Goal: Information Seeking & Learning: Check status

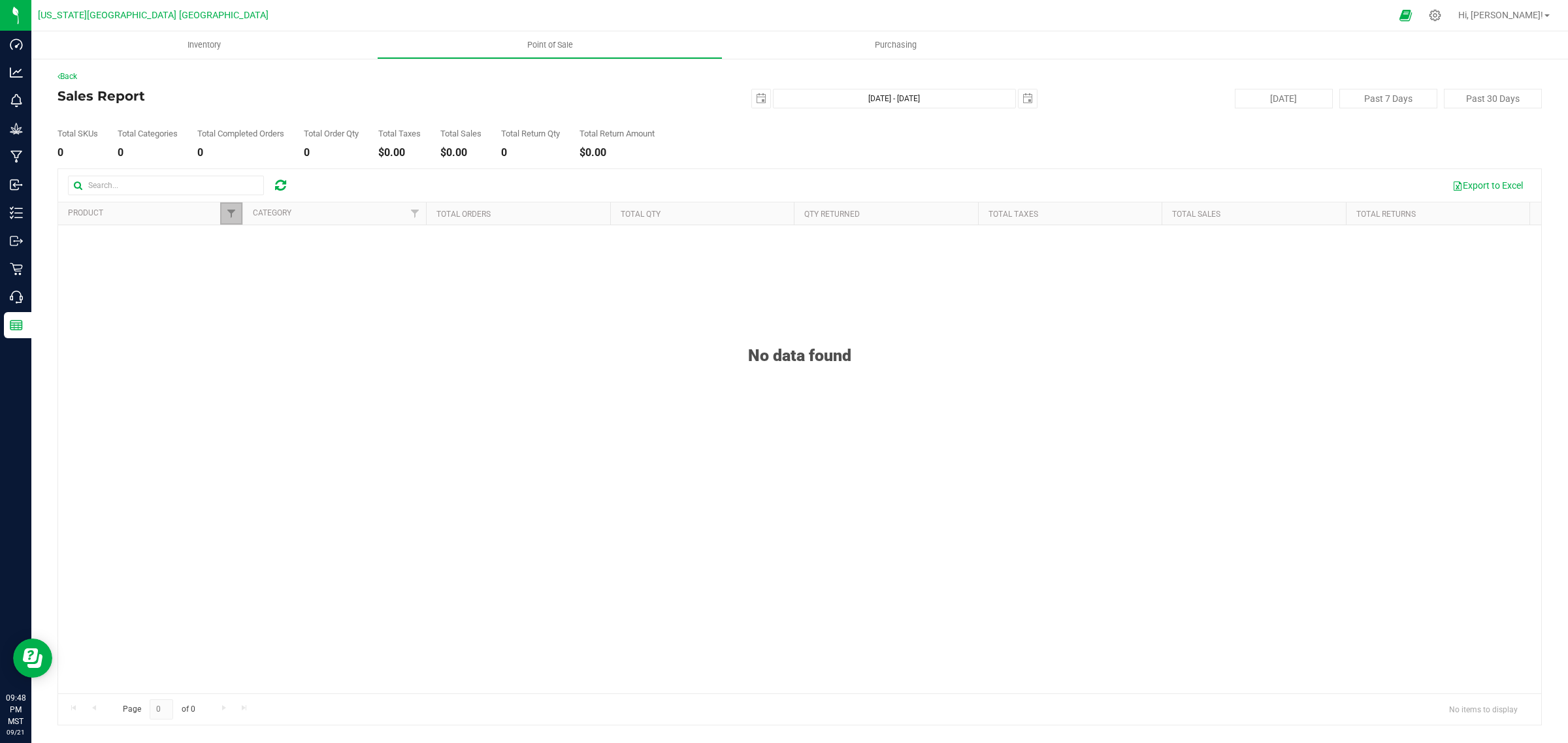
drag, startPoint x: 233, startPoint y: 213, endPoint x: 225, endPoint y: 248, distance: 35.9
click at [233, 213] on span "Filter" at bounding box center [231, 213] width 10 height 10
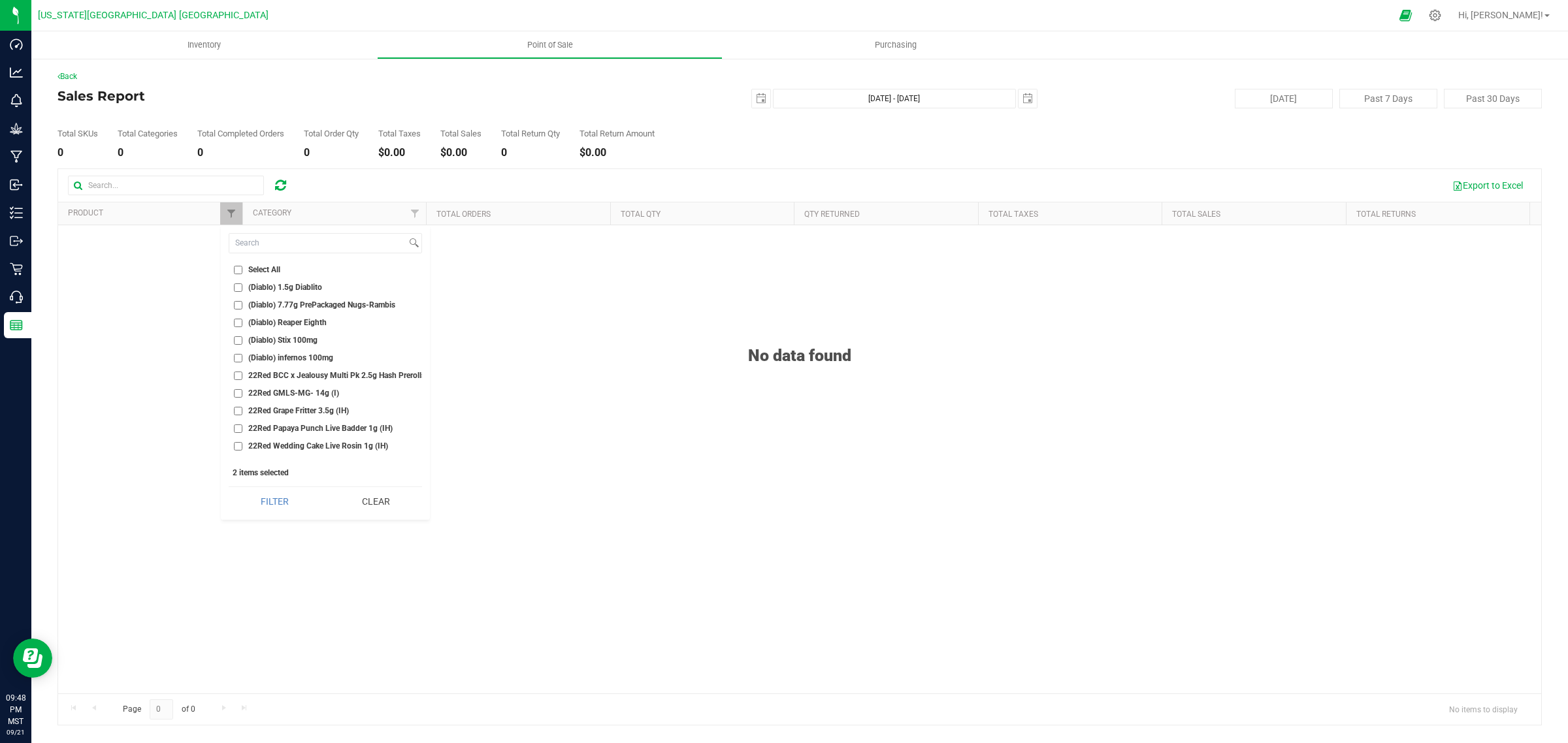
checkbox input "false"
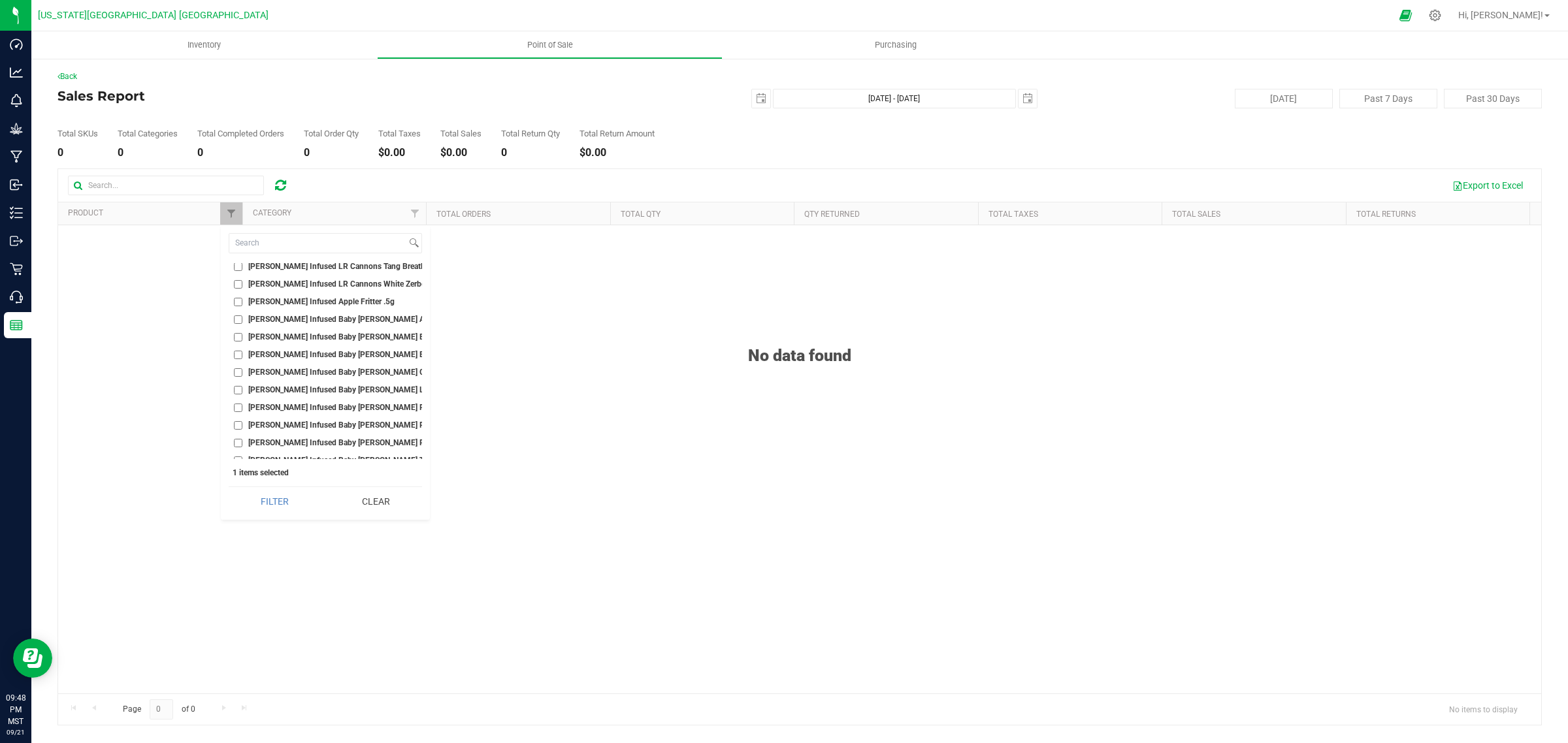
click at [236, 298] on input "[PERSON_NAME] Infused Apple Fritter .5g" at bounding box center [237, 301] width 8 height 8
checkbox input "true"
click at [294, 497] on button "Filter" at bounding box center [275, 501] width 93 height 28
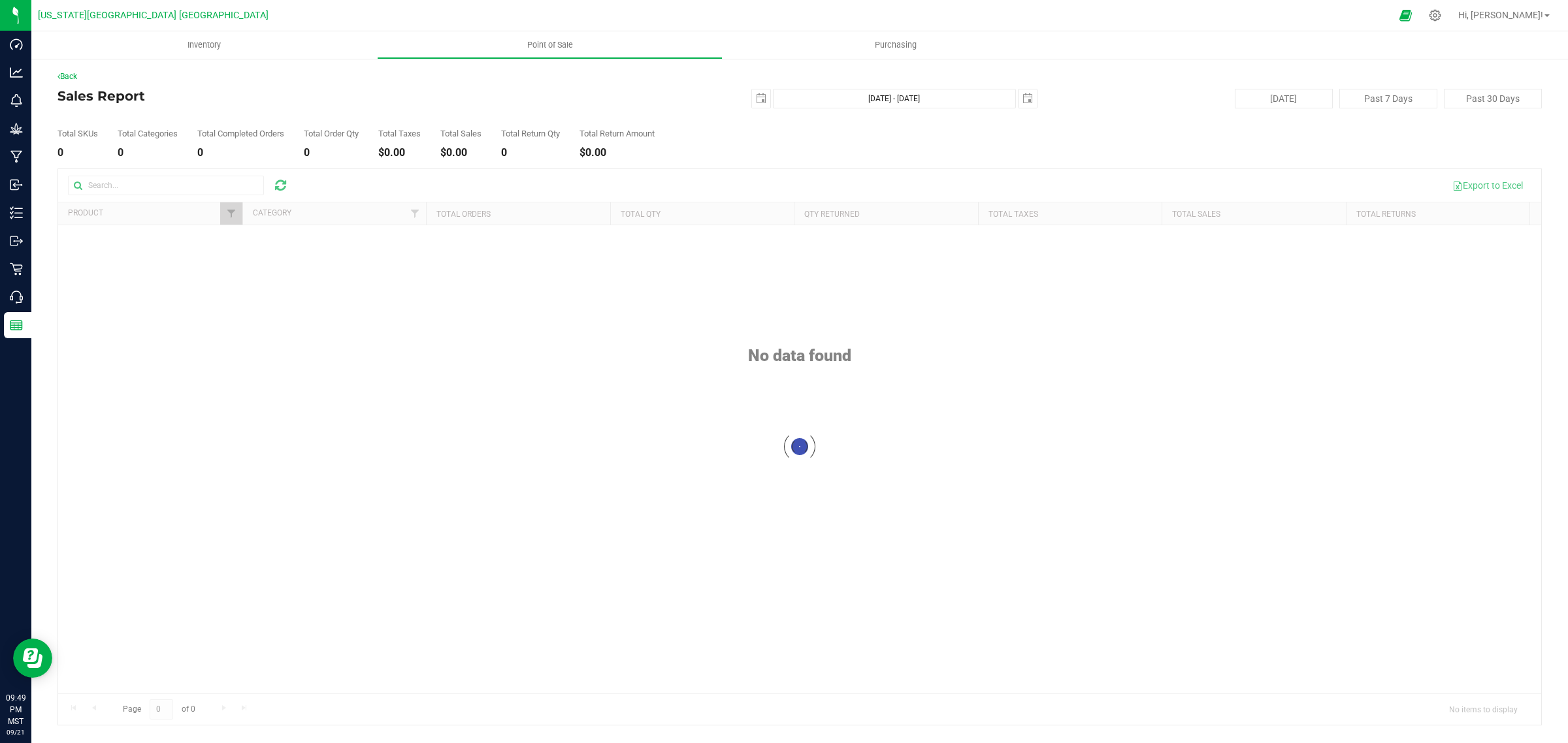
checkbox input "true"
drag, startPoint x: 234, startPoint y: 213, endPoint x: 208, endPoint y: 268, distance: 60.8
click at [234, 213] on span "Filter" at bounding box center [231, 213] width 10 height 10
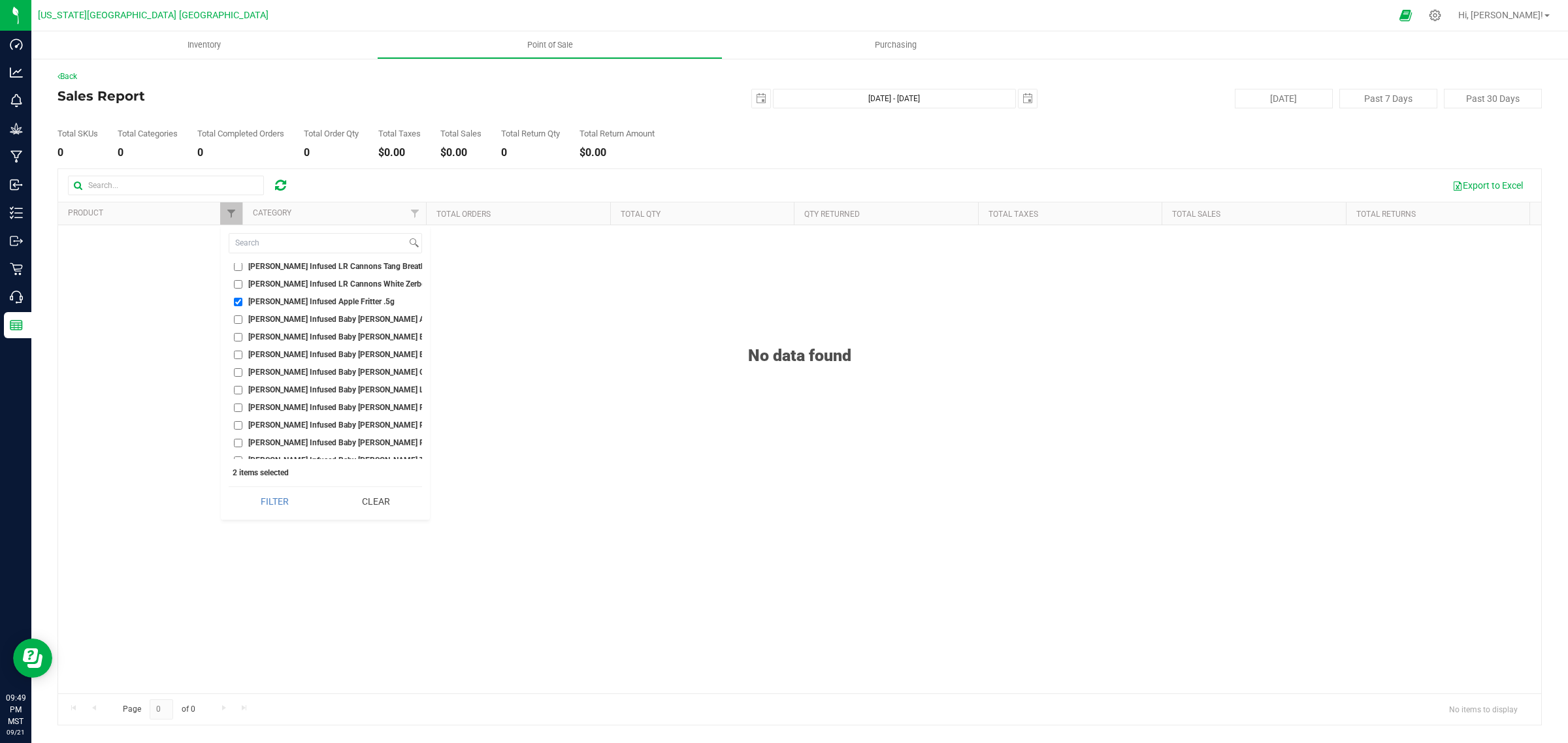
click at [236, 298] on input "[PERSON_NAME] Infused Apple Fritter .5g" at bounding box center [237, 301] width 8 height 8
checkbox input "false"
click at [236, 406] on input "[PERSON_NAME] Infused Blue ZKZ .5g" at bounding box center [237, 410] width 8 height 8
checkbox input "true"
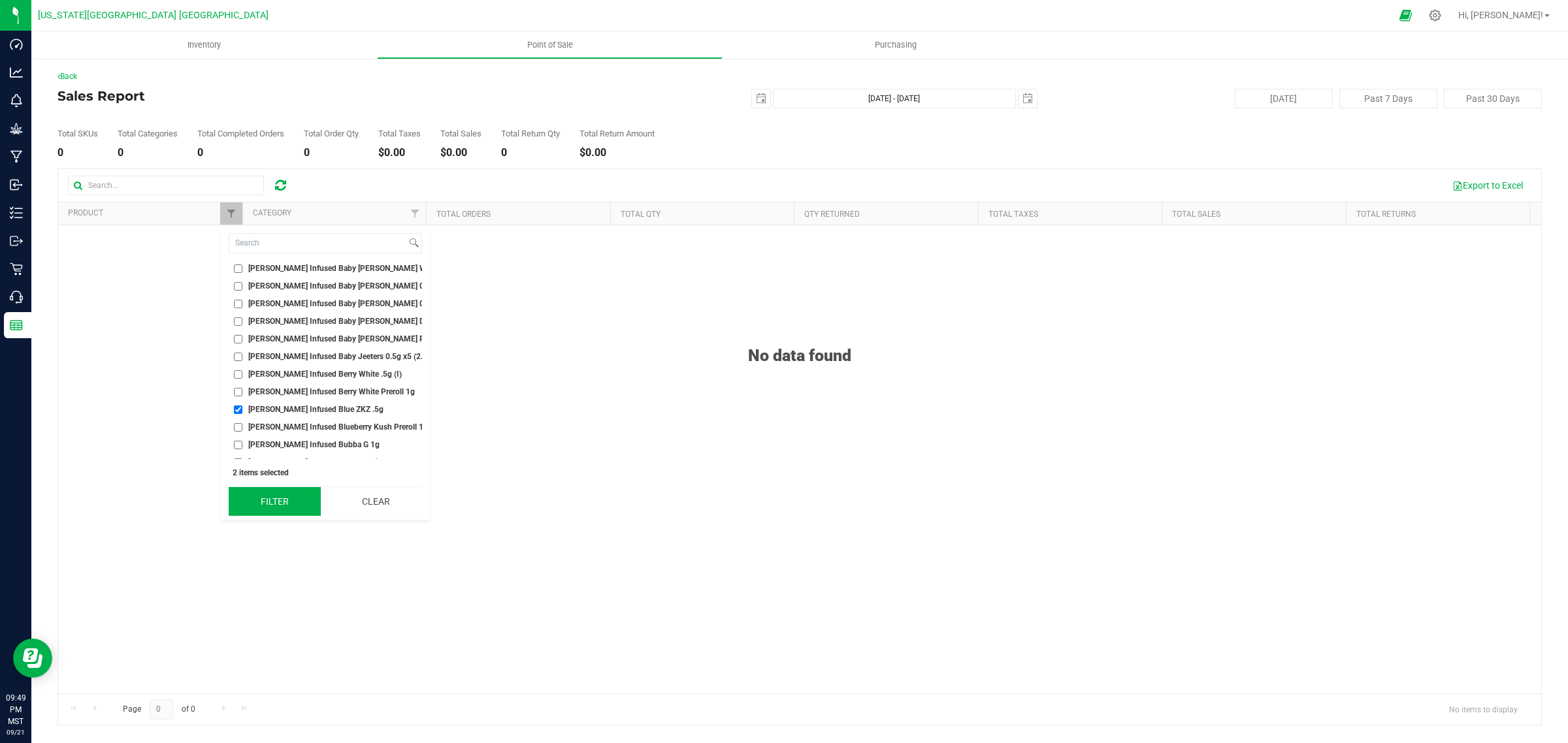
click at [272, 510] on button "Filter" at bounding box center [275, 501] width 93 height 28
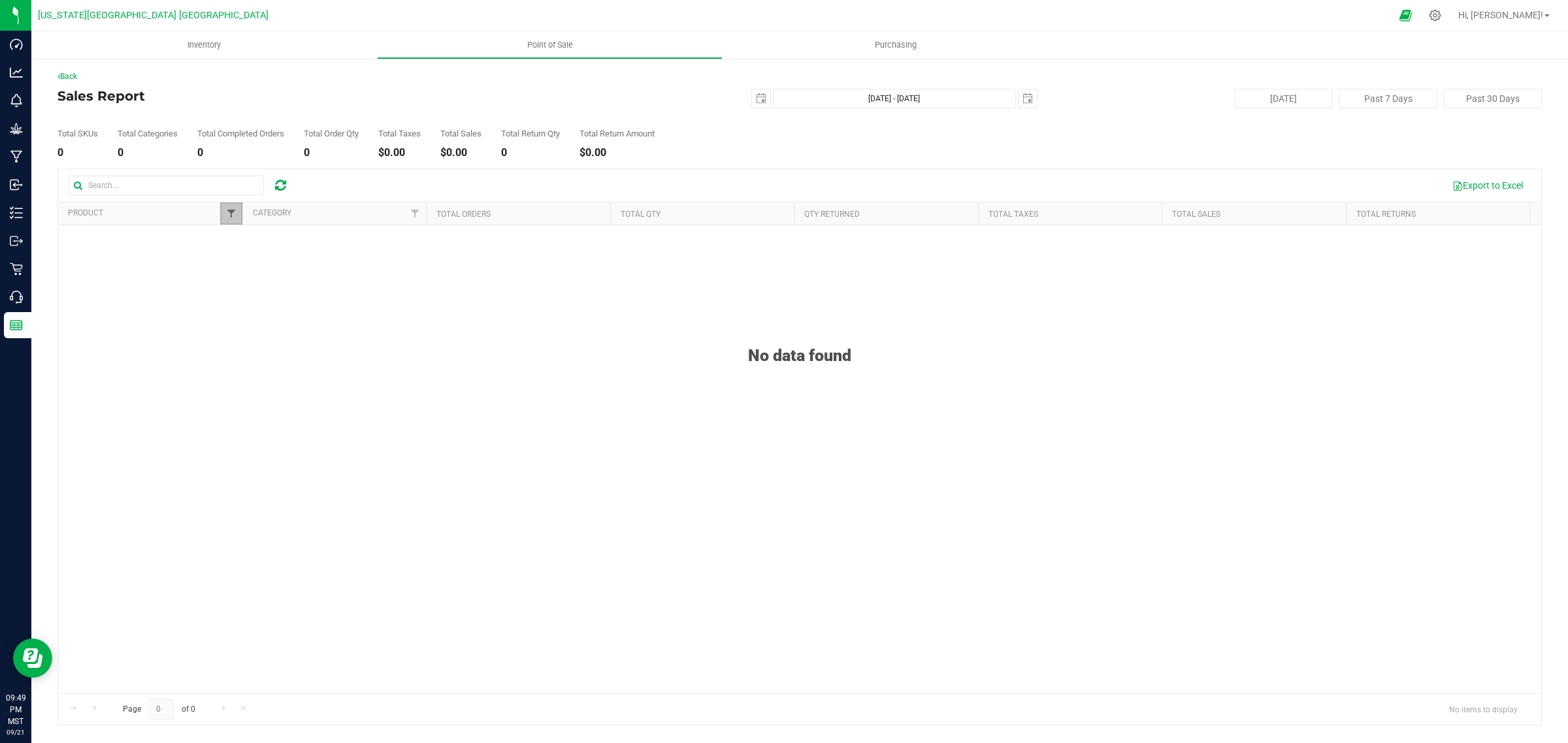
click at [226, 214] on span "Filter" at bounding box center [231, 213] width 10 height 10
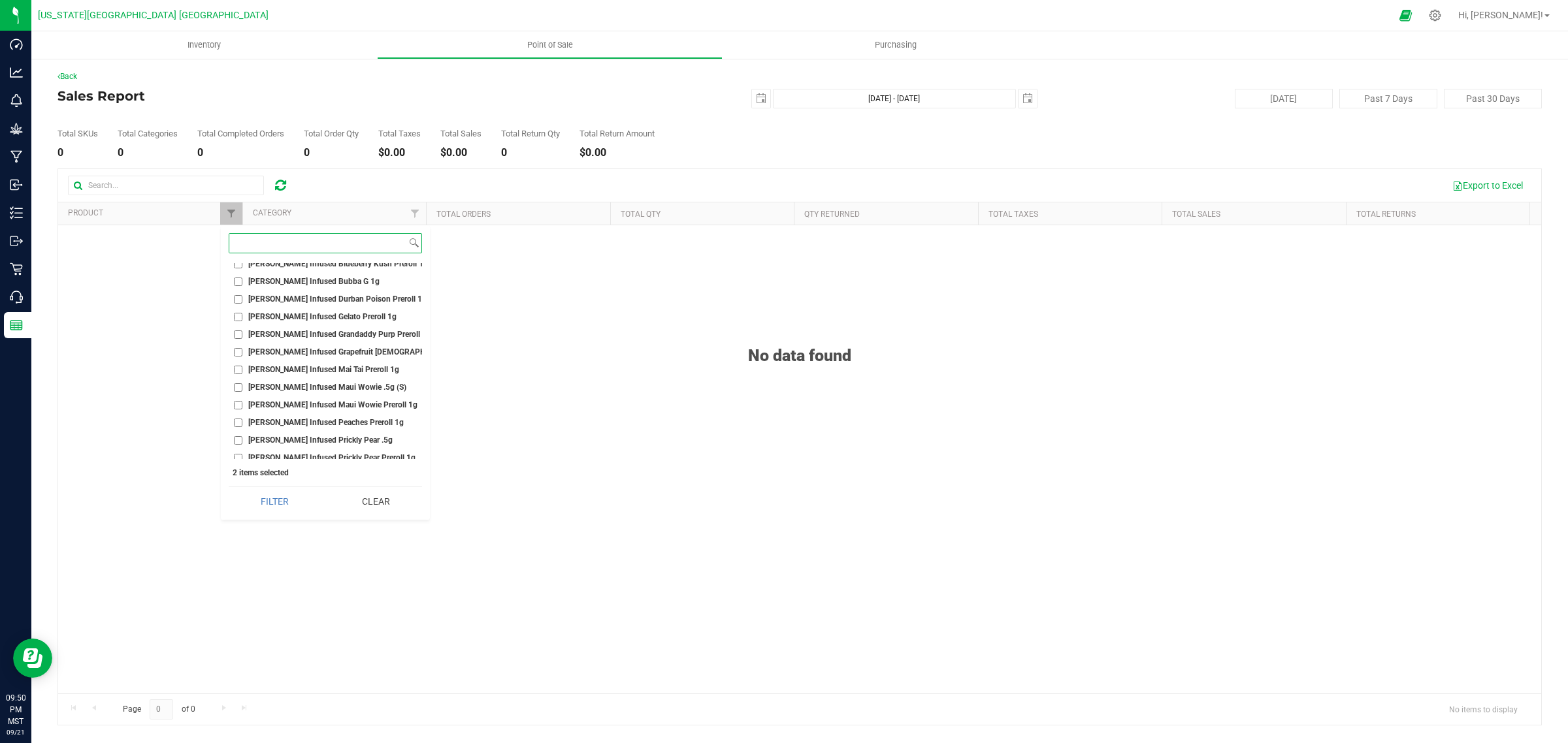
scroll to position [12574, 0]
click at [236, 408] on input "[PERSON_NAME] Infused Strawberry Cough .5g" at bounding box center [237, 411] width 8 height 8
checkbox input "true"
click at [258, 497] on button "Filter" at bounding box center [275, 501] width 93 height 28
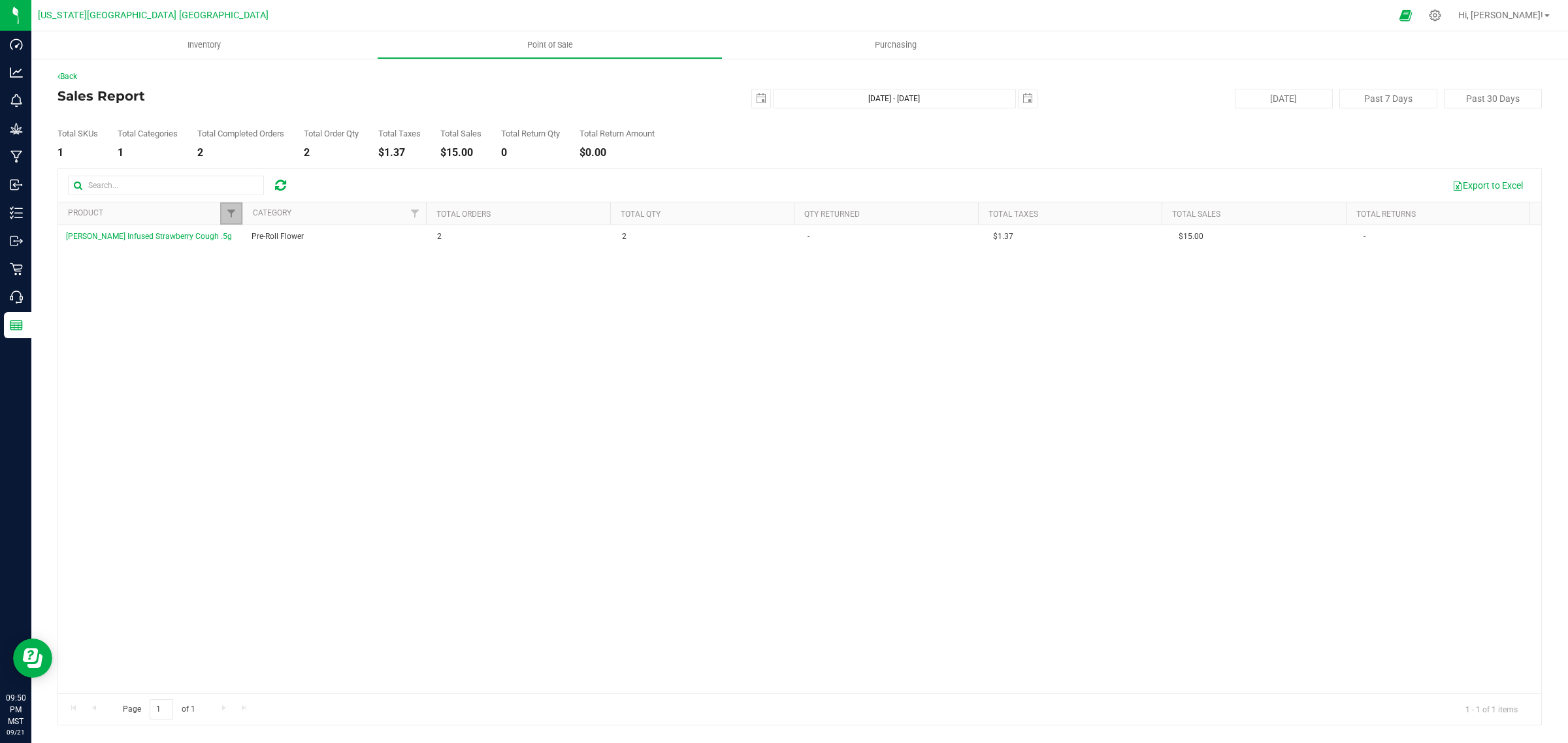
drag, startPoint x: 231, startPoint y: 209, endPoint x: 231, endPoint y: 252, distance: 43.0
click at [231, 210] on span "Filter" at bounding box center [231, 213] width 10 height 10
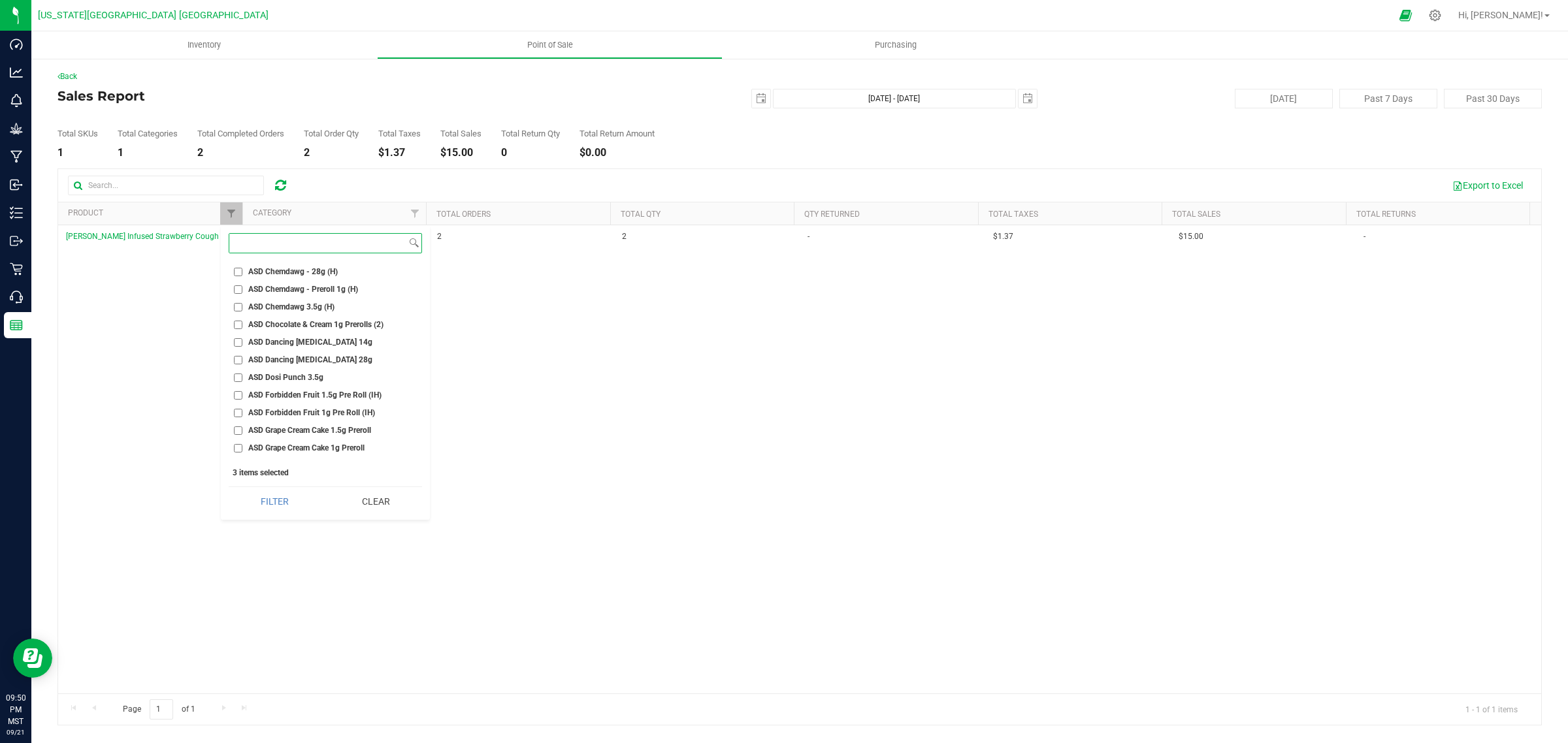
scroll to position [2531, 0]
click at [237, 327] on input "ASD Forbidden Fruit 1g Pre Roll (IH)" at bounding box center [237, 331] width 8 height 8
click at [274, 507] on button "Filter" at bounding box center [275, 501] width 93 height 28
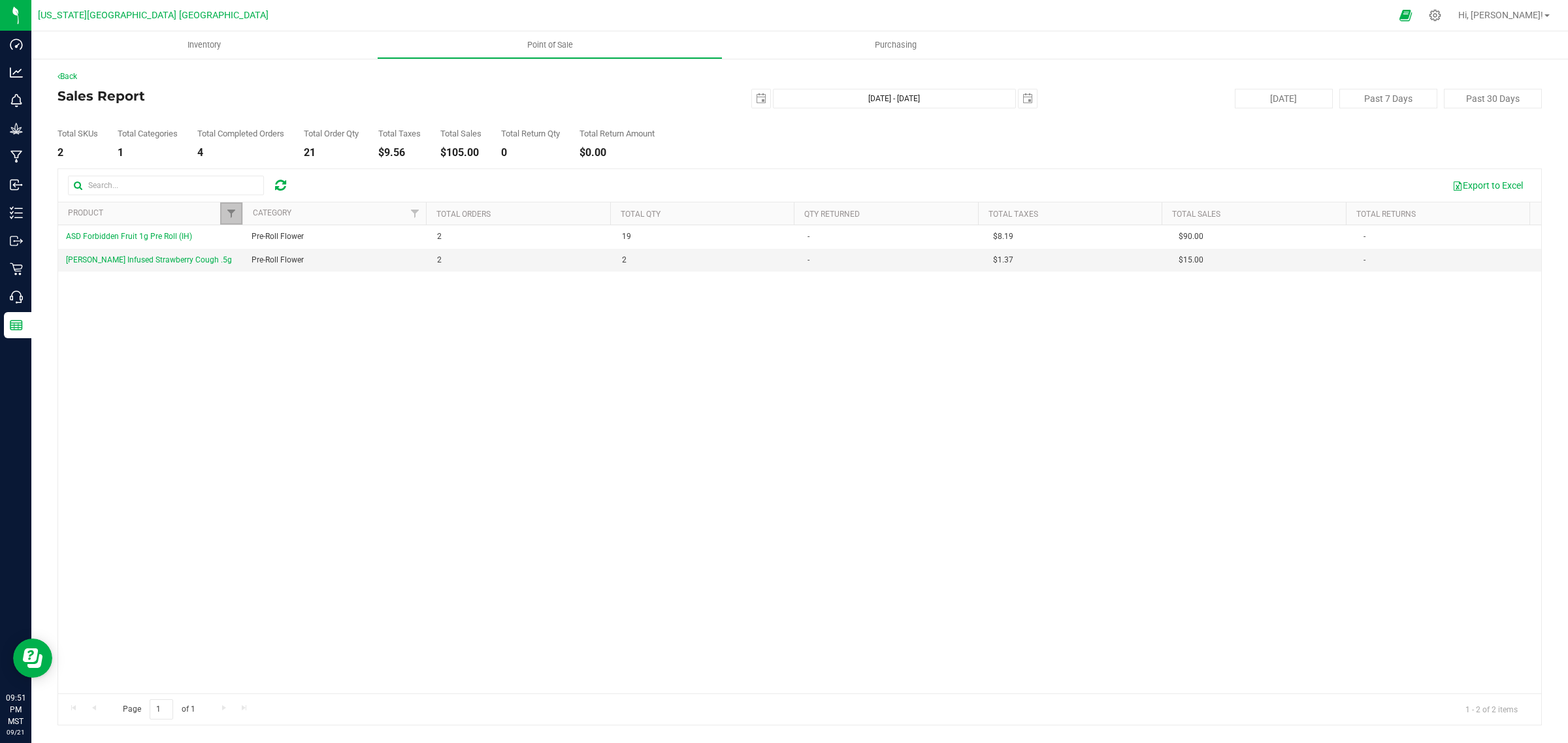
drag, startPoint x: 227, startPoint y: 211, endPoint x: 233, endPoint y: 235, distance: 24.7
click at [227, 211] on span "Filter" at bounding box center [231, 213] width 10 height 10
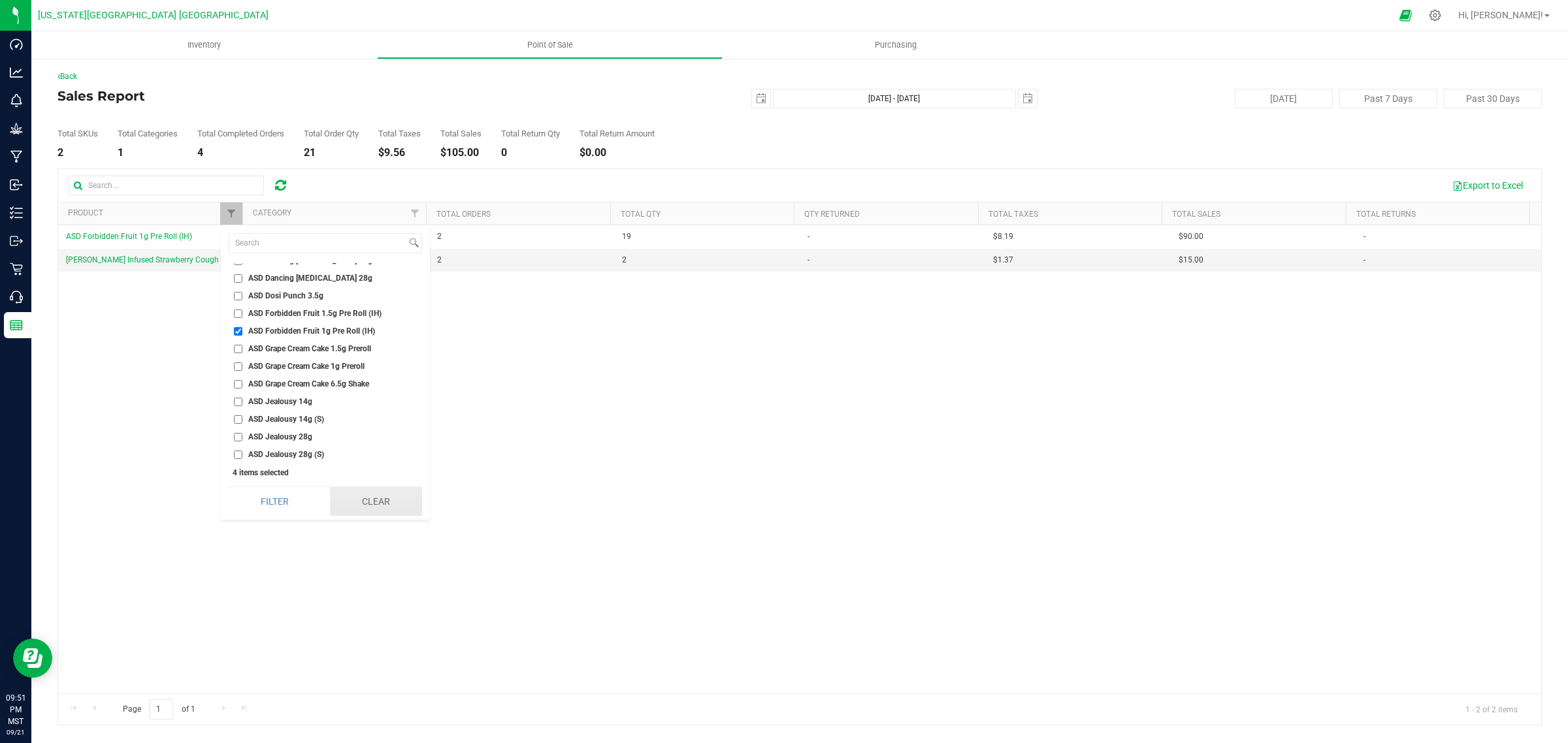
click at [361, 502] on button "Clear" at bounding box center [376, 501] width 93 height 28
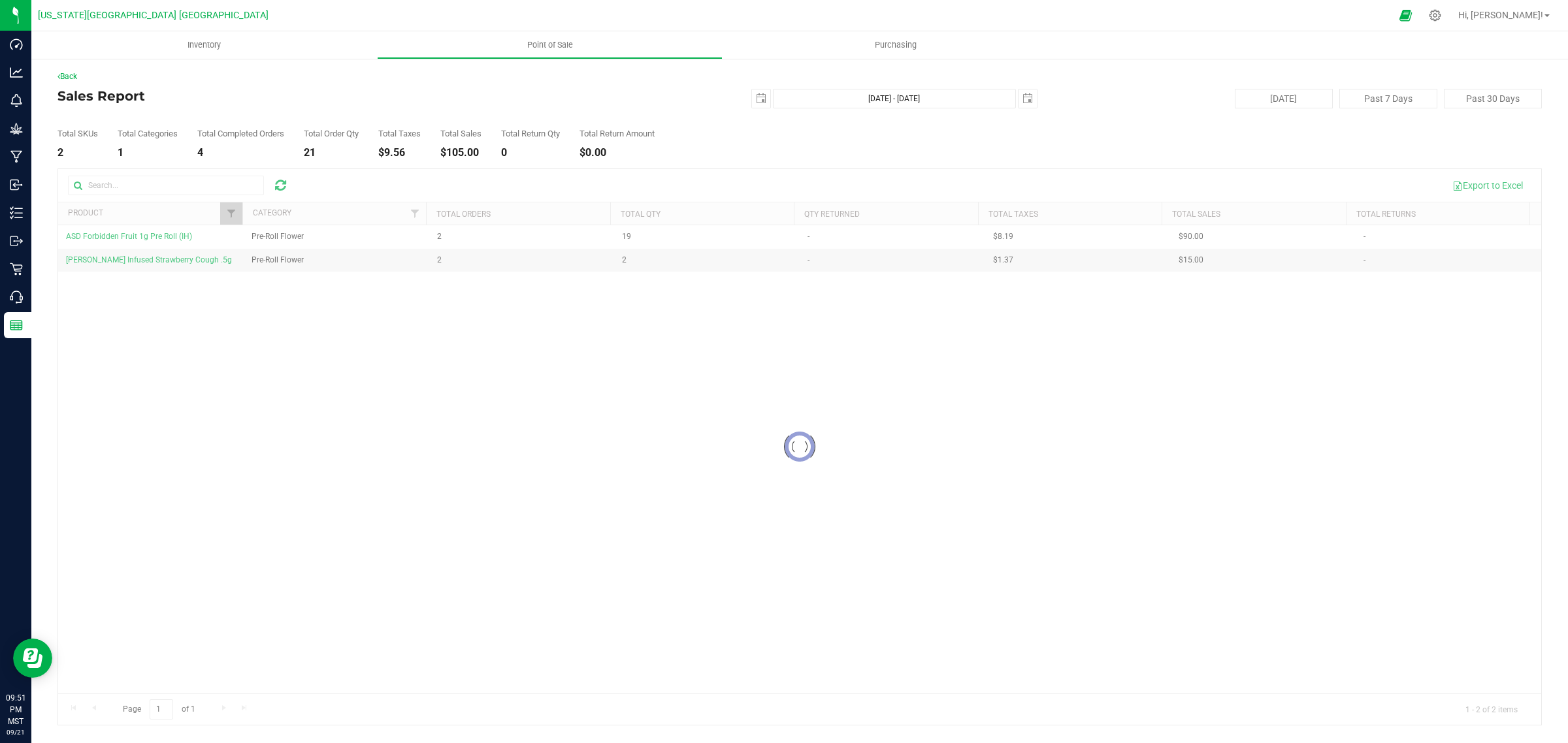
checkbox input "false"
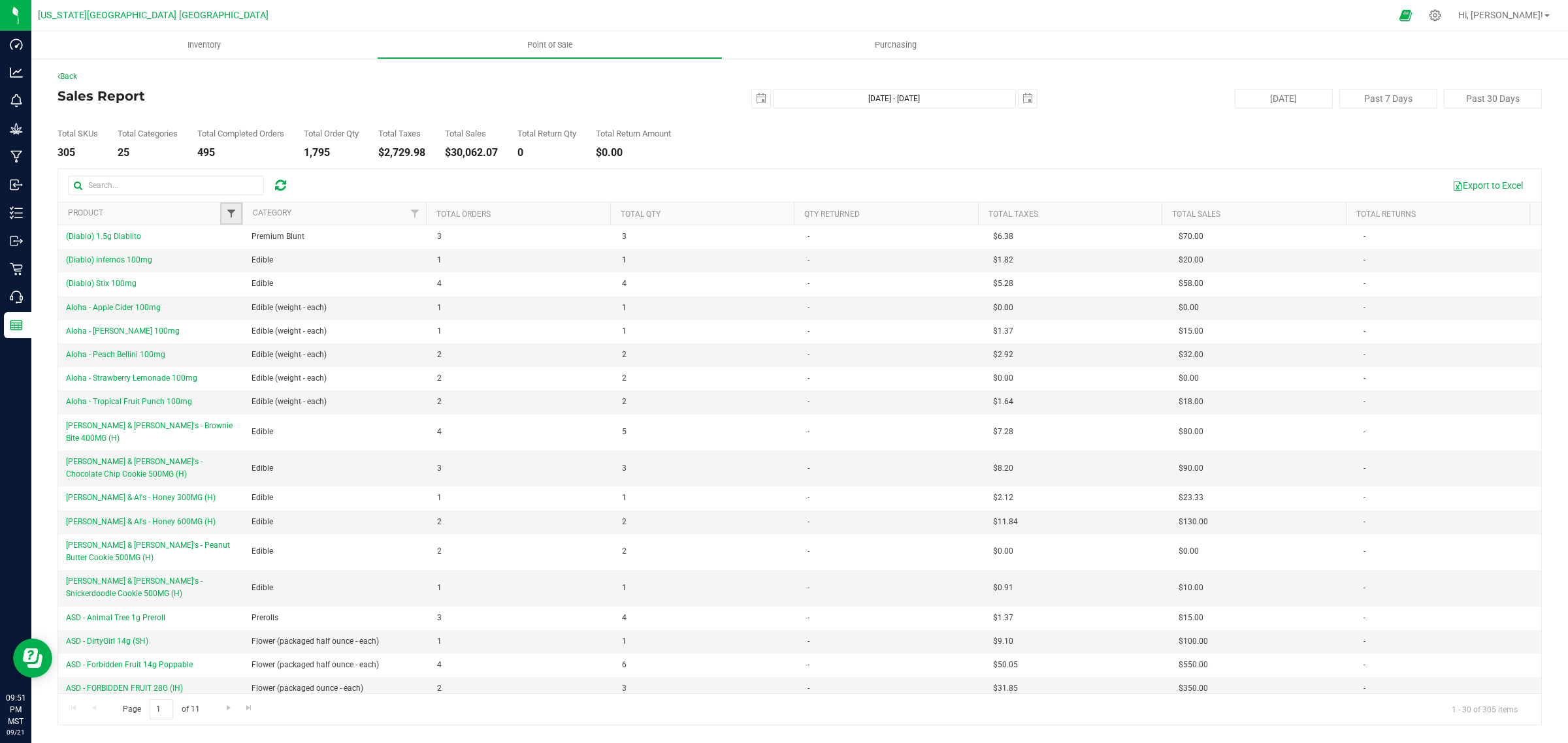
click at [226, 211] on span "Filter" at bounding box center [231, 213] width 10 height 10
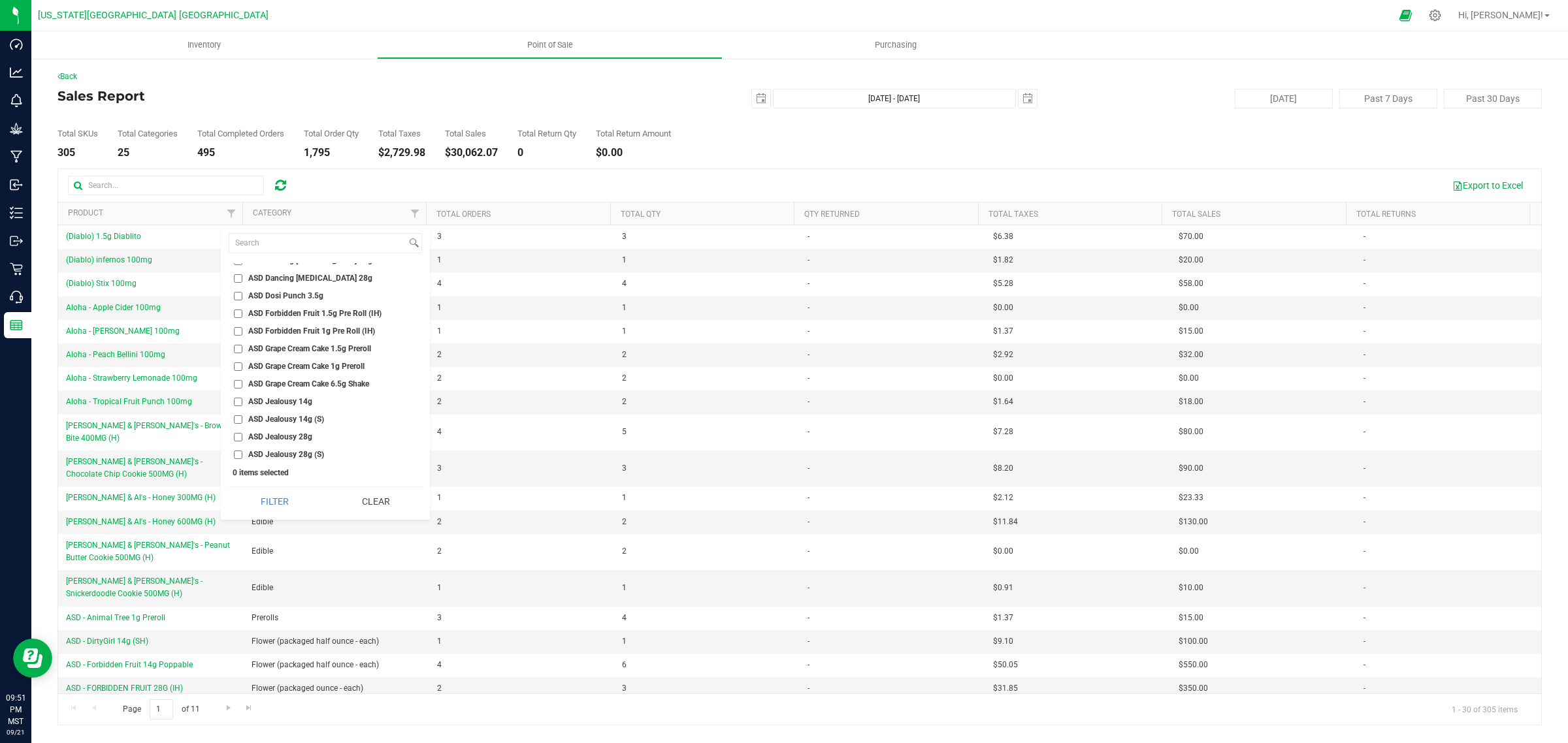
click at [236, 310] on input "ASD Forbidden Fruit 1.5g Pre Roll (IH)" at bounding box center [237, 313] width 8 height 8
checkbox input "true"
click at [265, 507] on button "Filter" at bounding box center [275, 501] width 93 height 28
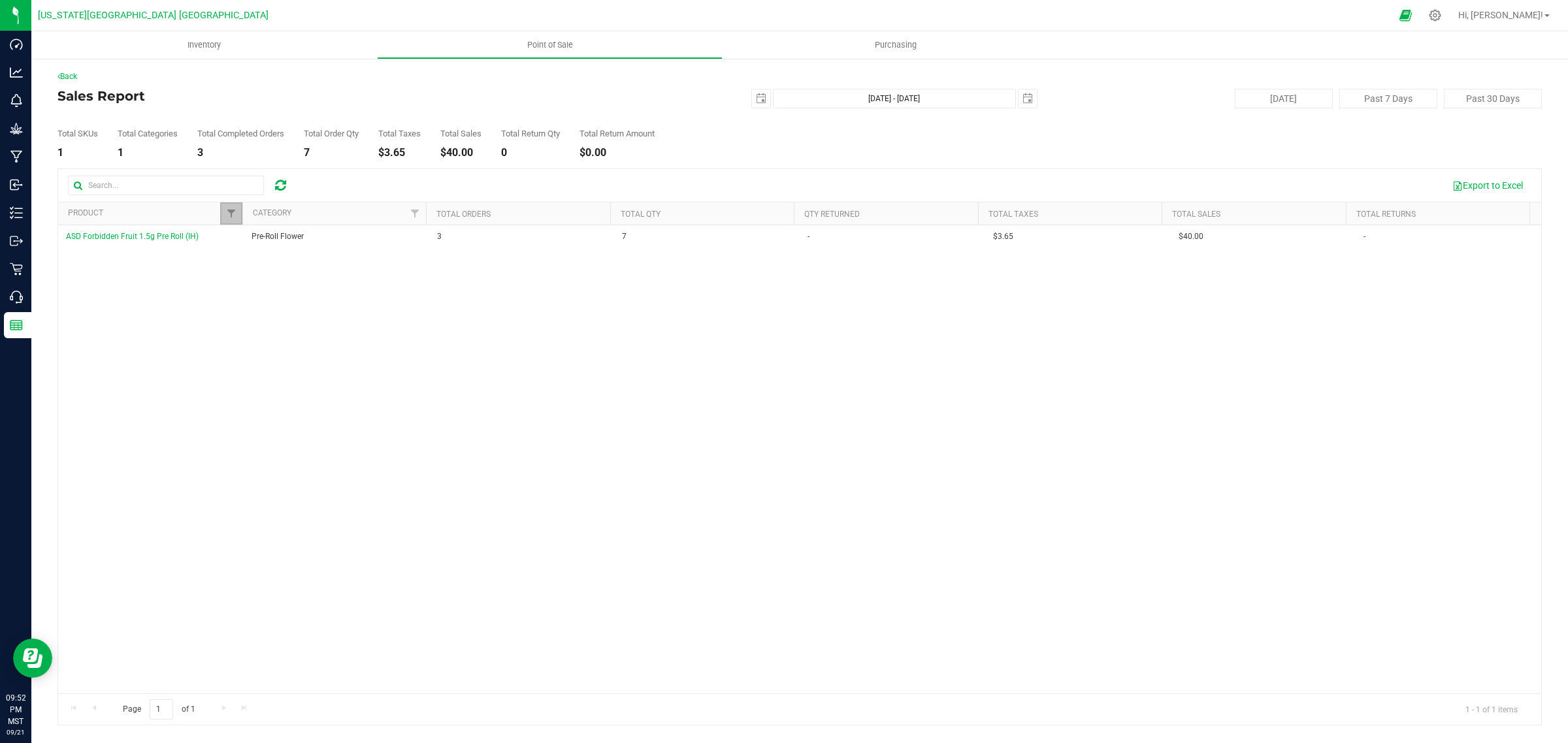
click at [233, 221] on link "Filter" at bounding box center [231, 213] width 22 height 22
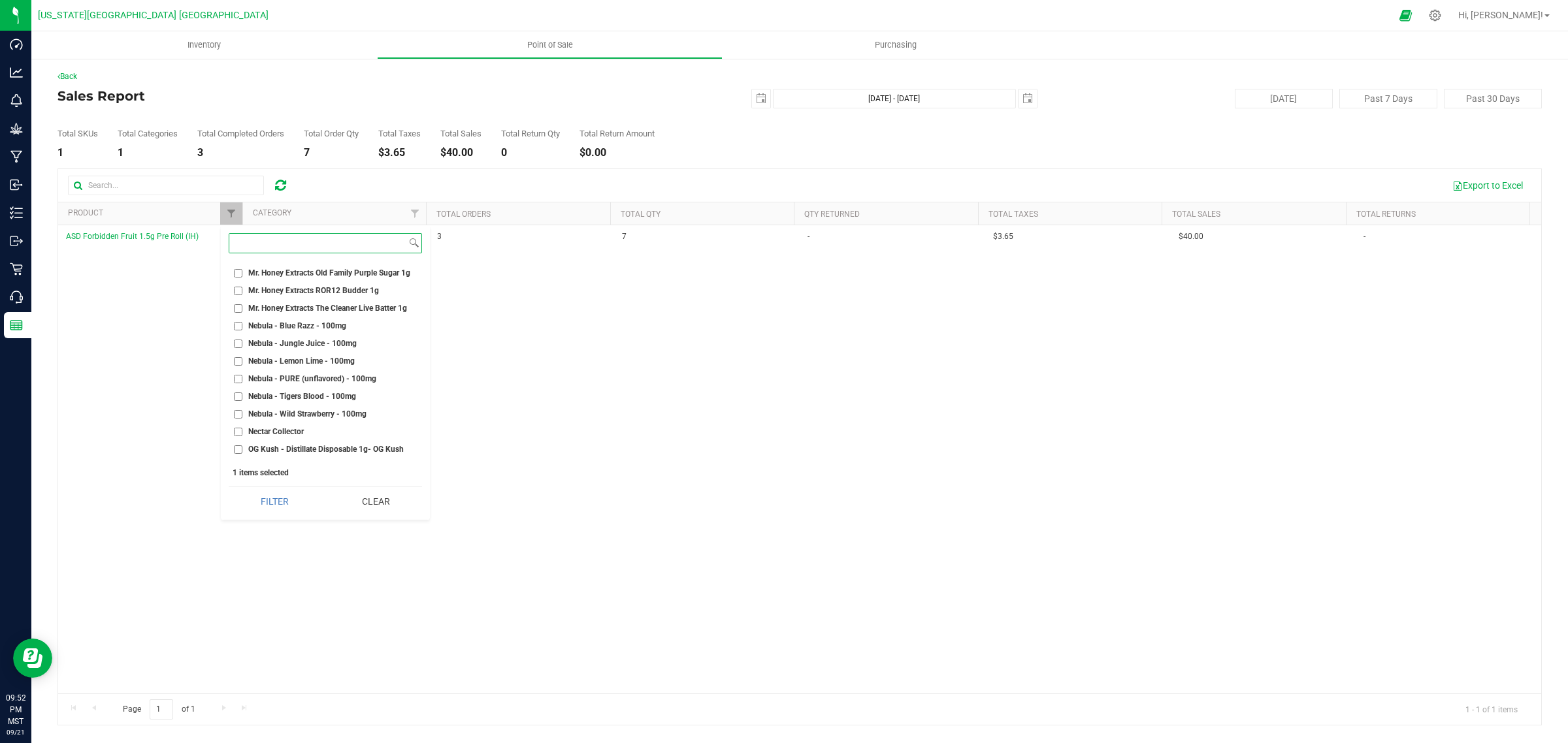
scroll to position [15422, 0]
click at [237, 381] on input "One Htter Pipe - Lg Metal Cigarette Pipe" at bounding box center [237, 385] width 8 height 8
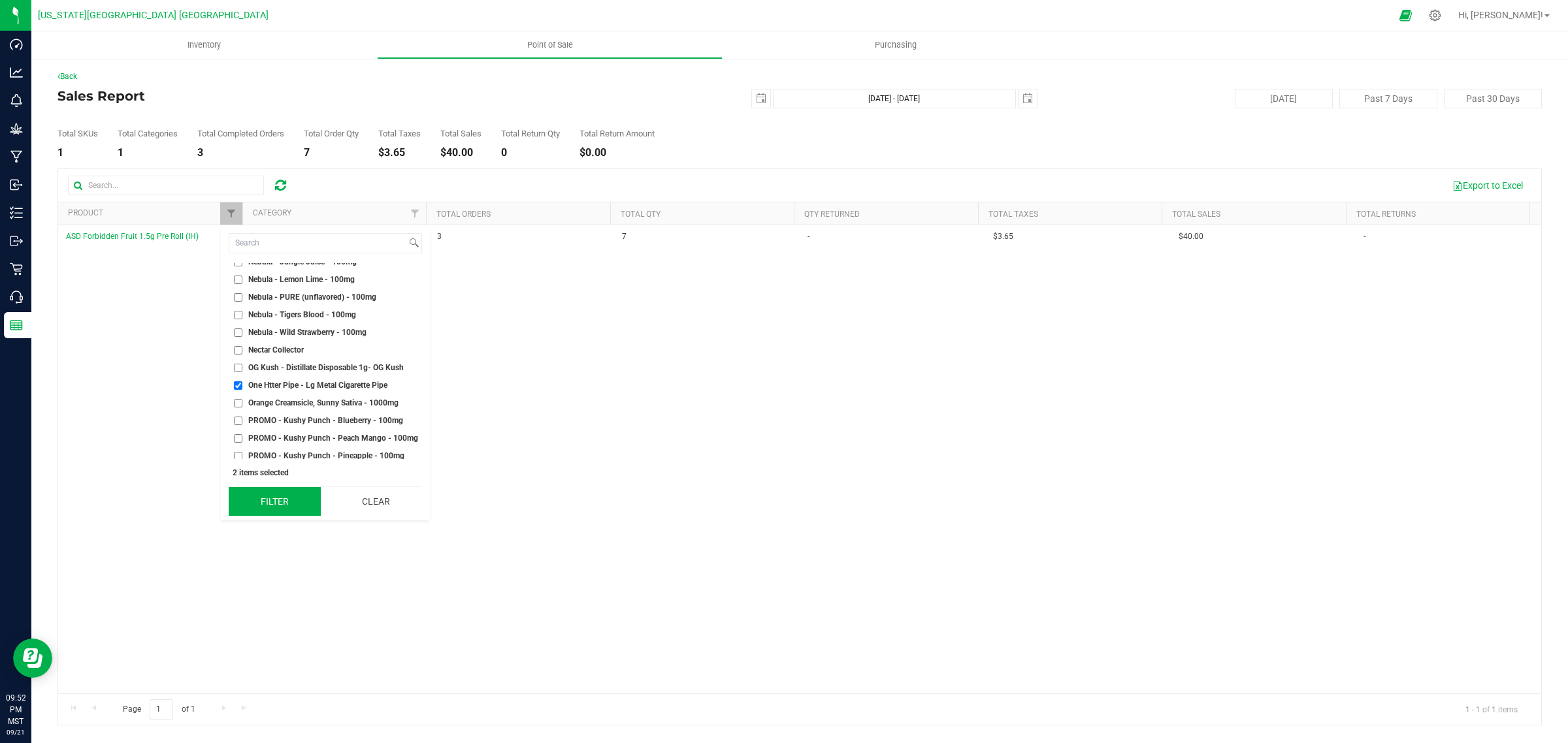
click at [276, 501] on button "Filter" at bounding box center [275, 501] width 93 height 28
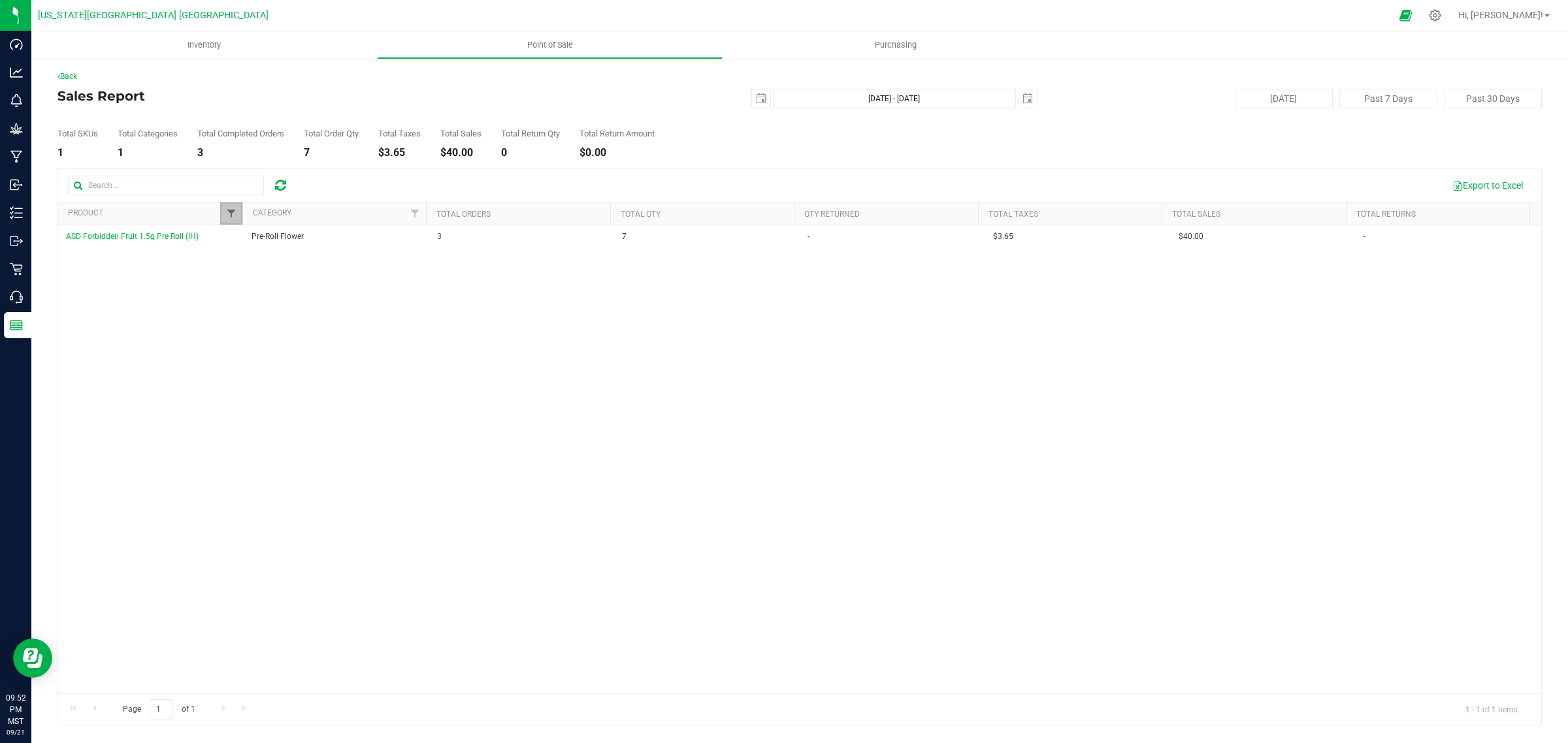
click at [230, 214] on span "Filter" at bounding box center [231, 213] width 10 height 10
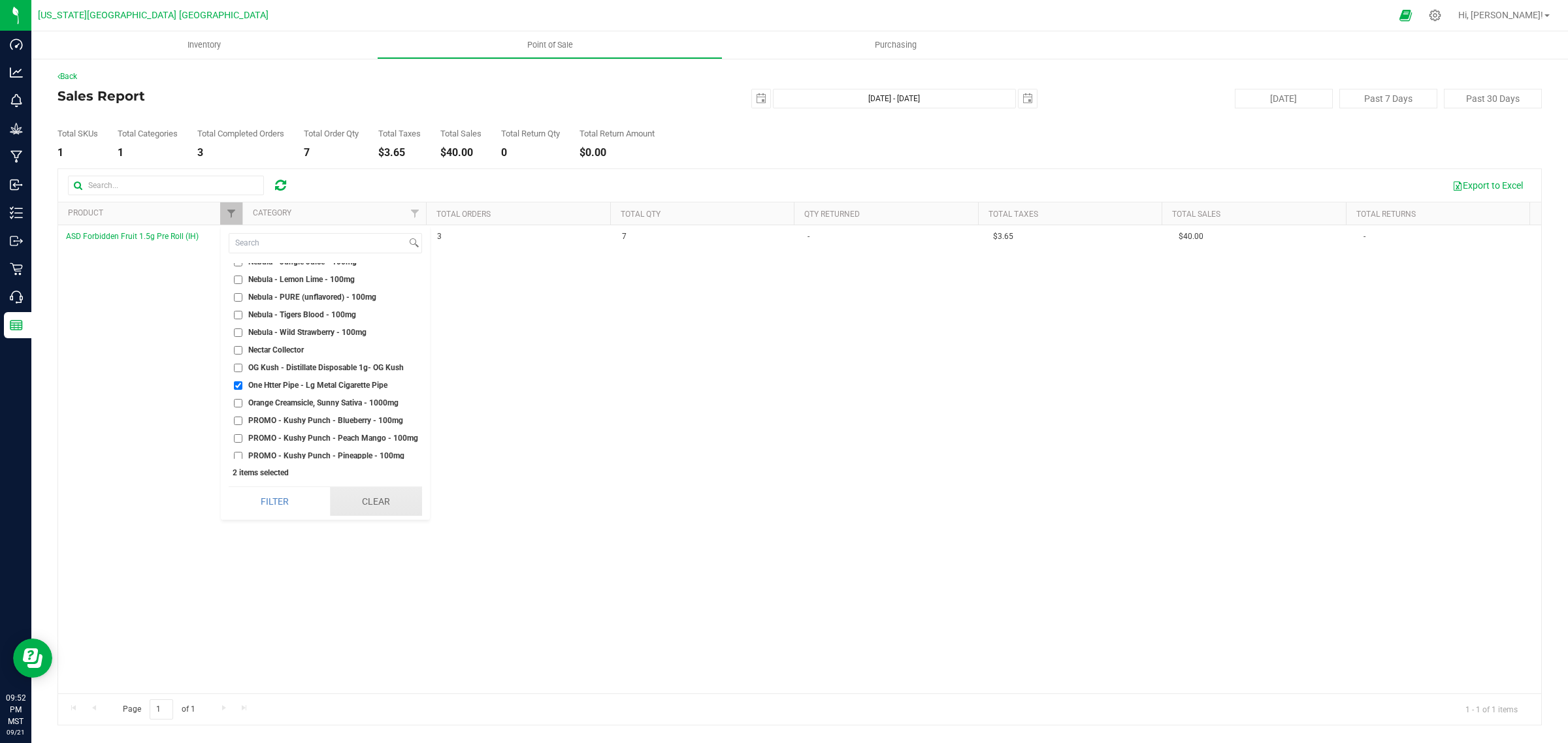
click at [370, 508] on button "Clear" at bounding box center [376, 501] width 93 height 28
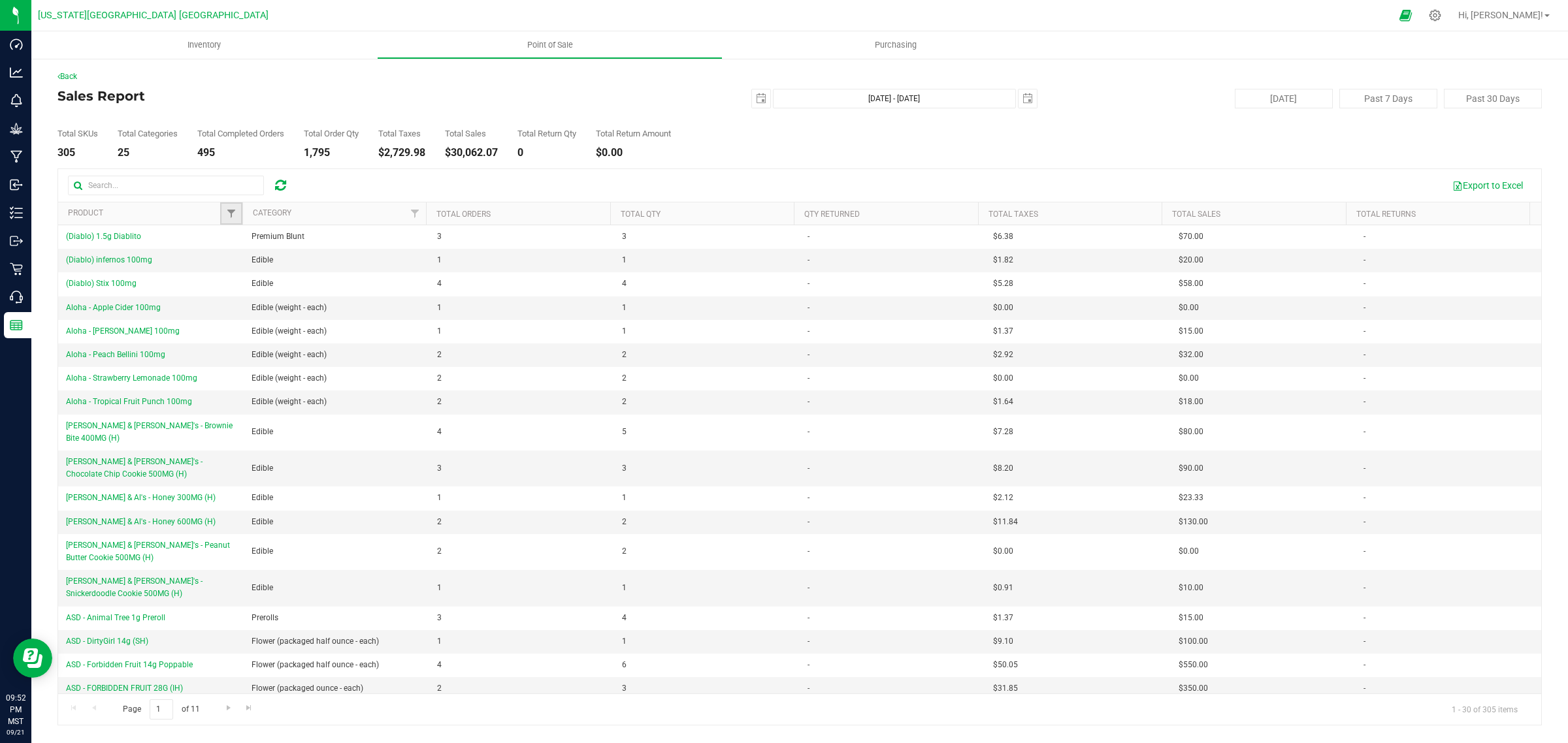
drag, startPoint x: 229, startPoint y: 214, endPoint x: 224, endPoint y: 217, distance: 5.8
click at [230, 214] on span "Filter" at bounding box center [231, 213] width 10 height 10
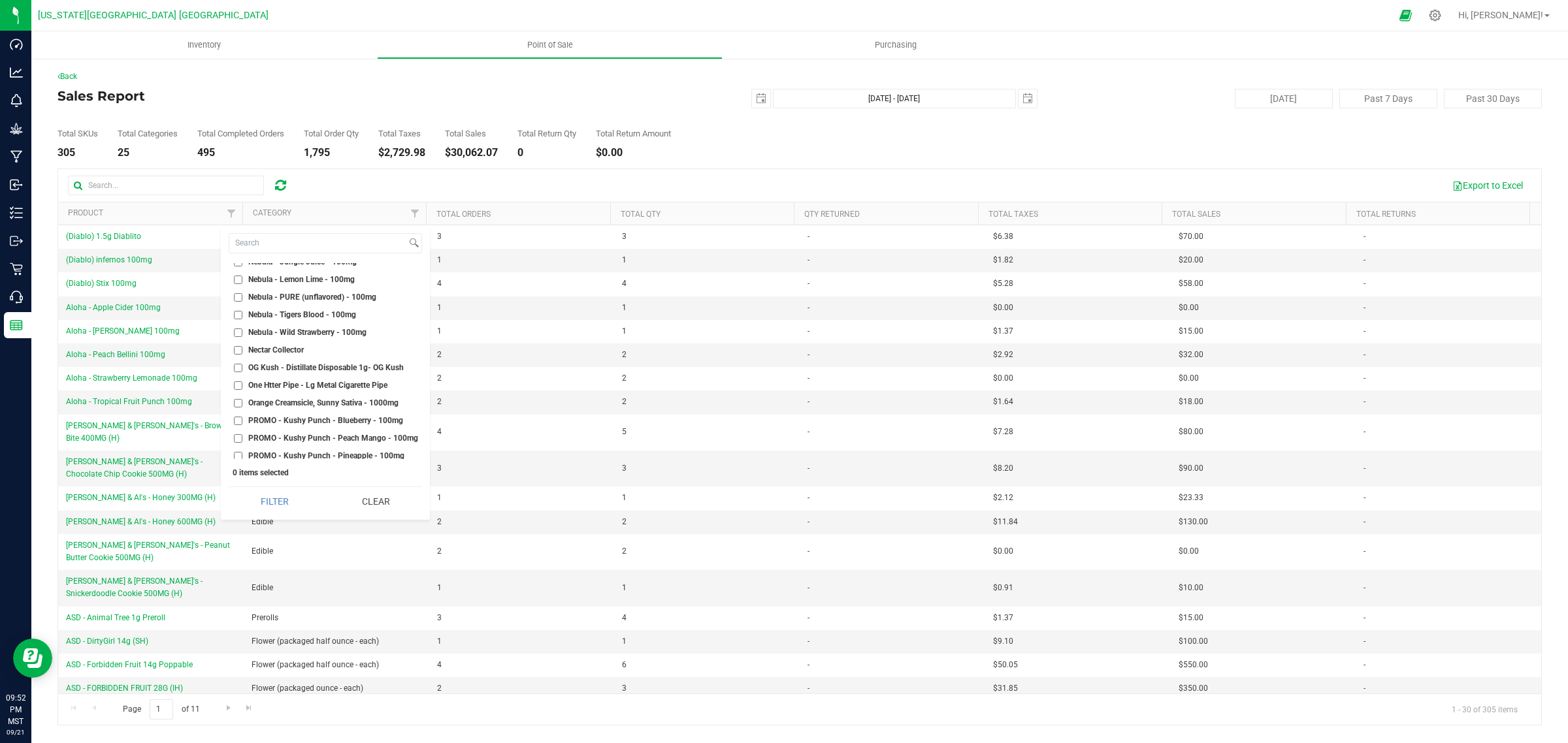
click at [236, 381] on input "One Htter Pipe - Lg Metal Cigarette Pipe" at bounding box center [237, 385] width 8 height 8
click at [263, 497] on button "Filter" at bounding box center [275, 501] width 93 height 28
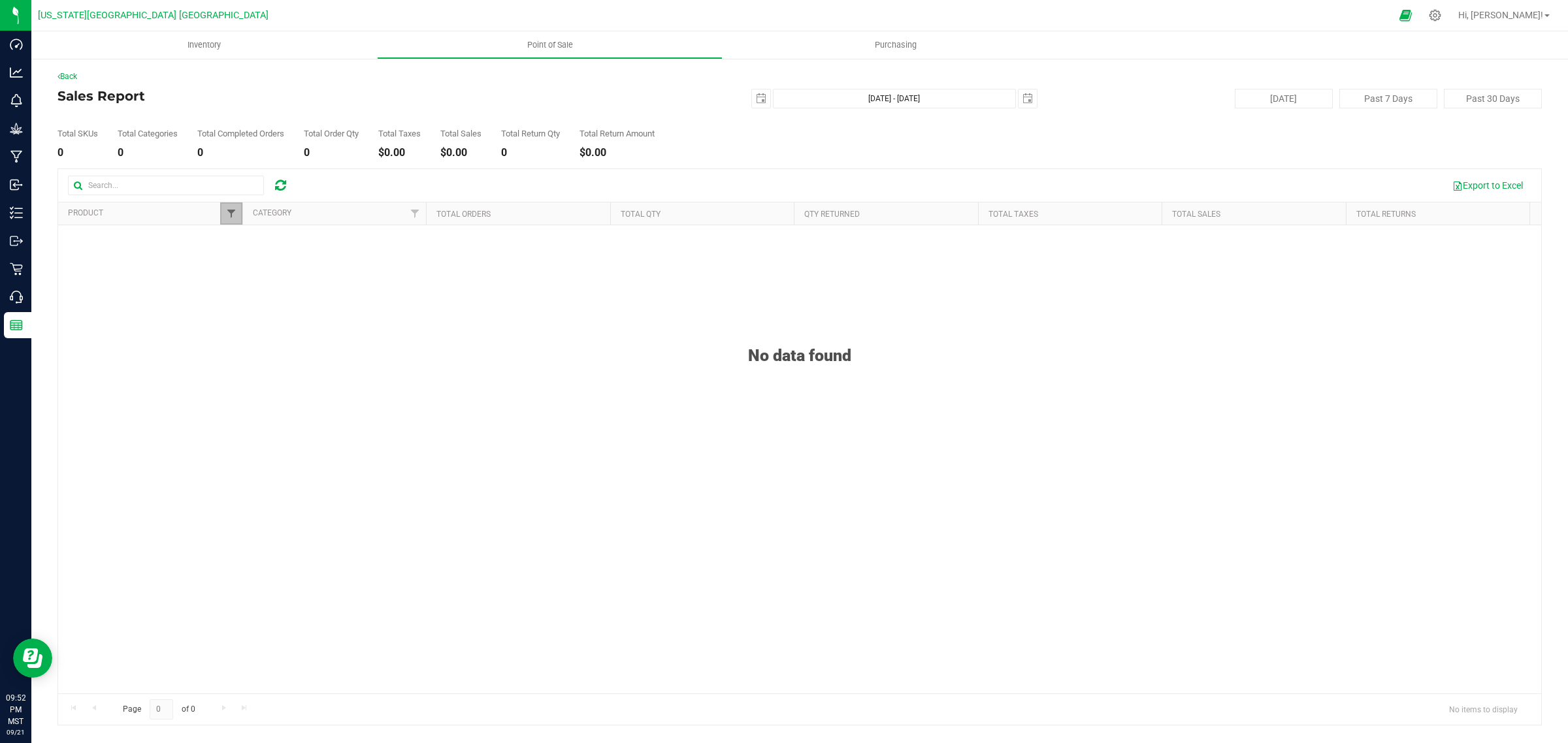
click at [231, 209] on span "Filter" at bounding box center [231, 213] width 10 height 10
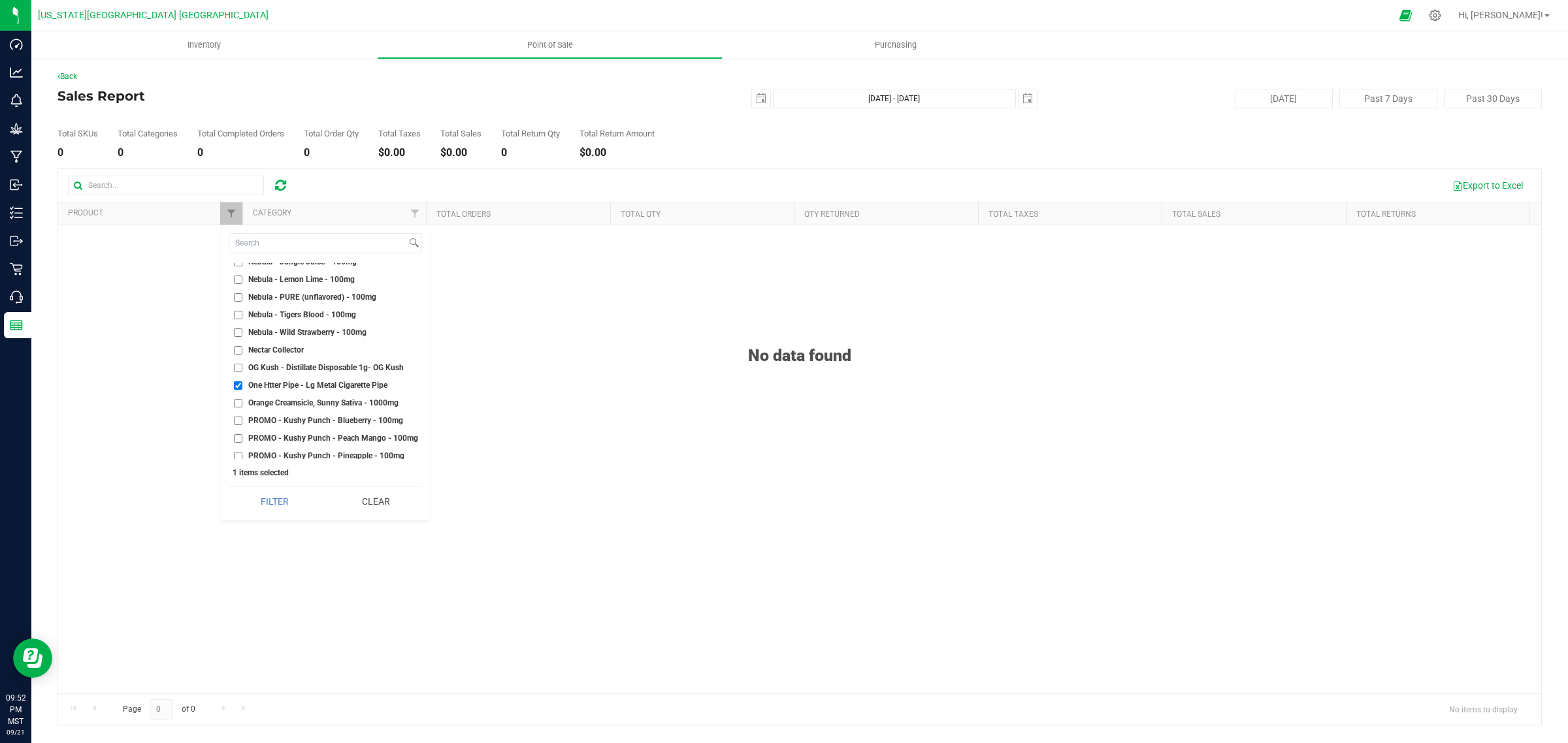
click at [236, 381] on input "One Htter Pipe - Lg Metal Cigarette Pipe" at bounding box center [237, 385] width 8 height 8
checkbox input "false"
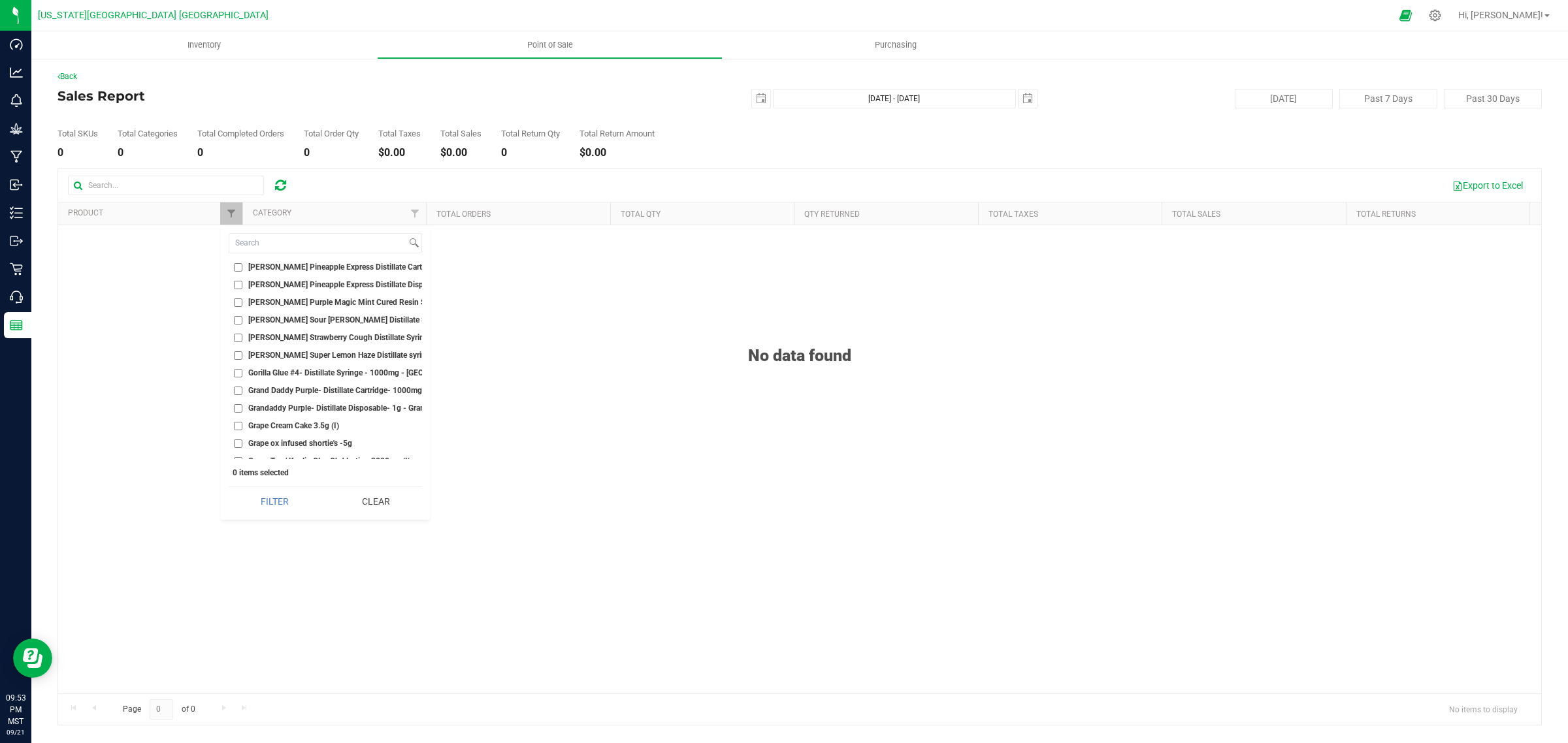
scroll to position [10278, 0]
click at [236, 429] on input "Grindes Backwoods Cookies Electric Herb [MEDICAL_DATA]" at bounding box center [237, 432] width 8 height 8
checkbox input "true"
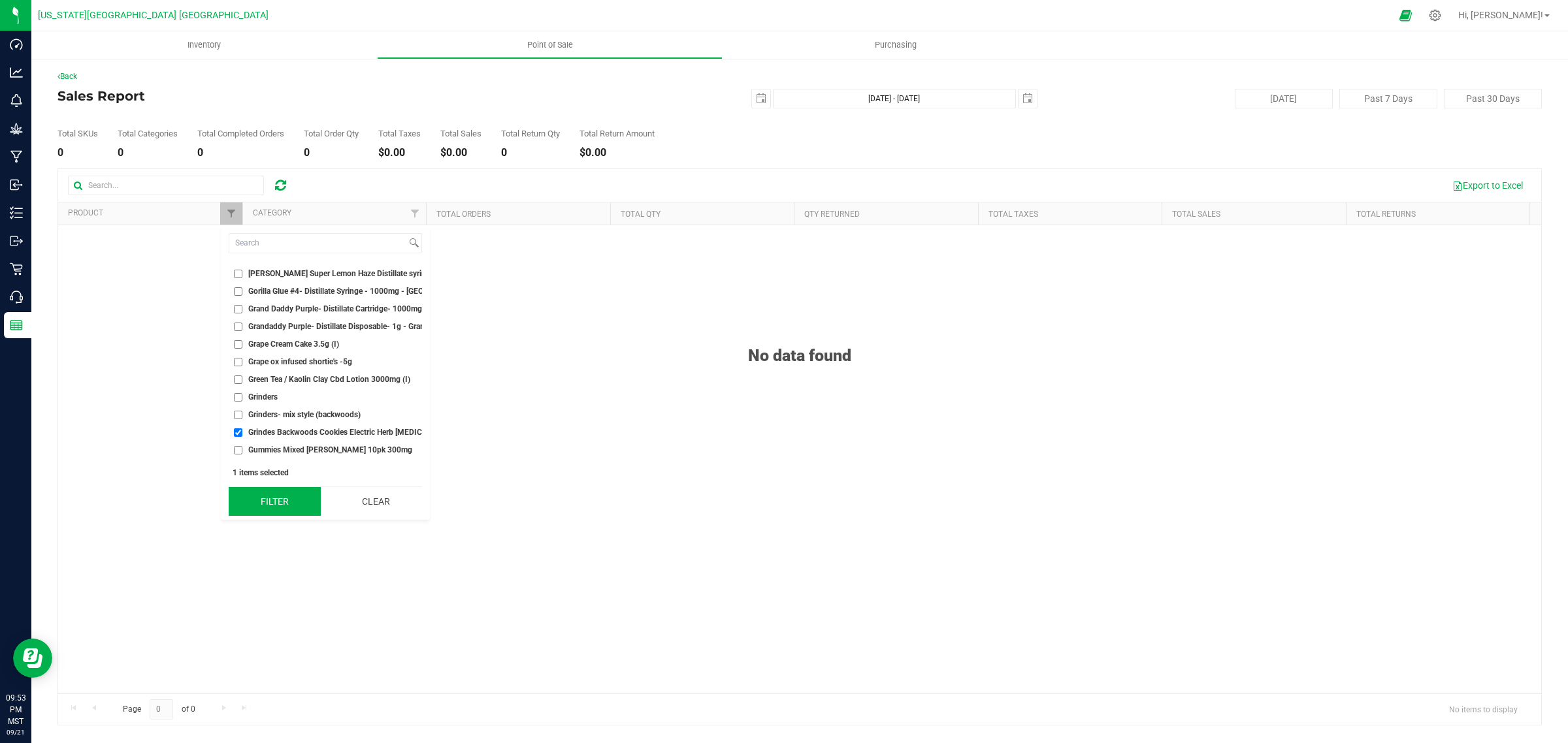
click at [265, 494] on button "Filter" at bounding box center [275, 501] width 93 height 28
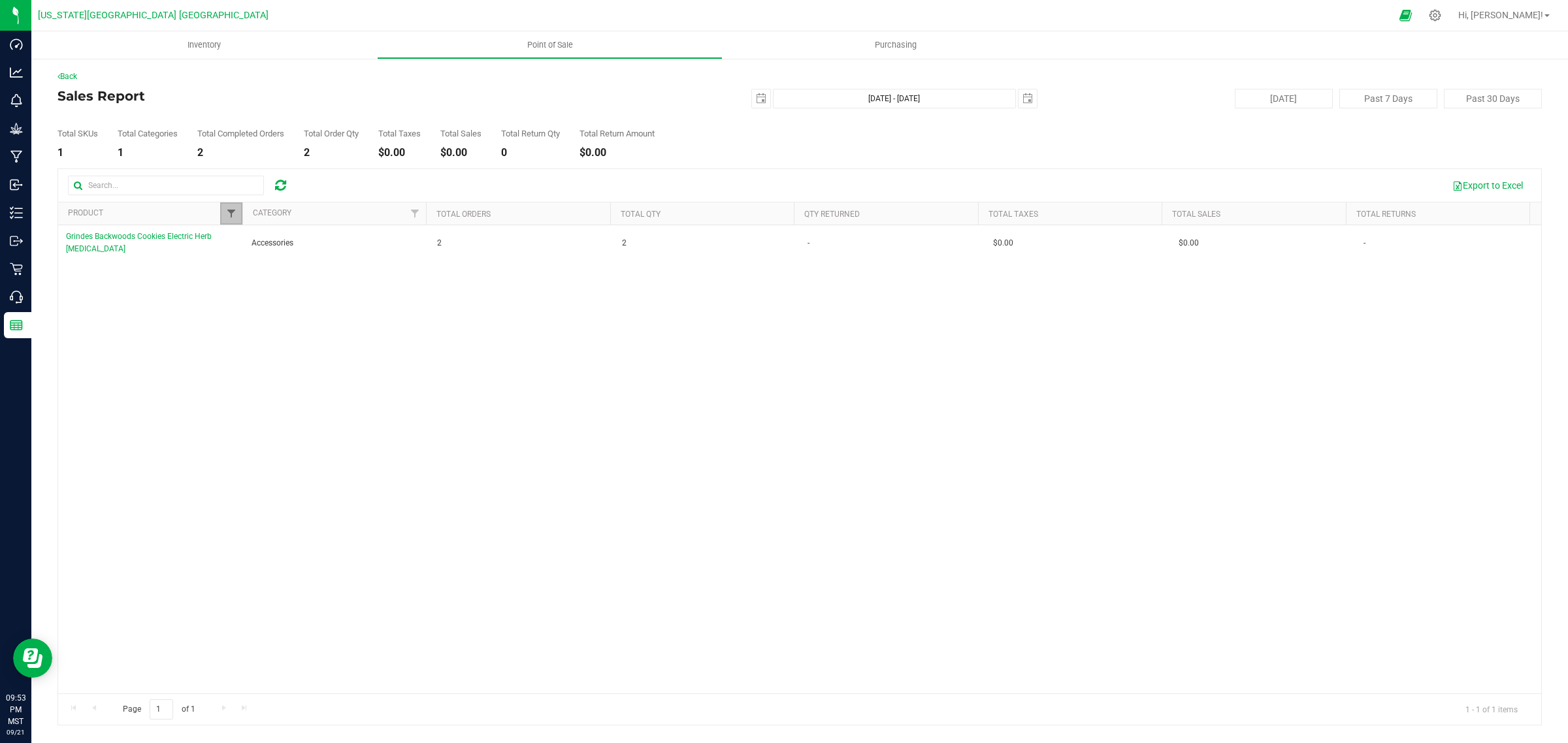
click at [230, 216] on span "Filter" at bounding box center [231, 213] width 10 height 10
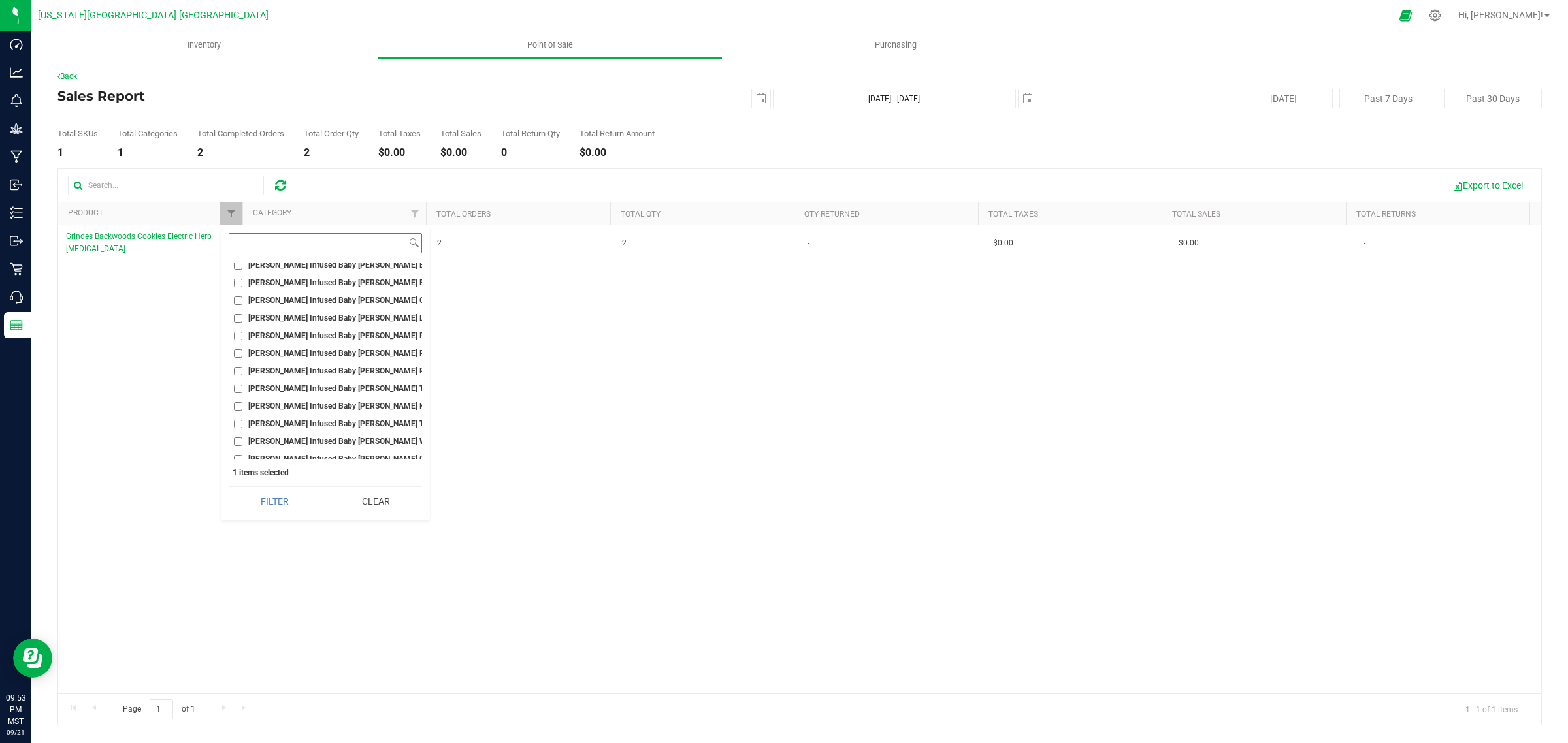
scroll to position [12074, 0]
click at [234, 325] on input "[PERSON_NAME] Infused Baby [PERSON_NAME] Azul 1.3g Preroll" at bounding box center [237, 329] width 8 height 8
checkbox input "true"
click at [291, 502] on button "Filter" at bounding box center [275, 501] width 93 height 28
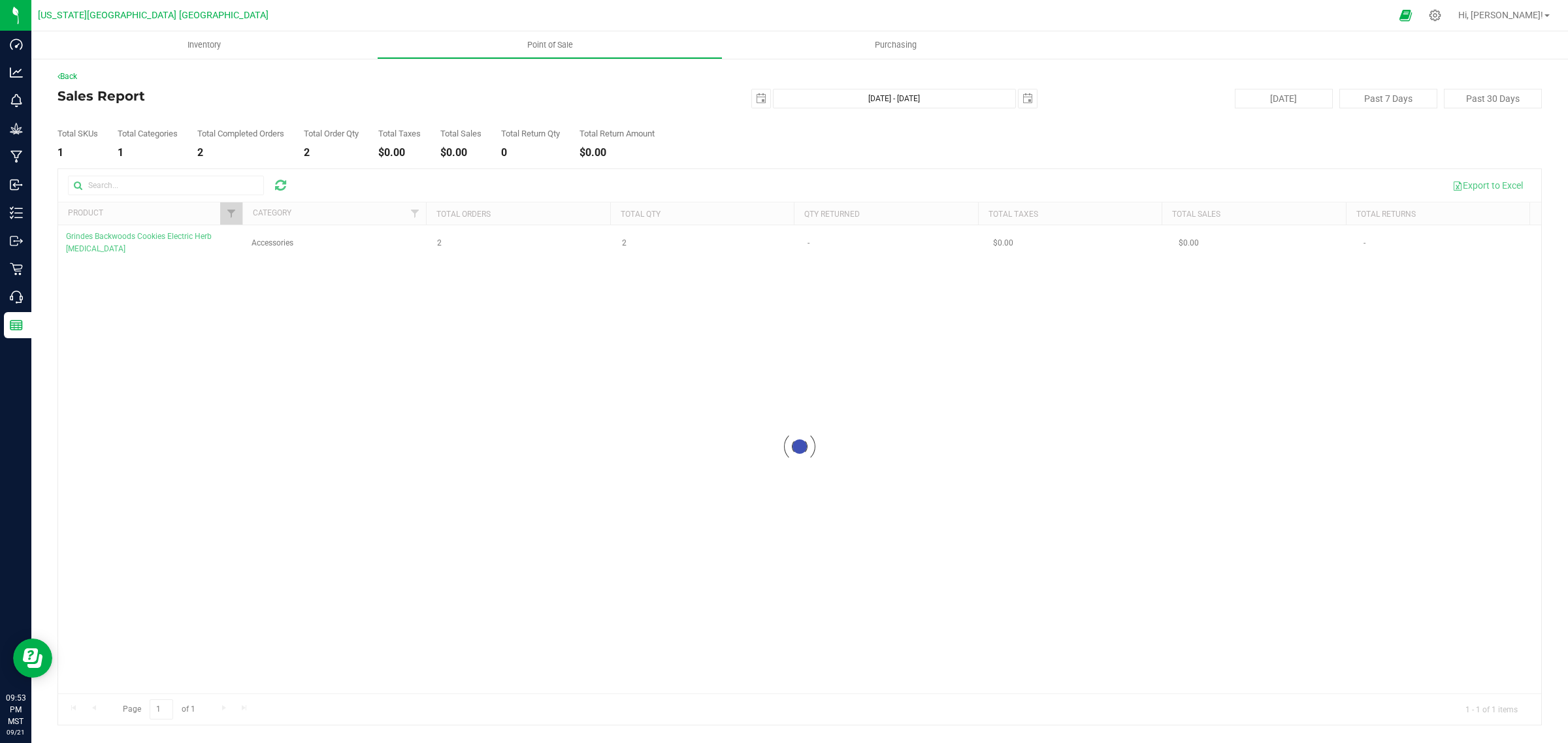
checkbox input "true"
drag, startPoint x: 229, startPoint y: 217, endPoint x: 313, endPoint y: 369, distance: 173.7
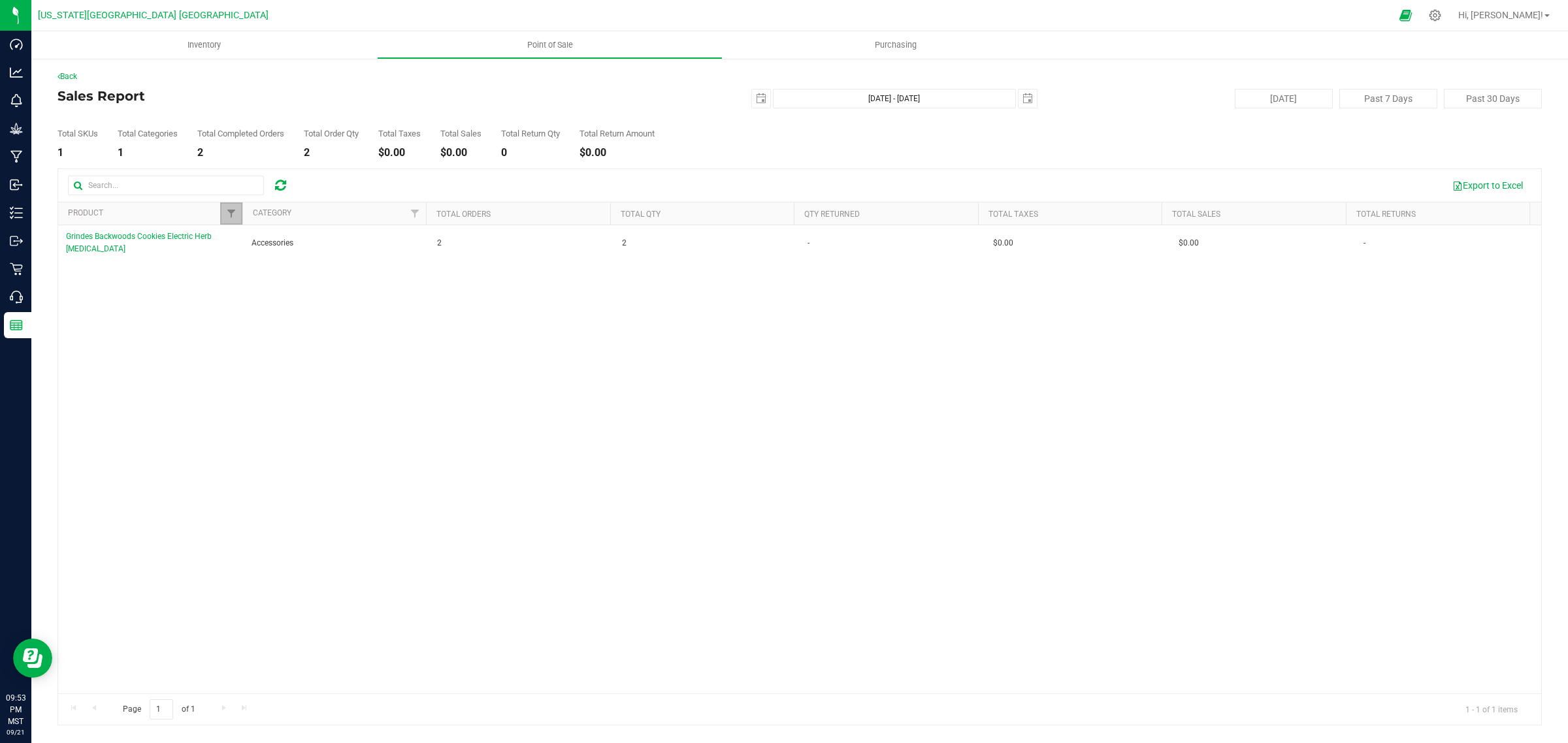
click at [229, 217] on span "Filter" at bounding box center [231, 213] width 10 height 10
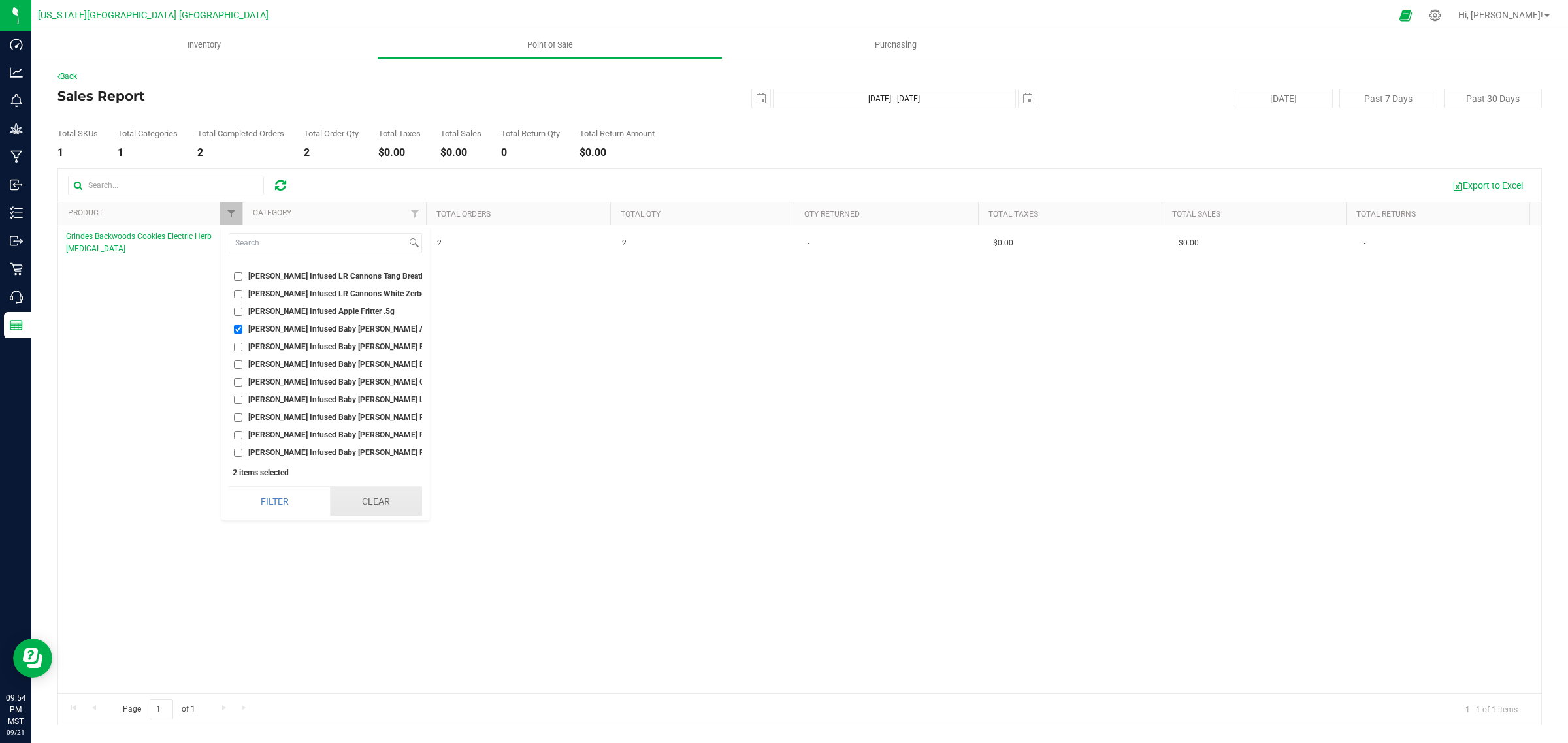
click at [377, 504] on button "Clear" at bounding box center [376, 501] width 93 height 28
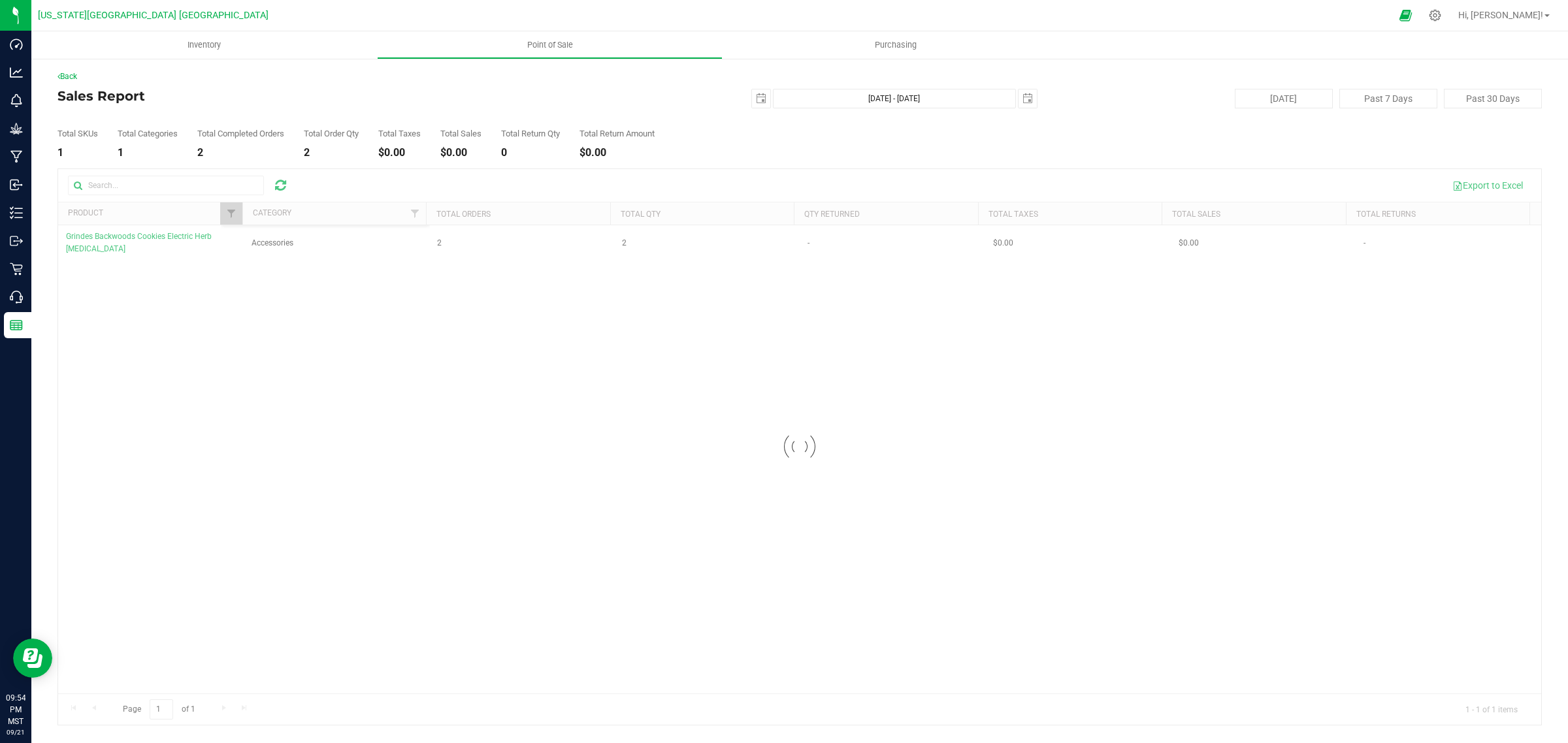
checkbox input "false"
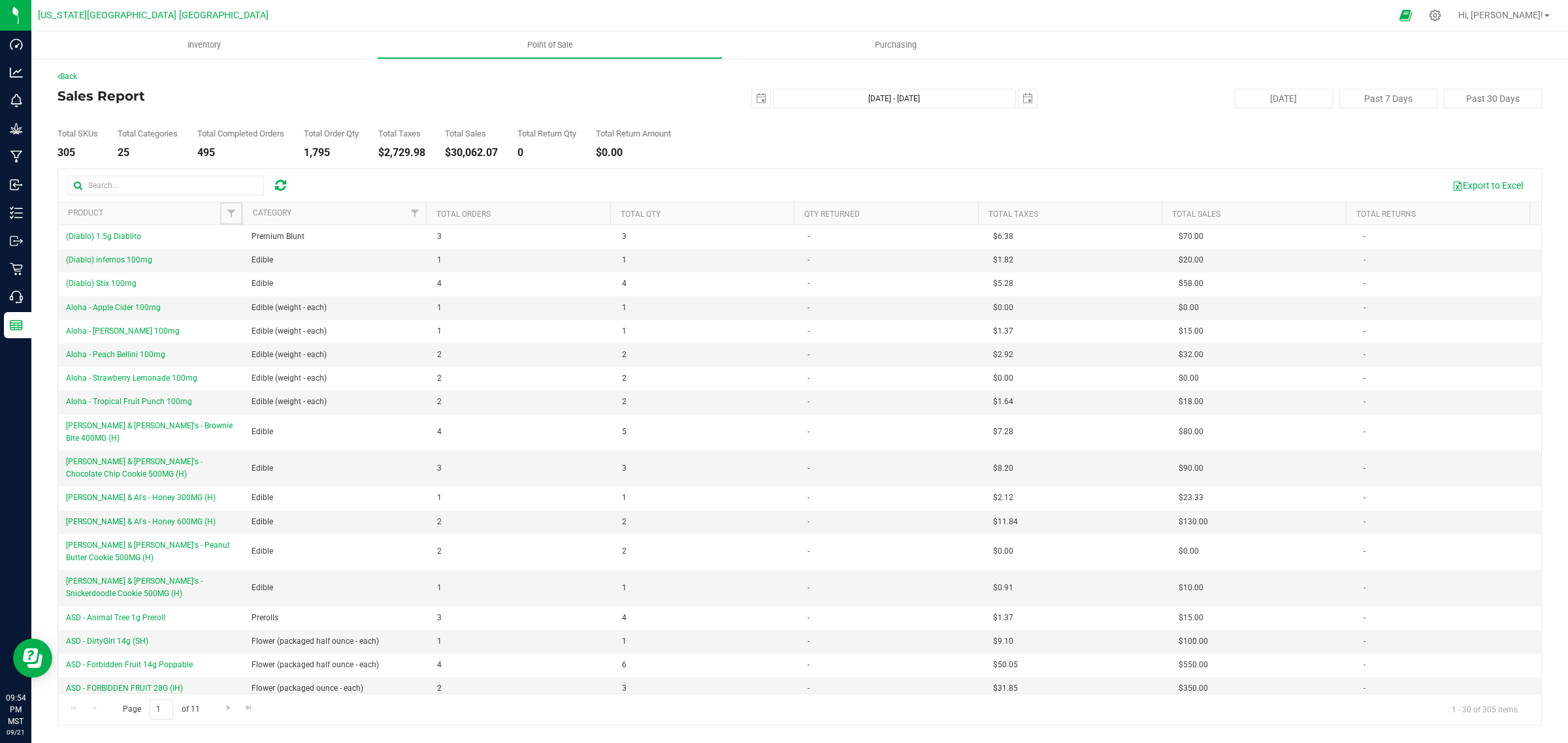
click at [229, 213] on span "Filter" at bounding box center [231, 213] width 10 height 10
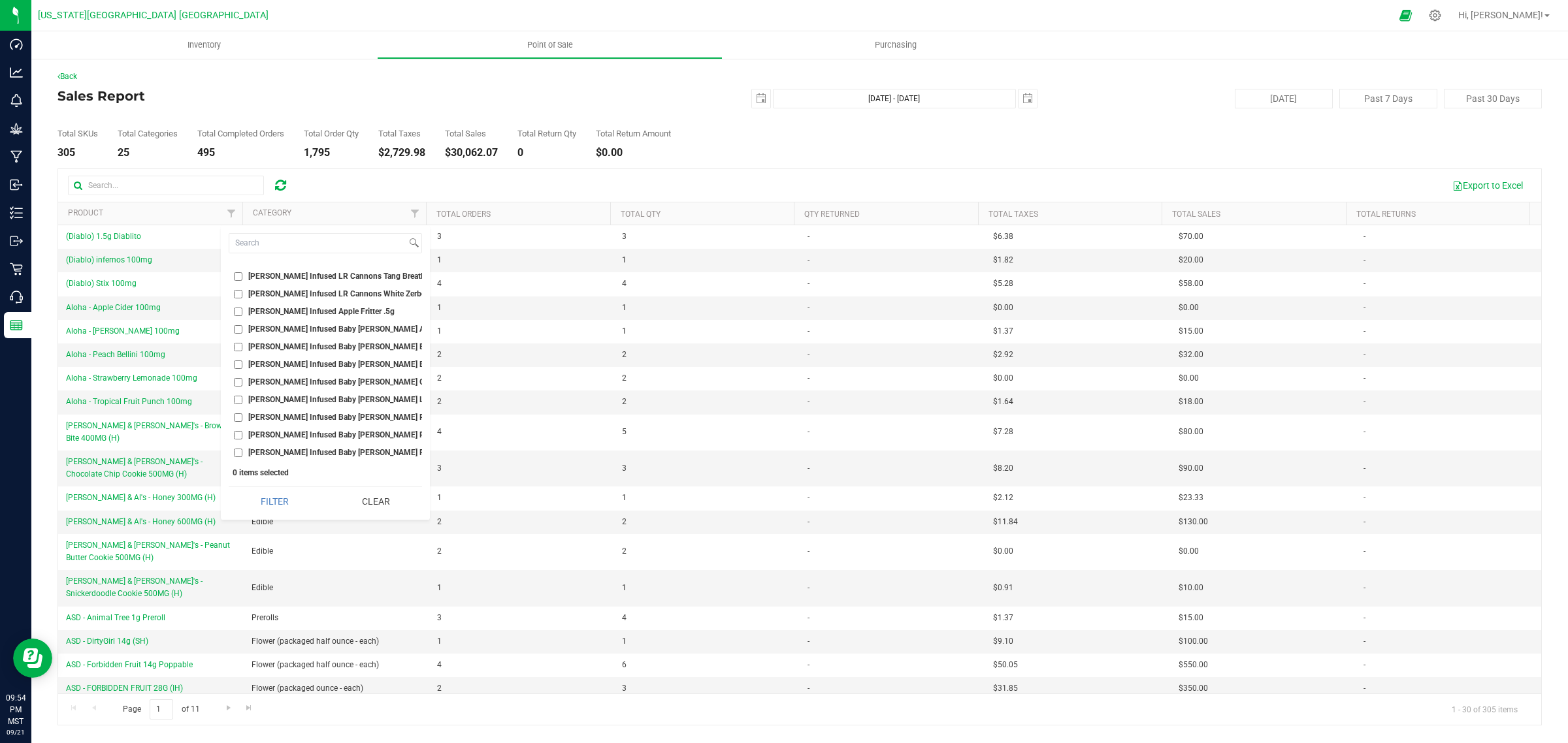
click at [236, 325] on input "[PERSON_NAME] Infused Baby [PERSON_NAME] Azul 1.3g Preroll" at bounding box center [237, 329] width 8 height 8
click at [273, 504] on button "Filter" at bounding box center [275, 501] width 93 height 28
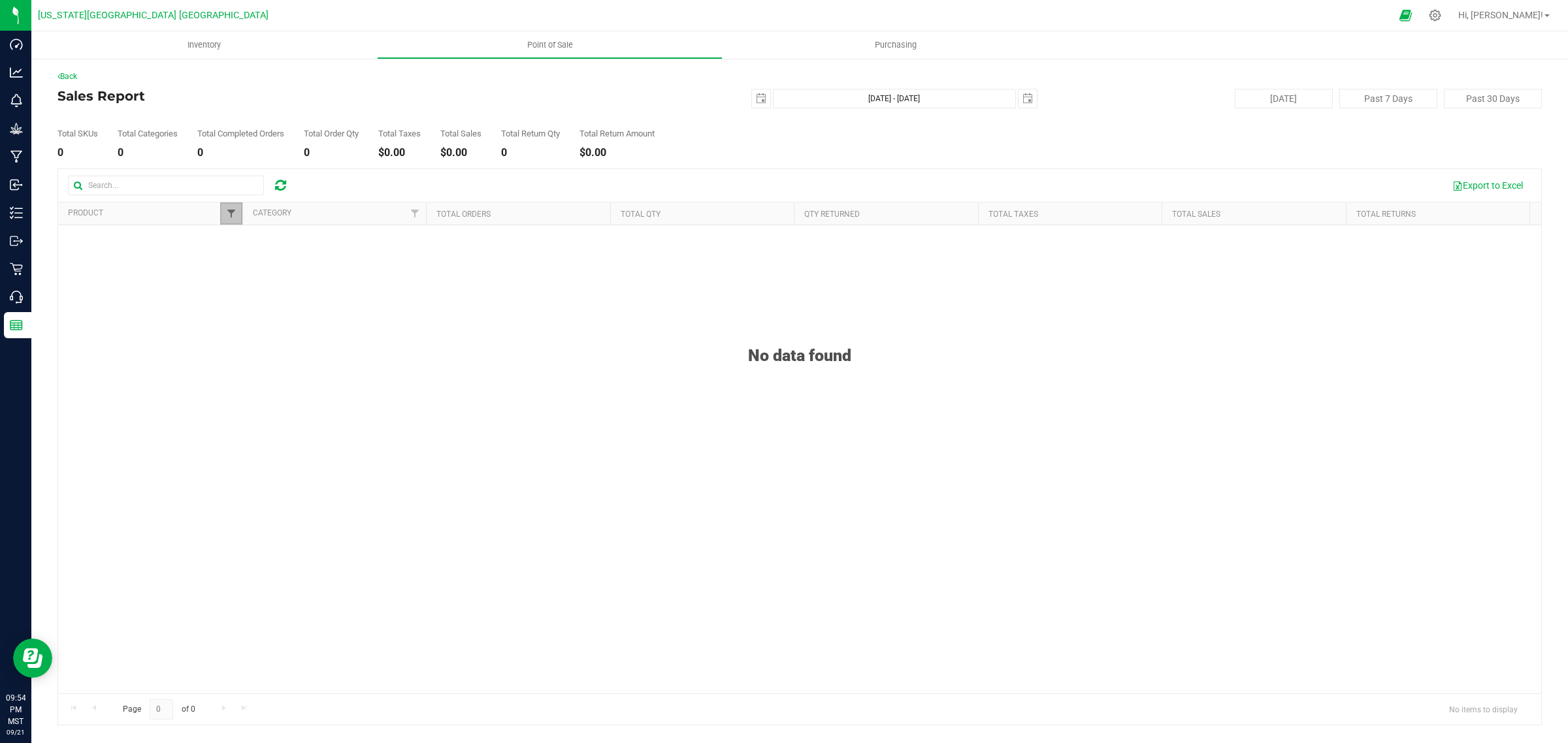
click at [234, 213] on span "Filter" at bounding box center [231, 213] width 10 height 10
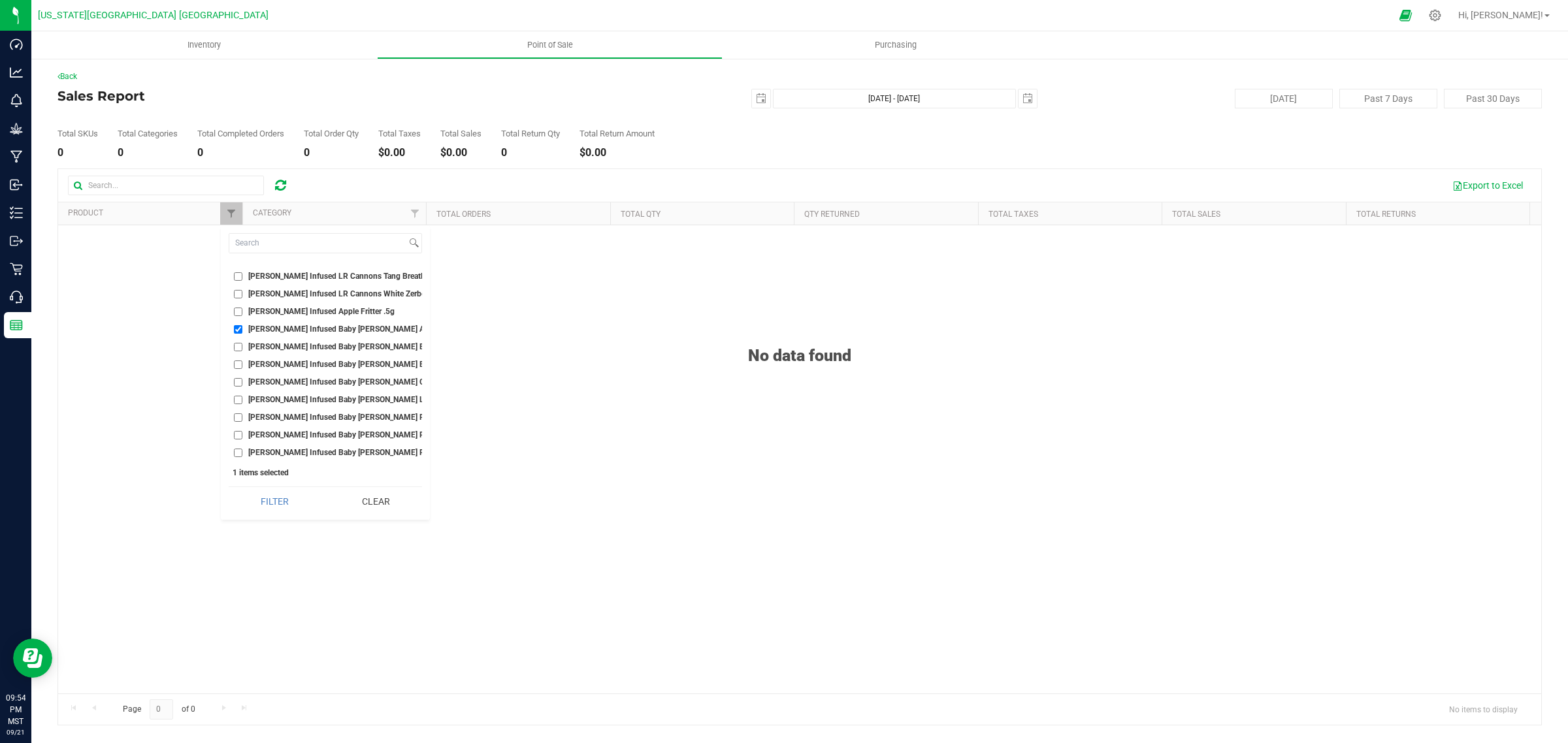
click at [236, 325] on input "[PERSON_NAME] Infused Baby [PERSON_NAME] Azul 1.3g Preroll" at bounding box center [237, 329] width 8 height 8
checkbox input "false"
click at [237, 402] on input "[PERSON_NAME] Infused Baby [PERSON_NAME] Kiwi 1.3g Preroll" at bounding box center [237, 406] width 8 height 8
checkbox input "true"
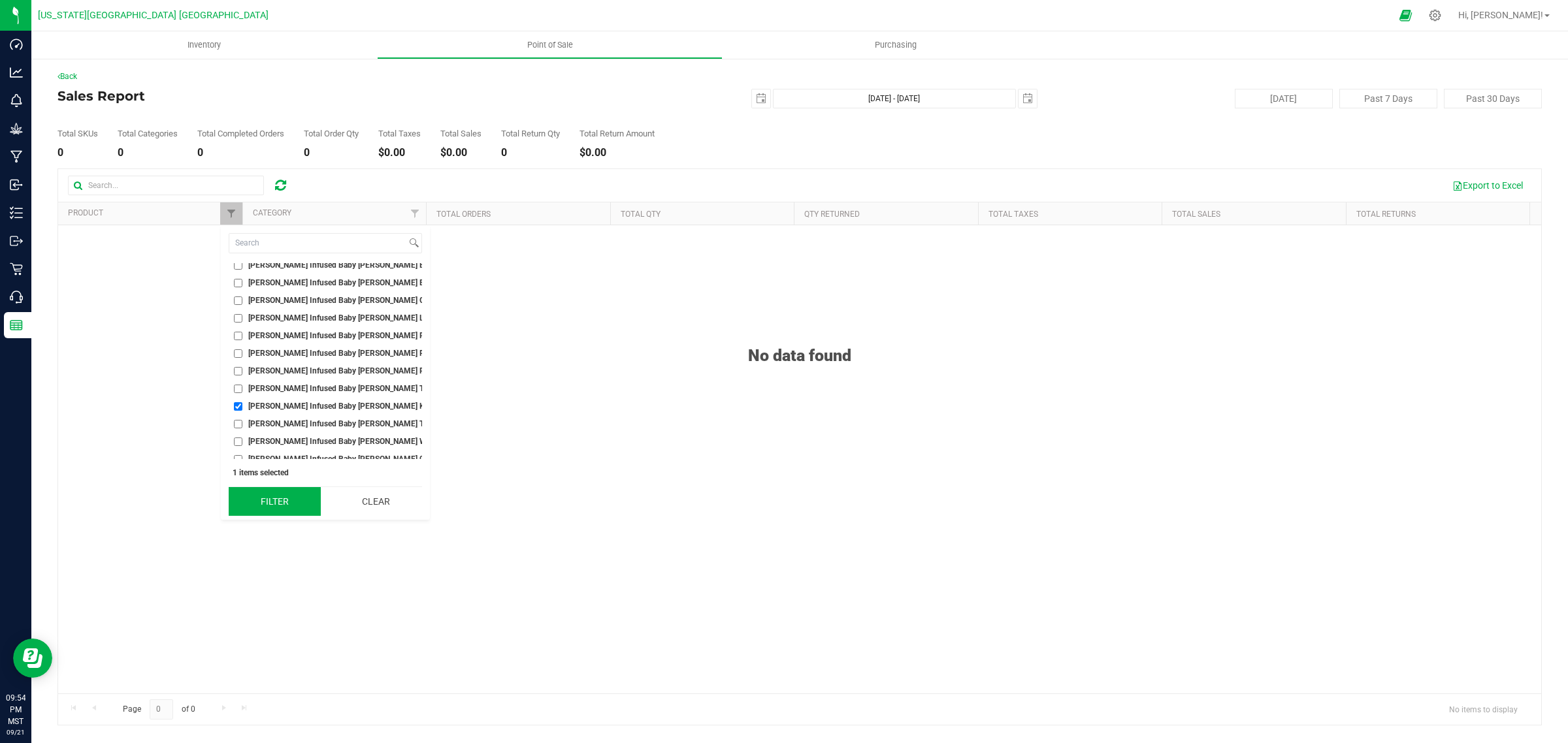
click at [288, 503] on button "Filter" at bounding box center [275, 501] width 93 height 28
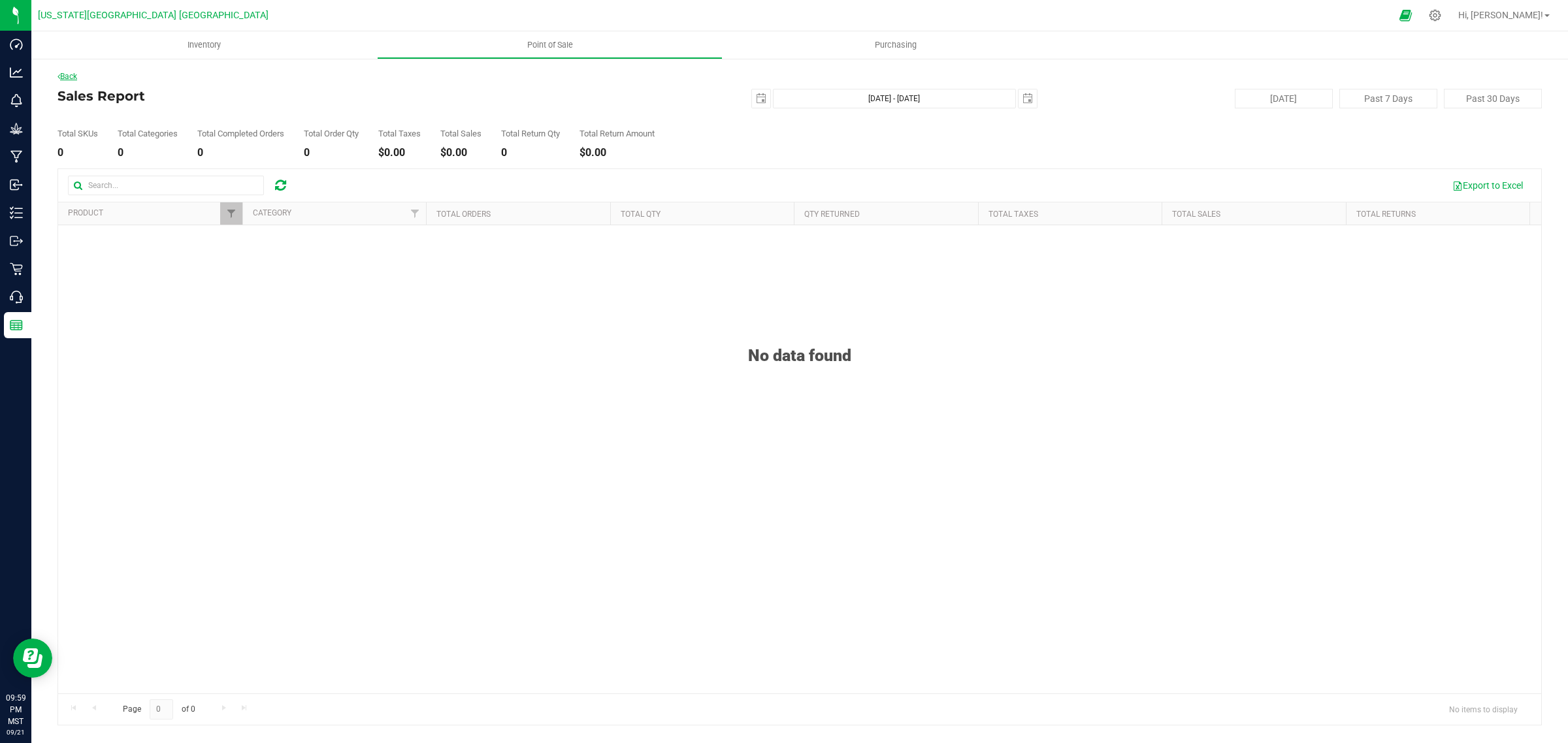
click at [70, 76] on link "Back" at bounding box center [67, 76] width 19 height 9
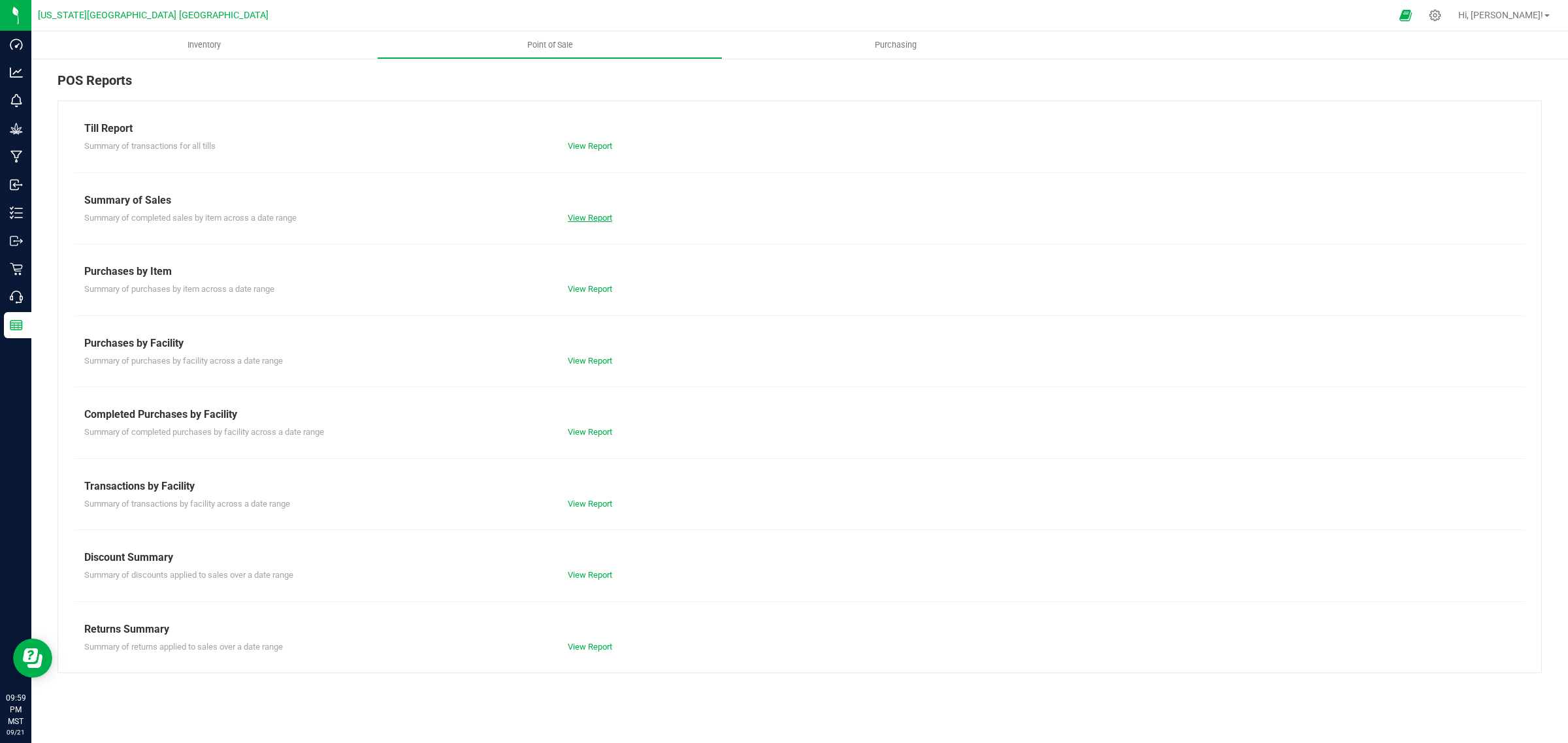
click at [588, 217] on link "View Report" at bounding box center [590, 217] width 44 height 10
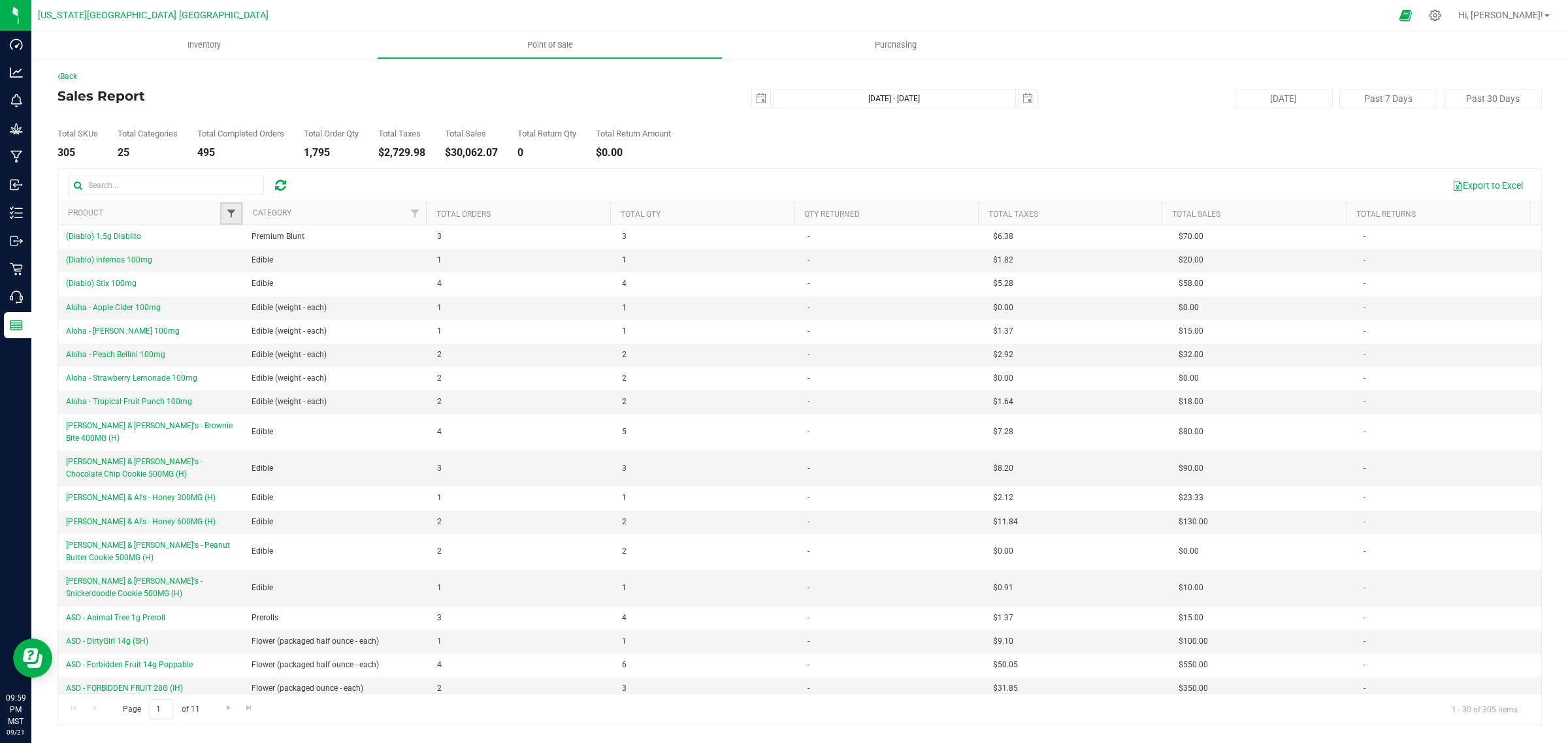
click at [234, 209] on span "Filter" at bounding box center [231, 213] width 10 height 10
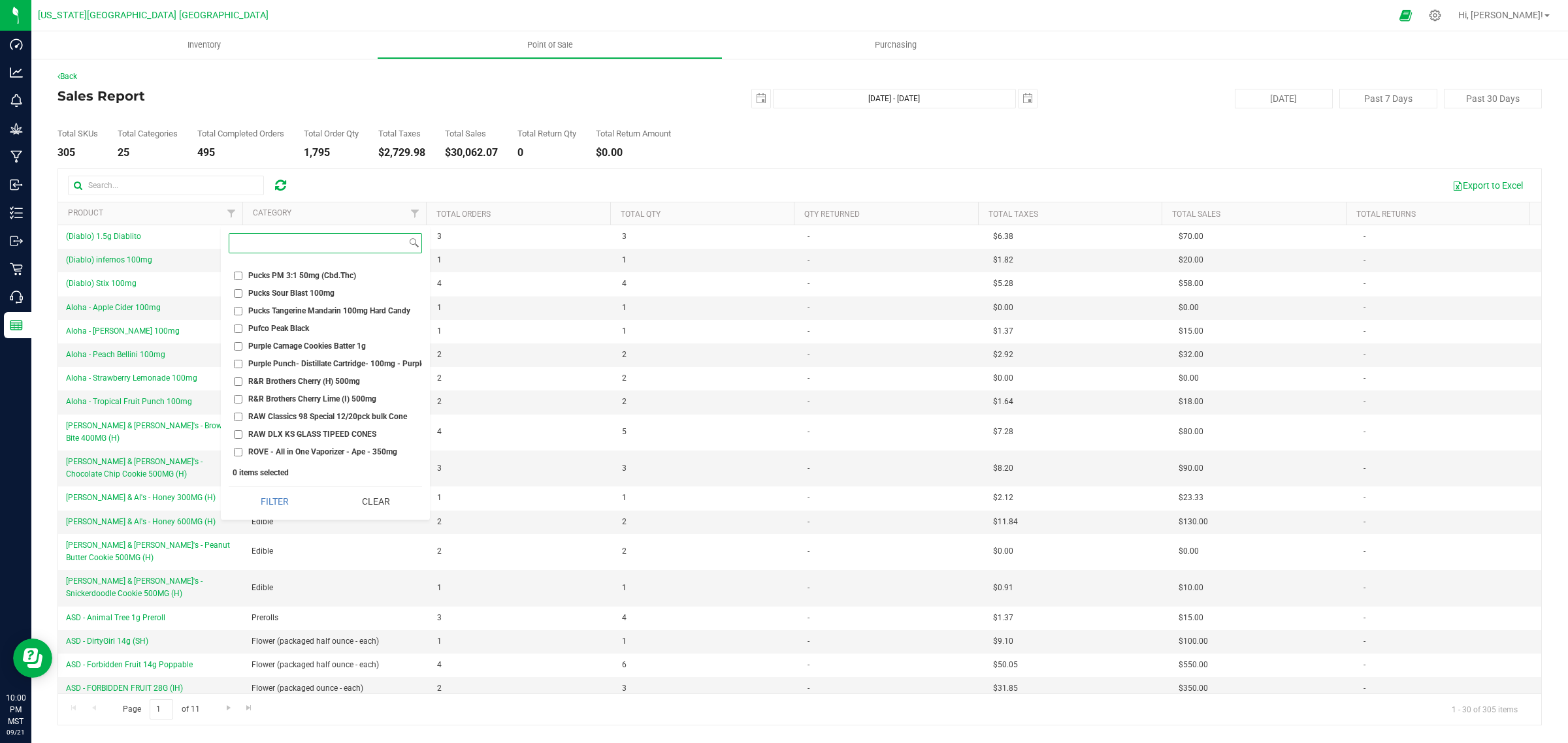
scroll to position [16248, 0]
click at [267, 240] on input at bounding box center [317, 243] width 177 height 19
type input "Raw"
click at [236, 324] on input "Raw Black Classic Cones 1 1/4 Size (20 pack)" at bounding box center [237, 326] width 8 height 8
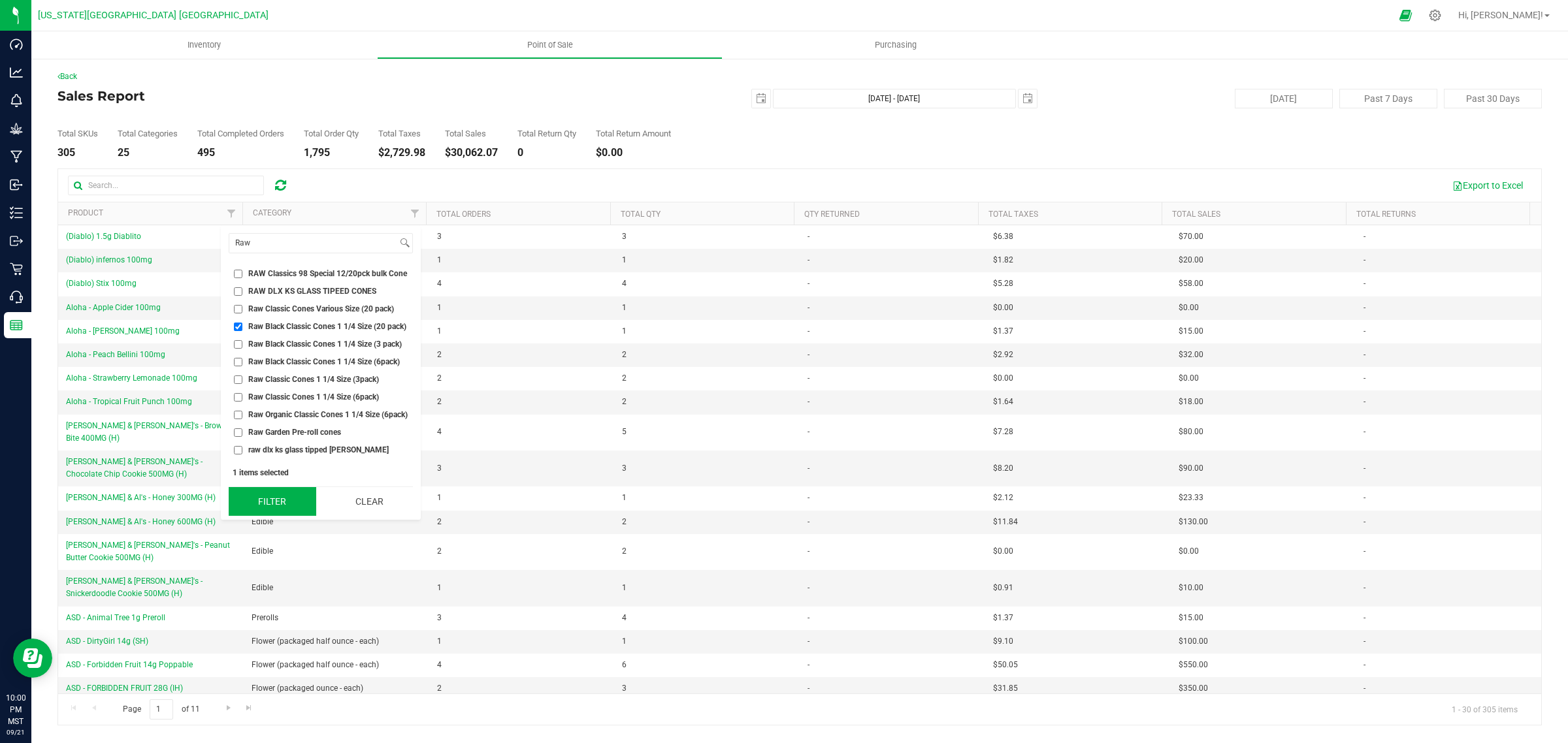
click at [292, 497] on button "Filter" at bounding box center [273, 501] width 88 height 28
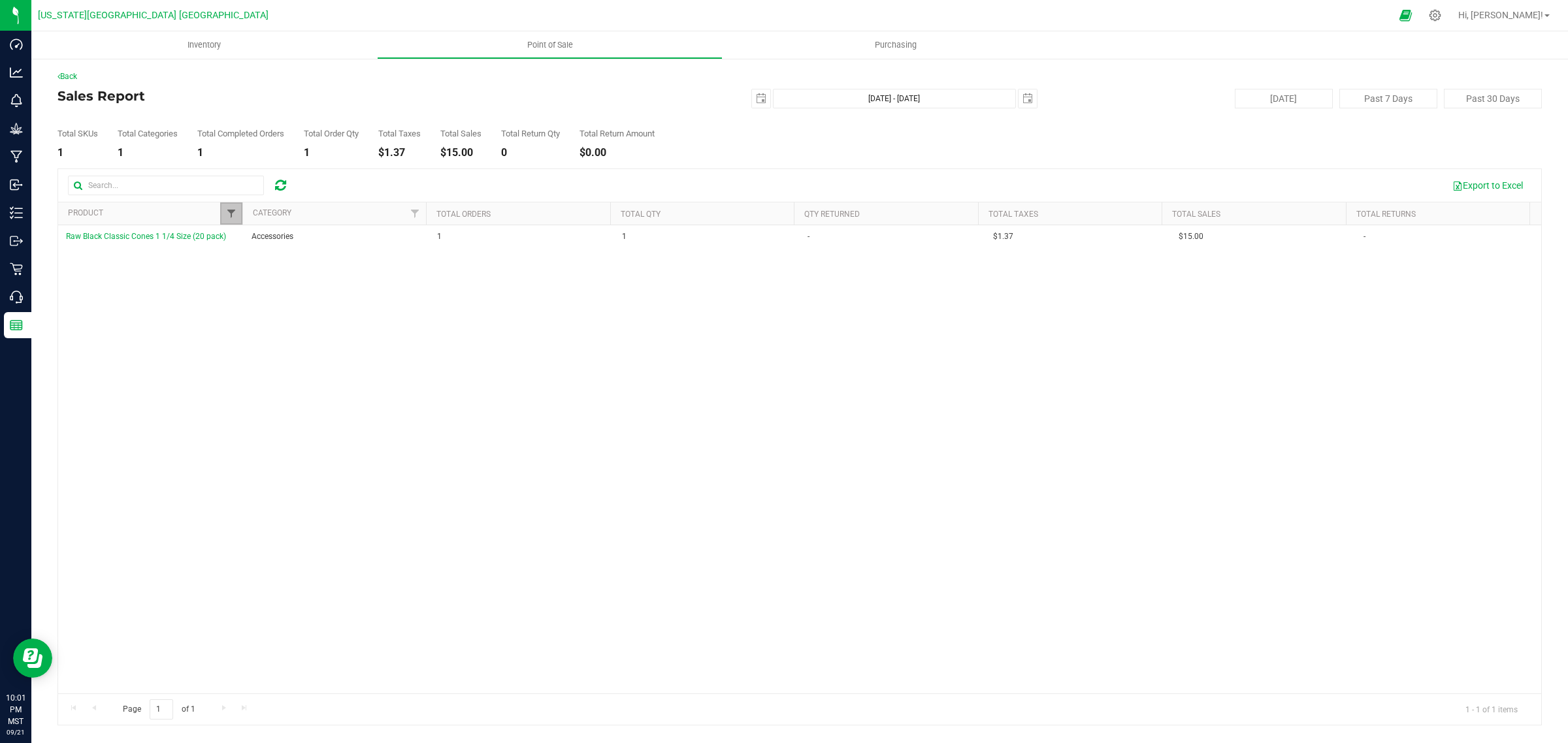
click at [234, 210] on span "Filter" at bounding box center [231, 213] width 10 height 10
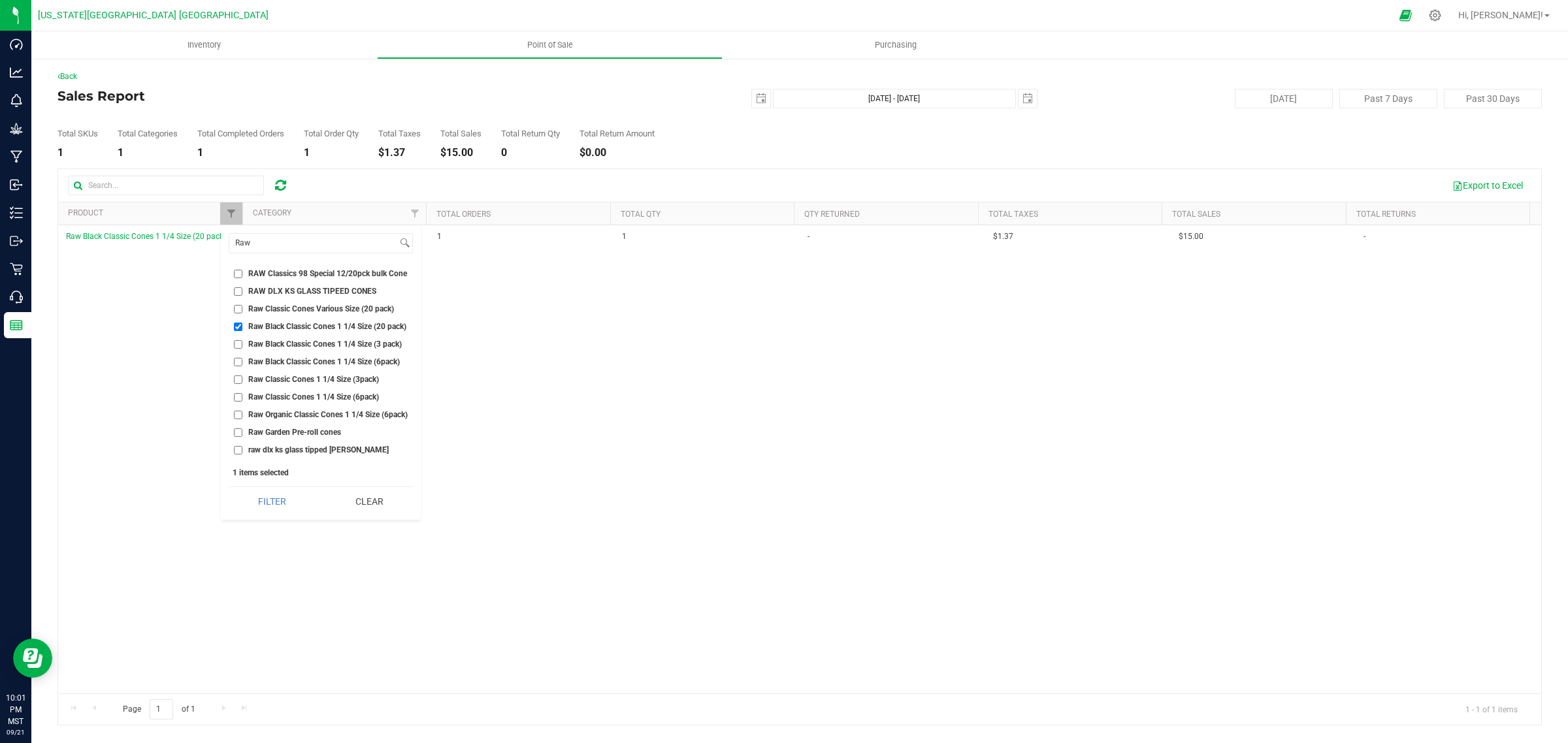
click at [237, 322] on li "Raw Black Classic Cones 1 1/4 Size (20 pack)" at bounding box center [321, 326] width 184 height 14
click at [238, 324] on input "Raw Black Classic Cones 1 1/4 Size (20 pack)" at bounding box center [237, 326] width 8 height 8
checkbox input "false"
click at [358, 492] on button "Clear" at bounding box center [369, 501] width 88 height 28
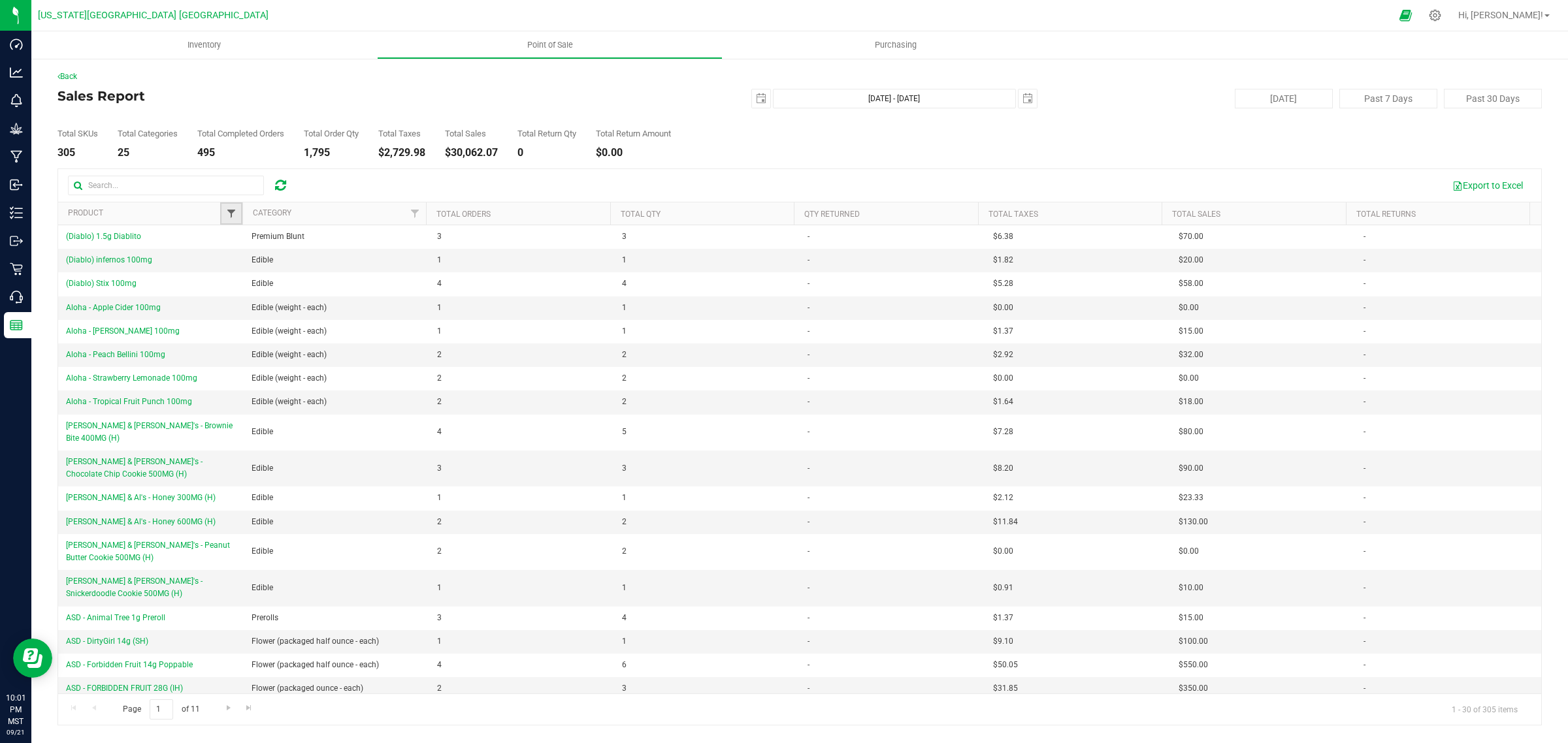
click at [233, 211] on span "Filter" at bounding box center [231, 213] width 10 height 10
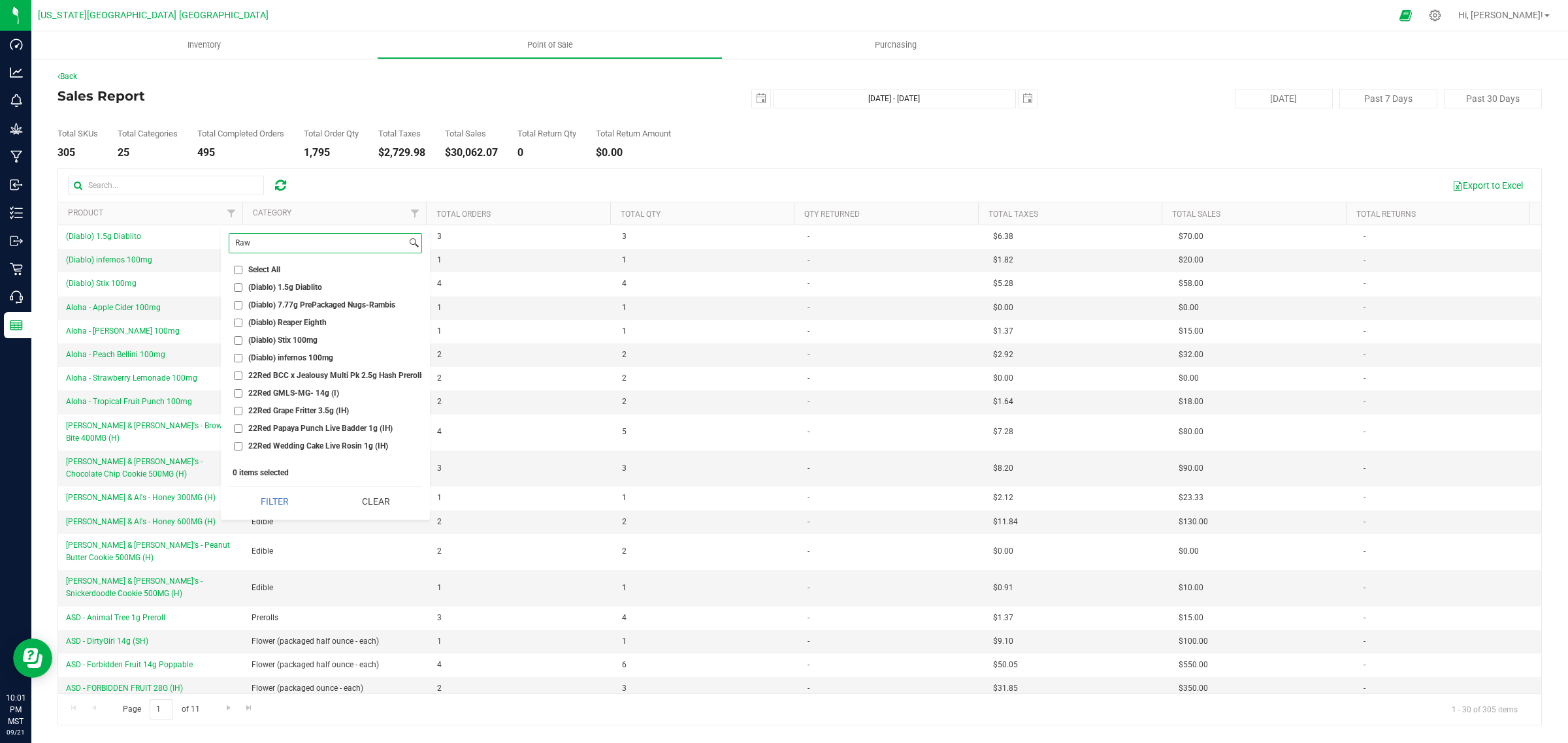
click at [247, 245] on input "Raw" at bounding box center [317, 243] width 177 height 19
type input "r"
type input "Raw"
click at [236, 342] on input "Raw Black Classic Cones 1 1/4 Size (3 pack)" at bounding box center [237, 344] width 8 height 8
checkbox input "true"
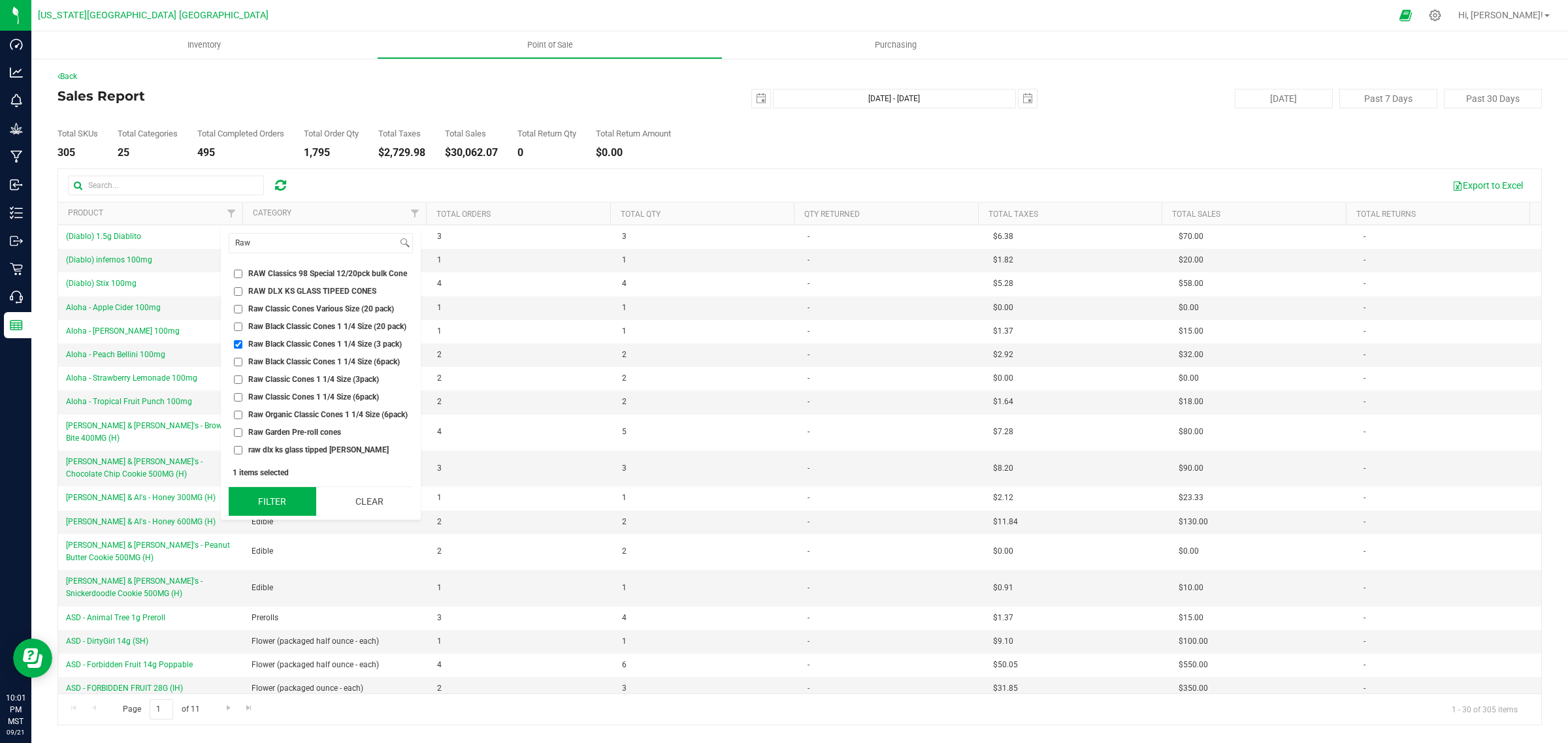
click at [279, 497] on button "Filter" at bounding box center [273, 501] width 88 height 28
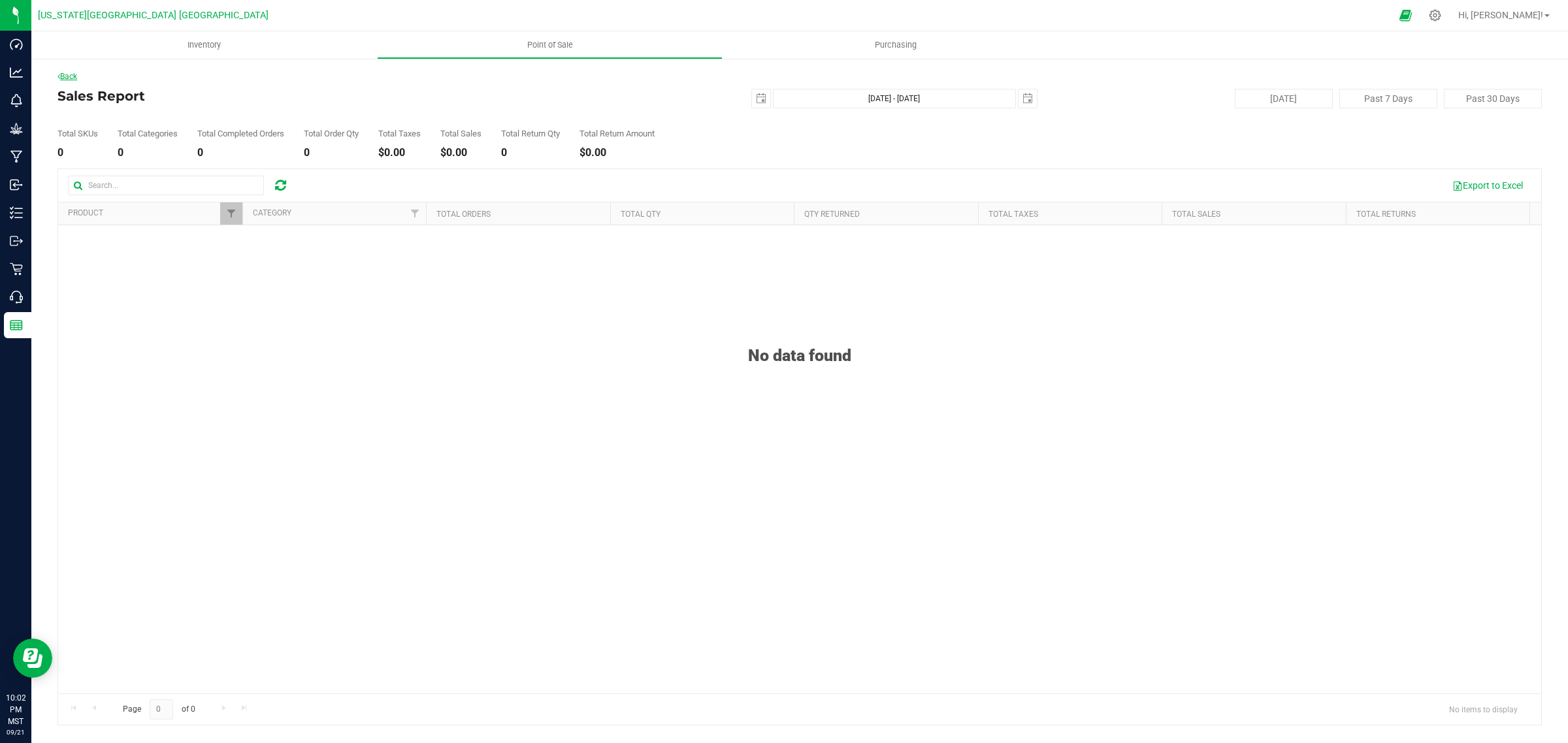
click at [70, 75] on link "Back" at bounding box center [67, 76] width 19 height 9
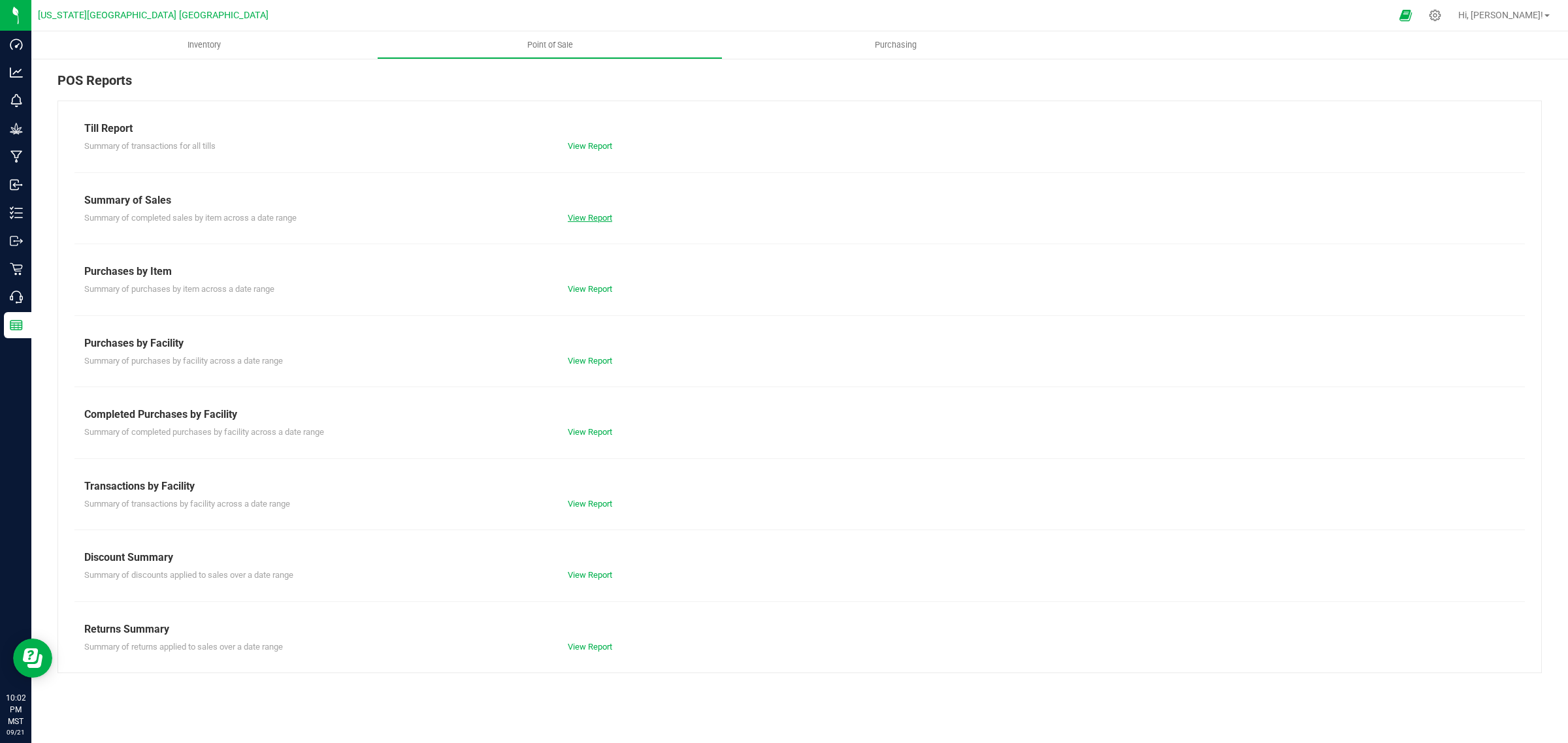
click at [582, 219] on link "View Report" at bounding box center [590, 217] width 44 height 10
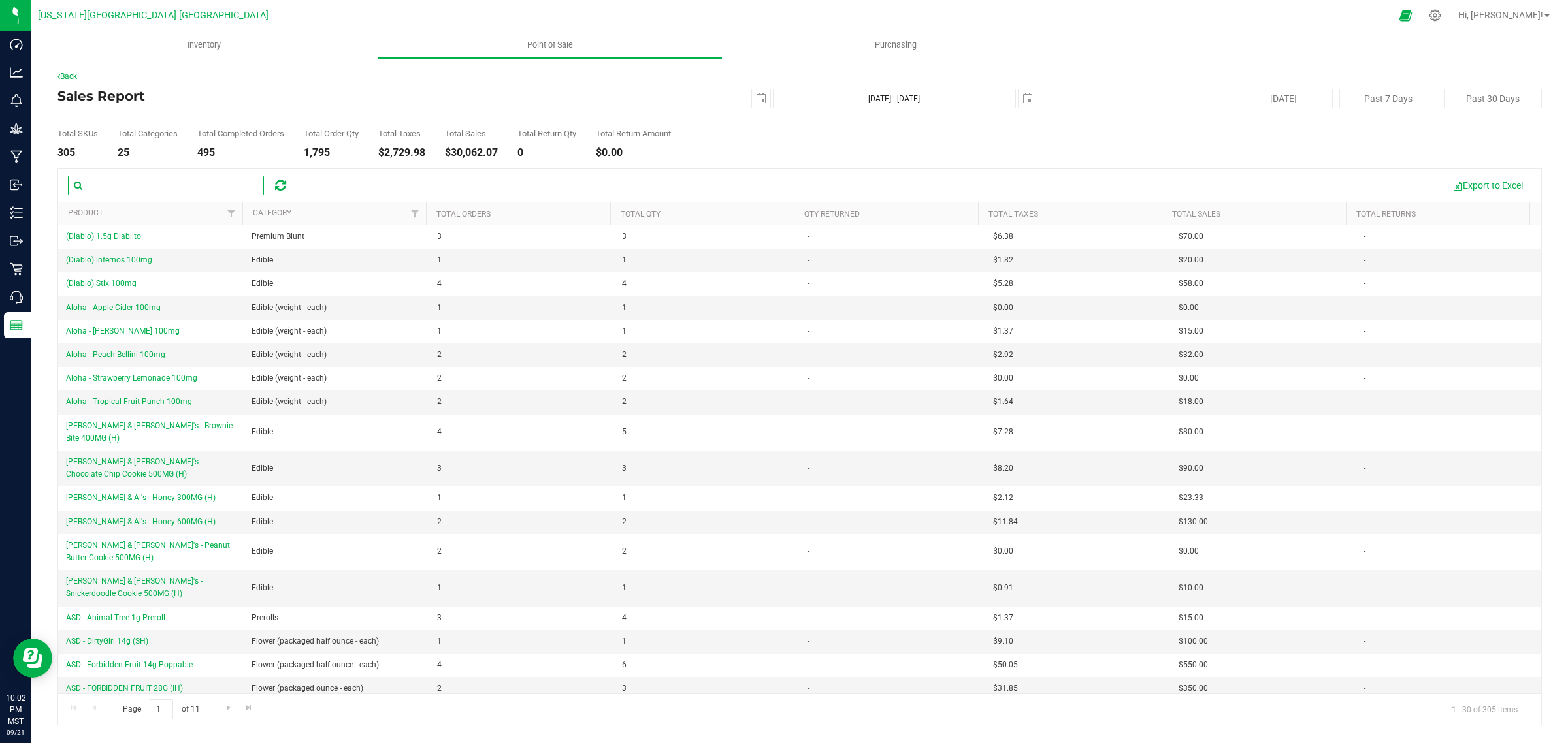
click at [196, 188] on input "text" at bounding box center [166, 185] width 196 height 19
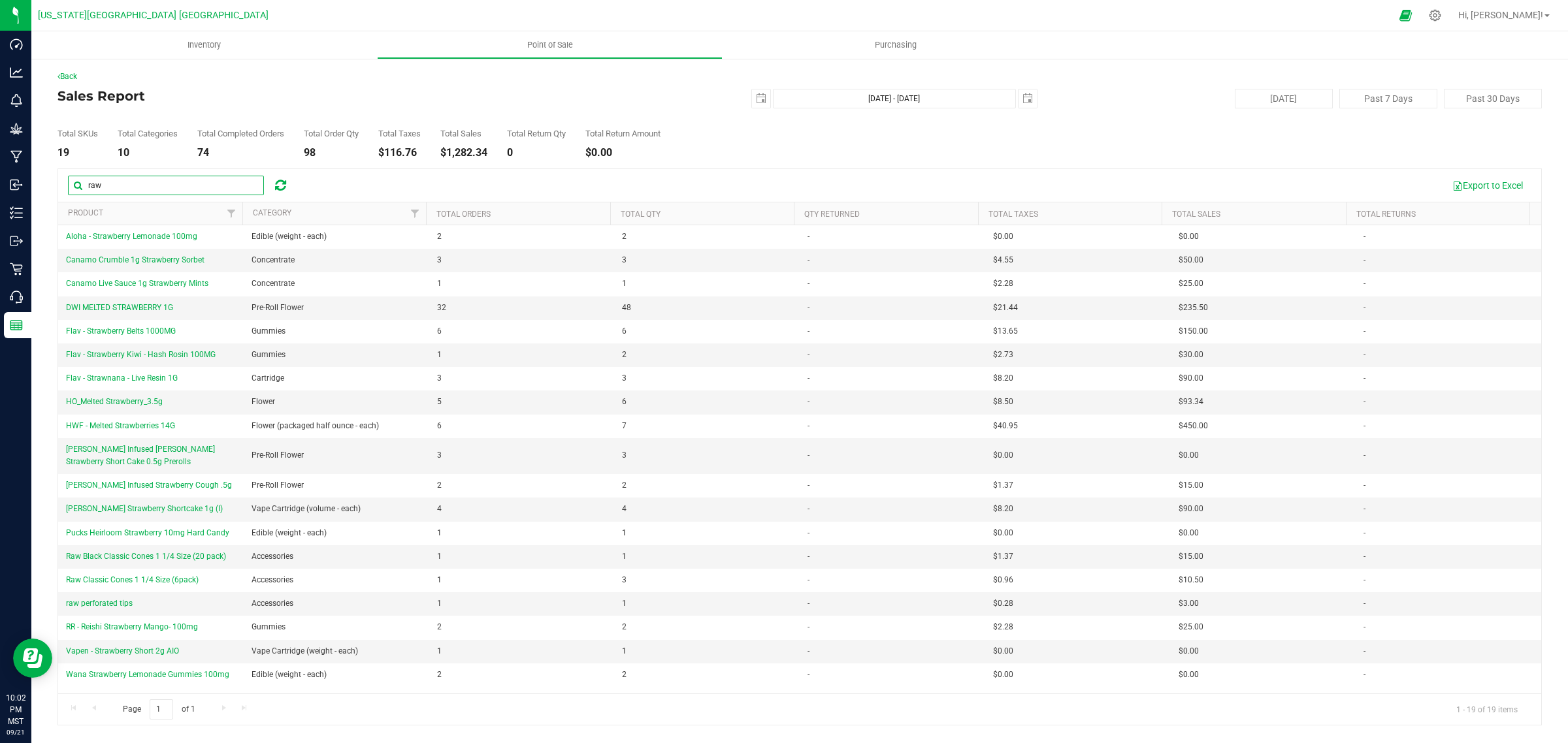
click at [141, 187] on input "raw" at bounding box center [166, 185] width 196 height 19
type input "r"
type input "Raw"
click at [366, 190] on div "Export to Excel" at bounding box center [916, 185] width 1231 height 22
click at [232, 215] on span "Filter" at bounding box center [231, 213] width 10 height 10
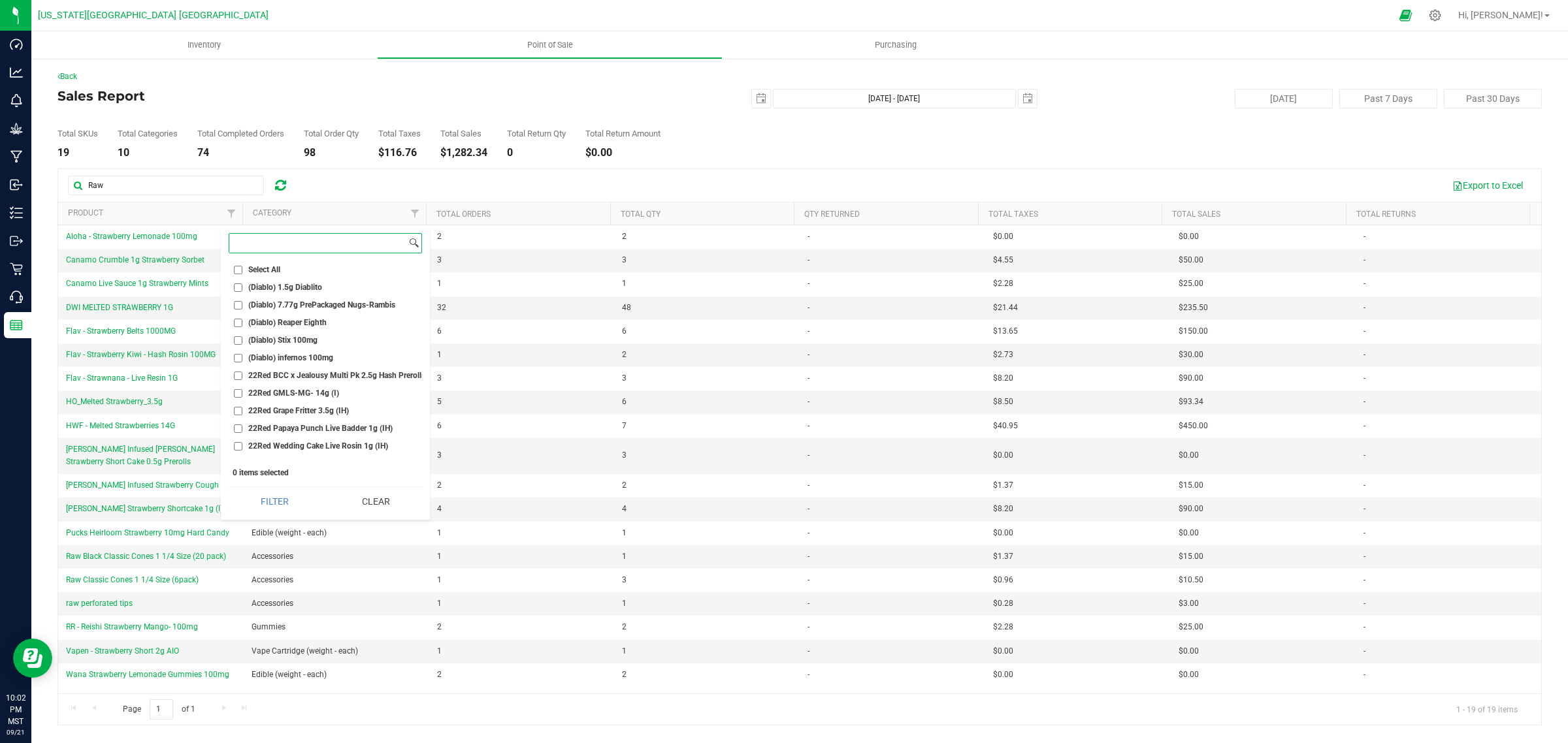
click at [254, 238] on input at bounding box center [317, 243] width 177 height 19
type input "Raw"
click at [236, 361] on input "Raw Black Classic Cones 1 1/4 Size (6pack)" at bounding box center [237, 362] width 8 height 8
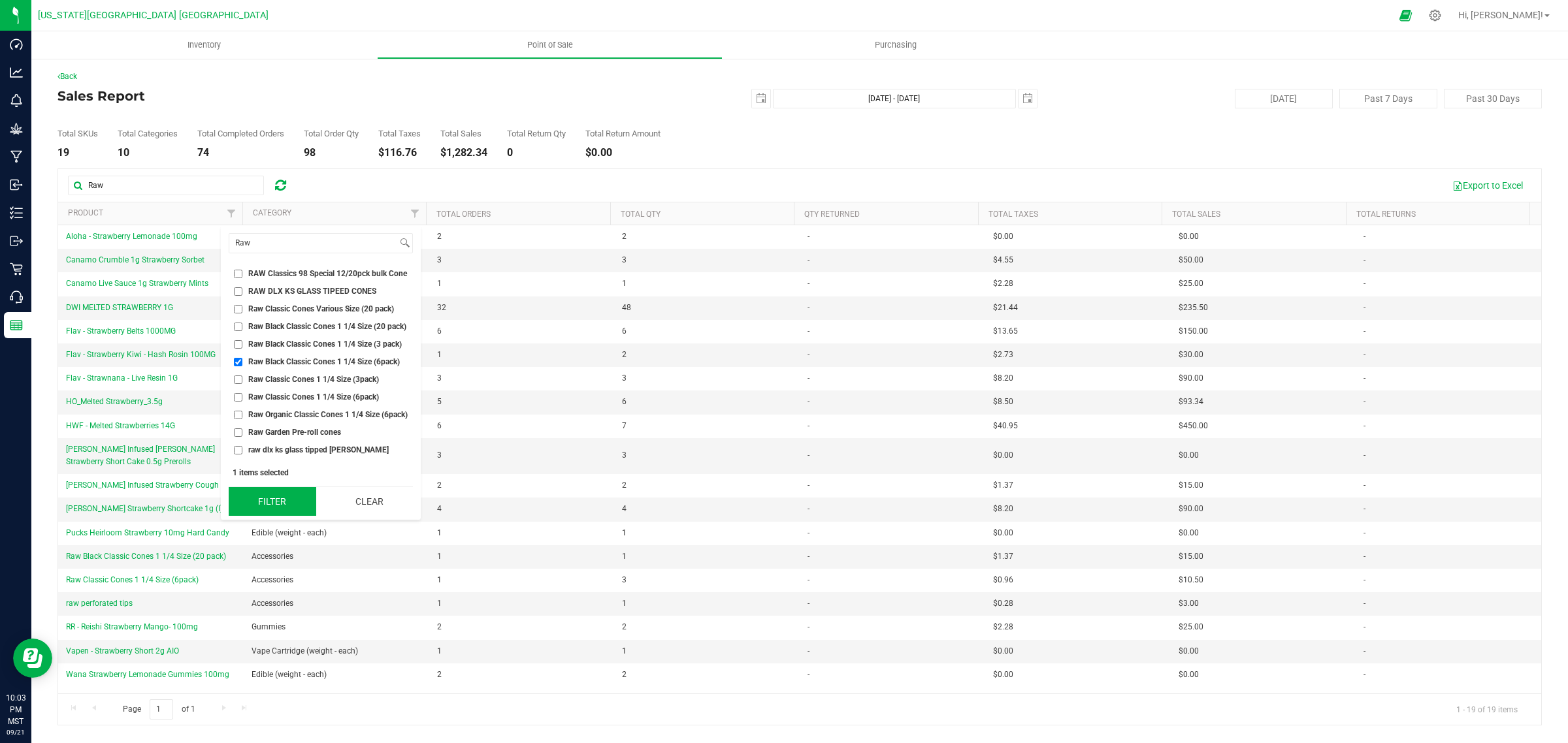
click at [275, 501] on button "Filter" at bounding box center [273, 501] width 88 height 28
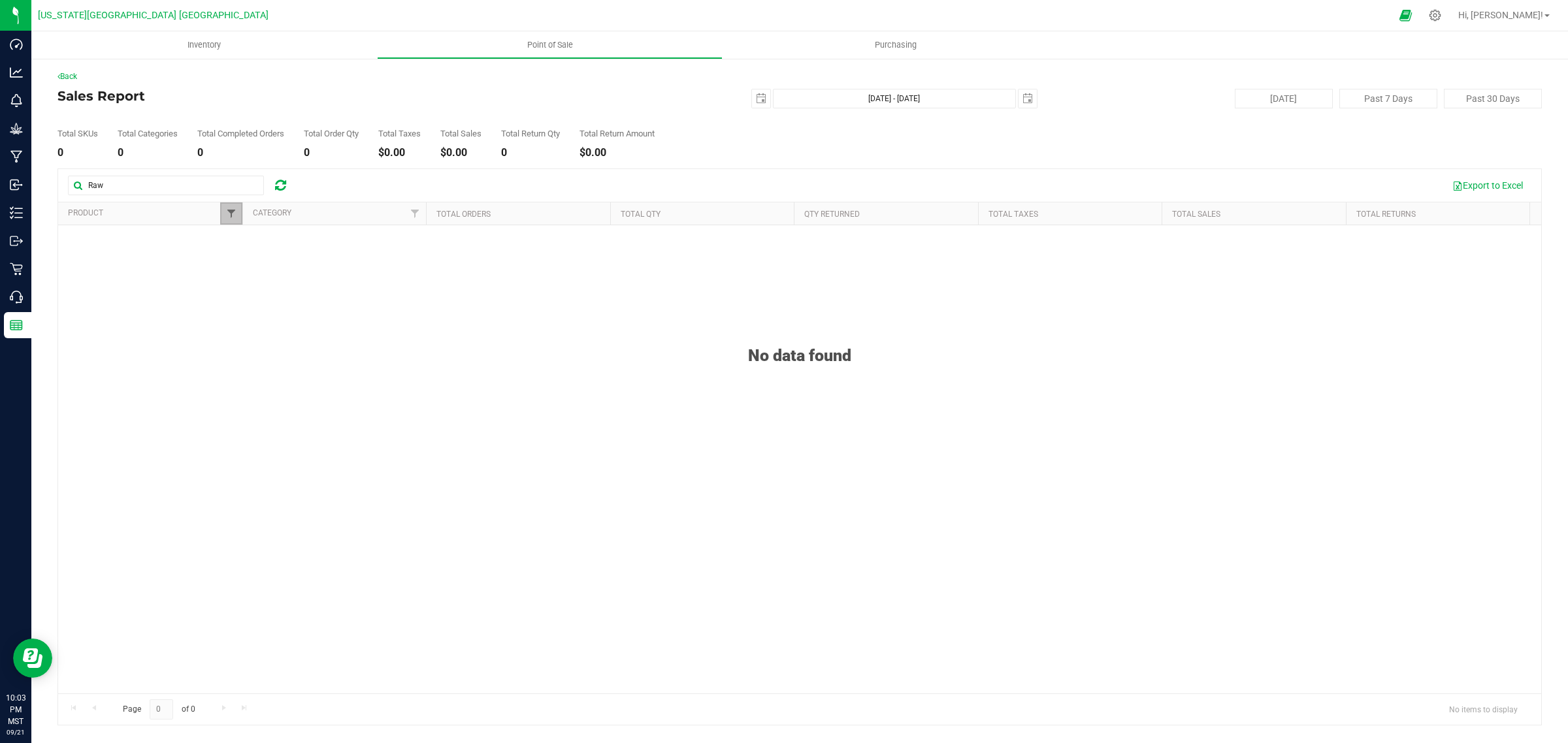
click at [233, 213] on span "Filter" at bounding box center [231, 213] width 10 height 10
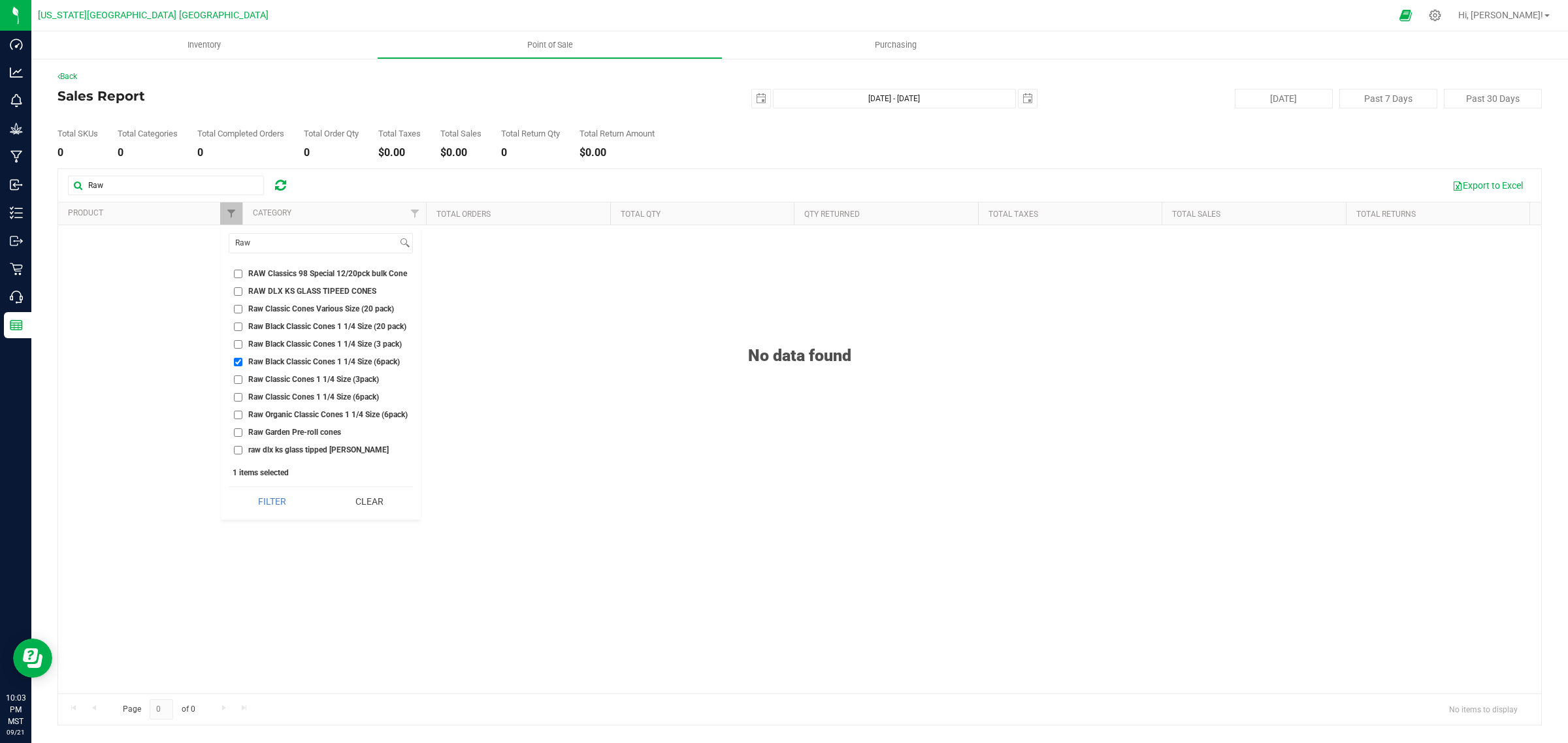
click at [236, 361] on input "Raw Black Classic Cones 1 1/4 Size (6pack)" at bounding box center [237, 362] width 8 height 8
checkbox input "false"
click at [347, 497] on button "Clear" at bounding box center [369, 501] width 88 height 28
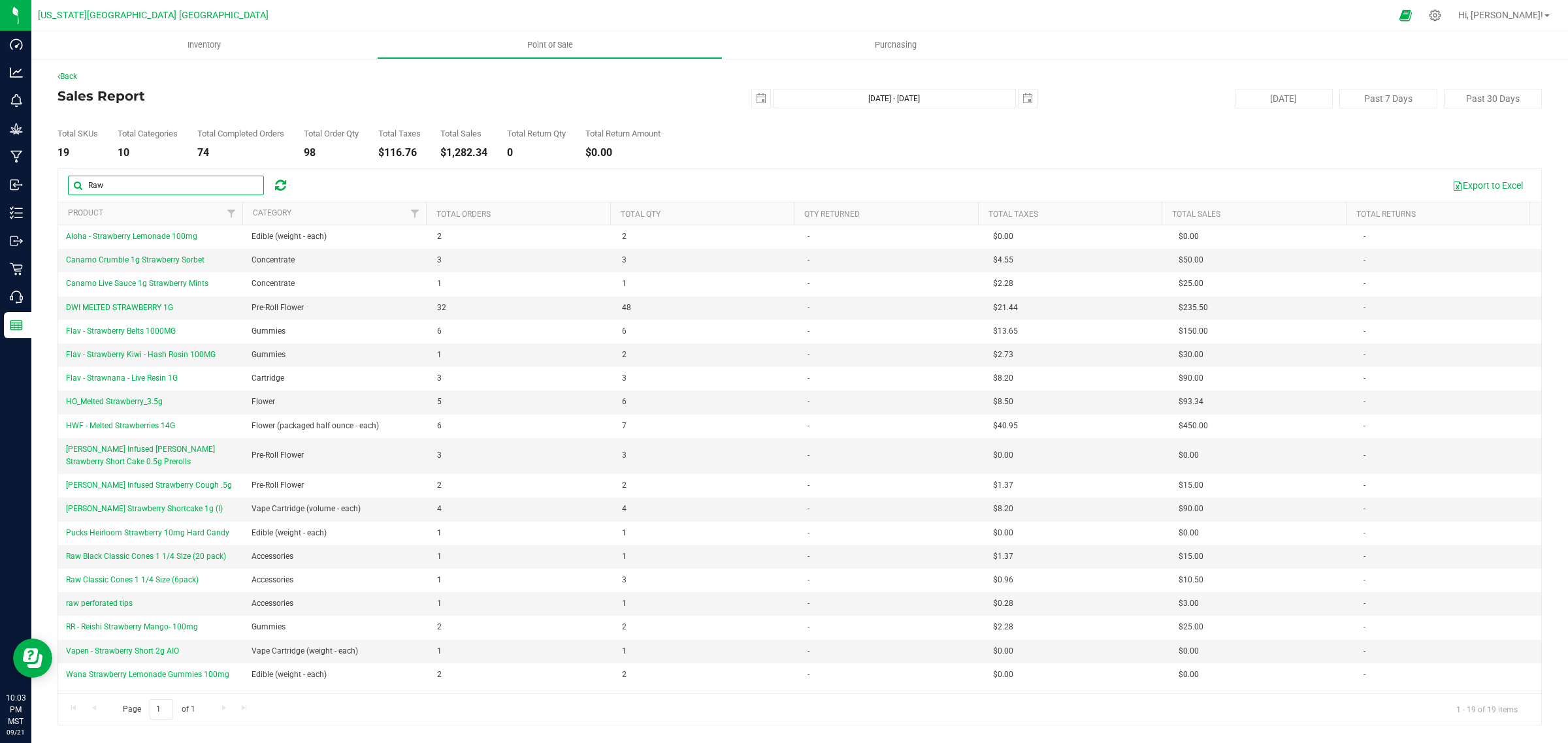
click at [188, 187] on input "Raw" at bounding box center [166, 185] width 196 height 19
type input "R"
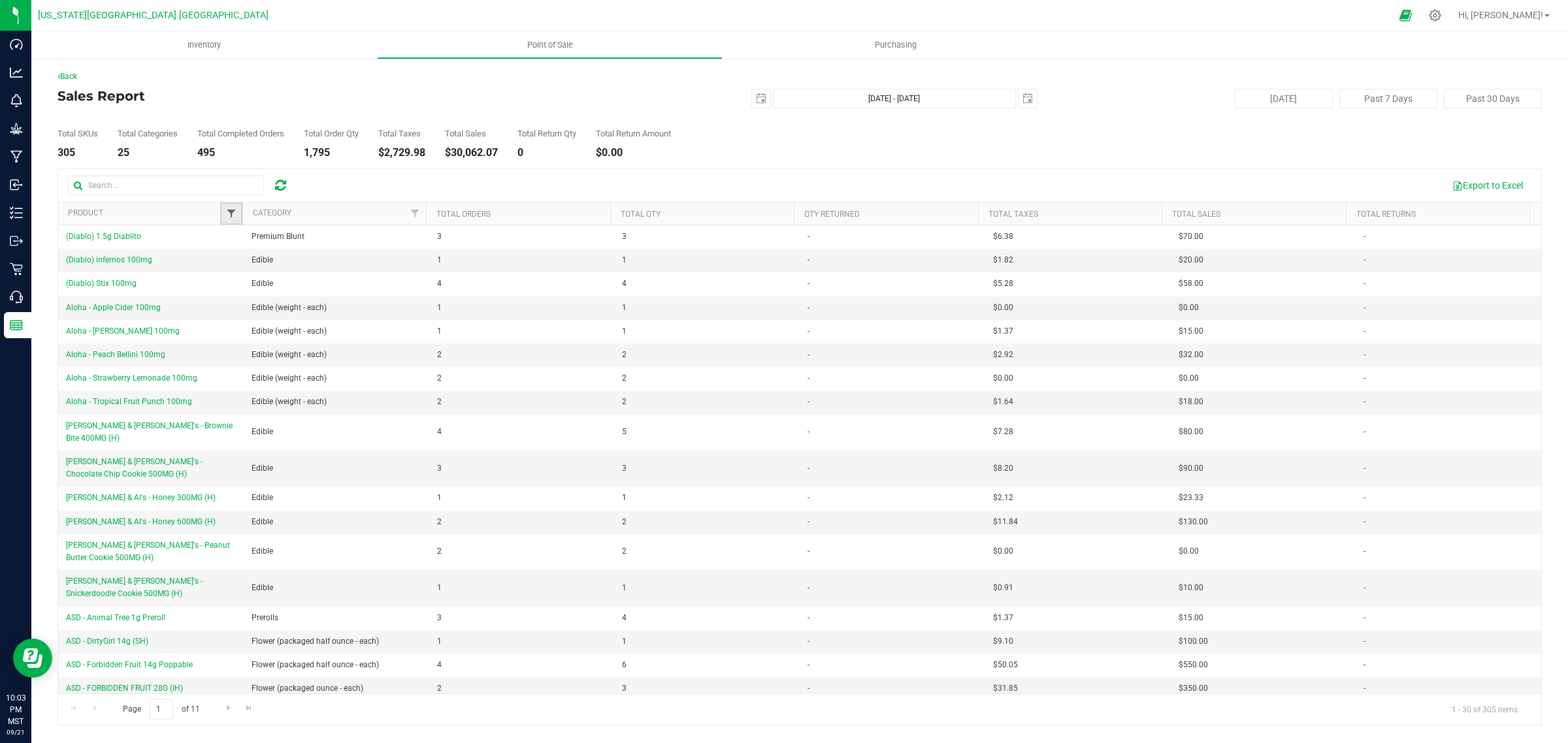
click at [234, 211] on span "Filter" at bounding box center [231, 213] width 10 height 10
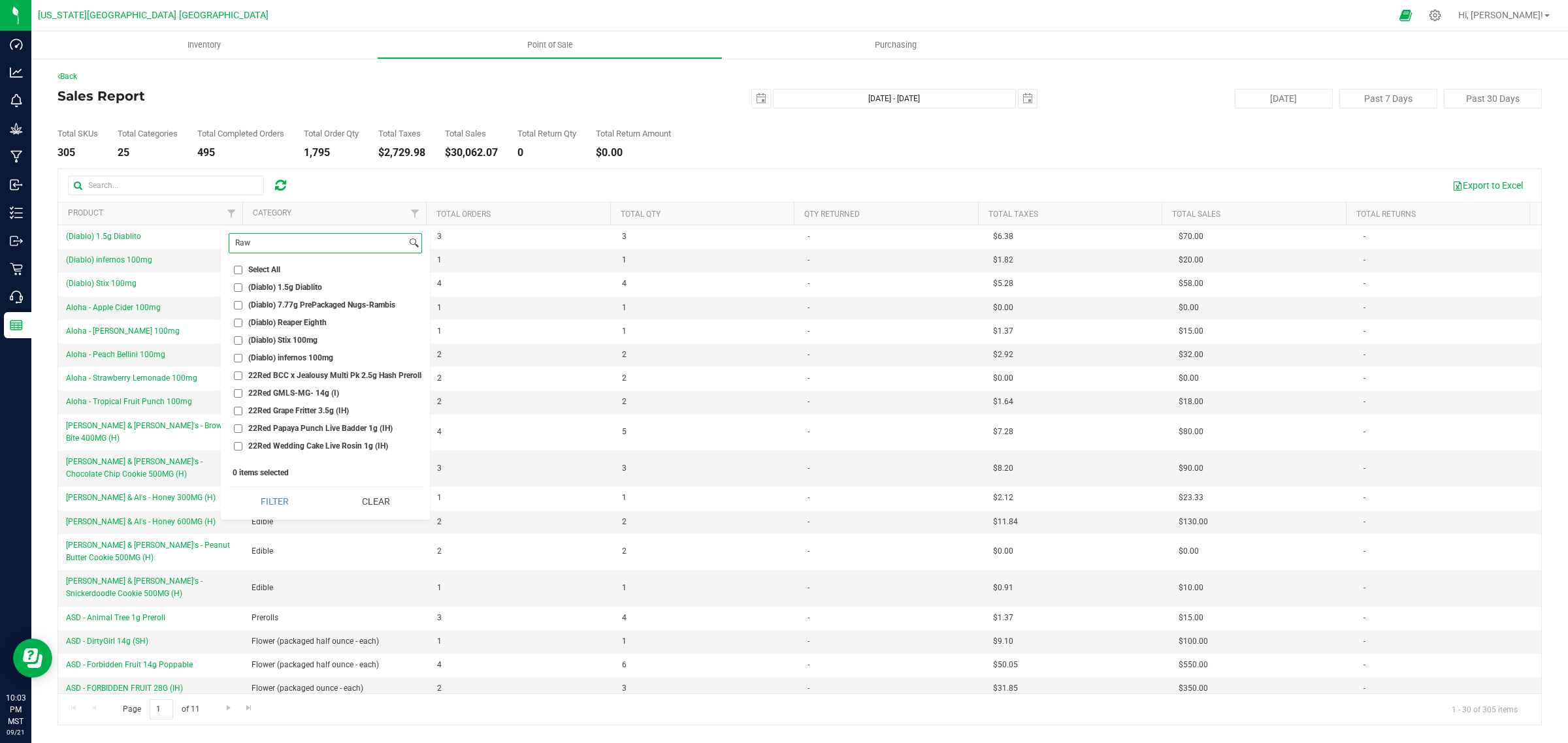
click at [277, 247] on input "Raw" at bounding box center [317, 243] width 177 height 19
click at [229, 487] on button "Filter" at bounding box center [275, 501] width 93 height 28
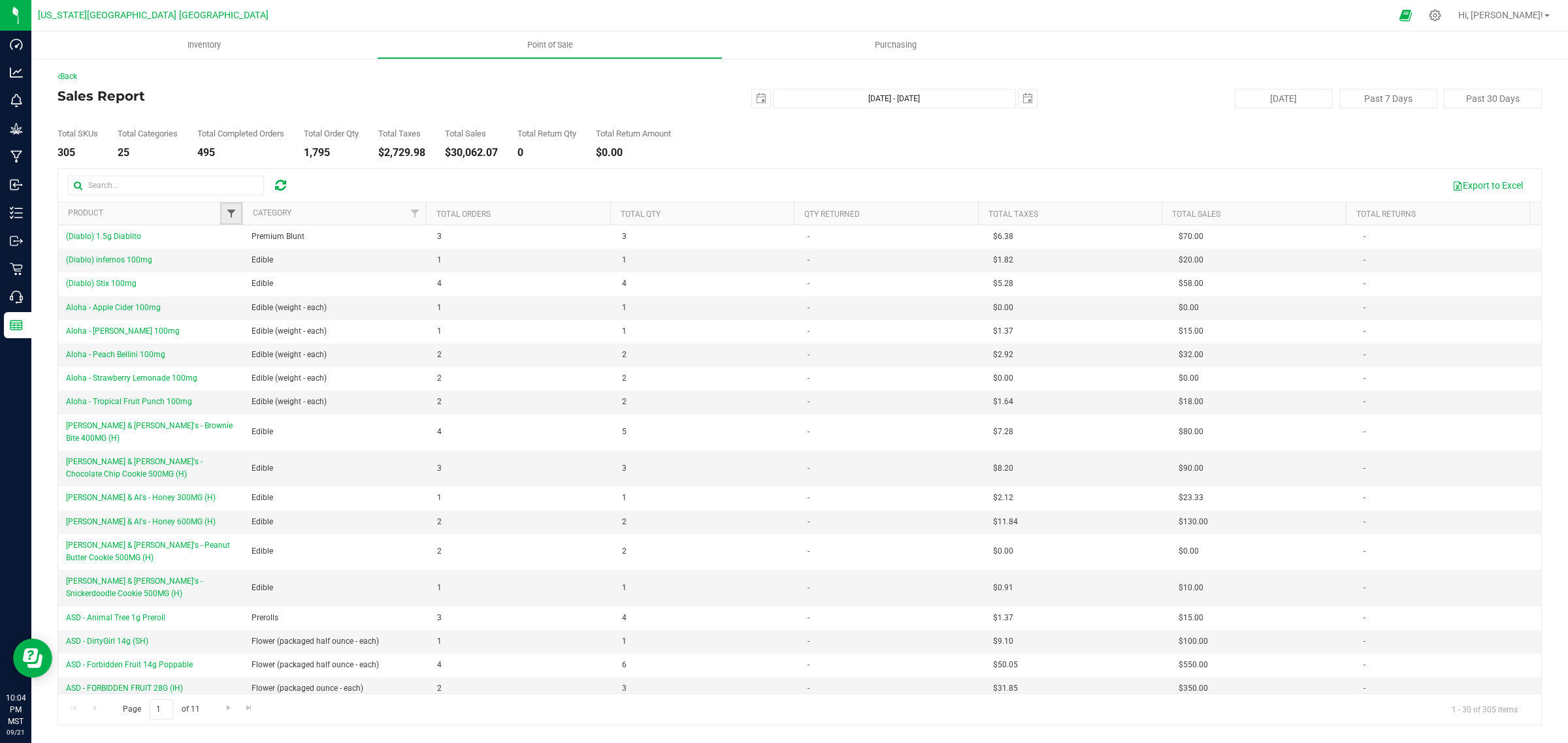
click at [236, 211] on span "Filter" at bounding box center [231, 213] width 10 height 10
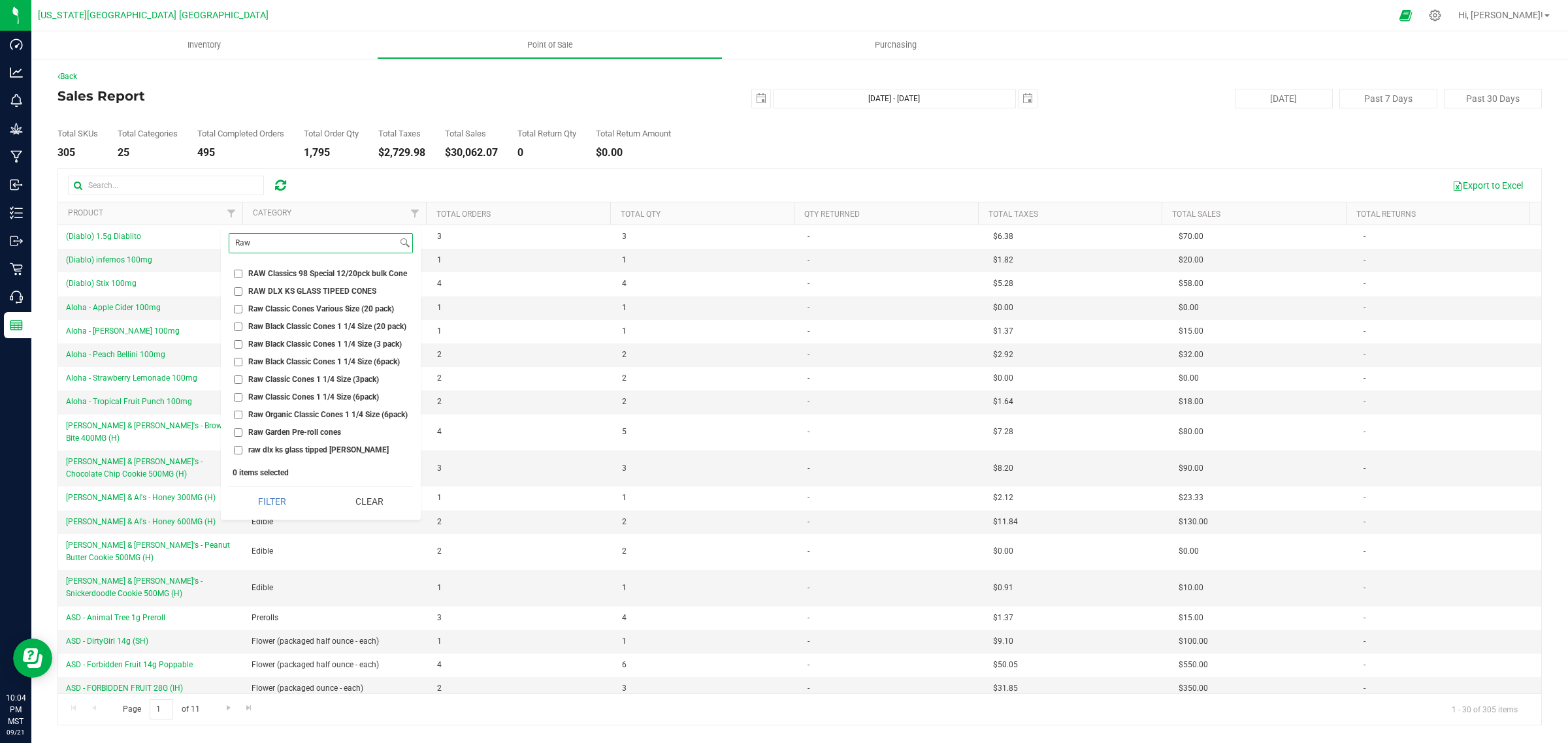
scroll to position [27, 0]
type input "Raw"
click at [236, 395] on input "Raw Organic Classic Cones 1 1/4 Size (6pack)" at bounding box center [237, 399] width 8 height 8
click at [288, 502] on button "Filter" at bounding box center [273, 501] width 88 height 28
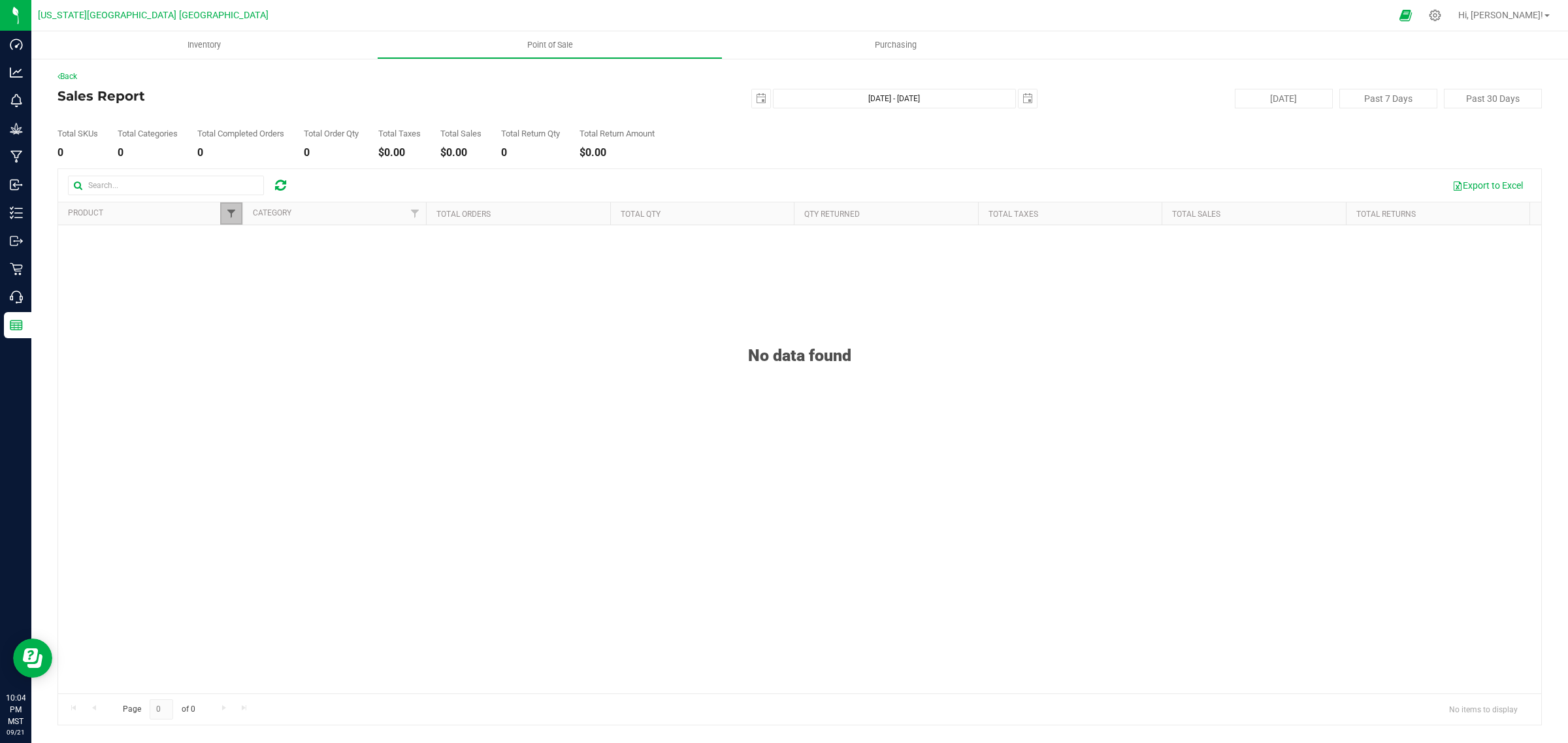
click at [231, 219] on span "Filter" at bounding box center [231, 213] width 10 height 10
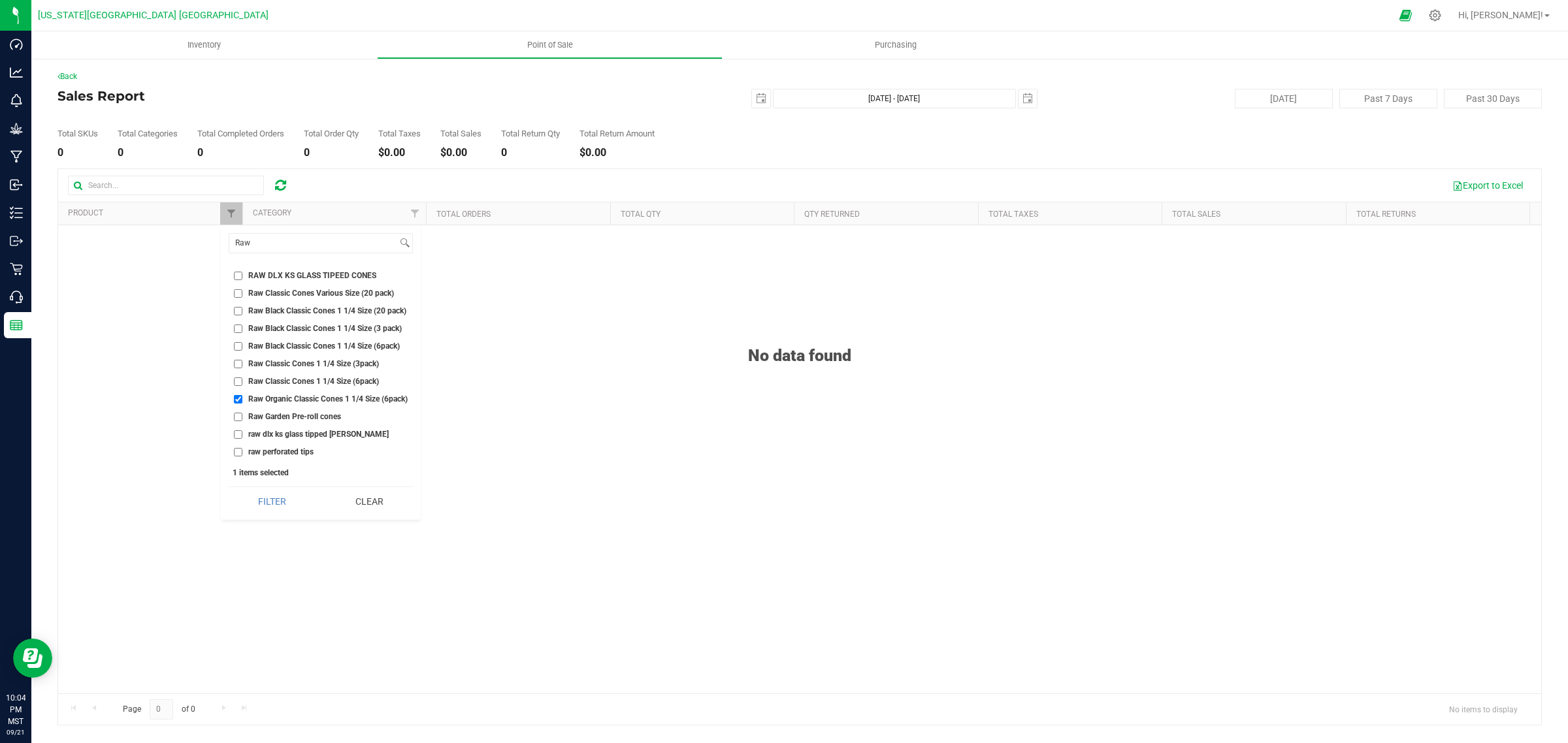
click at [236, 397] on input "Raw Organic Classic Cones 1 1/4 Size (6pack)" at bounding box center [237, 399] width 8 height 8
checkbox input "false"
click at [236, 364] on input "Raw Classic Cones 1 1/4 Size (3pack)" at bounding box center [237, 364] width 8 height 8
checkbox input "true"
click at [265, 499] on button "Filter" at bounding box center [273, 501] width 88 height 28
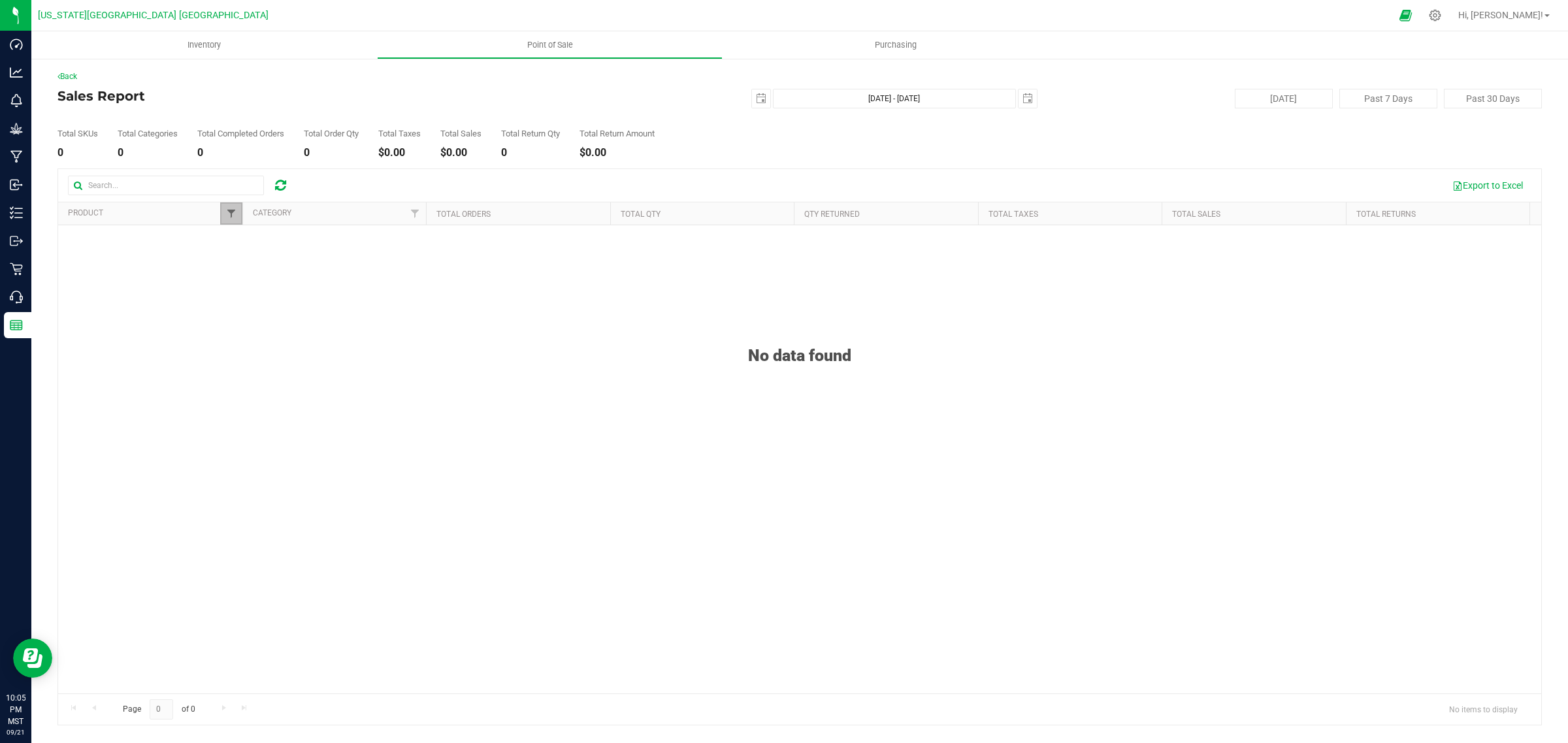
click at [230, 213] on span "Filter" at bounding box center [231, 213] width 10 height 10
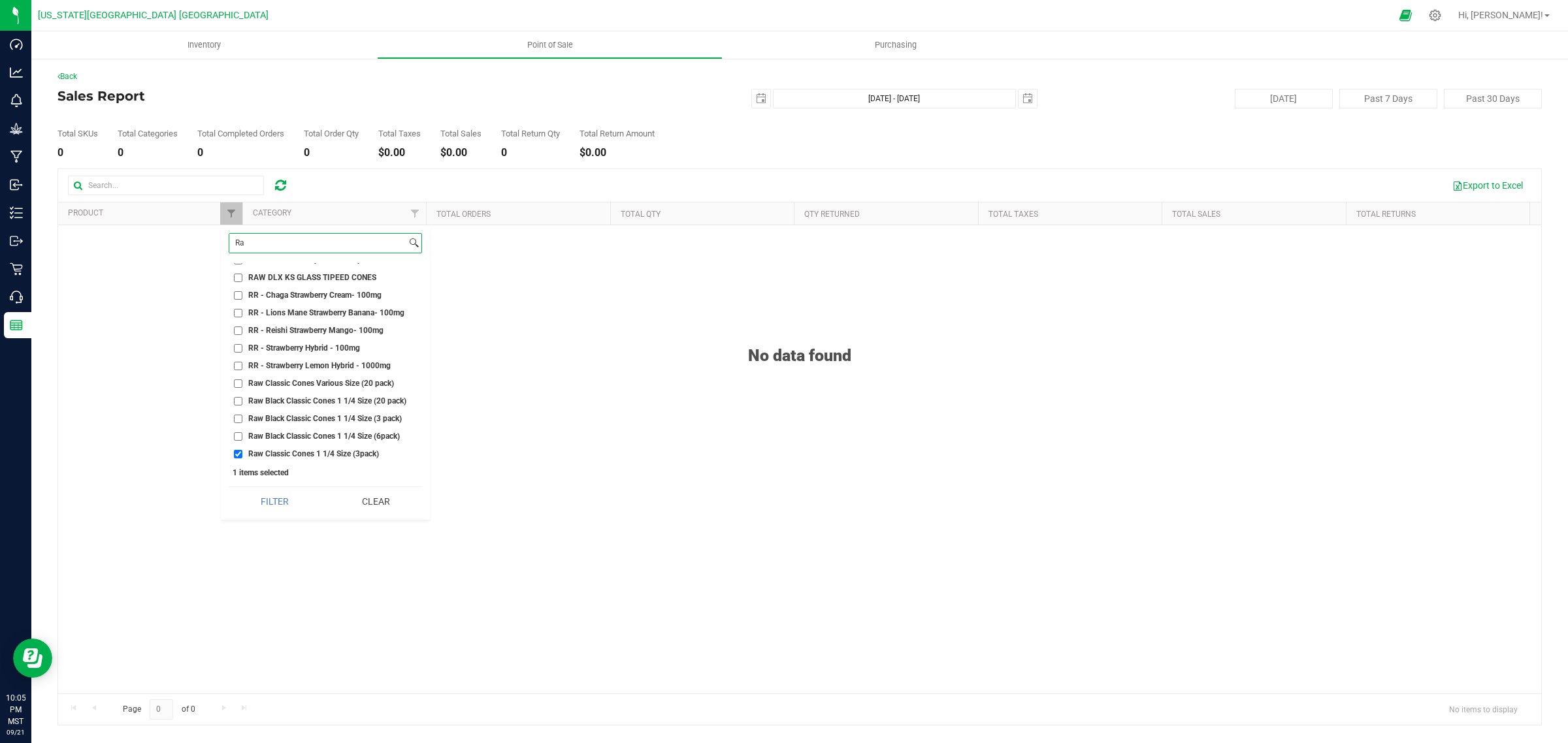
type input "R"
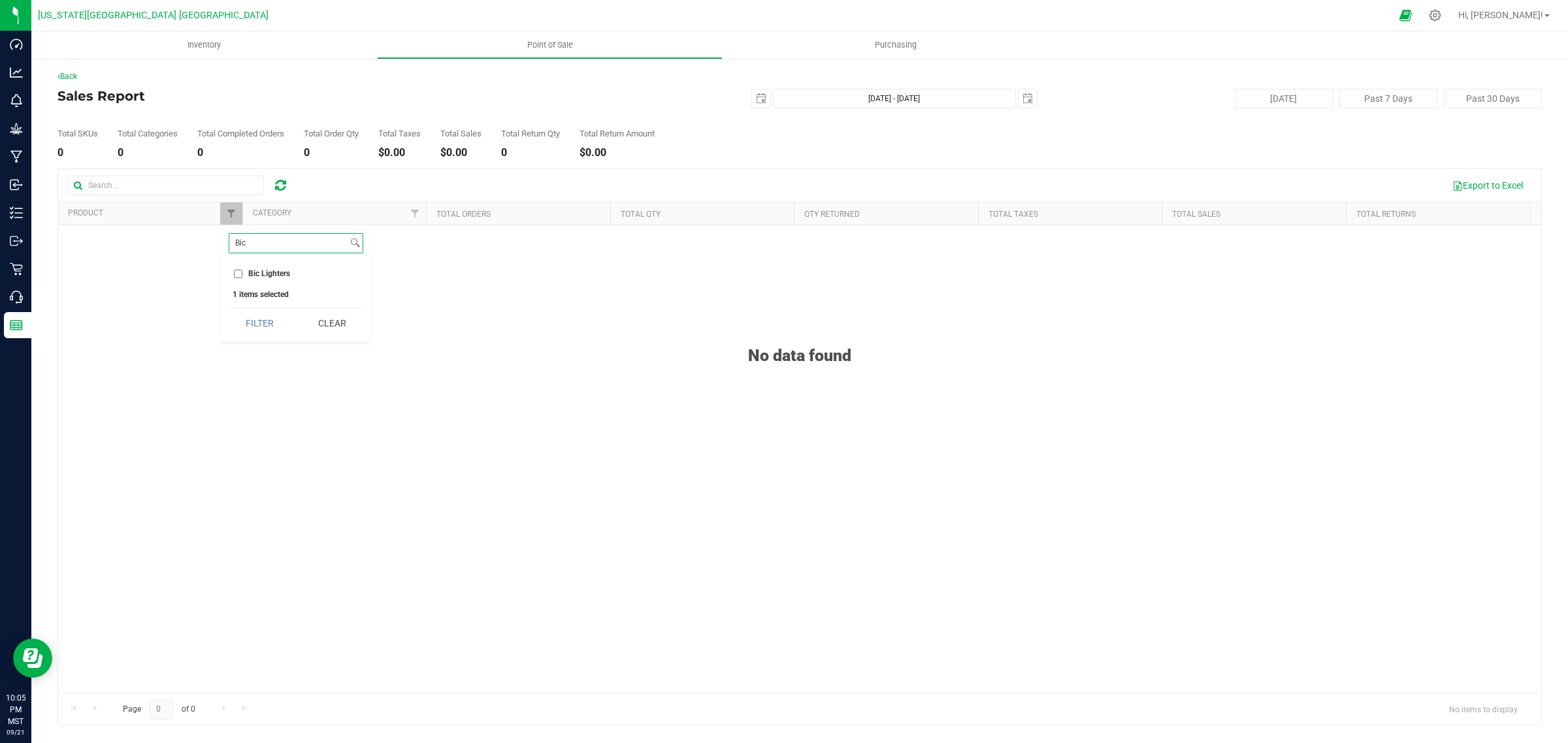
type input "Bic"
click at [236, 277] on input "Bic Lighters" at bounding box center [237, 273] width 8 height 8
click at [248, 324] on button "Filter" at bounding box center [260, 322] width 62 height 28
click at [234, 215] on span "Filter" at bounding box center [231, 213] width 10 height 10
click at [236, 276] on input "Bic Lighters" at bounding box center [237, 273] width 8 height 8
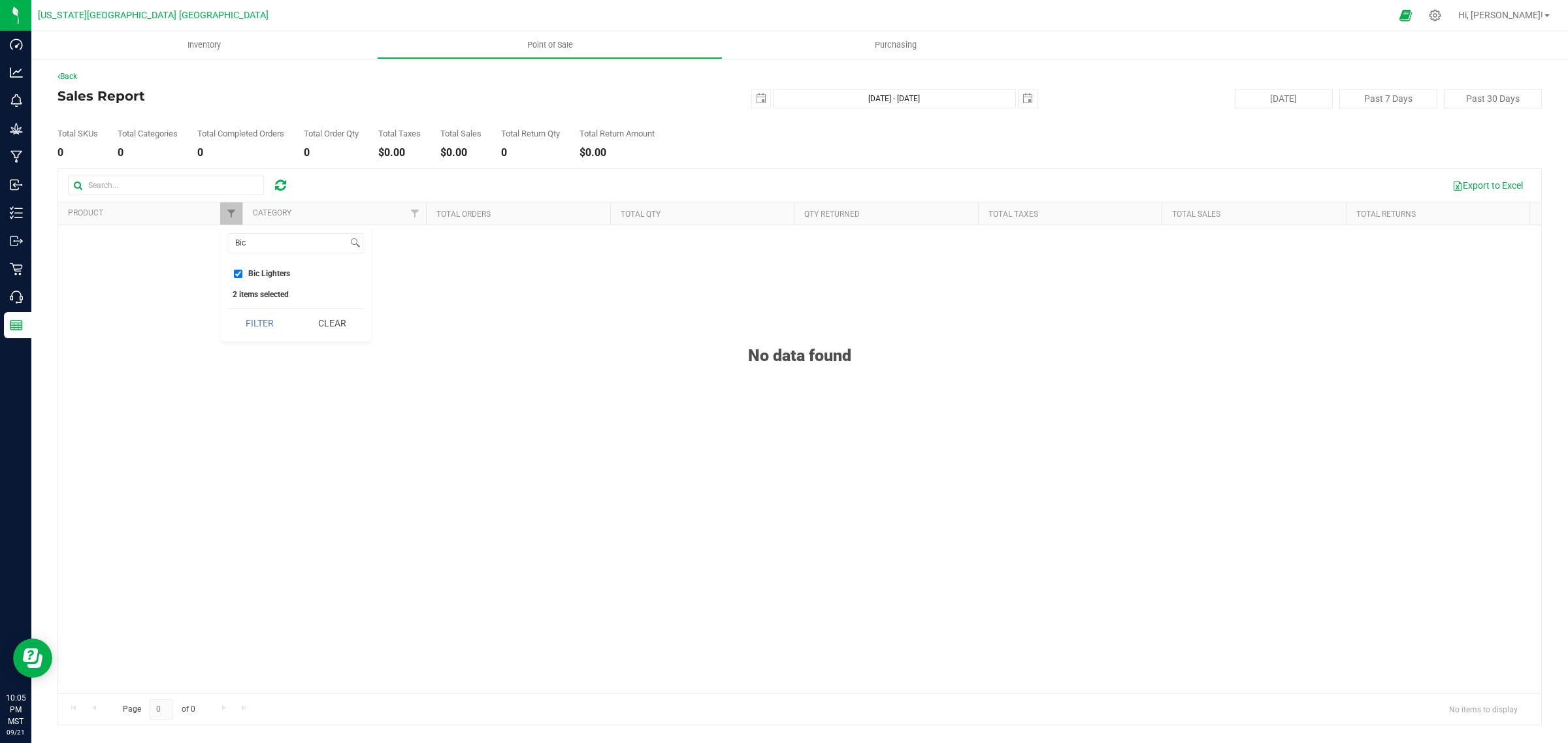
checkbox input "false"
click at [327, 319] on button "Clear" at bounding box center [331, 322] width 62 height 28
checkbox input "false"
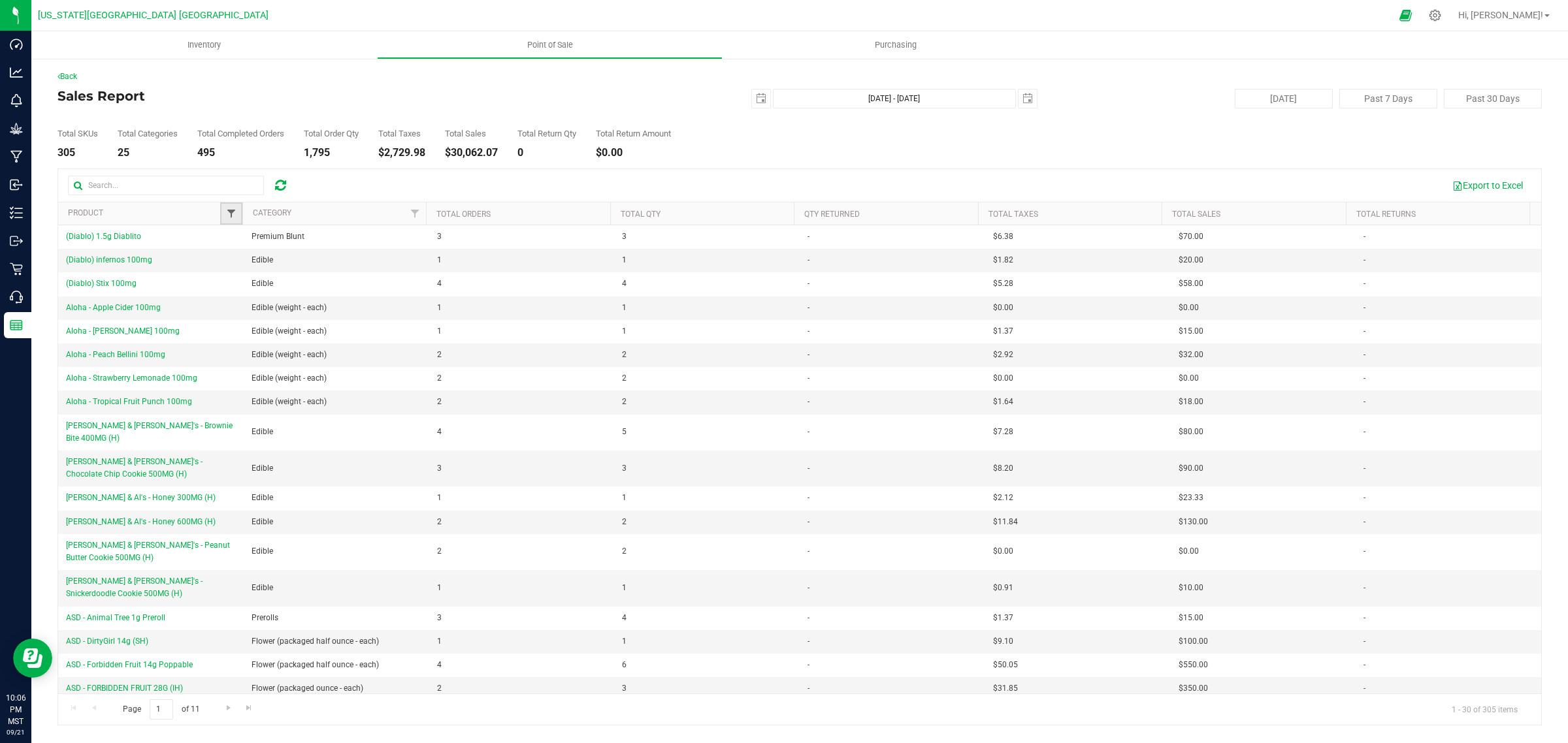
click at [230, 213] on span "Filter" at bounding box center [231, 213] width 10 height 10
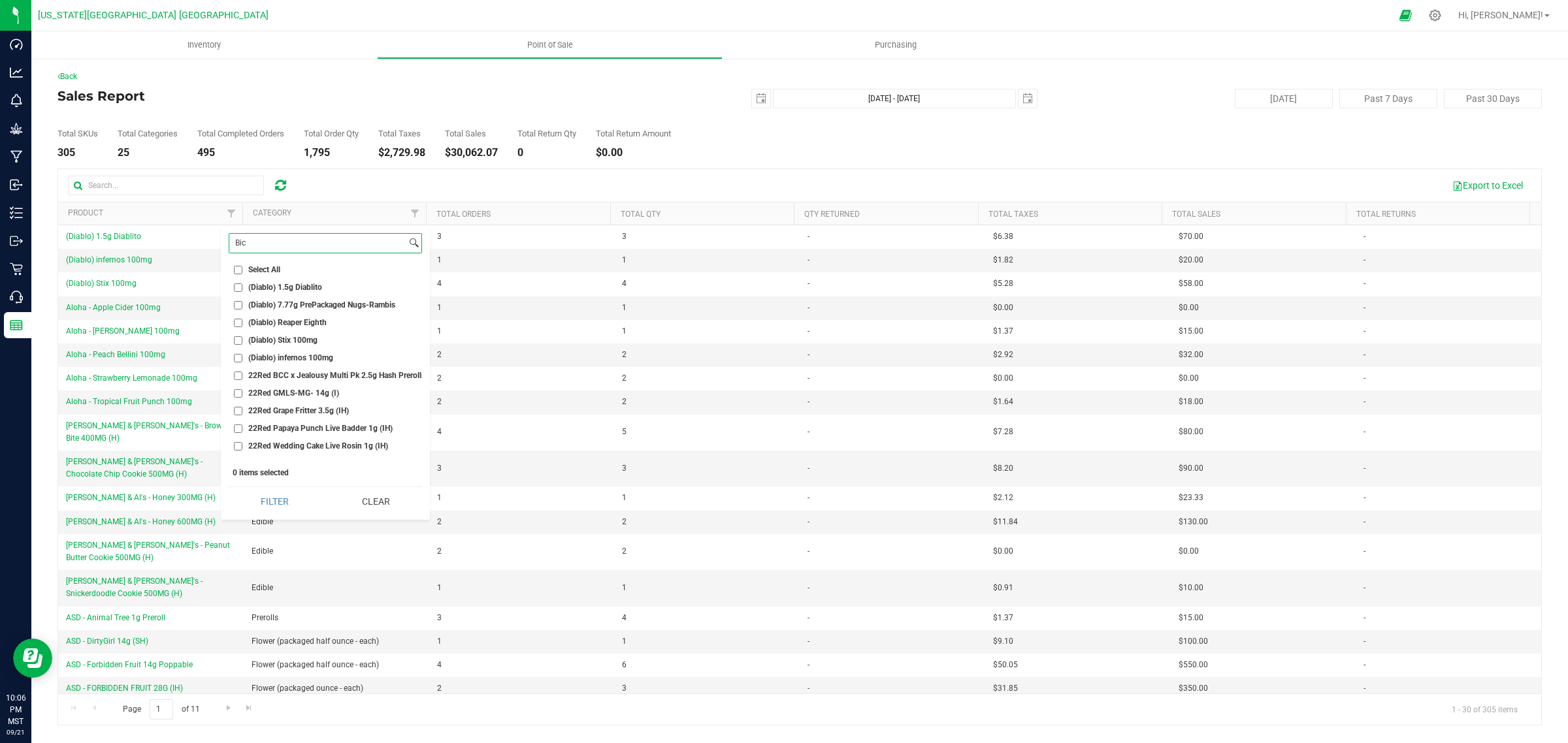
click at [245, 246] on input "Bic" at bounding box center [317, 243] width 177 height 19
type input "C"
click at [272, 242] on input "Cavi" at bounding box center [302, 243] width 148 height 19
type input "C"
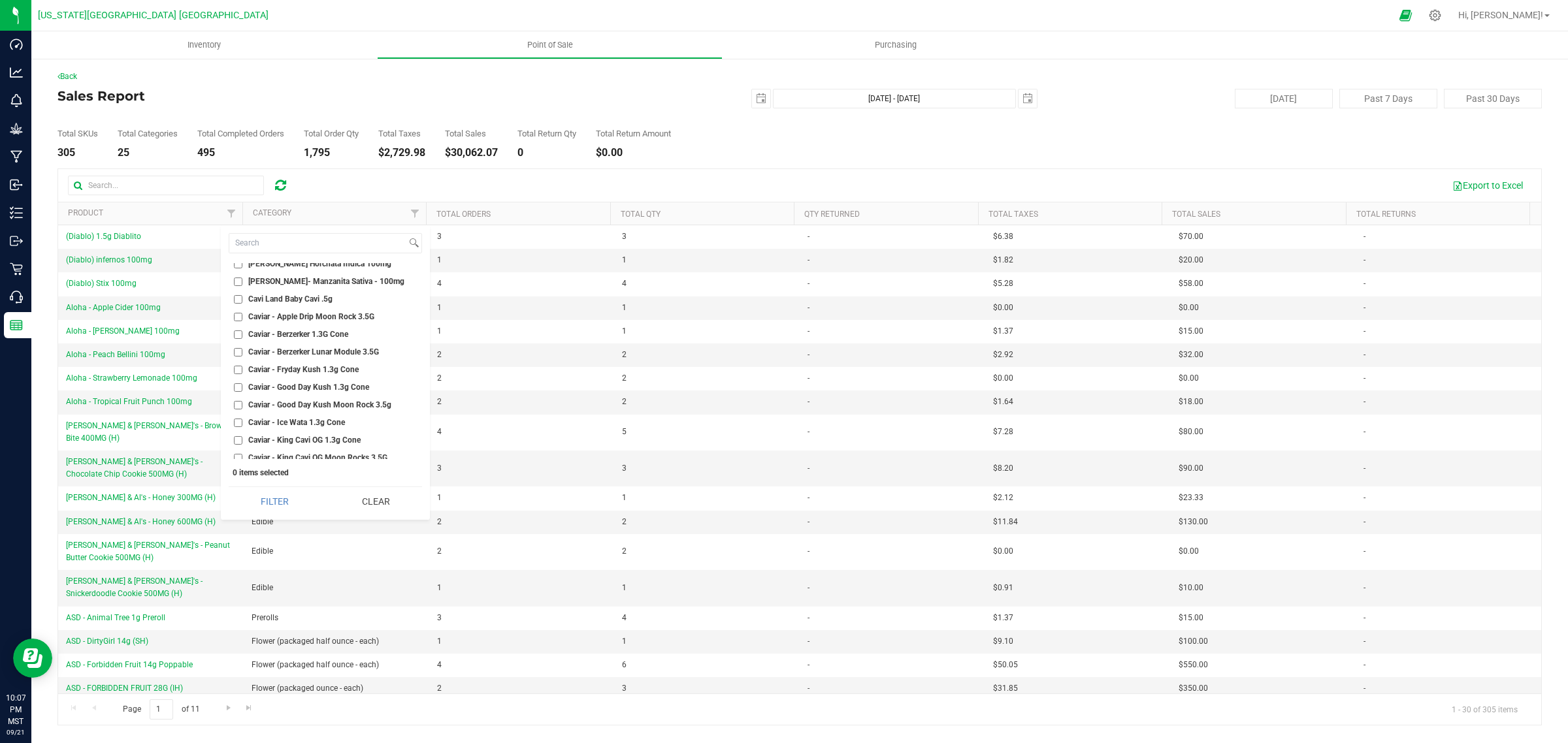
click at [234, 295] on input "Cavi Land Baby Cavi .5g" at bounding box center [237, 299] width 8 height 8
click at [273, 497] on button "Filter" at bounding box center [275, 501] width 93 height 28
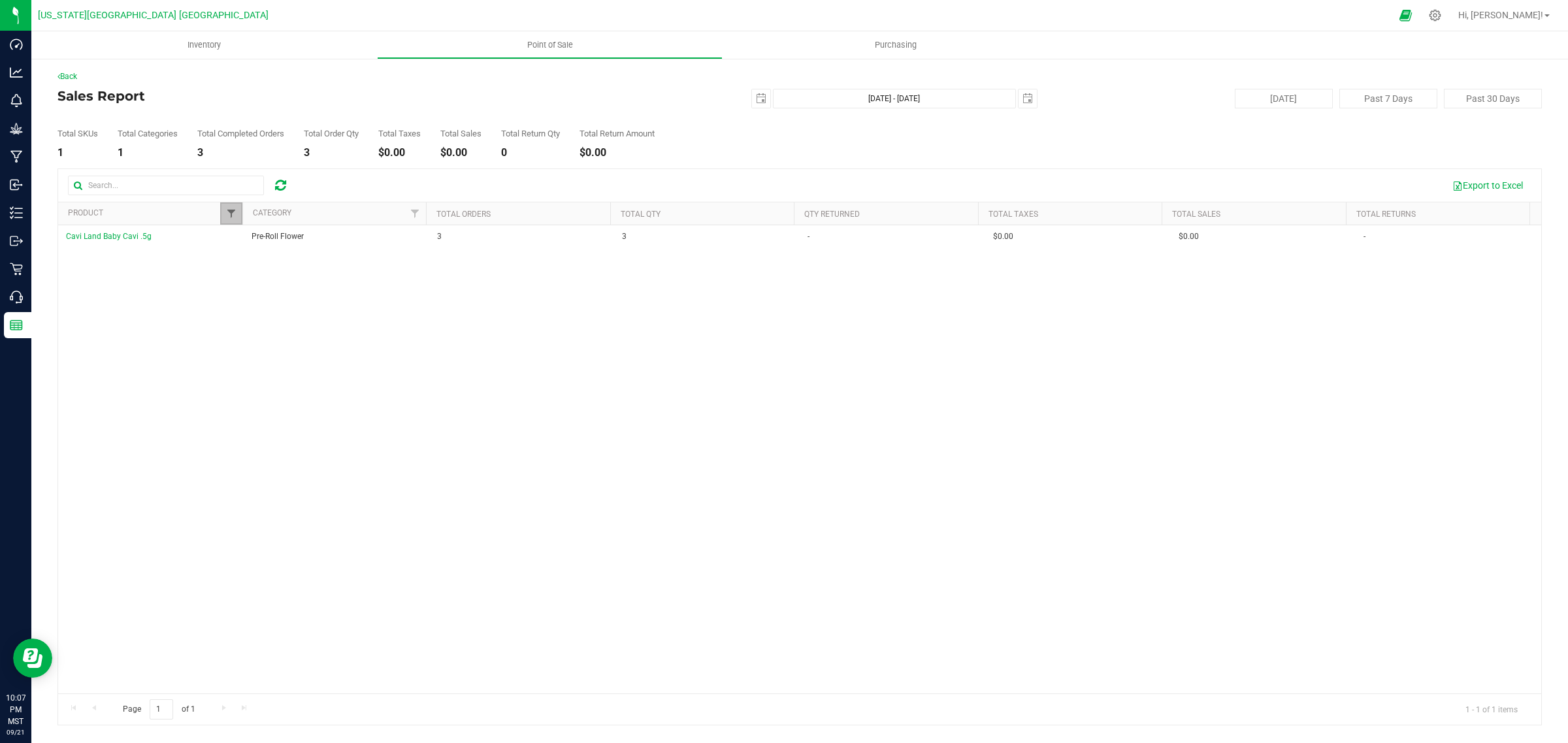
click at [226, 215] on span "Filter" at bounding box center [231, 213] width 10 height 10
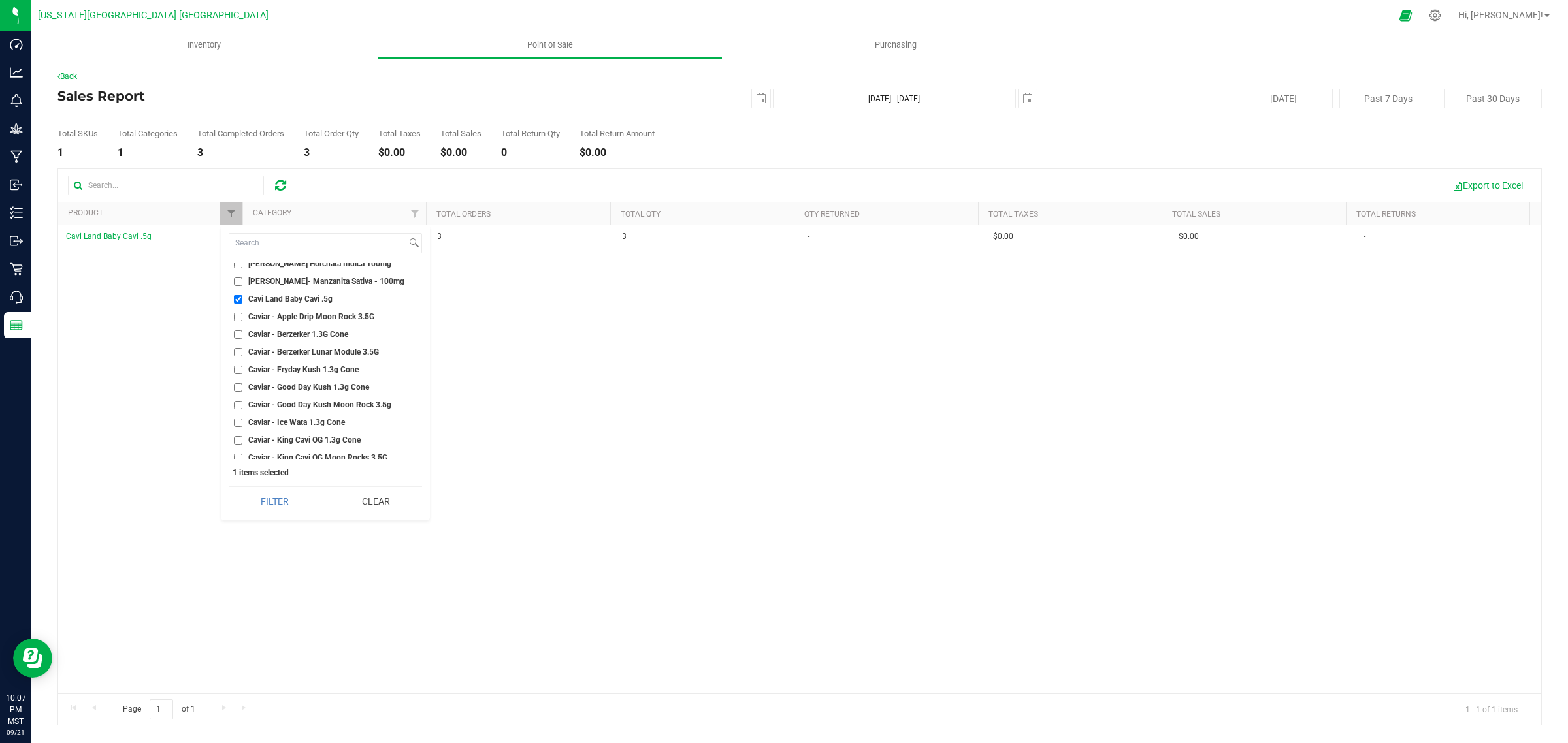
click at [237, 295] on input "Cavi Land Baby Cavi .5g" at bounding box center [237, 299] width 8 height 8
checkbox input "false"
click at [233, 213] on span "Filter" at bounding box center [231, 213] width 10 height 10
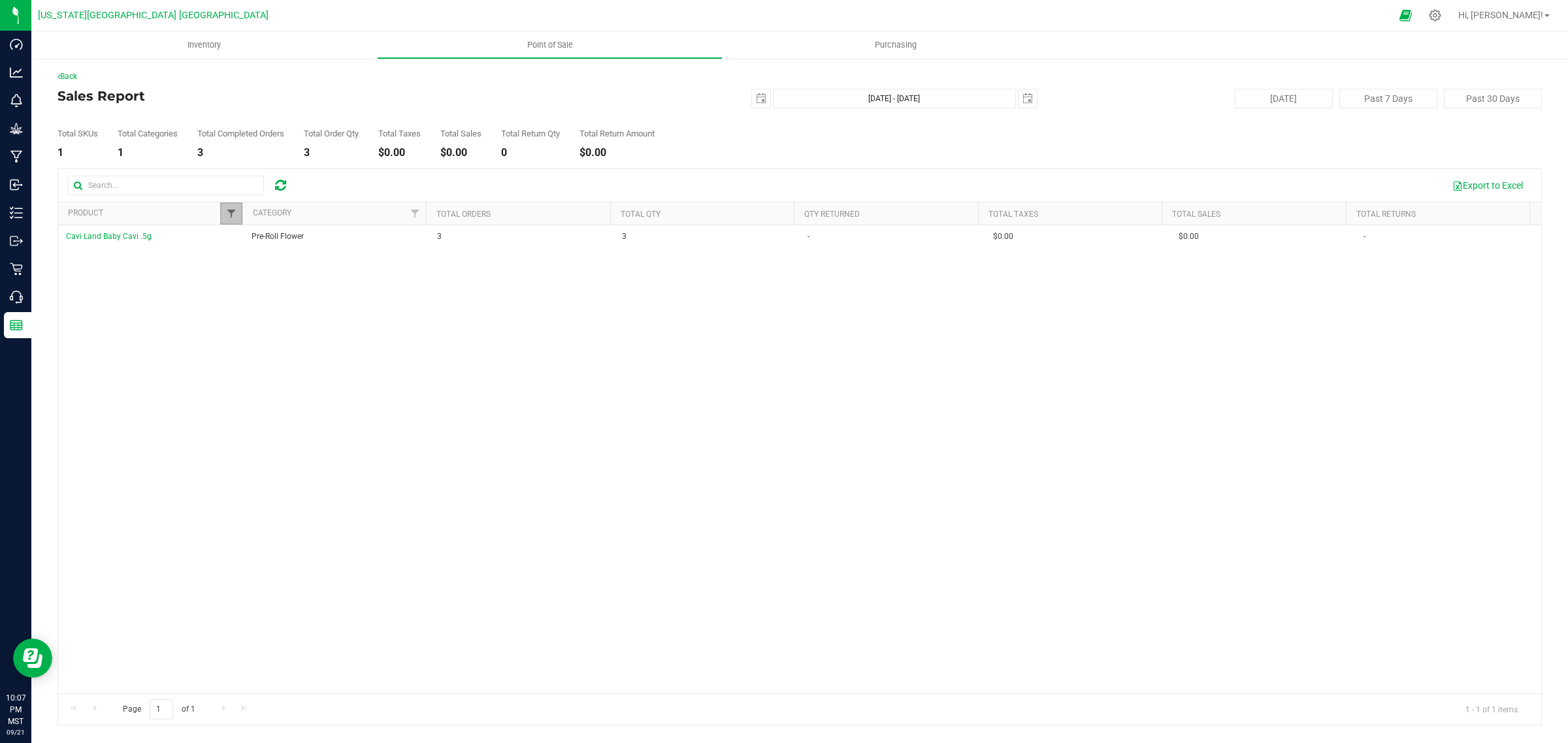
click at [233, 213] on span "Filter" at bounding box center [231, 213] width 10 height 10
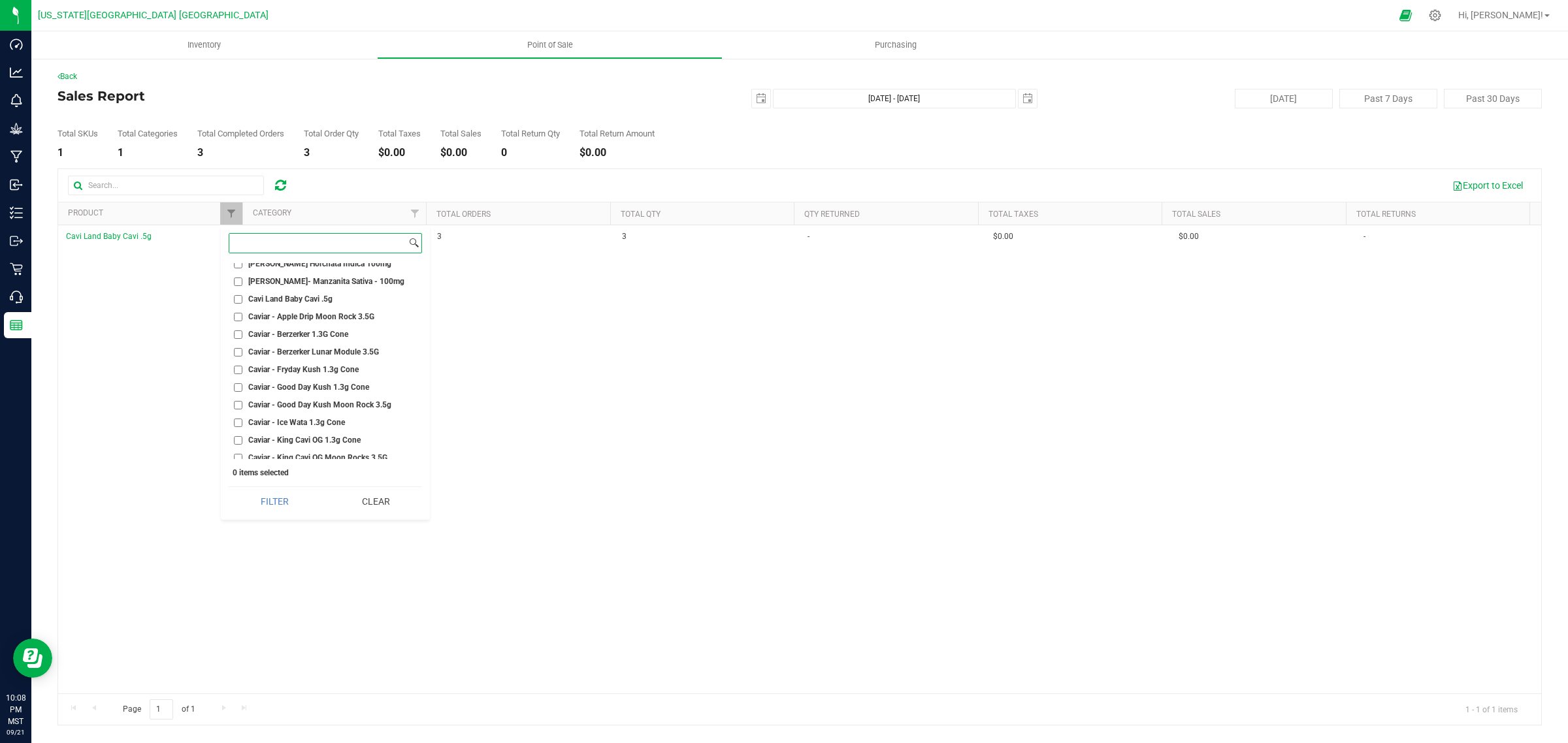
click at [259, 243] on input at bounding box center [317, 243] width 177 height 19
type input "king"
click at [236, 292] on input "Caviar - King Cavi OG Moon Rocks 3.5G" at bounding box center [237, 291] width 8 height 8
checkbox input "true"
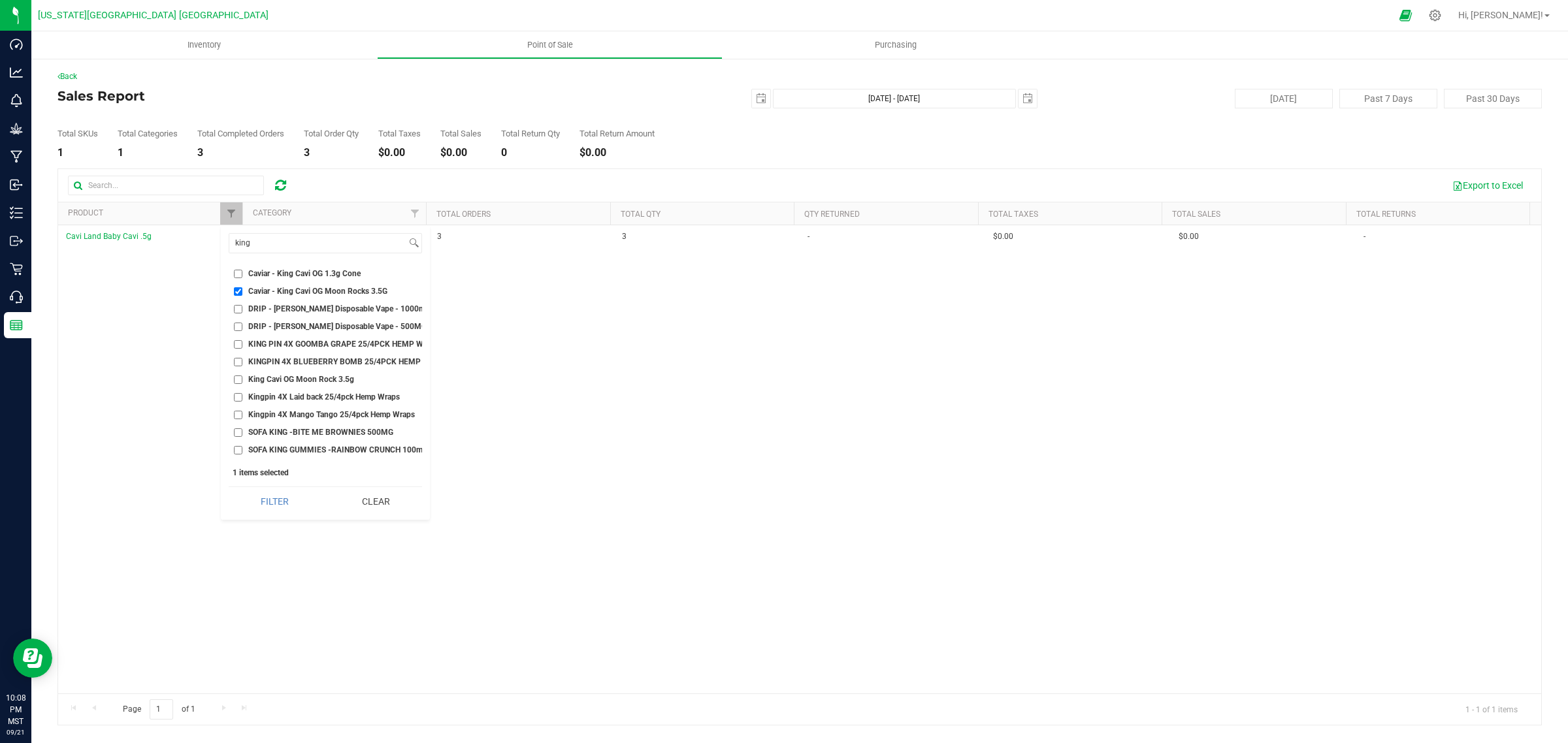
click at [237, 379] on input "King Cavi OG Moon Rock 3.5g" at bounding box center [237, 379] width 8 height 8
checkbox input "true"
click at [237, 290] on input "Caviar - King Cavi OG Moon Rocks 3.5G" at bounding box center [237, 291] width 8 height 8
checkbox input "false"
click at [284, 497] on button "Filter" at bounding box center [275, 501] width 93 height 28
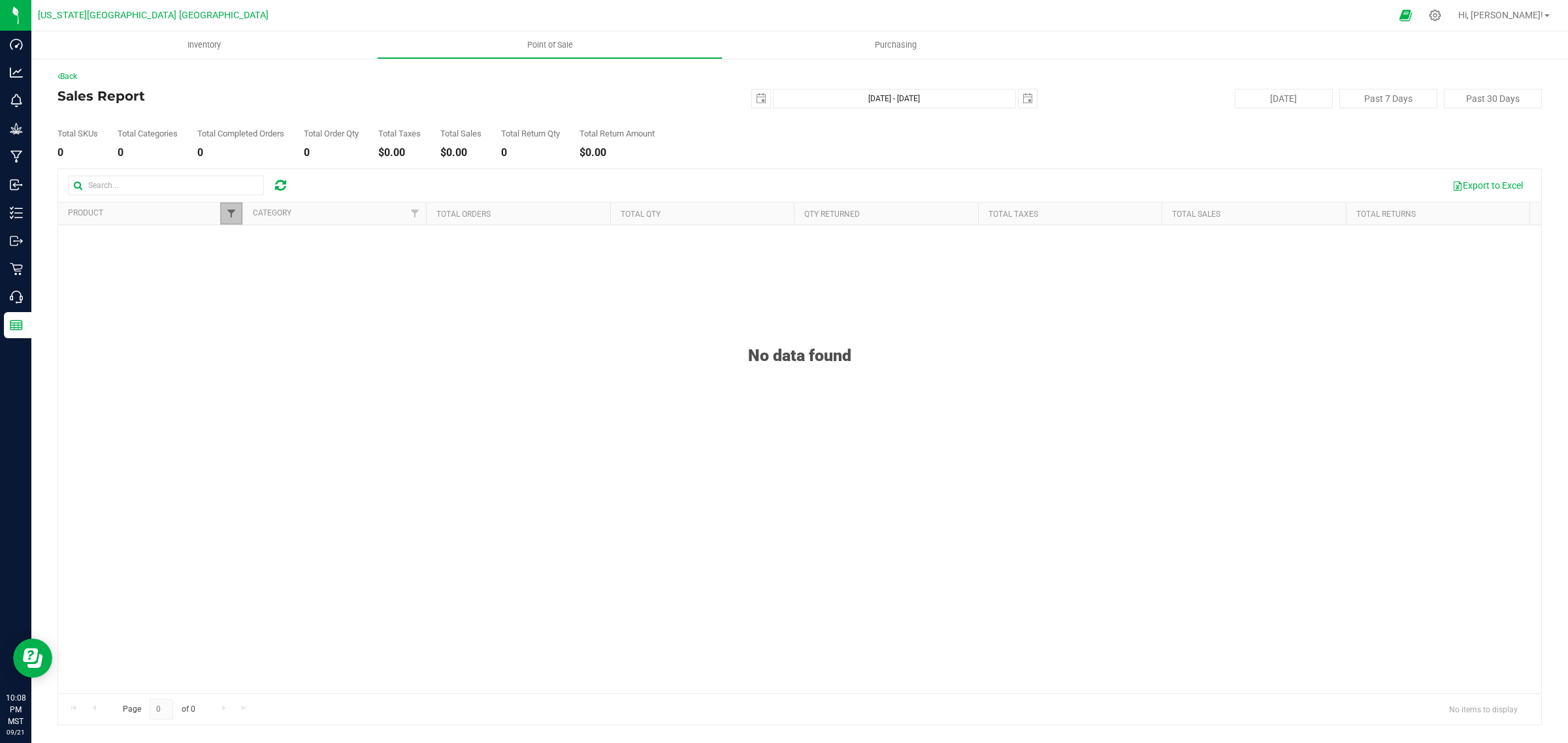
click at [229, 213] on span "Filter" at bounding box center [231, 213] width 10 height 10
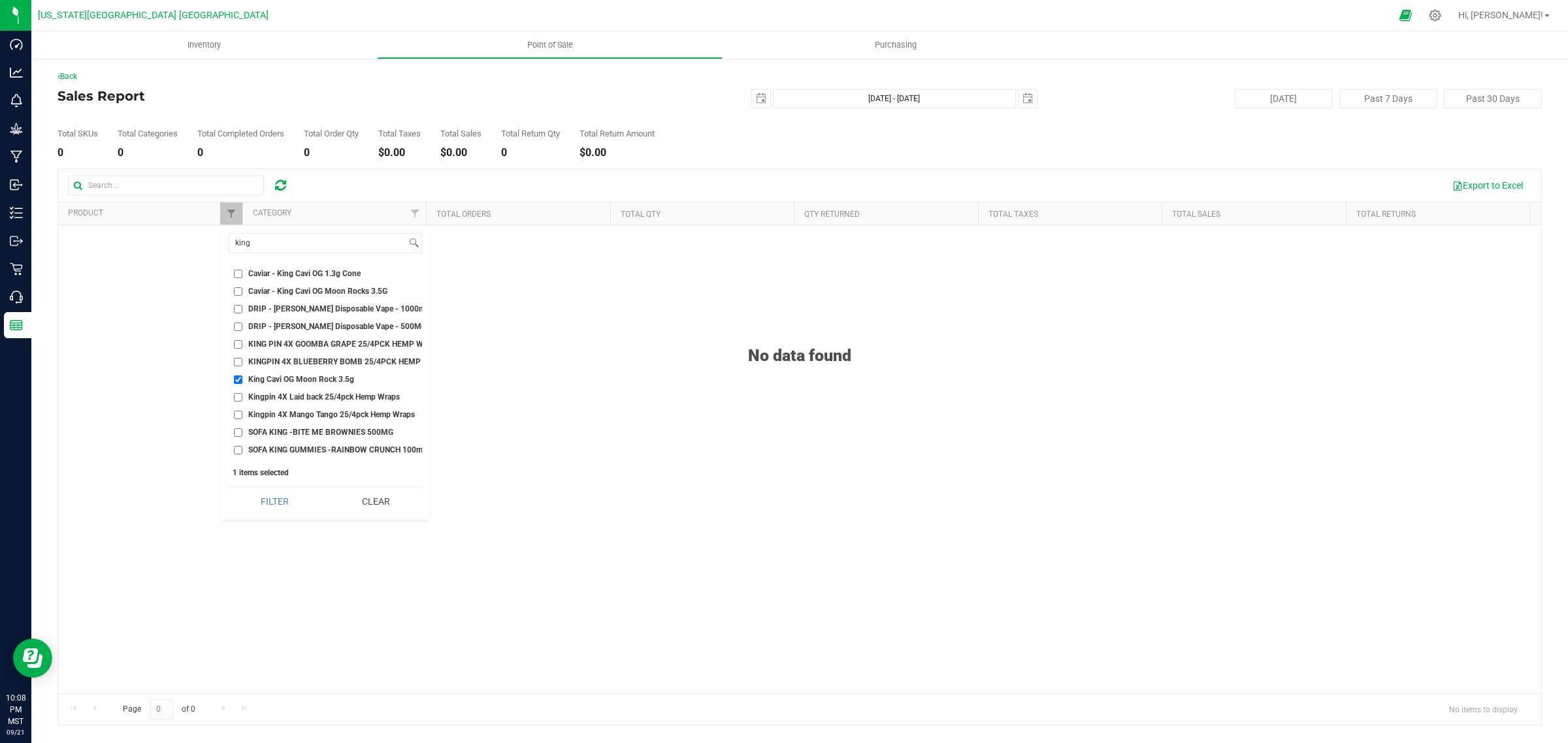
click at [233, 379] on li "King Cavi OG Moon Rock 3.5g" at bounding box center [325, 379] width 193 height 14
click at [236, 377] on input "King Cavi OG Moon Rock 3.5g" at bounding box center [237, 379] width 8 height 8
checkbox input "false"
click at [275, 244] on input "king" at bounding box center [317, 243] width 177 height 19
click at [375, 498] on button "Clear" at bounding box center [376, 501] width 93 height 28
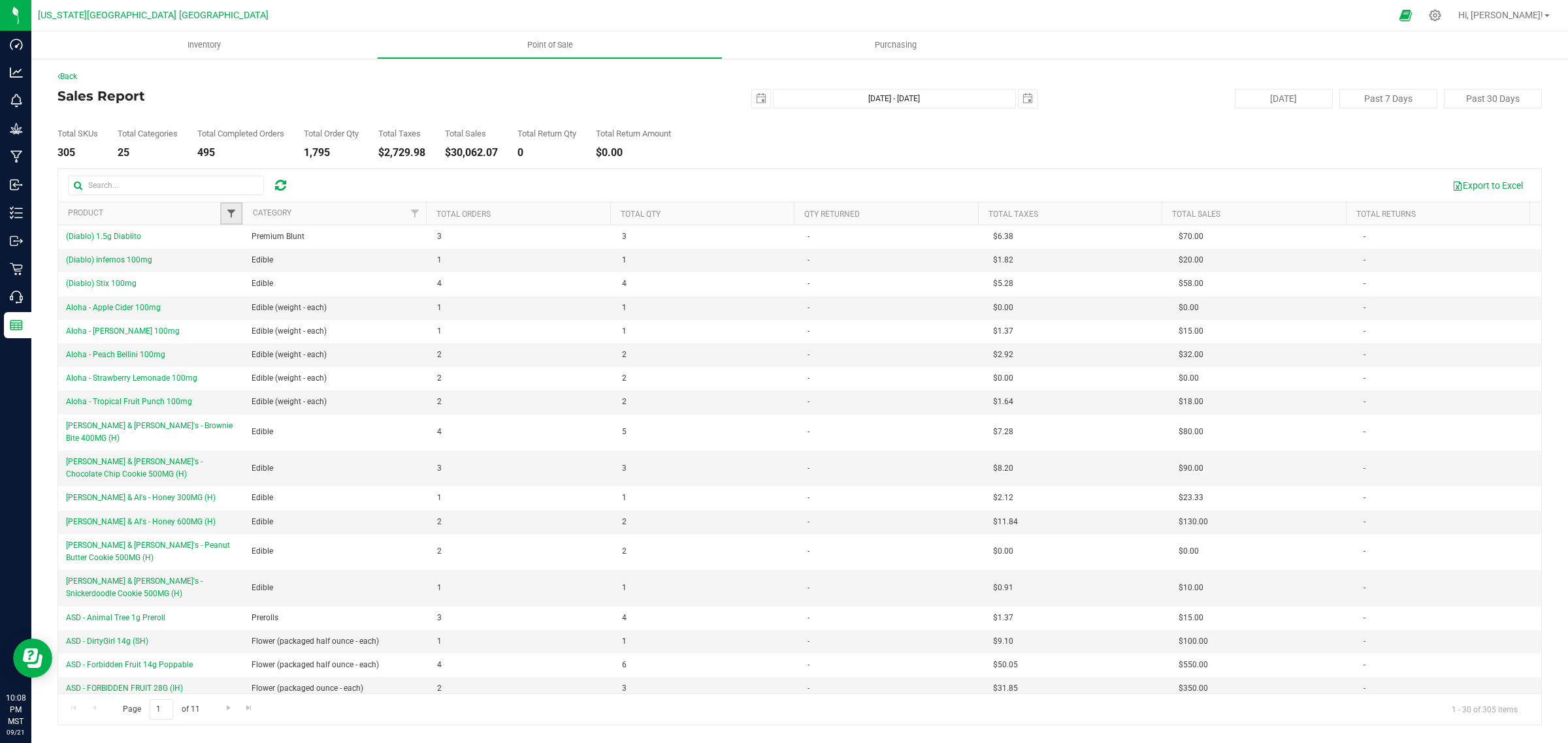
click at [226, 210] on span "Filter" at bounding box center [231, 213] width 10 height 10
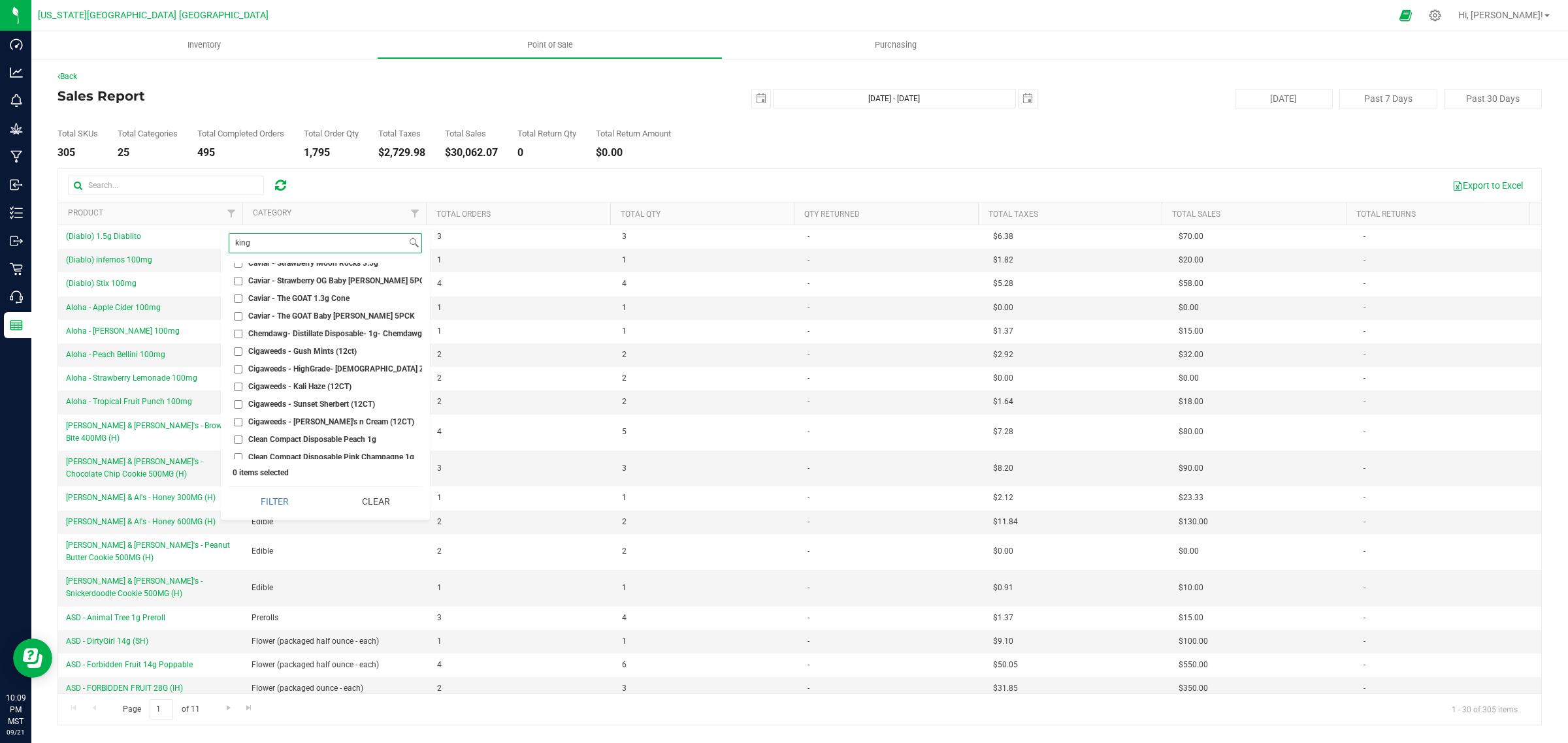
scroll to position [6287, 0]
click at [236, 381] on input "Clipper Lighter" at bounding box center [237, 385] width 8 height 8
checkbox input "true"
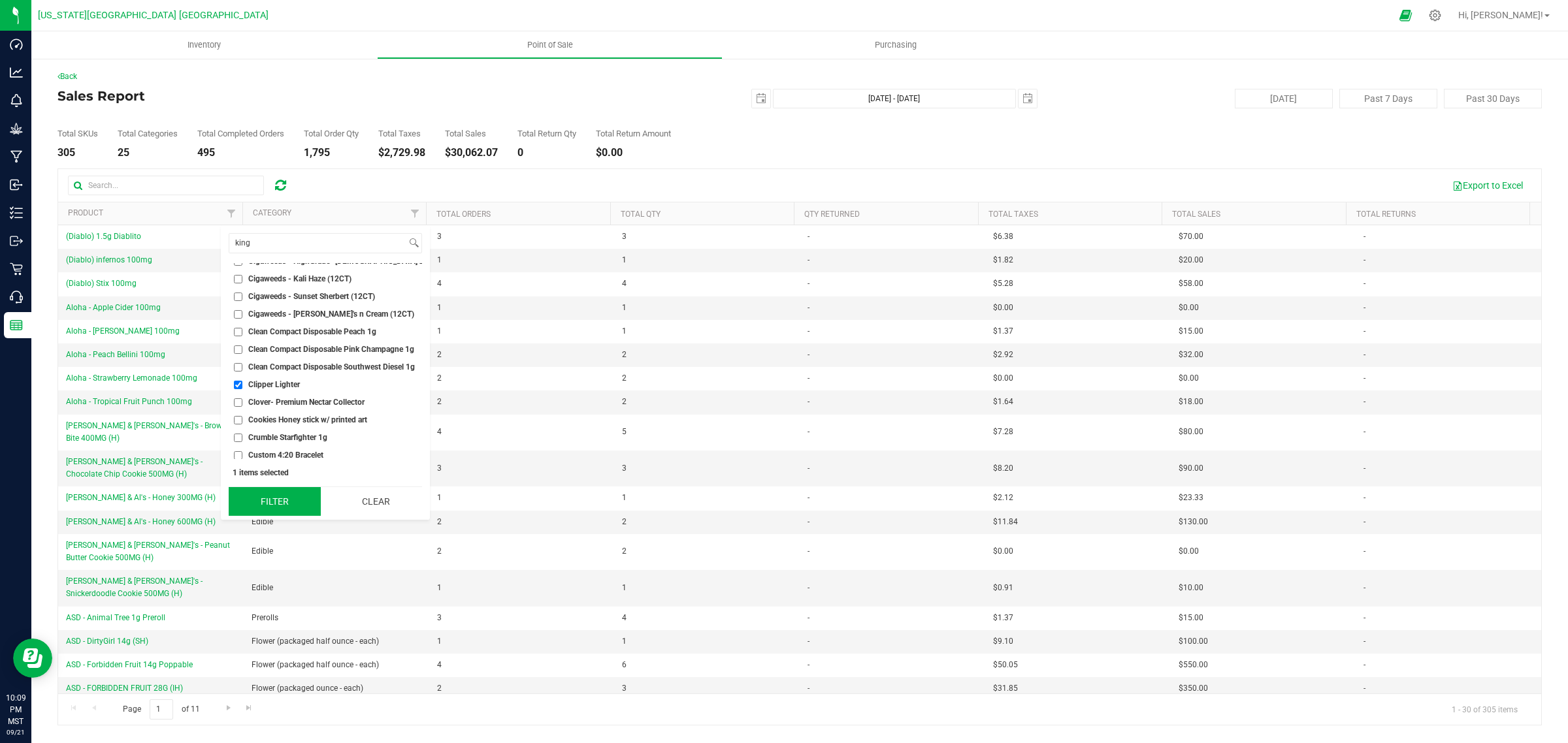
click at [275, 501] on button "Filter" at bounding box center [275, 501] width 93 height 28
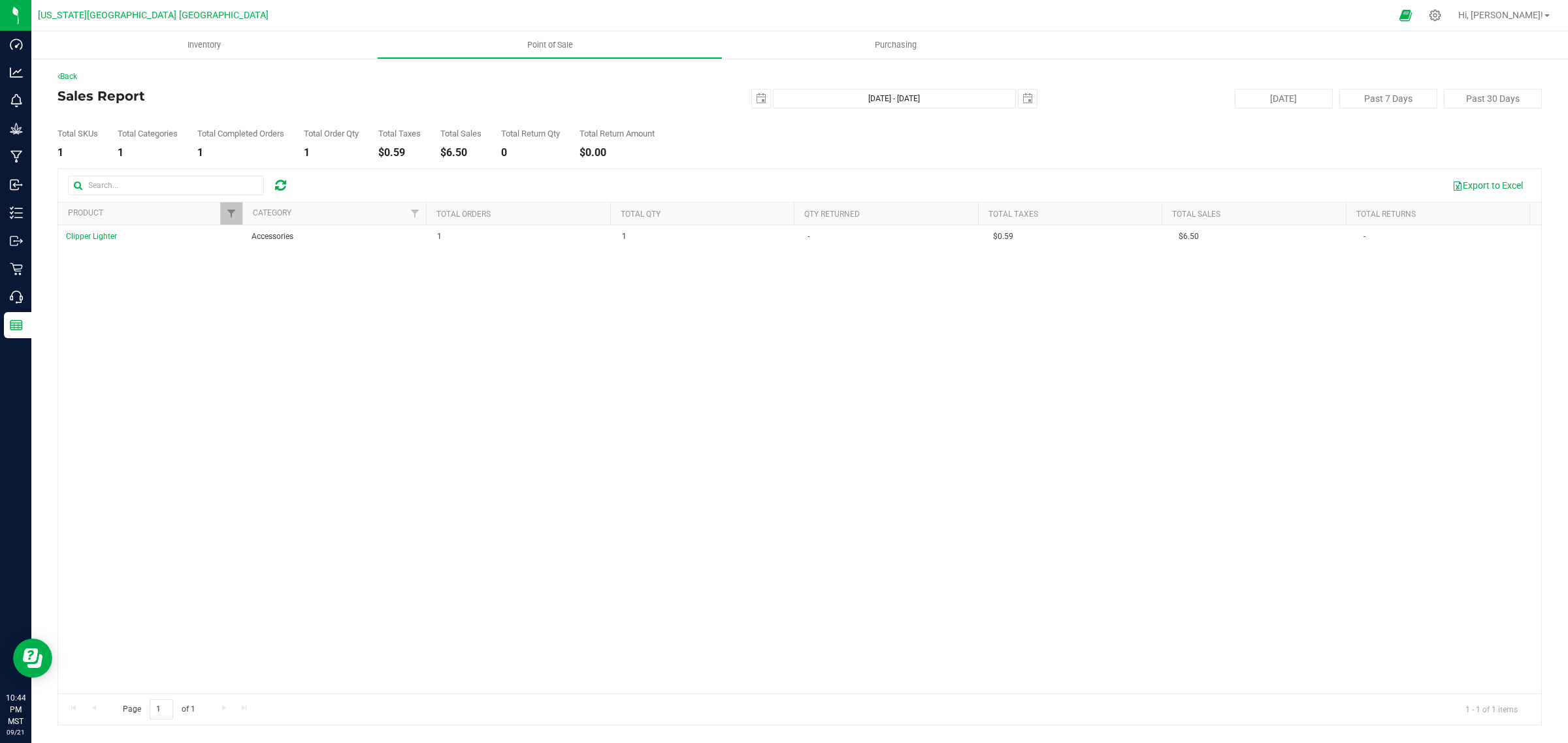
click at [280, 185] on icon at bounding box center [280, 185] width 11 height 13
click at [229, 214] on span "Filter" at bounding box center [231, 213] width 10 height 10
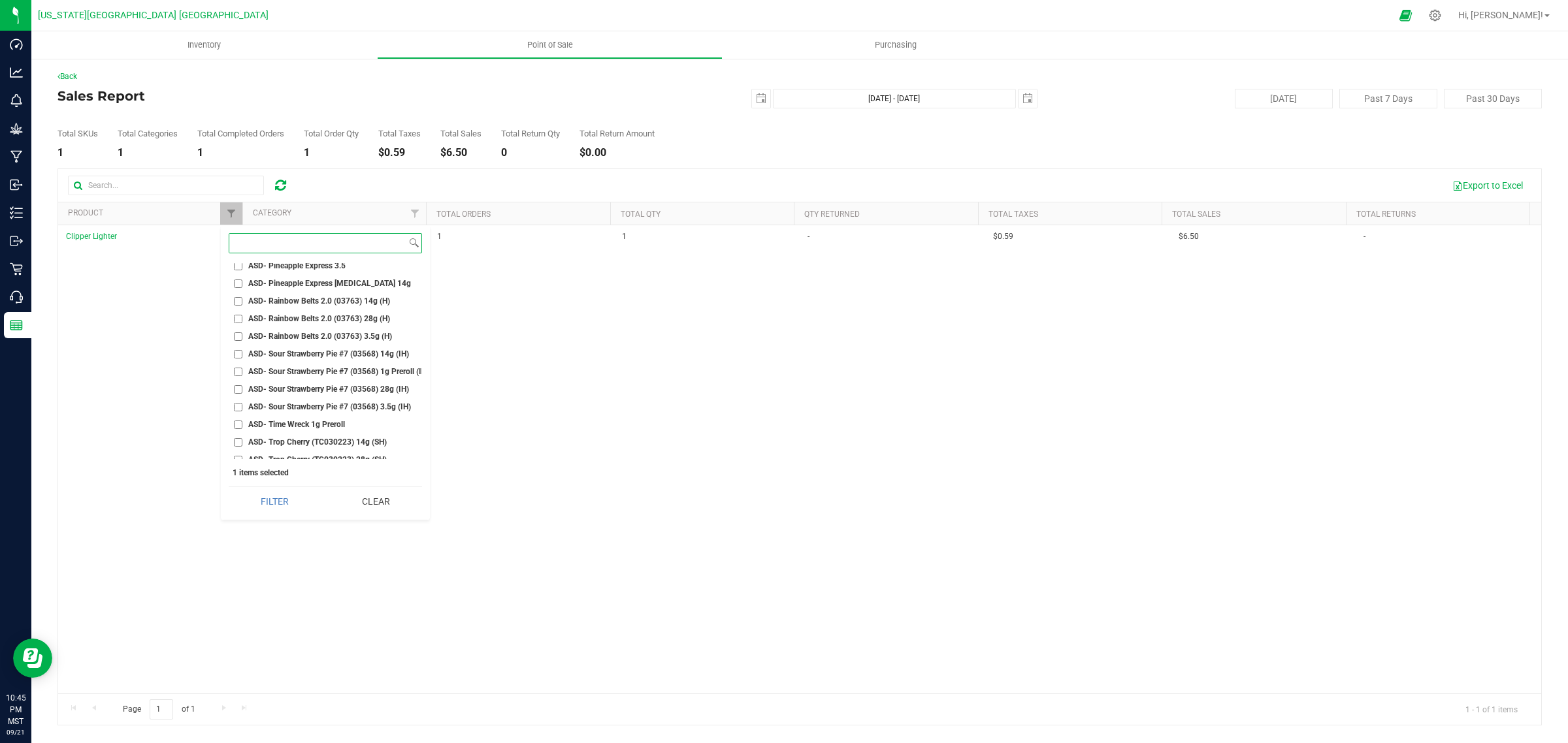
scroll to position [4001, 0]
drag, startPoint x: 370, startPoint y: 504, endPoint x: 341, endPoint y: 481, distance: 37.0
click at [370, 503] on button "Clear" at bounding box center [376, 501] width 93 height 28
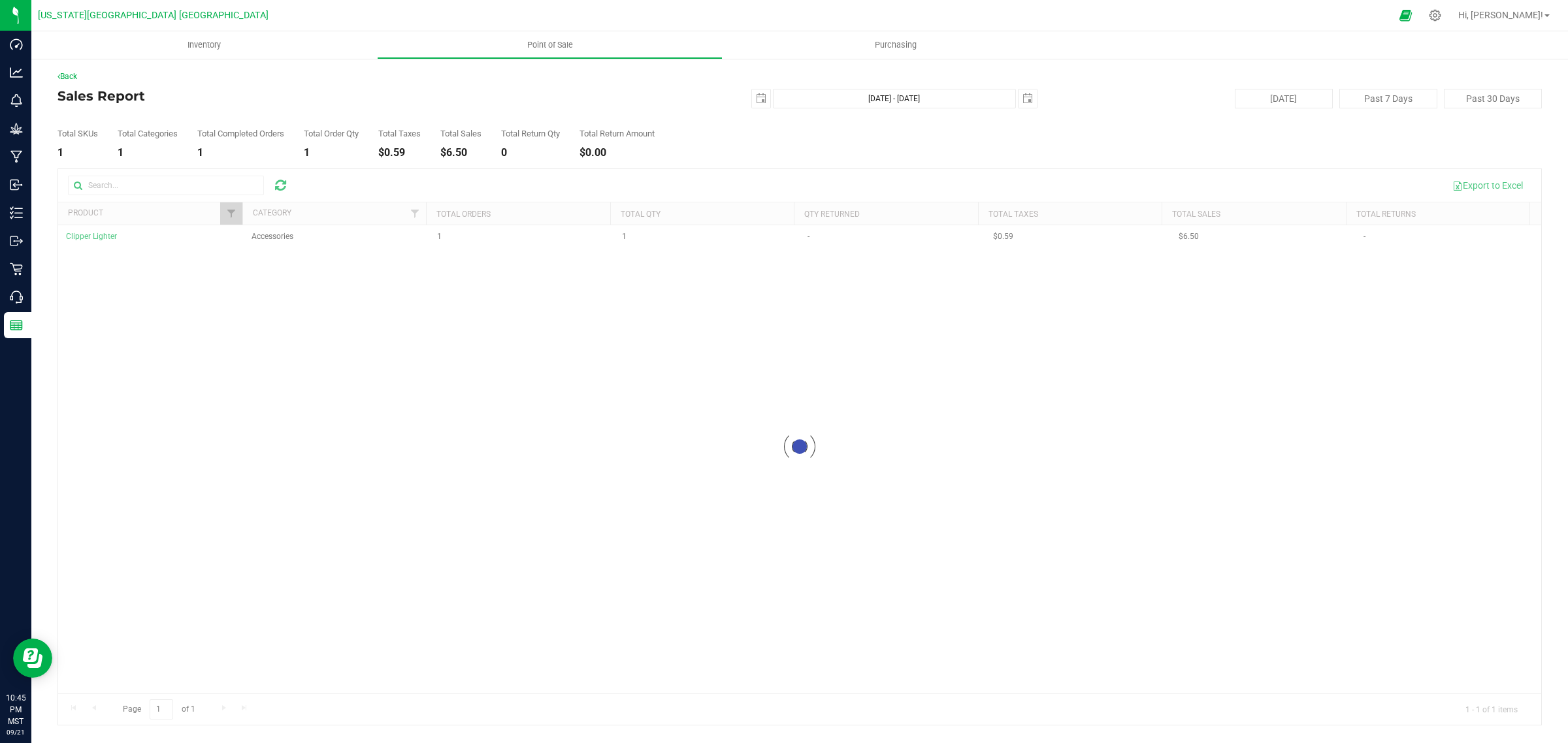
checkbox input "false"
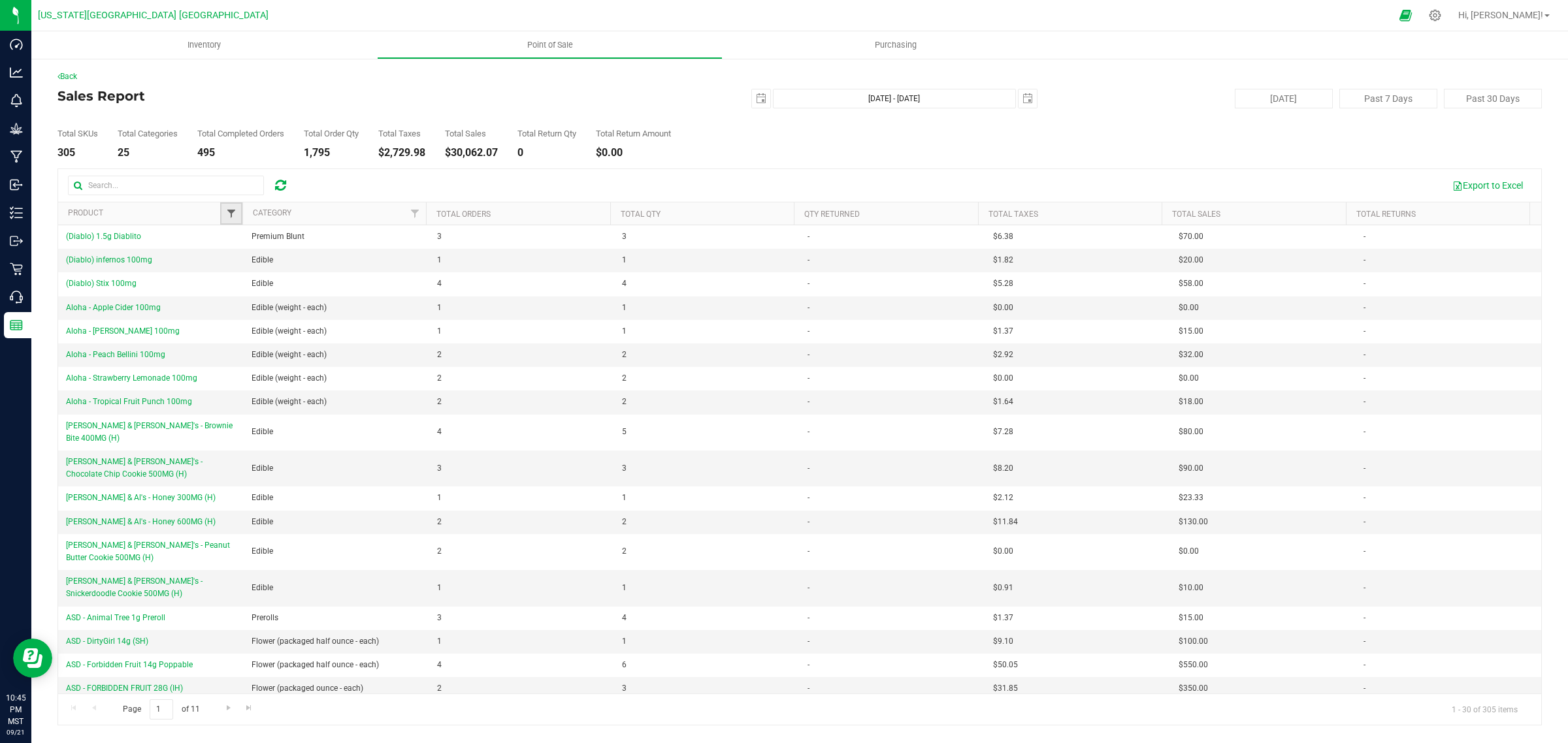
click at [232, 213] on span "Filter" at bounding box center [231, 213] width 10 height 10
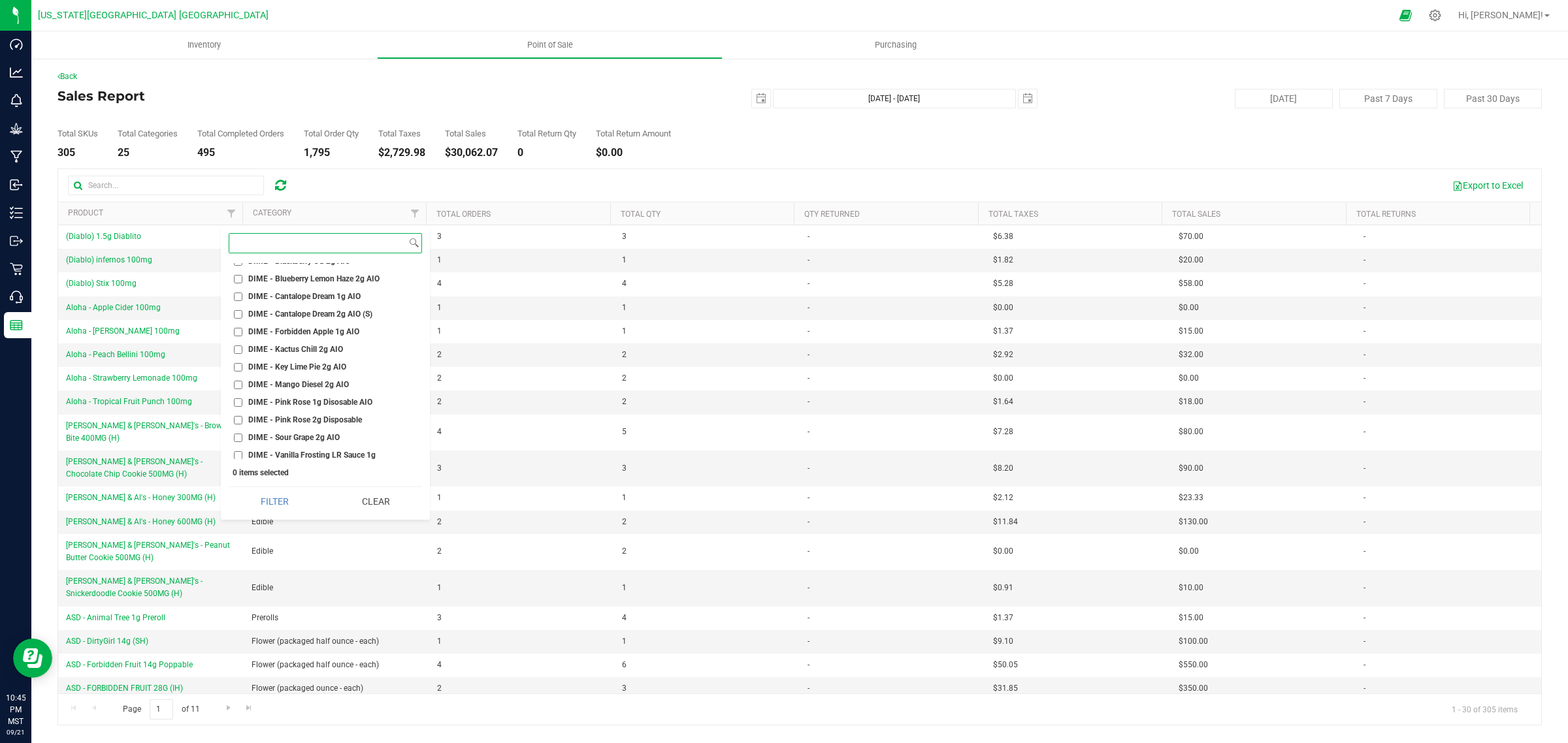
scroll to position [6858, 0]
click at [234, 321] on input "DIME - Cantalope Dream 1g AIO" at bounding box center [237, 324] width 8 height 8
checkbox input "true"
click at [286, 495] on button "Filter" at bounding box center [275, 501] width 93 height 28
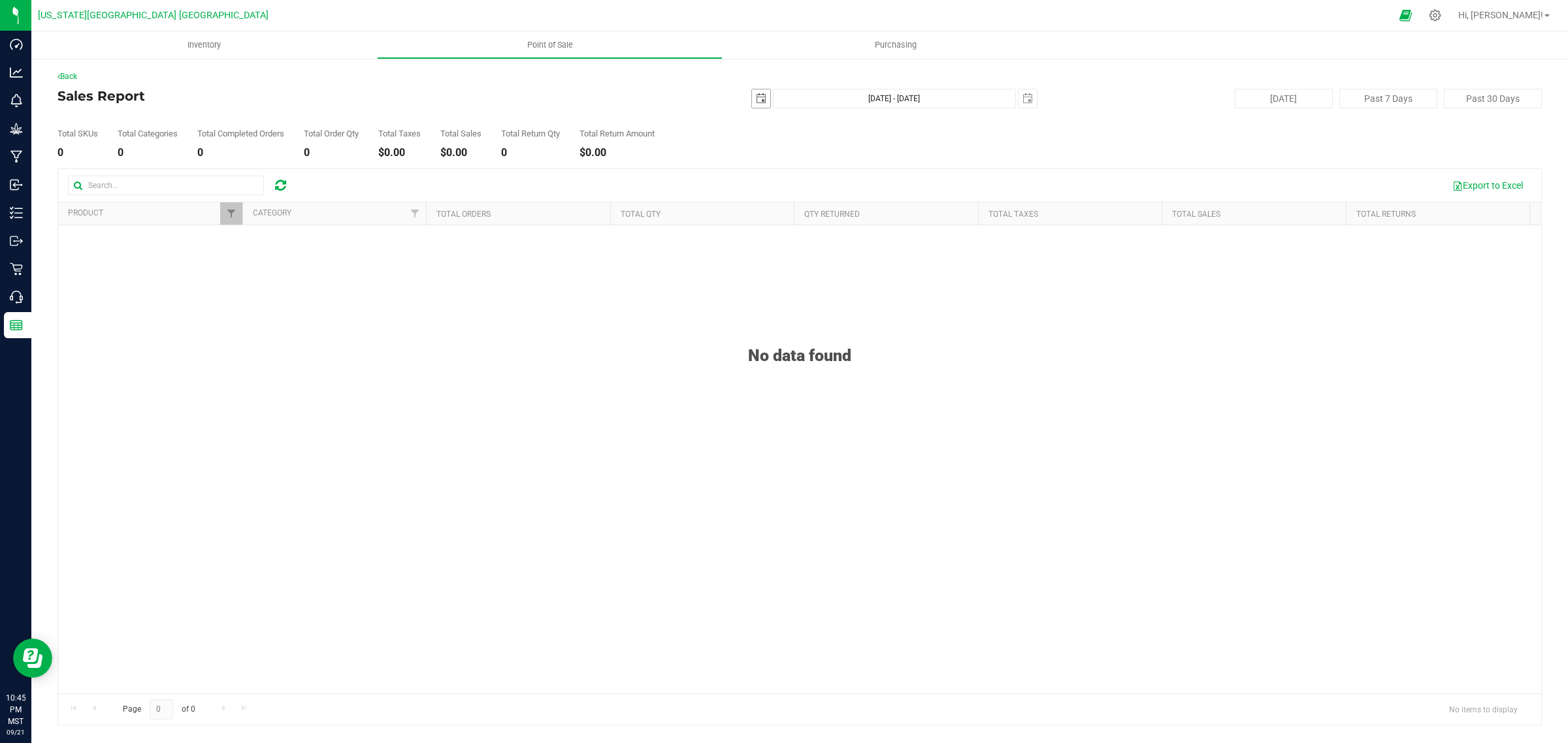
click at [759, 98] on span "select" at bounding box center [761, 98] width 10 height 10
click at [793, 123] on link "[DATE]" at bounding box center [820, 125] width 140 height 20
click at [771, 161] on link "Jan" at bounding box center [771, 159] width 33 height 33
click at [812, 122] on link "[DATE]" at bounding box center [820, 125] width 140 height 20
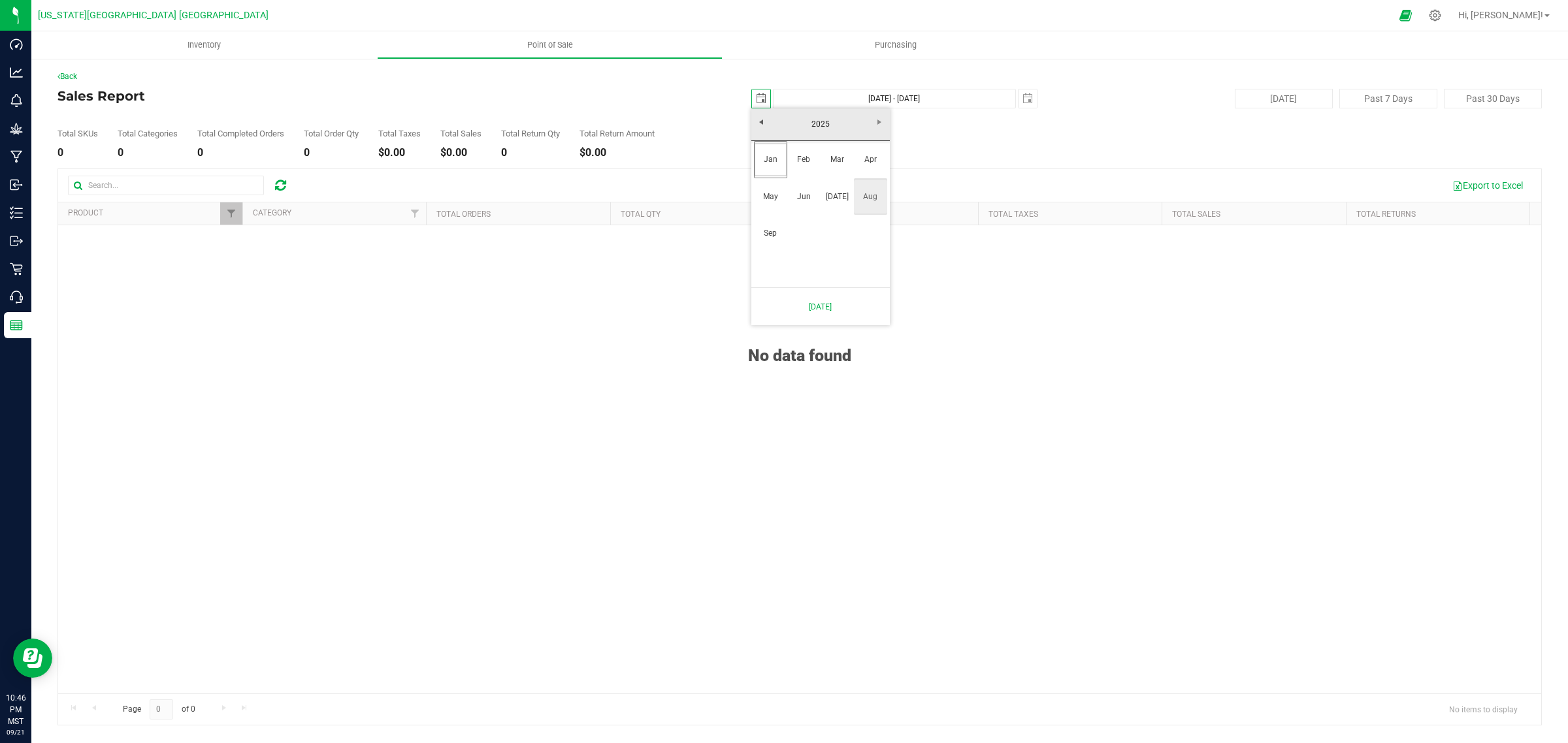
click at [866, 194] on link "Aug" at bounding box center [871, 197] width 33 height 33
click at [236, 184] on input "text" at bounding box center [166, 185] width 196 height 19
click at [155, 185] on input "text" at bounding box center [166, 185] width 196 height 19
type input "DIME"
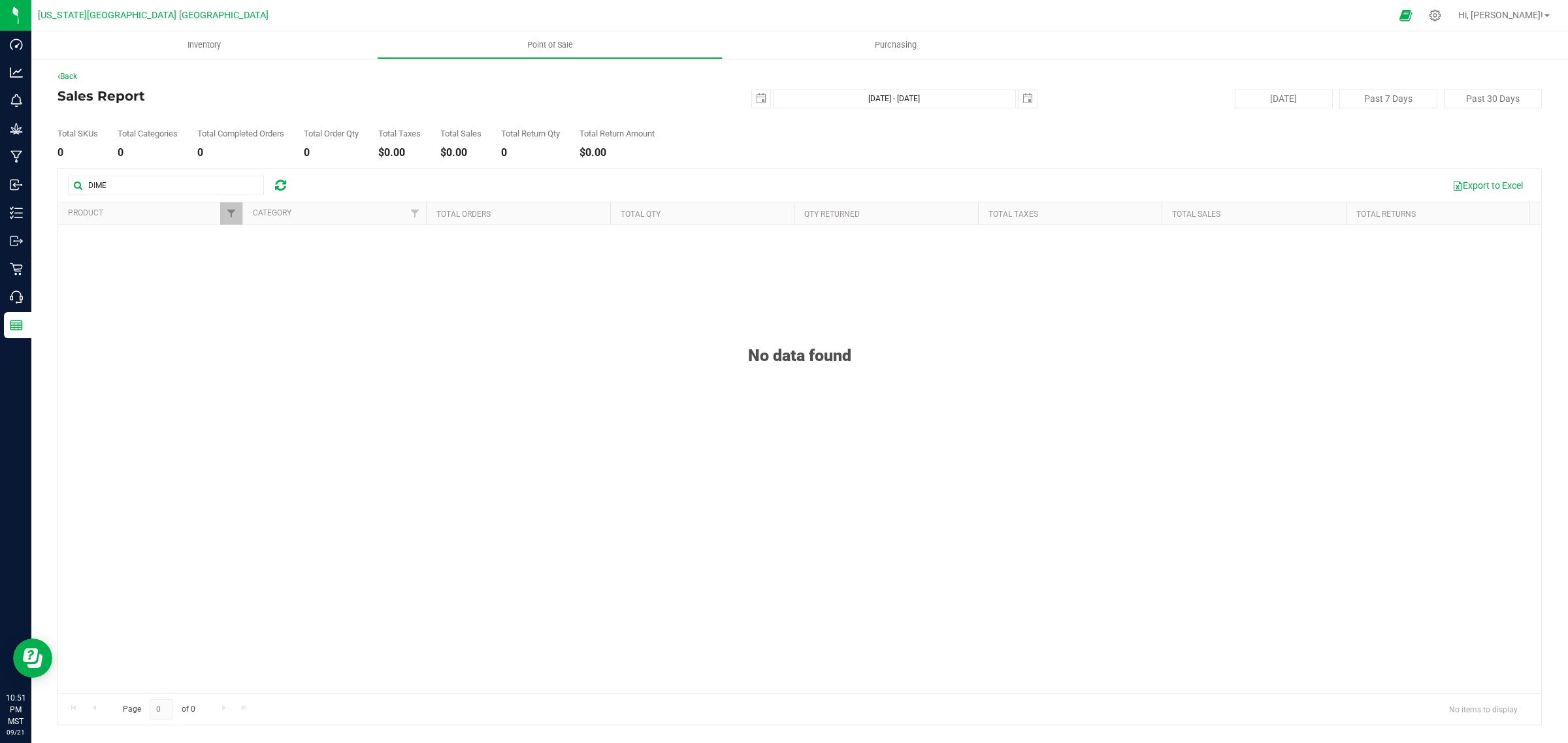
click at [72, 275] on div "No data found" at bounding box center [799, 503] width 1483 height 556
click at [232, 206] on link "Filter" at bounding box center [231, 213] width 22 height 22
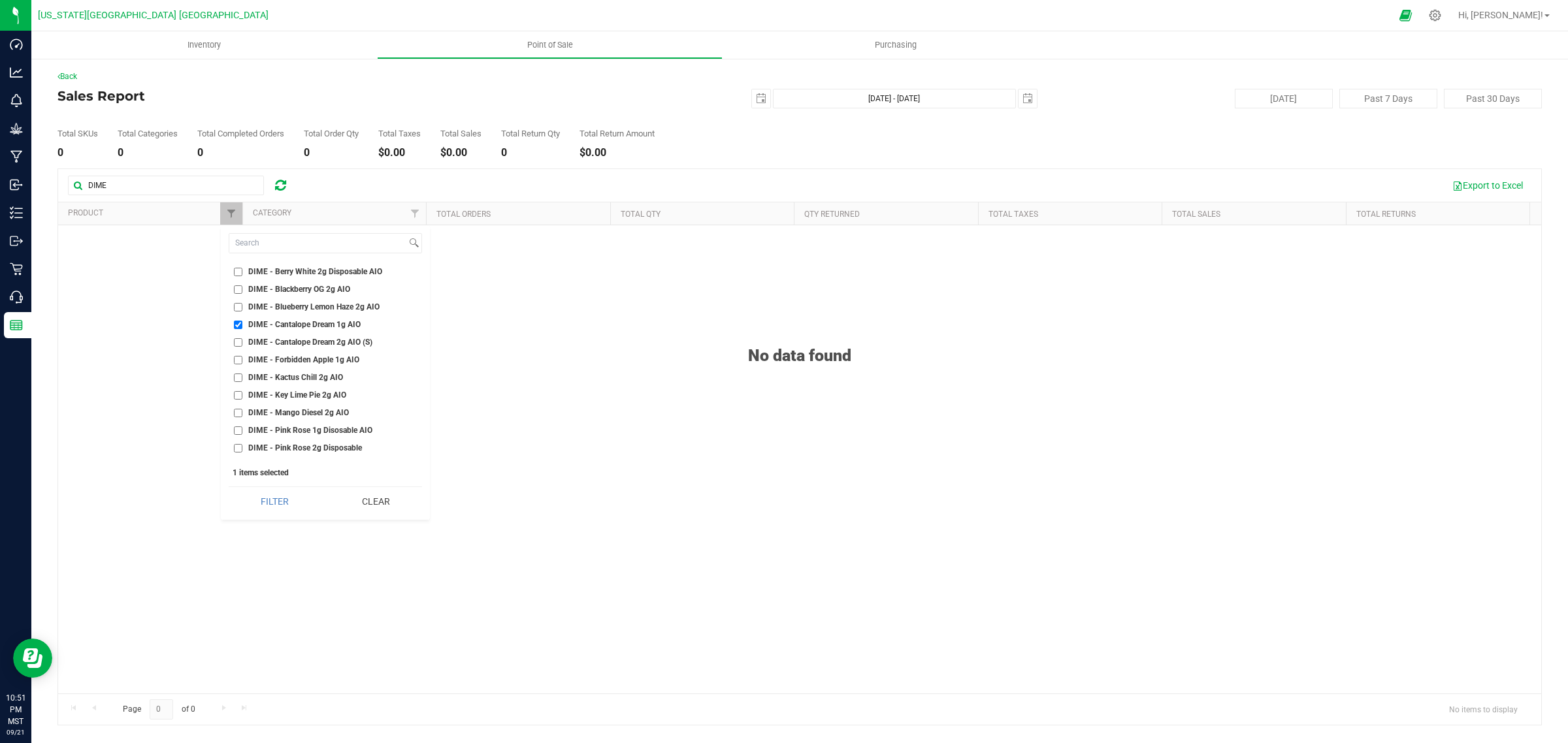
click at [283, 321] on span "DIME - Cantalope Dream 1g AIO" at bounding box center [304, 324] width 113 height 8
click at [243, 321] on input "DIME - Cantalope Dream 1g AIO" at bounding box center [237, 324] width 8 height 8
click at [237, 321] on input "DIME - Cantalope Dream 1g AIO" at bounding box center [237, 324] width 8 height 8
checkbox input "true"
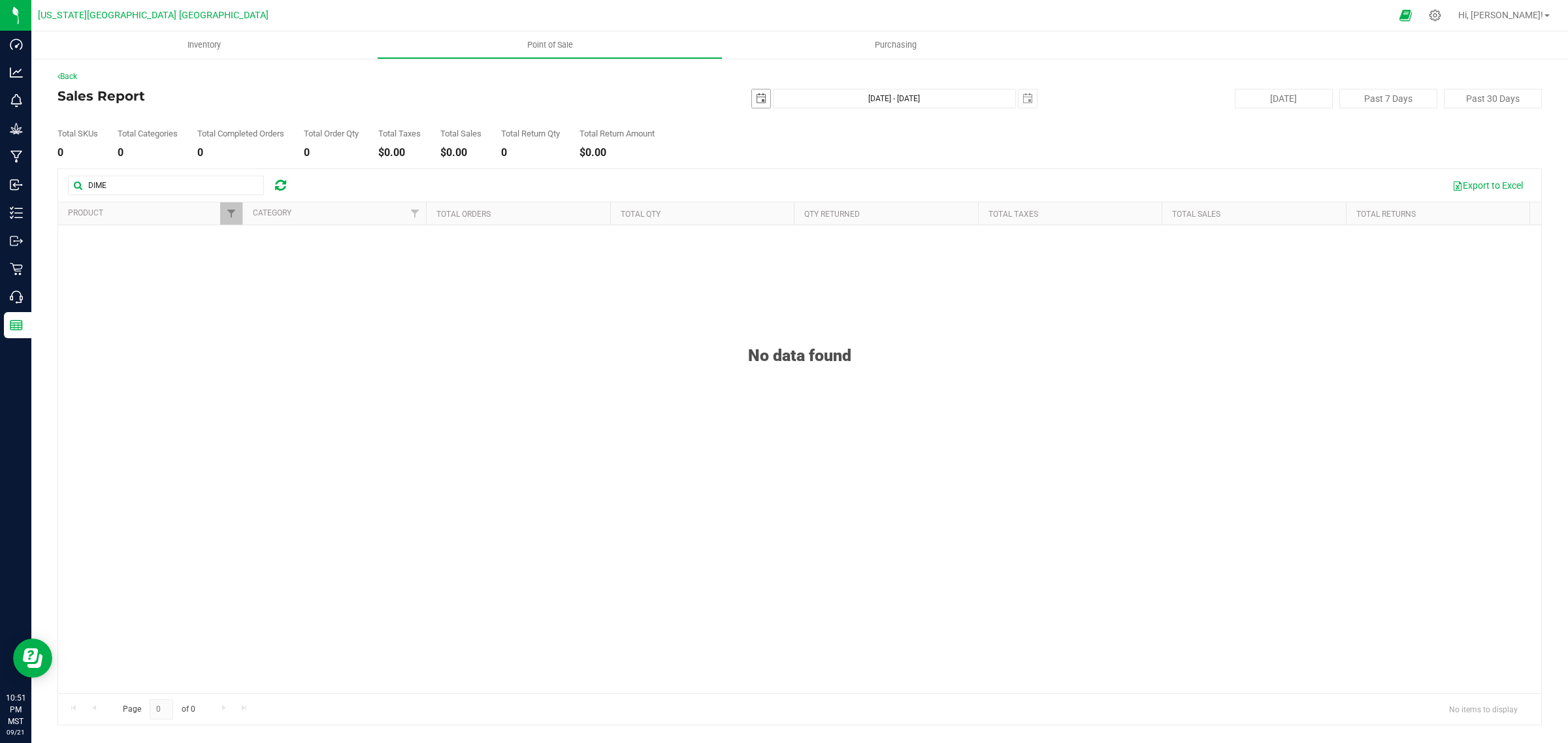
click at [766, 99] on span "select" at bounding box center [761, 98] width 10 height 10
click at [768, 123] on link "[DATE]" at bounding box center [820, 125] width 140 height 20
click at [768, 152] on link "Jan" at bounding box center [771, 159] width 33 height 33
click at [817, 169] on link "1" at bounding box center [820, 170] width 19 height 20
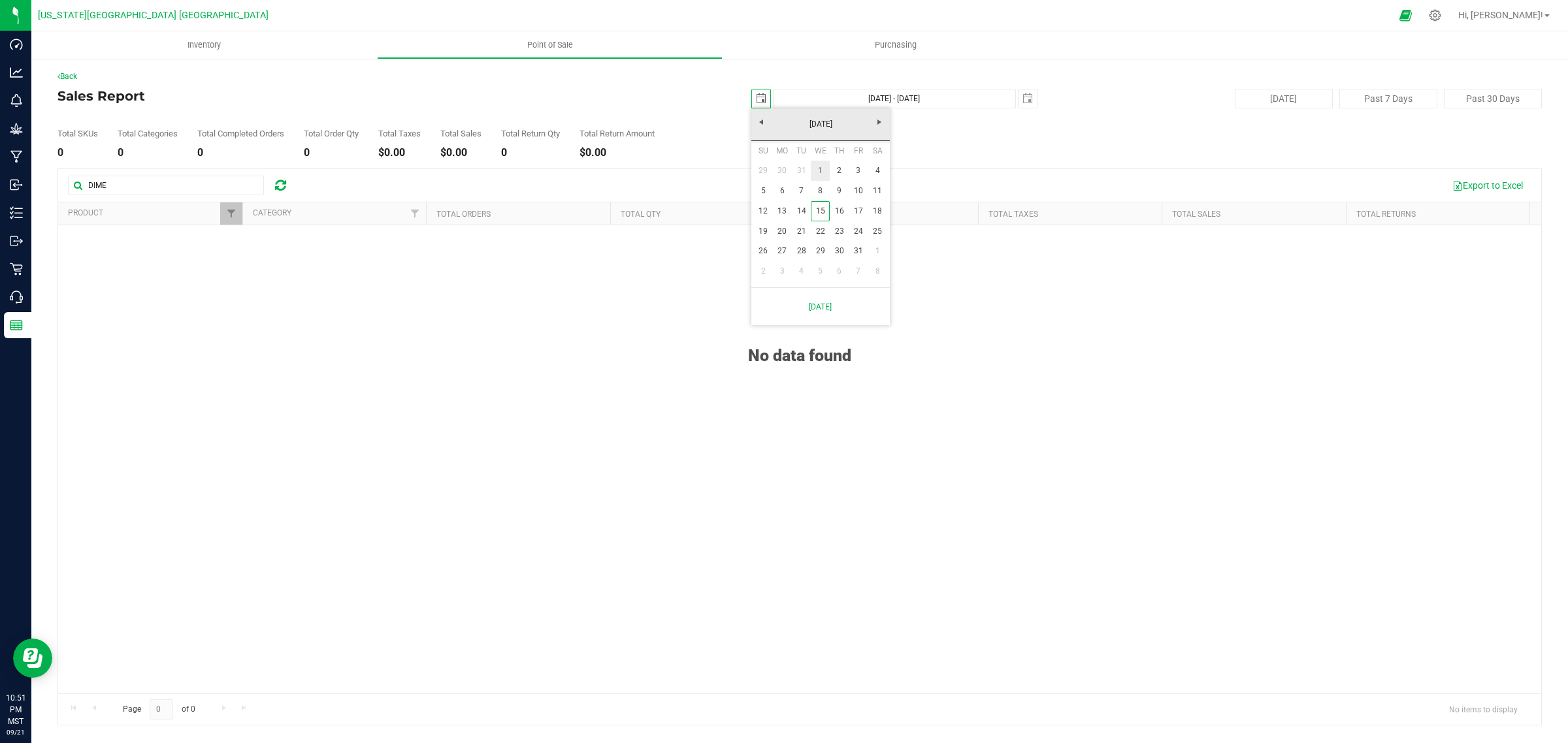
type input "[DATE]"
type input "[DATE] - [DATE]"
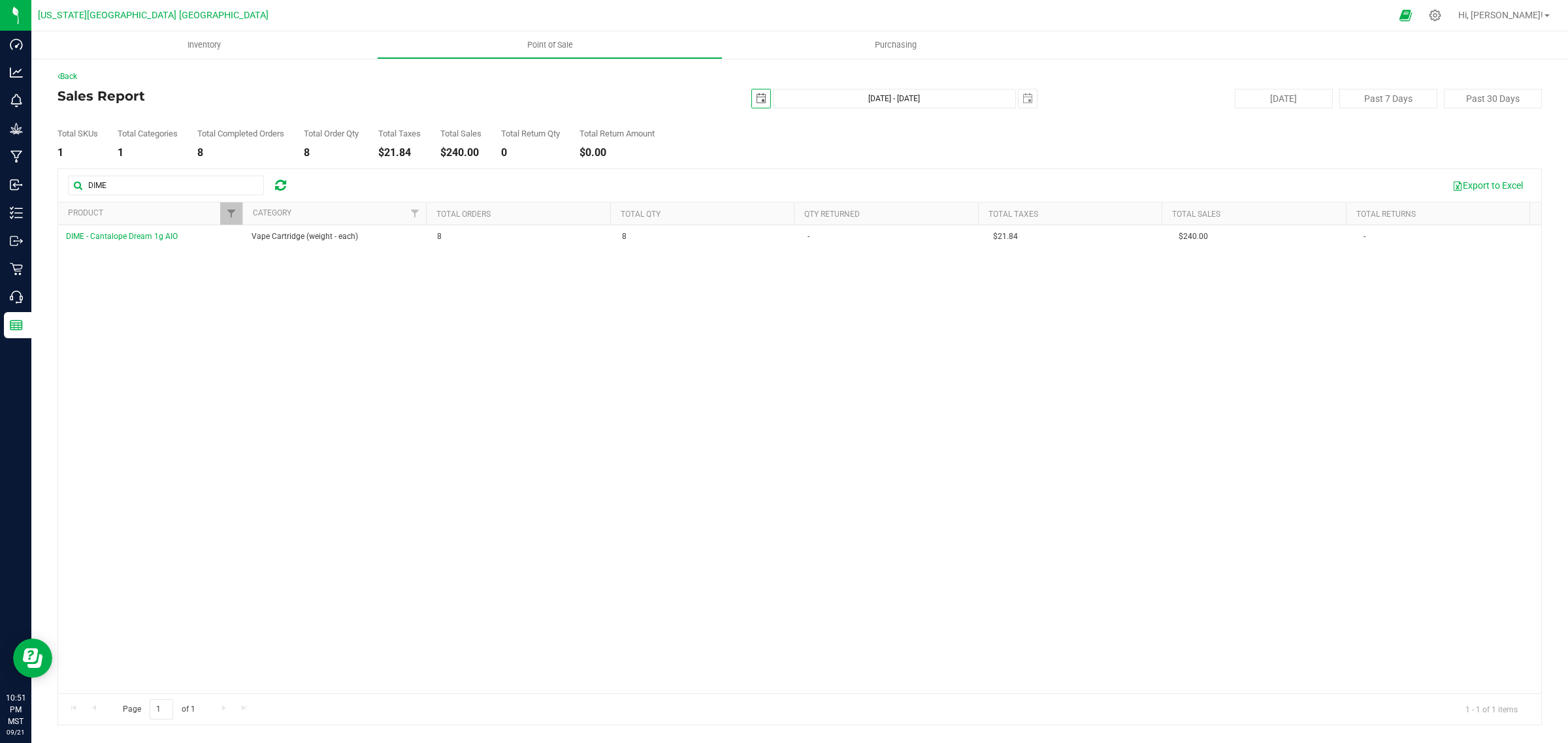
click at [762, 95] on span "select" at bounding box center [761, 98] width 10 height 10
click at [879, 121] on span "Next" at bounding box center [879, 122] width 10 height 10
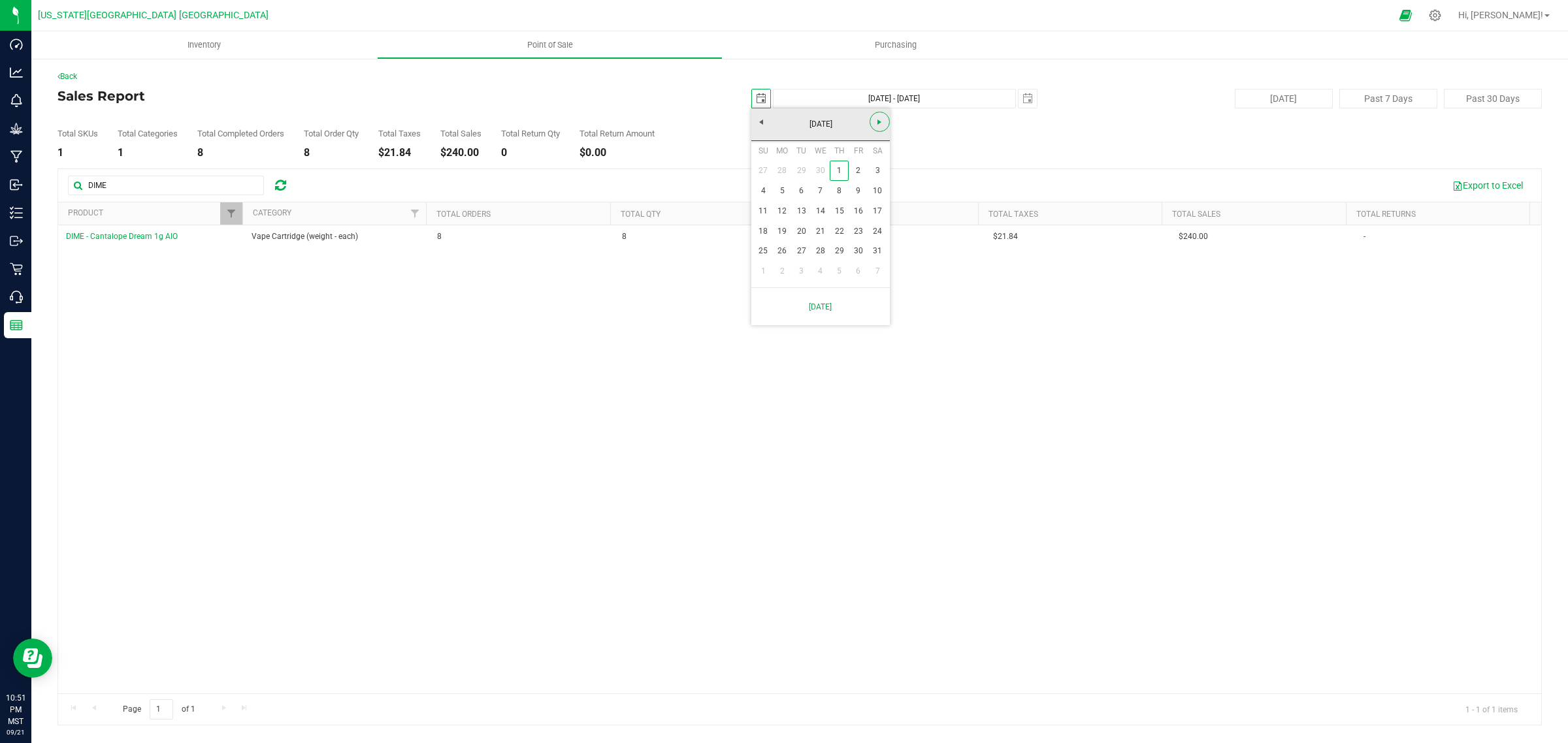
click at [879, 121] on span "Next" at bounding box center [879, 122] width 10 height 10
click at [877, 121] on link "[DATE]" at bounding box center [820, 125] width 140 height 20
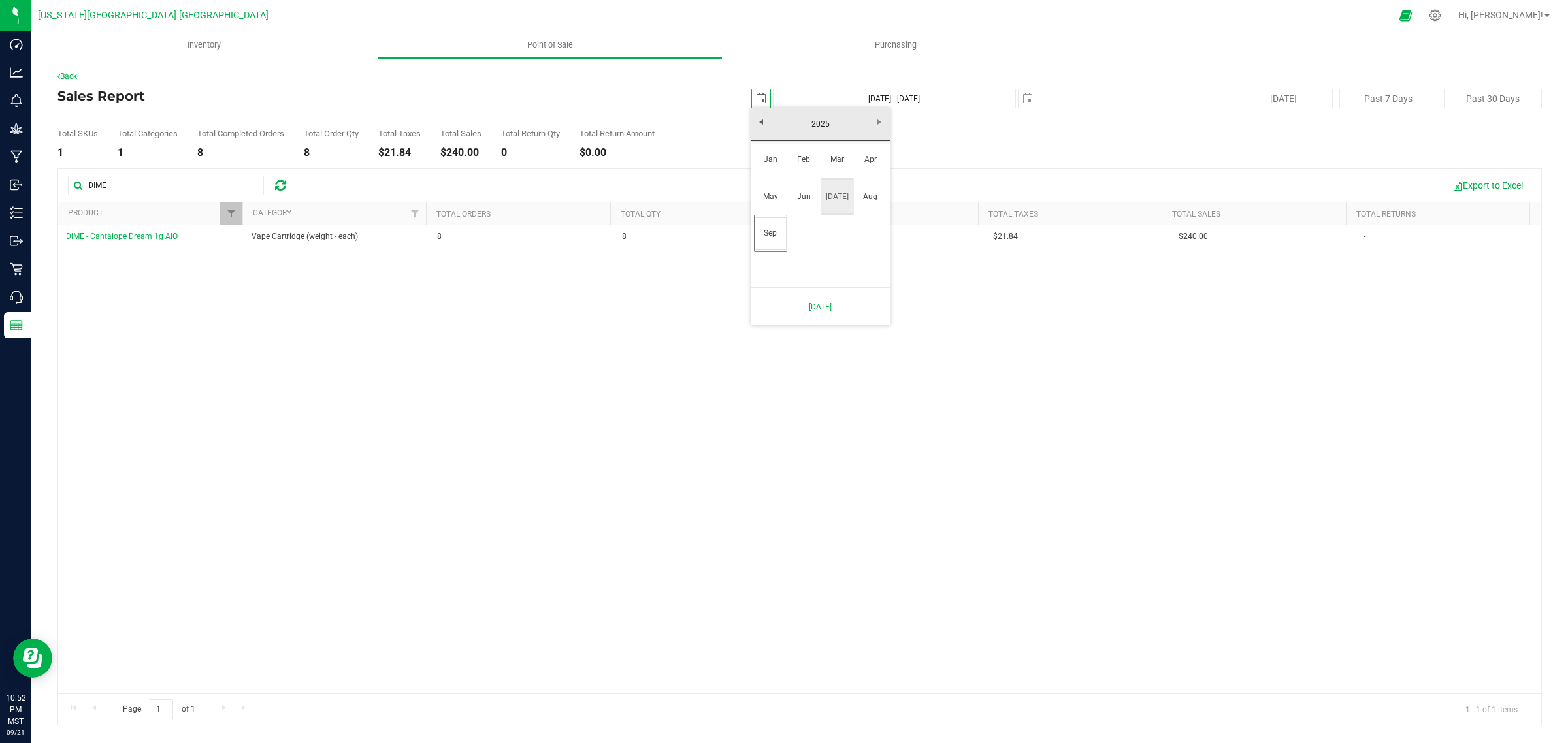
click at [837, 196] on link "[DATE]" at bounding box center [838, 197] width 33 height 33
click at [817, 250] on link "30" at bounding box center [820, 251] width 19 height 20
type input "[DATE]"
type input "[DATE] - [DATE]"
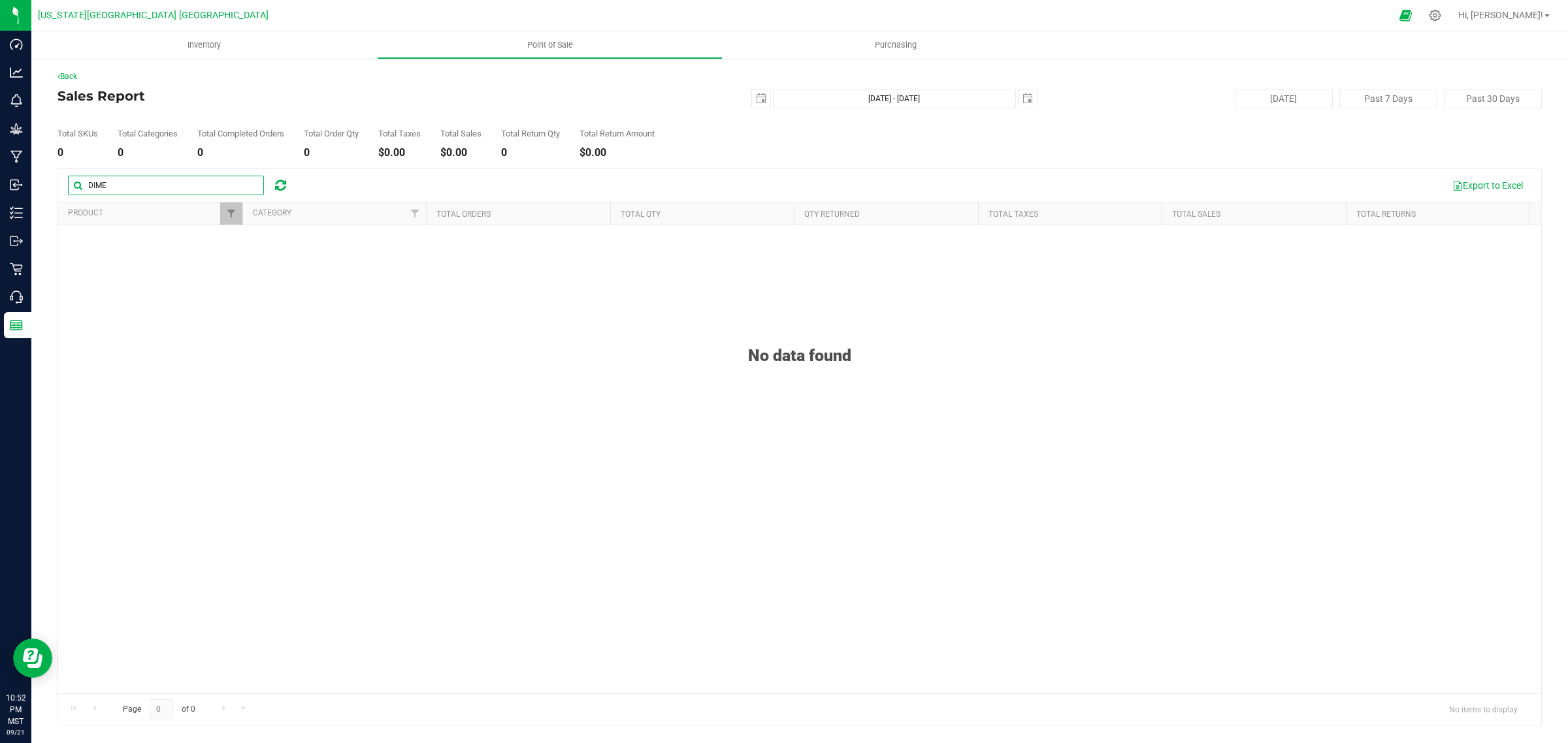
click at [223, 183] on input "DIME" at bounding box center [166, 185] width 196 height 19
type input "D"
click at [231, 216] on span "Filter" at bounding box center [231, 213] width 10 height 10
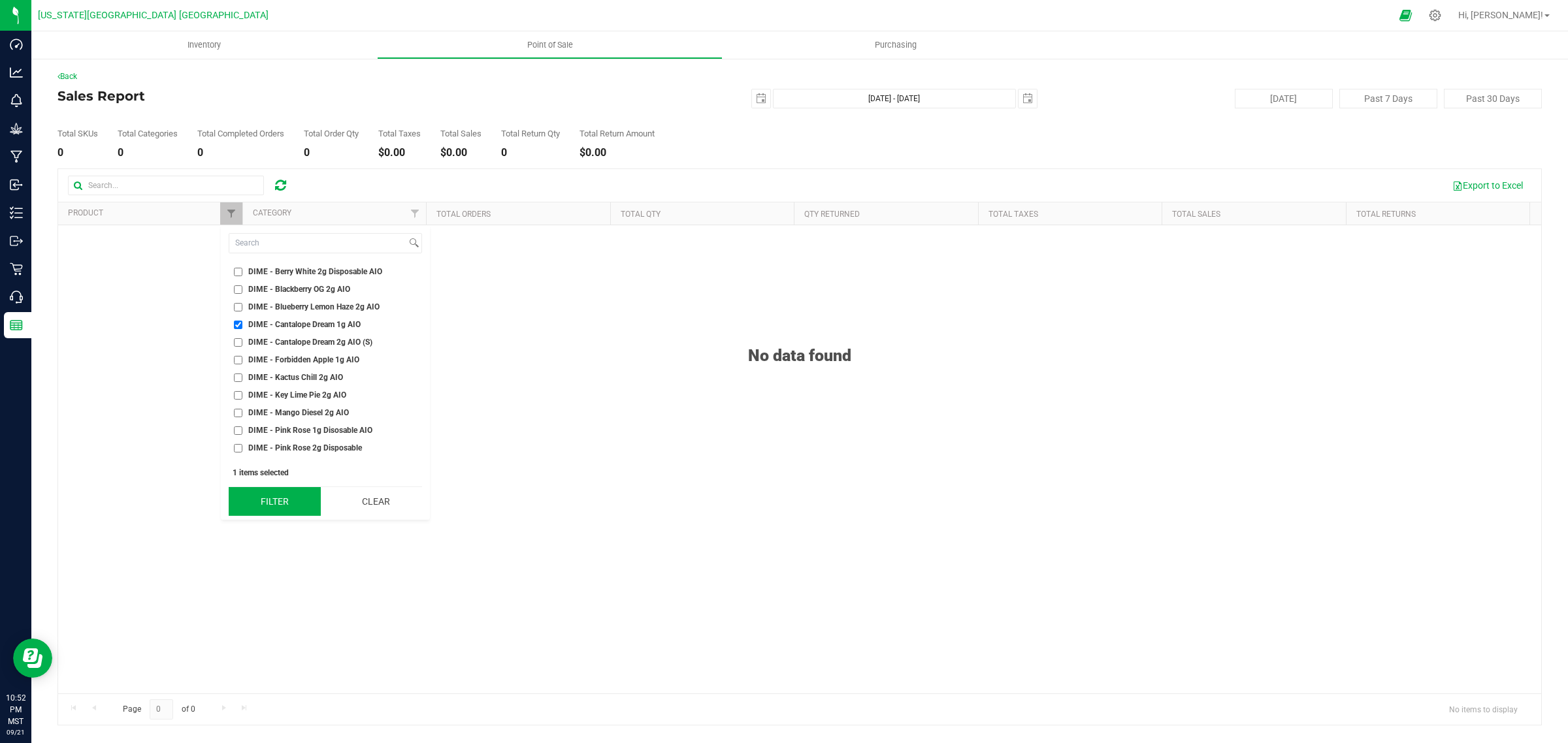
click at [281, 499] on button "Filter" at bounding box center [275, 501] width 93 height 28
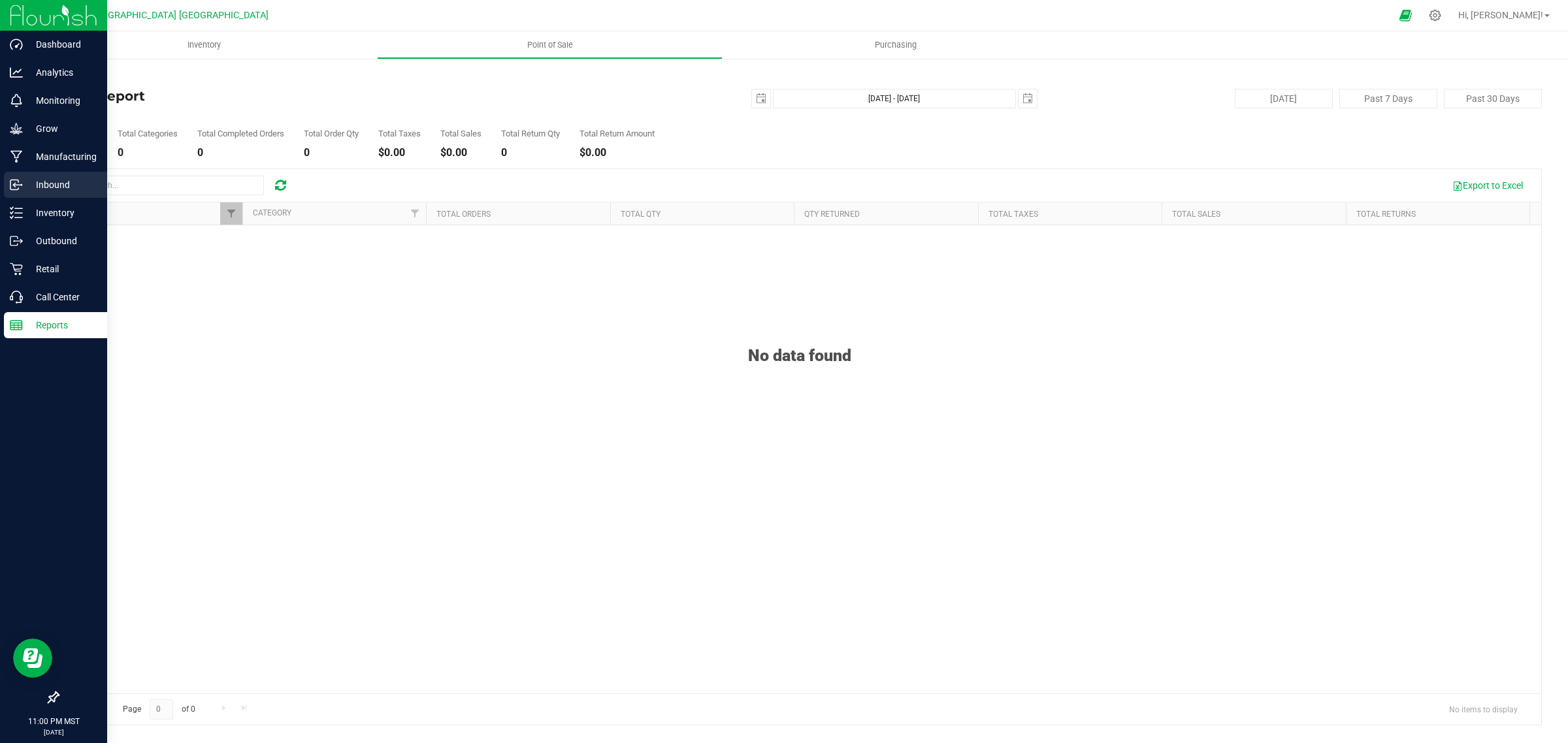
click at [52, 184] on p "Inbound" at bounding box center [62, 184] width 79 height 16
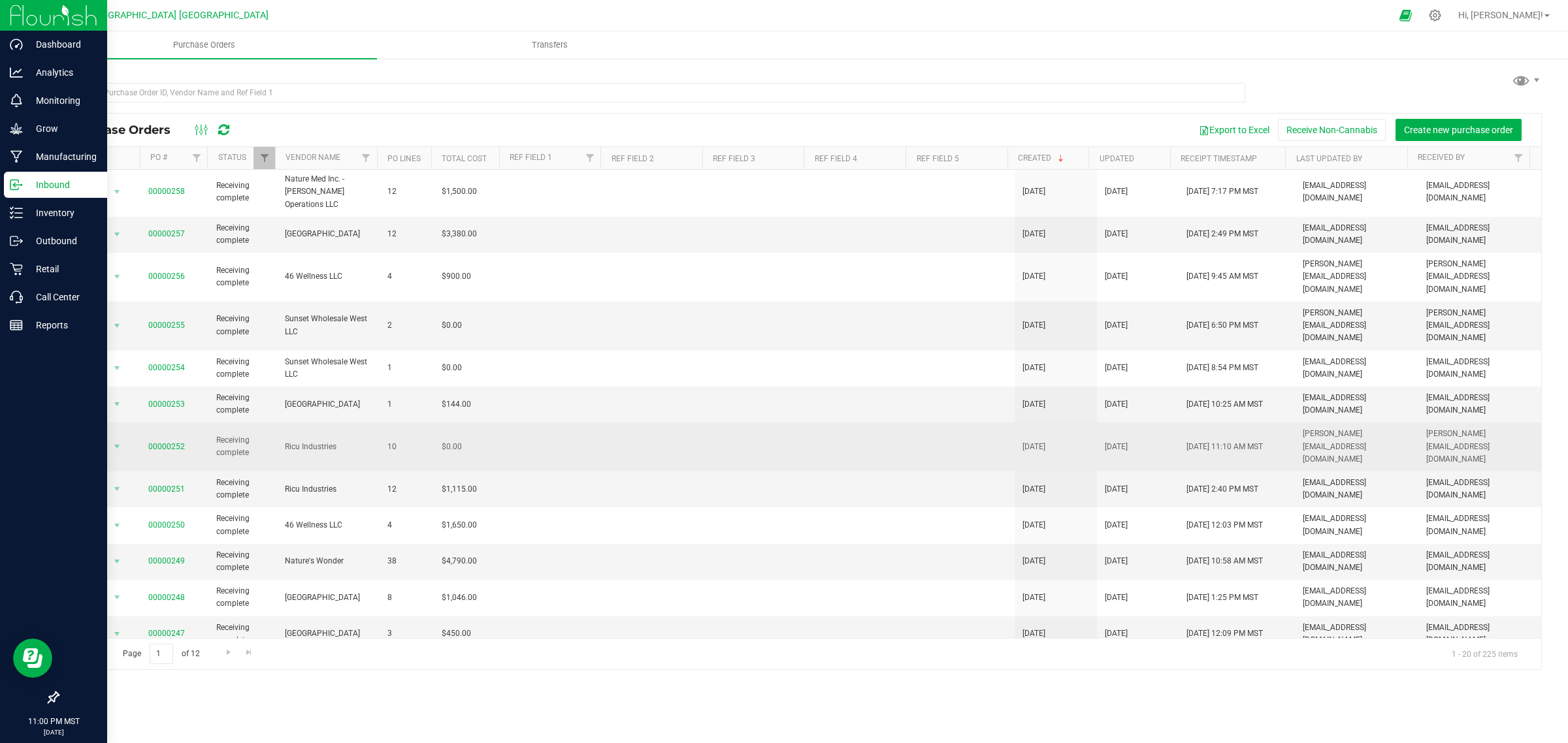
scroll to position [282, 0]
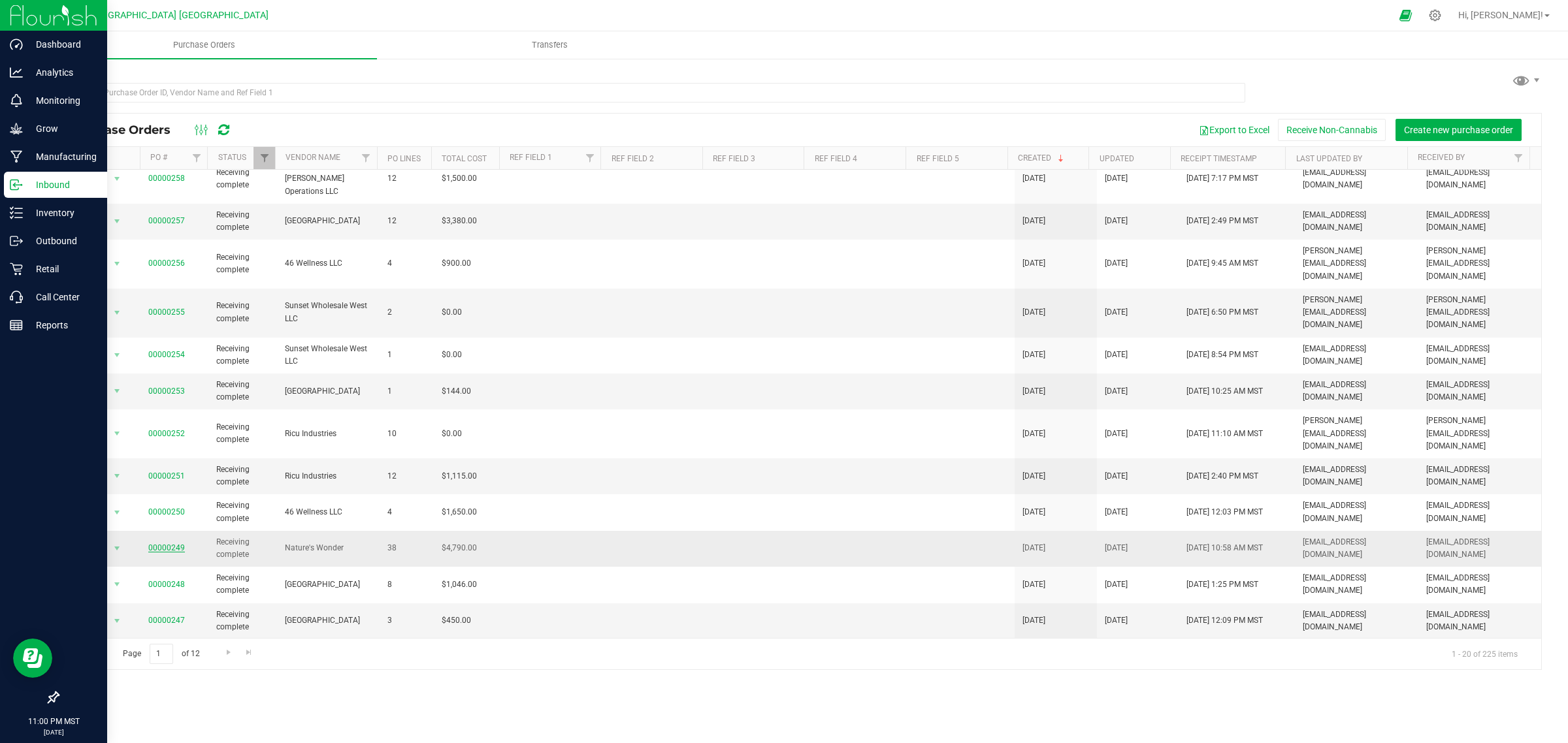
click at [160, 543] on link "00000249" at bounding box center [167, 548] width 37 height 9
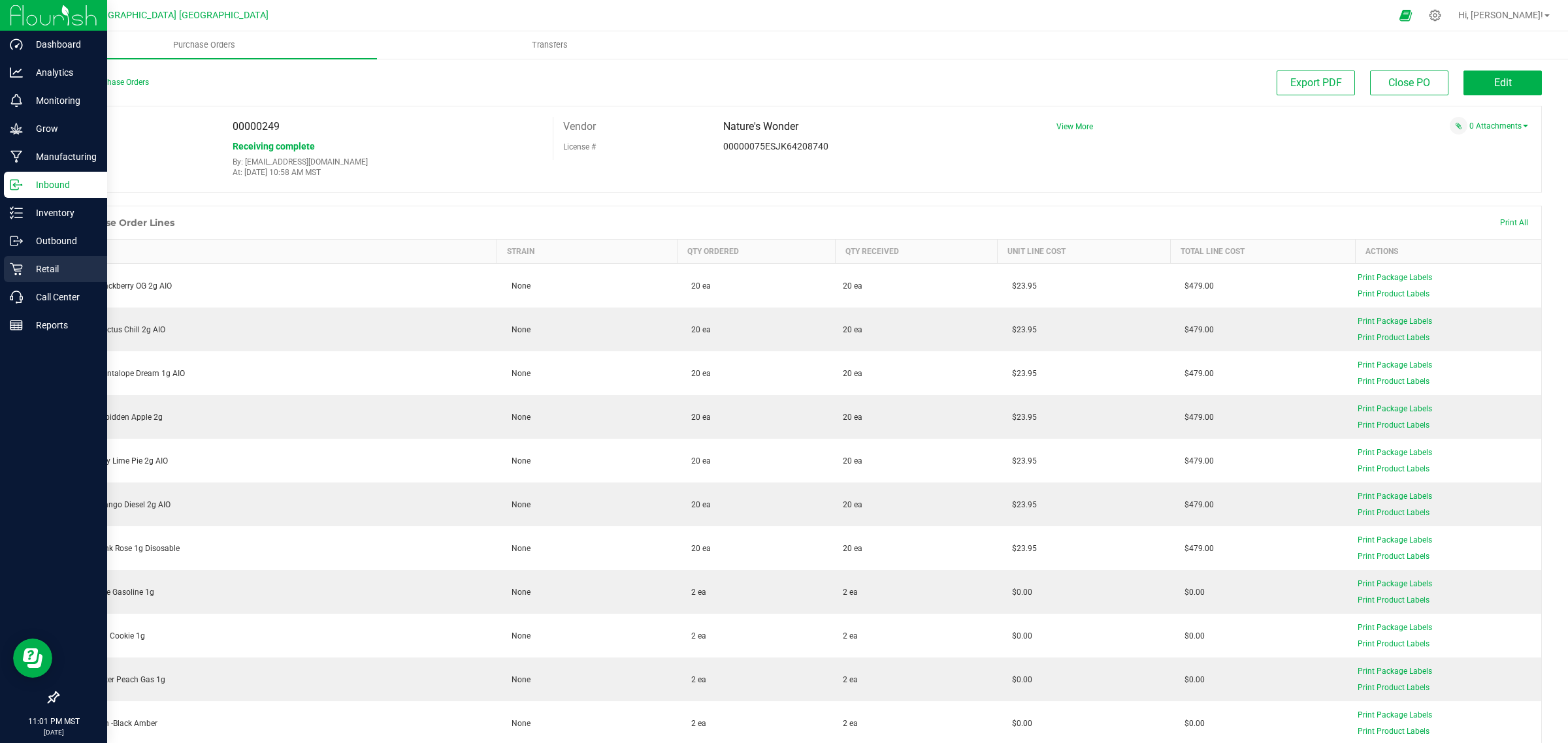
click at [50, 269] on p "Retail" at bounding box center [62, 268] width 79 height 16
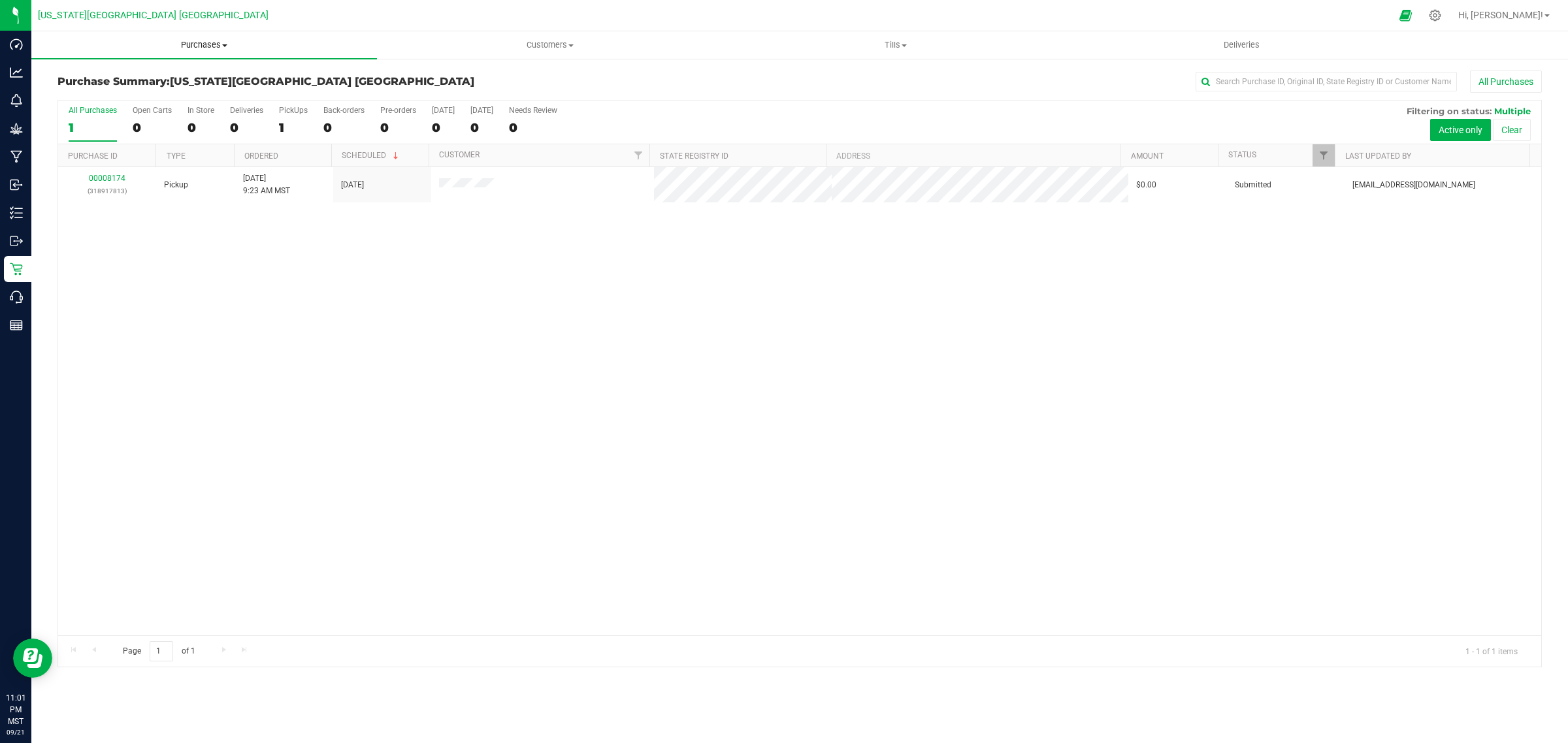
click at [198, 42] on span "Purchases" at bounding box center [203, 45] width 345 height 12
click at [83, 106] on span "All purchases" at bounding box center [77, 110] width 93 height 11
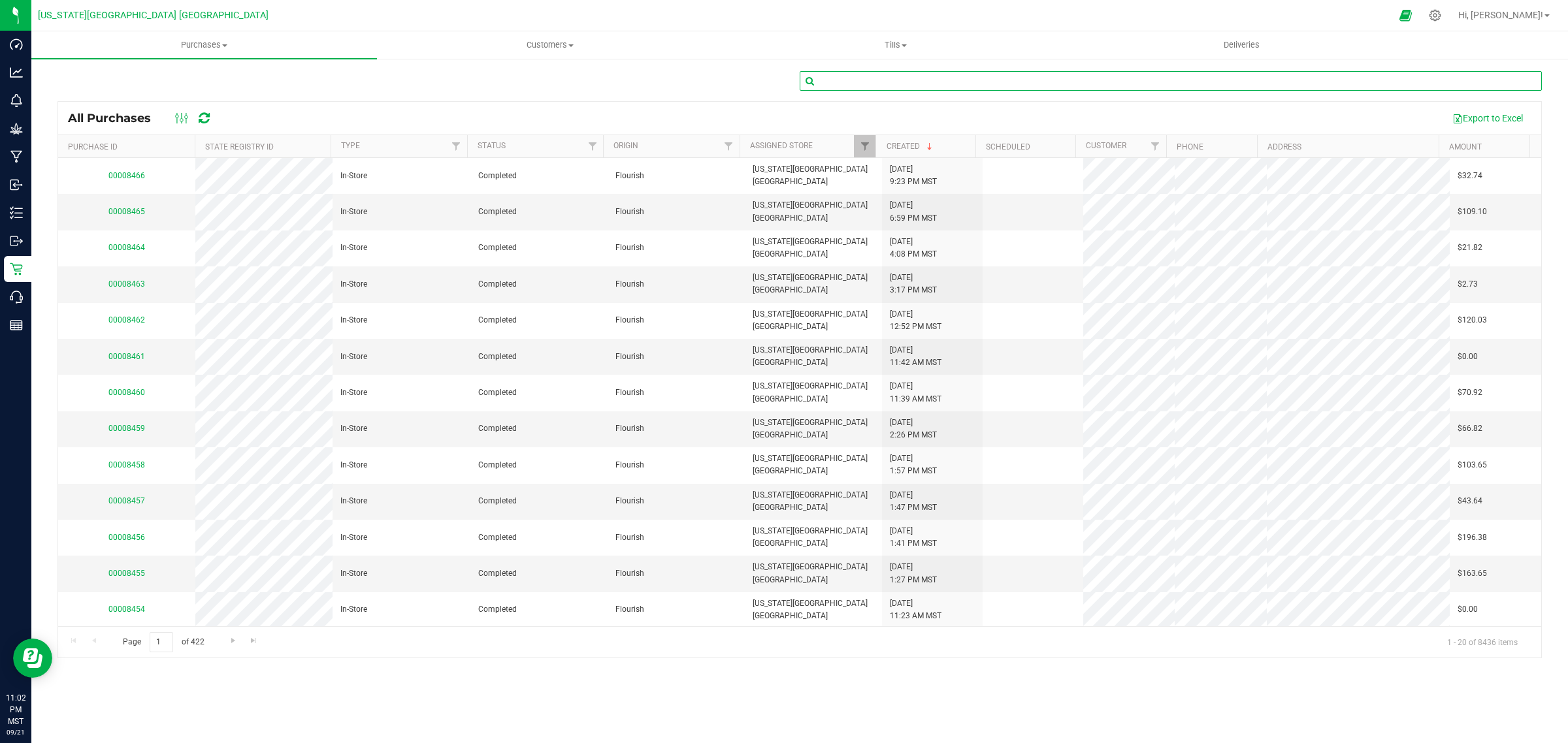
click at [927, 83] on input "text" at bounding box center [1171, 81] width 742 height 19
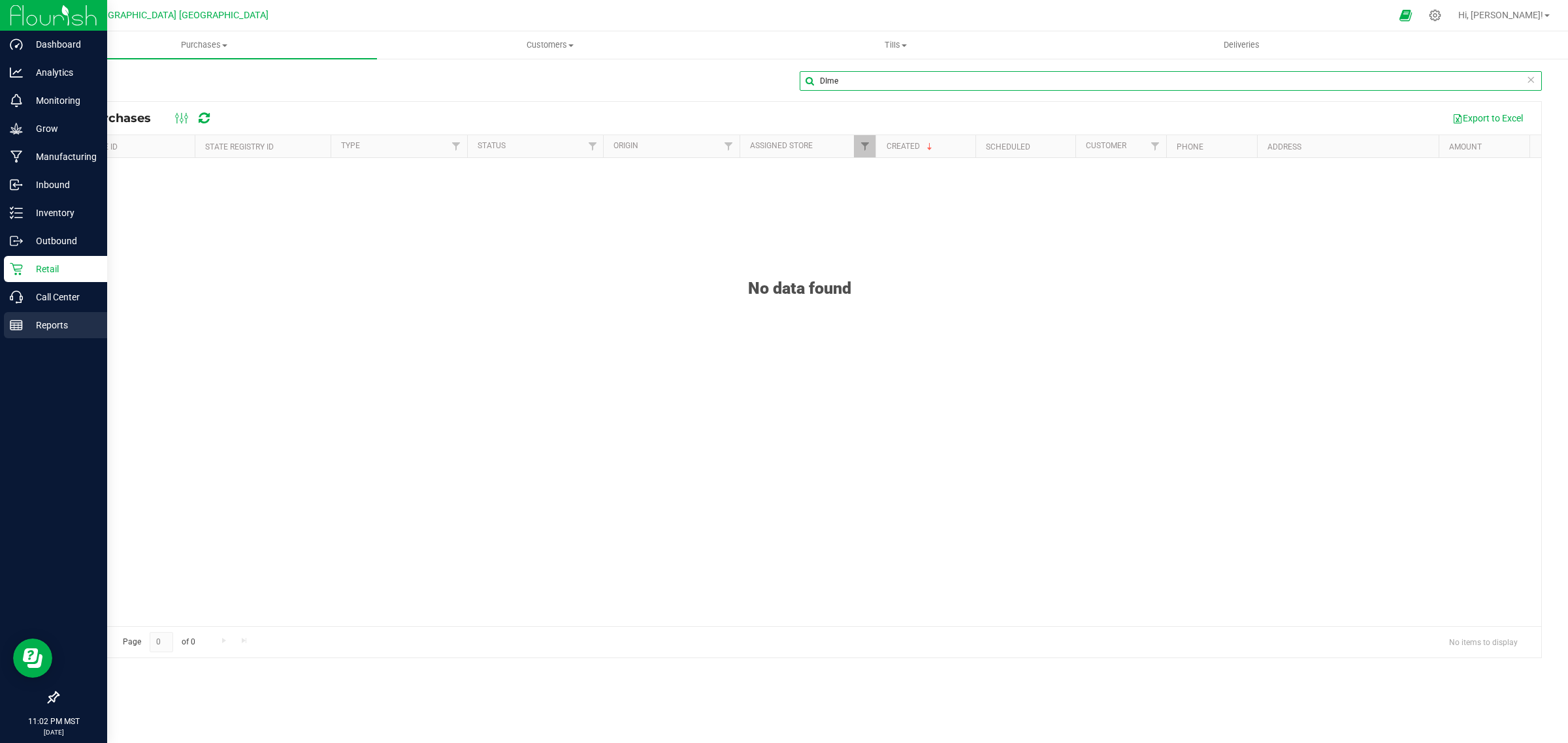
type input "DIme"
click at [50, 323] on p "Reports" at bounding box center [62, 325] width 79 height 16
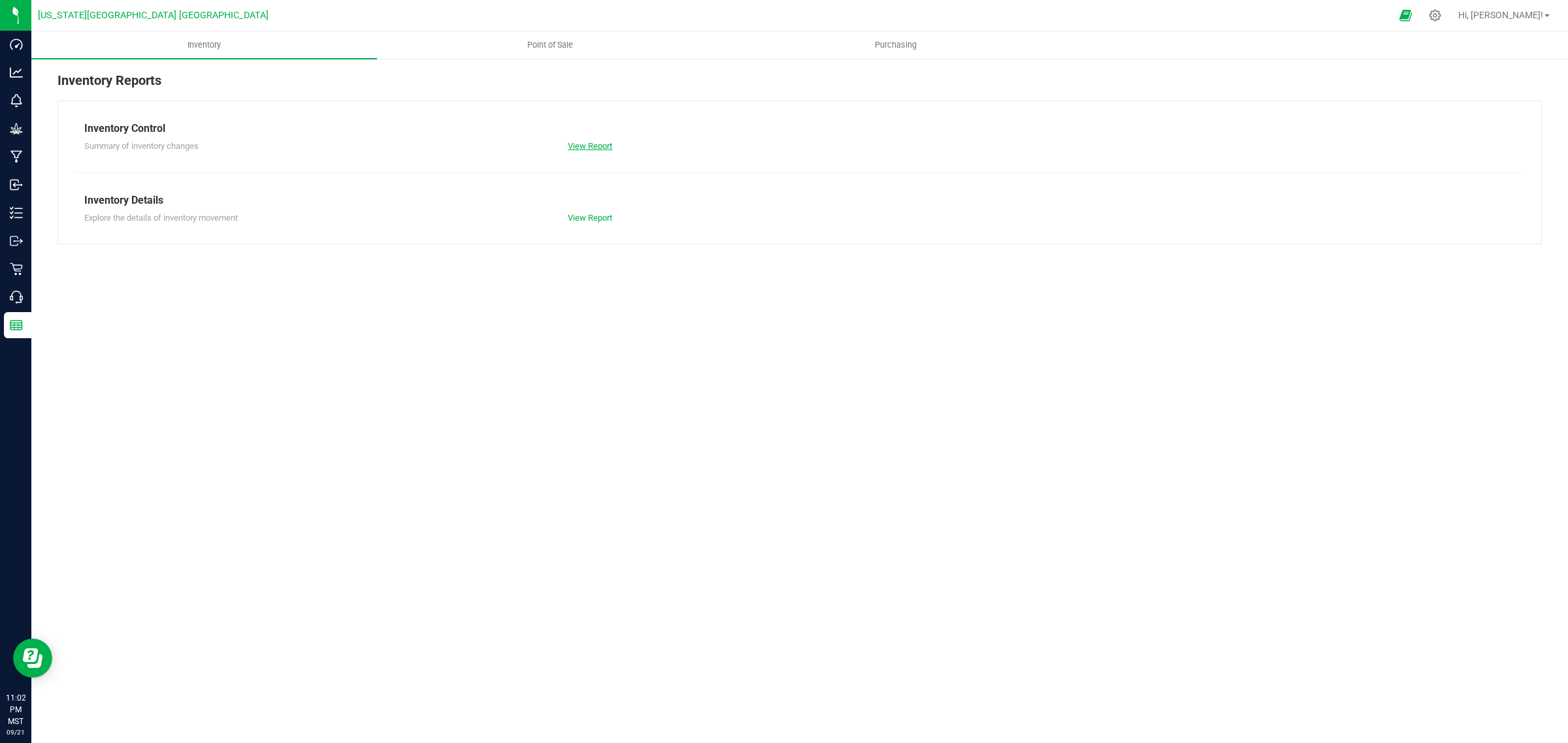
click at [587, 146] on link "View Report" at bounding box center [590, 146] width 44 height 10
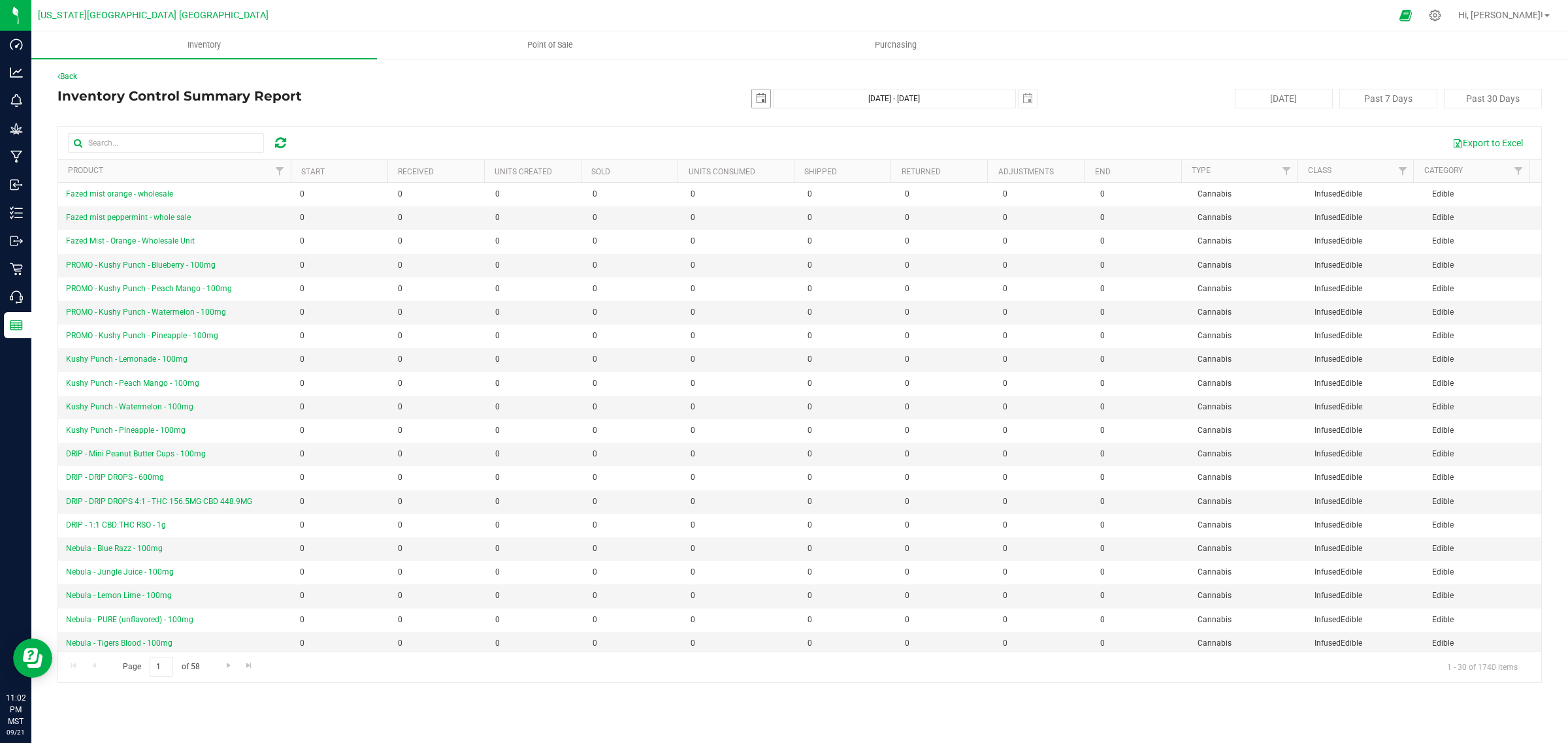
click at [759, 99] on span "select" at bounding box center [761, 98] width 10 height 10
click at [793, 121] on link "[DATE]" at bounding box center [820, 125] width 140 height 20
click at [834, 201] on link "[DATE]" at bounding box center [838, 197] width 33 height 33
click at [821, 251] on link "30" at bounding box center [820, 251] width 19 height 20
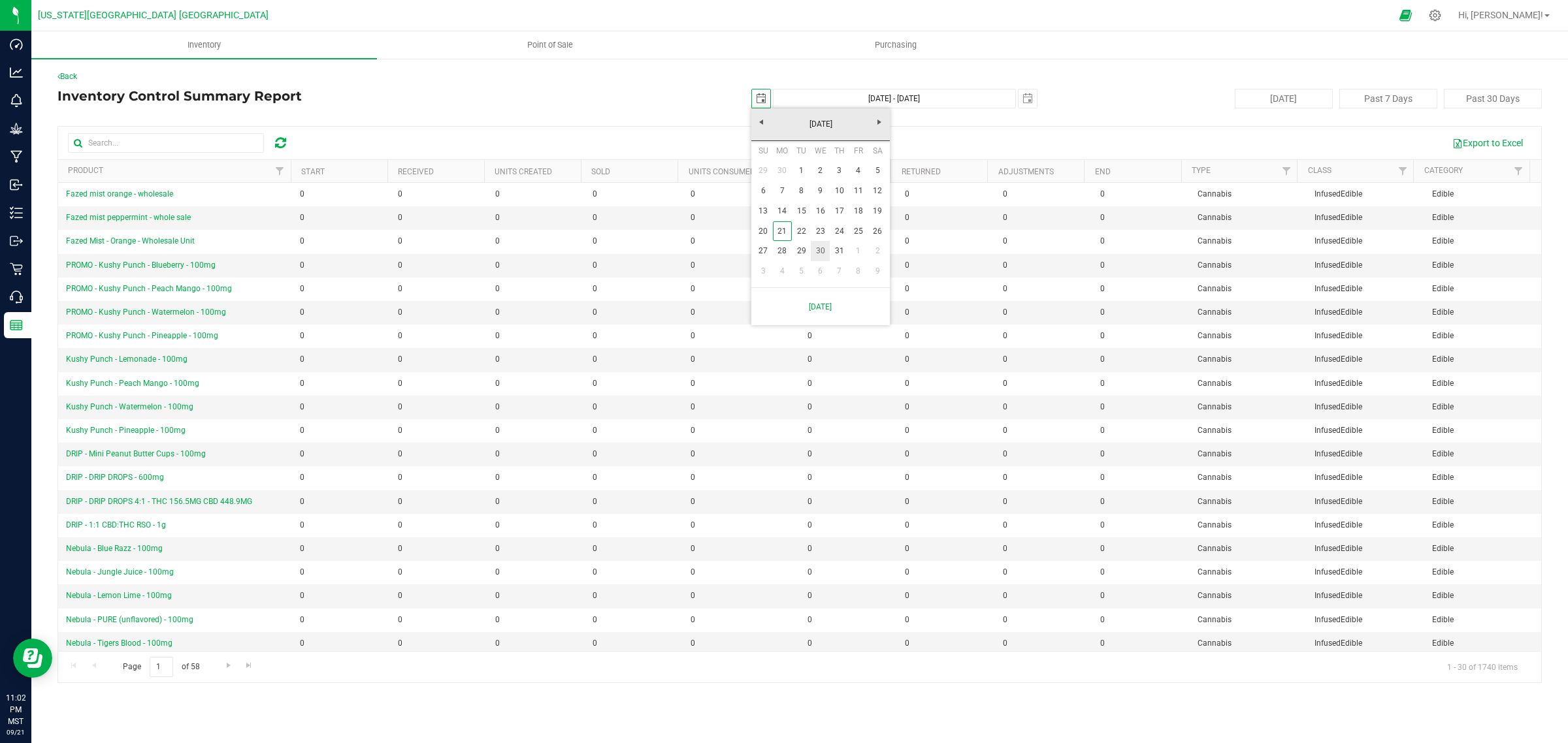
type input "[DATE]"
type input "[DATE] - [DATE]"
click at [220, 144] on input "text" at bounding box center [166, 142] width 196 height 19
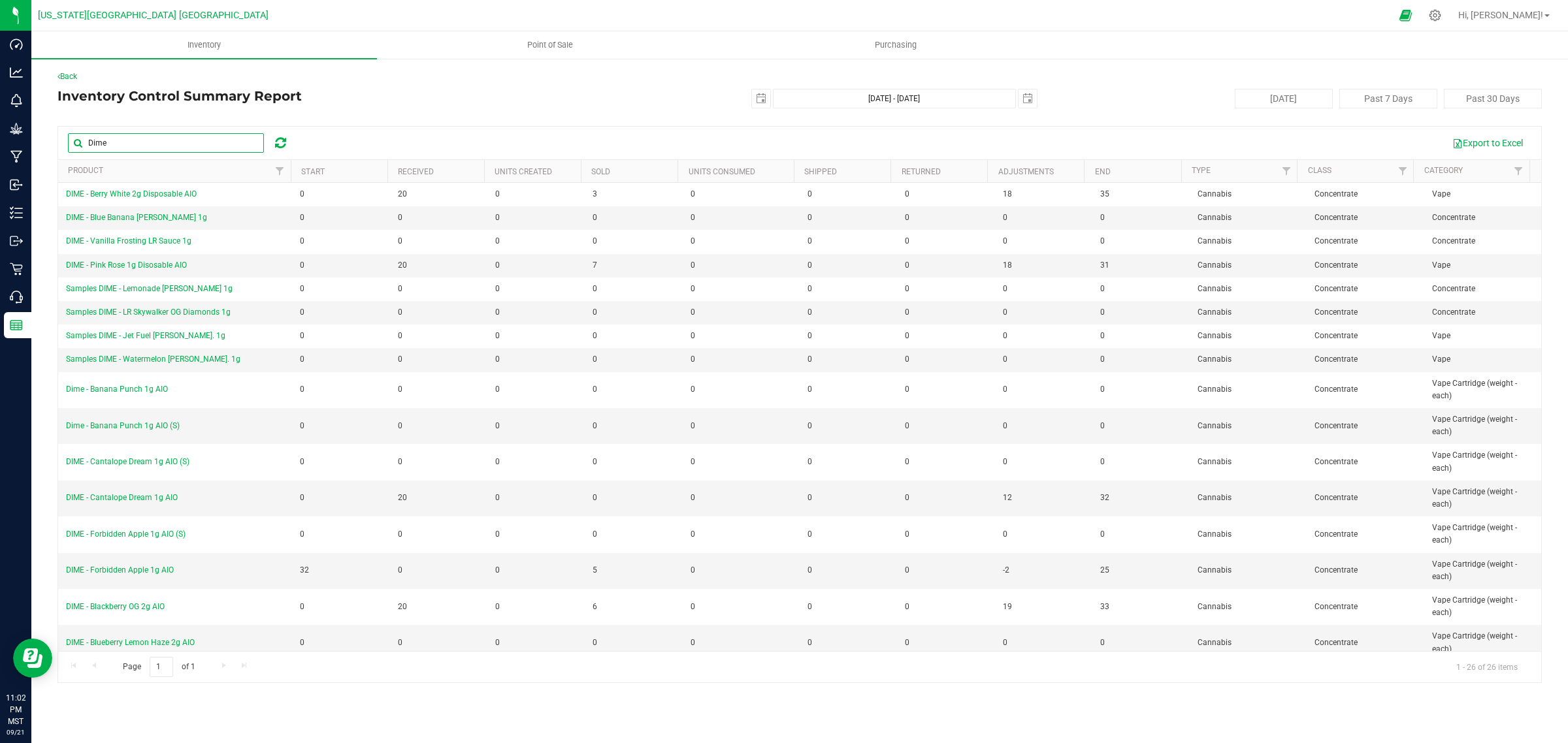
type input "Dime"
click at [150, 502] on span "DIME - Cantalope Dream 1g AIO" at bounding box center [122, 497] width 112 height 9
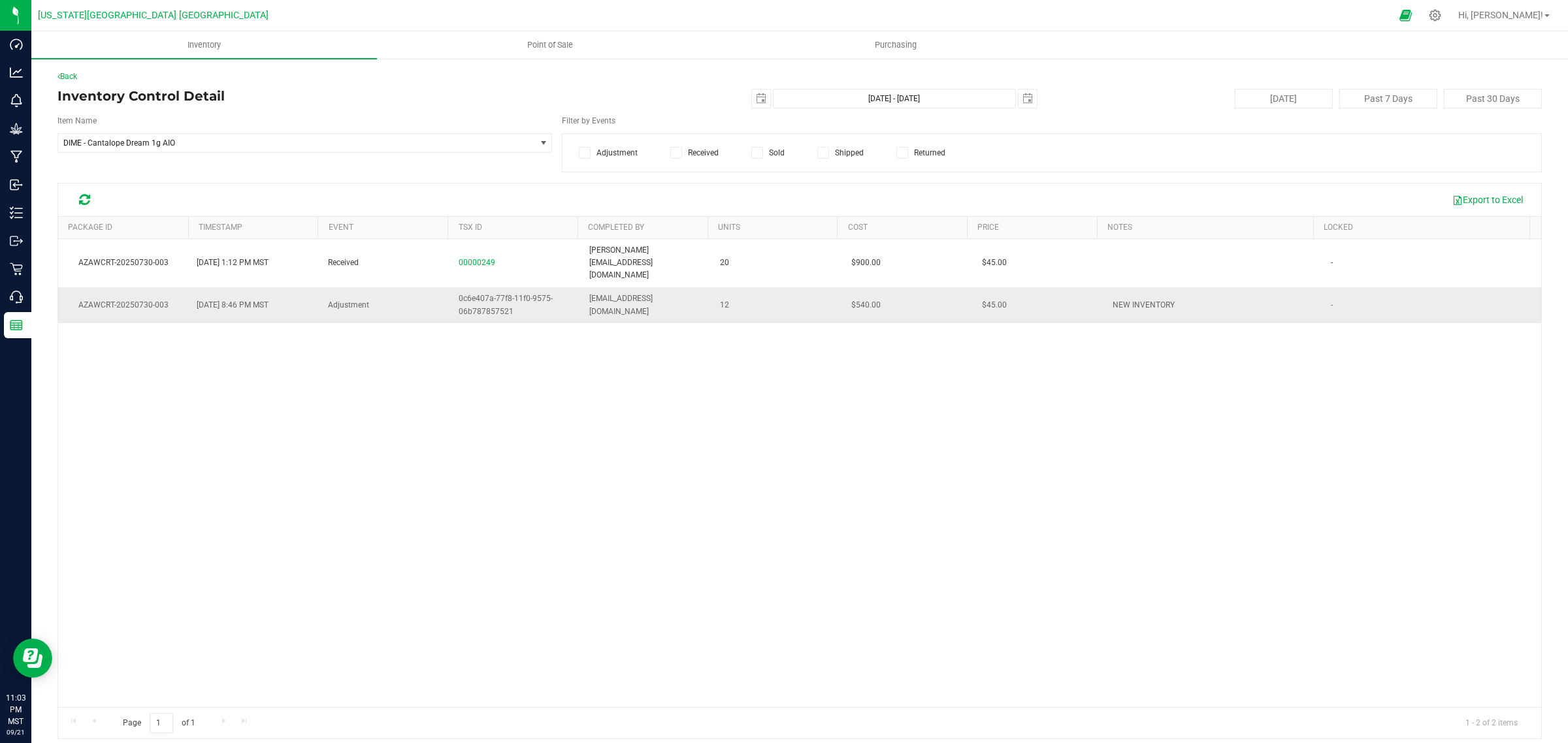
click at [127, 300] on link "AZAWCRT-20250730-003" at bounding box center [124, 305] width 90 height 9
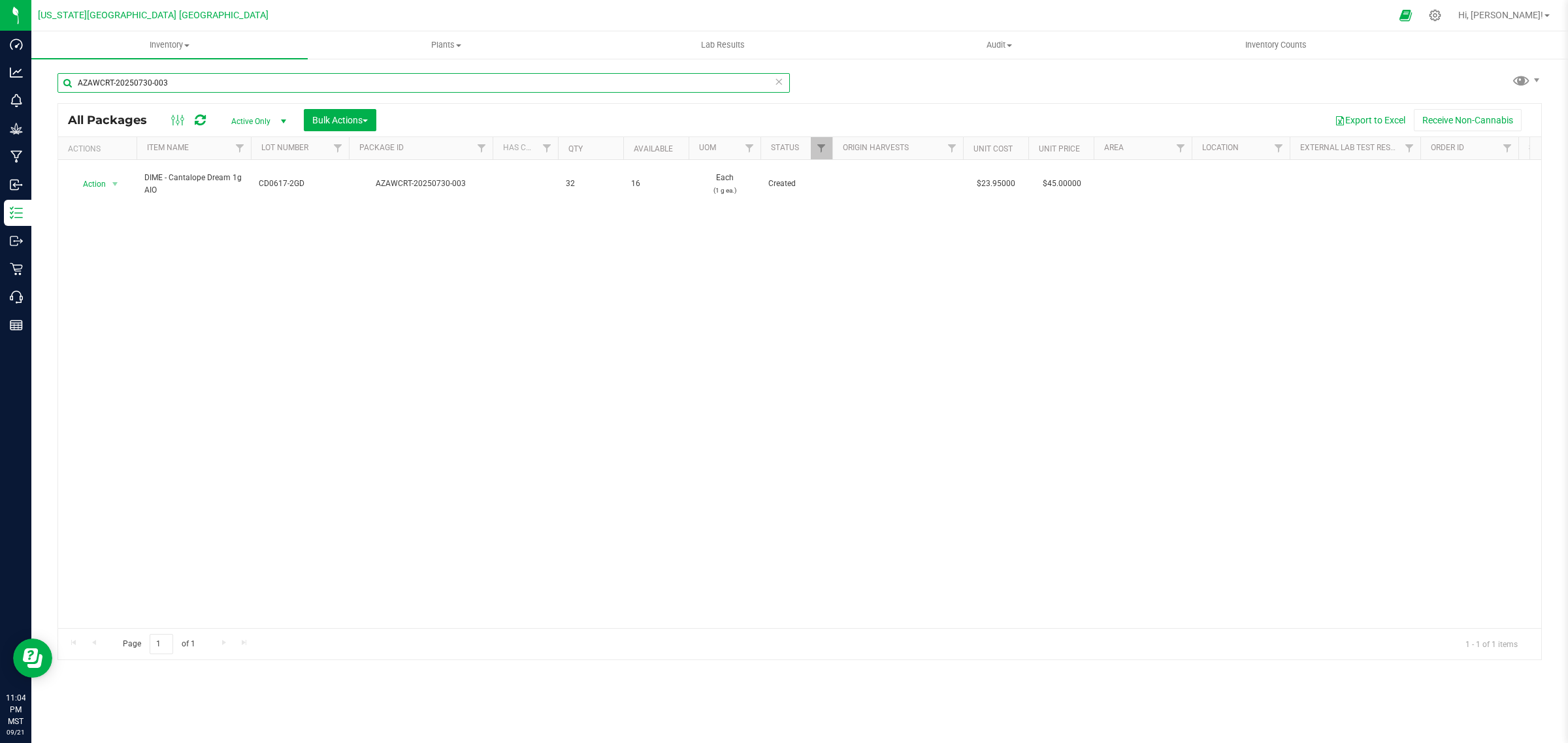
drag, startPoint x: 169, startPoint y: 82, endPoint x: 71, endPoint y: 76, distance: 98.2
click at [71, 76] on input "AZAWCRT-20250730-003" at bounding box center [423, 82] width 732 height 19
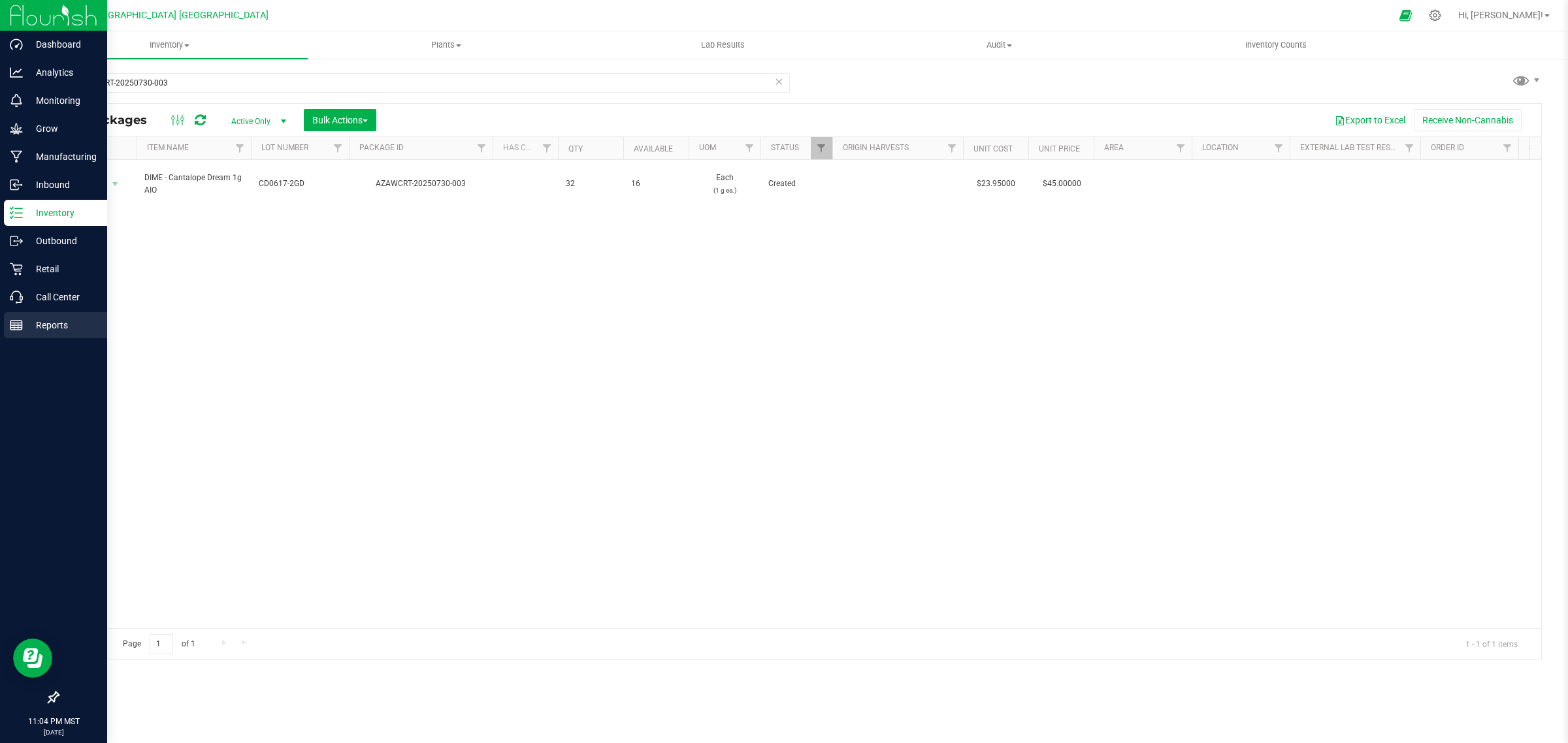
click at [49, 328] on p "Reports" at bounding box center [62, 325] width 79 height 16
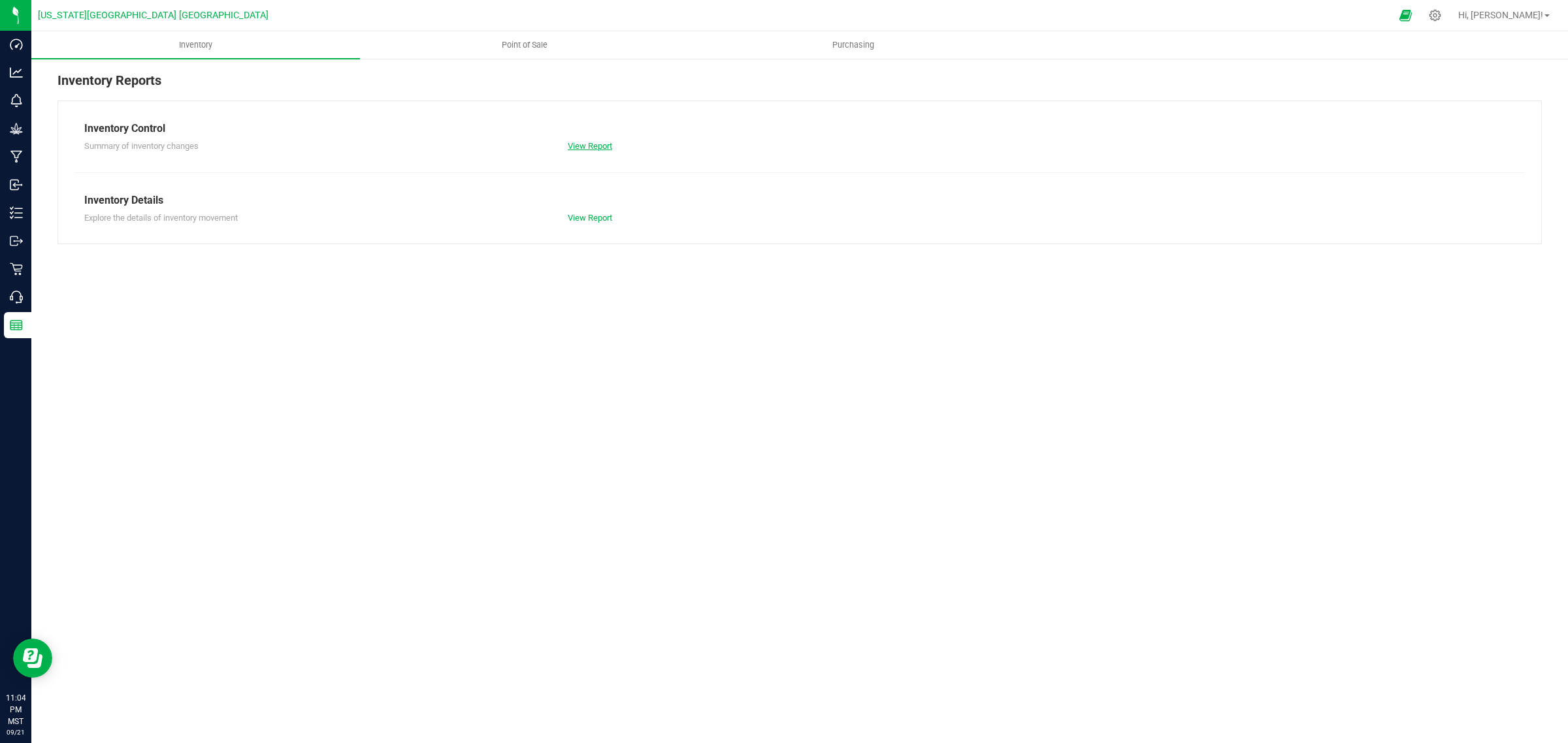
click at [583, 145] on link "View Report" at bounding box center [590, 146] width 44 height 10
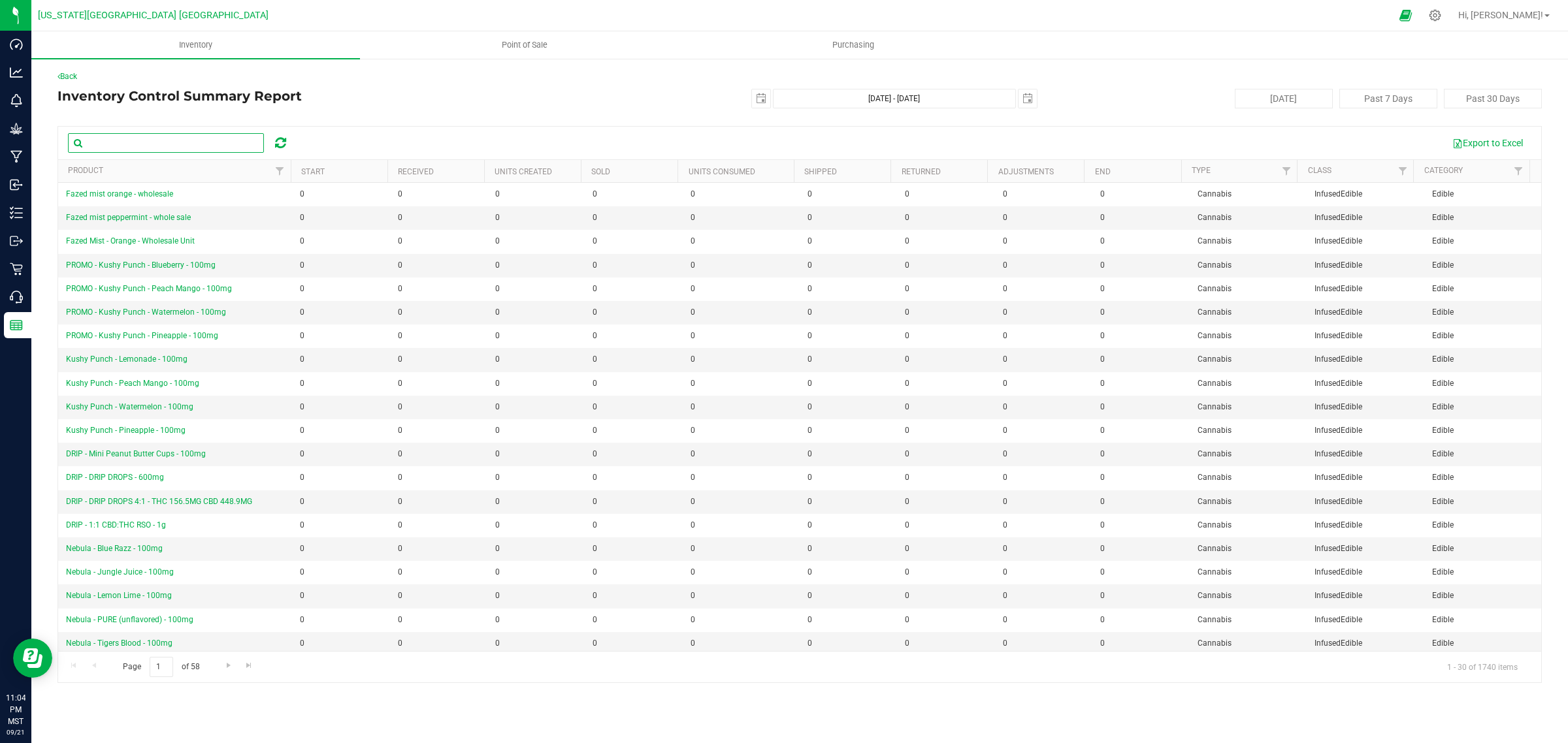
paste input "AZAWCRT-20250730-003"
click at [758, 96] on span "select" at bounding box center [761, 98] width 10 height 10
type input "AZAWCRT-20250730-003"
click at [803, 124] on link "[DATE]" at bounding box center [820, 125] width 140 height 20
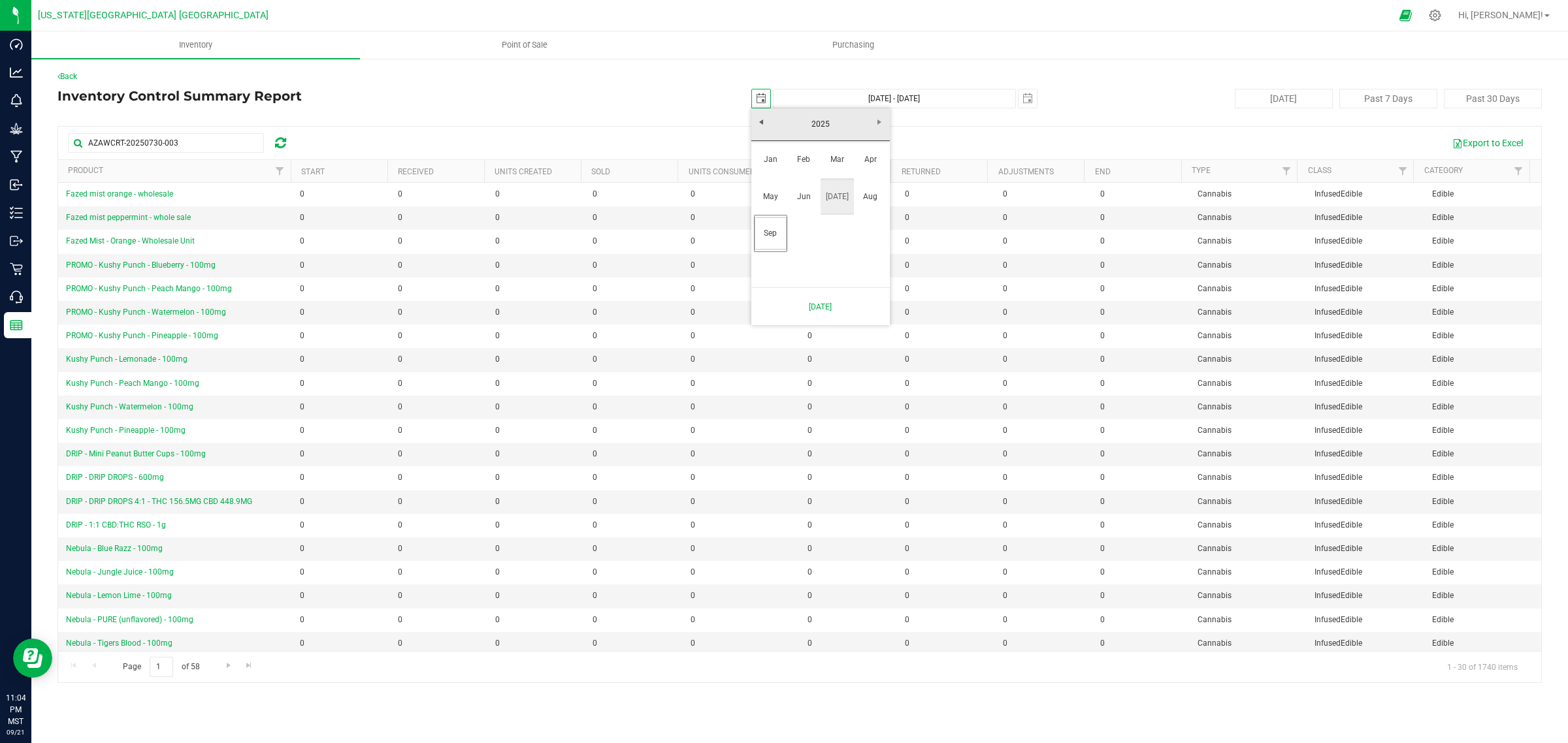
click at [832, 197] on link "[DATE]" at bounding box center [838, 197] width 33 height 33
click at [825, 250] on link "30" at bounding box center [820, 251] width 19 height 20
type input "[DATE]"
type input "[DATE] - [DATE]"
click at [281, 142] on icon at bounding box center [280, 143] width 11 height 13
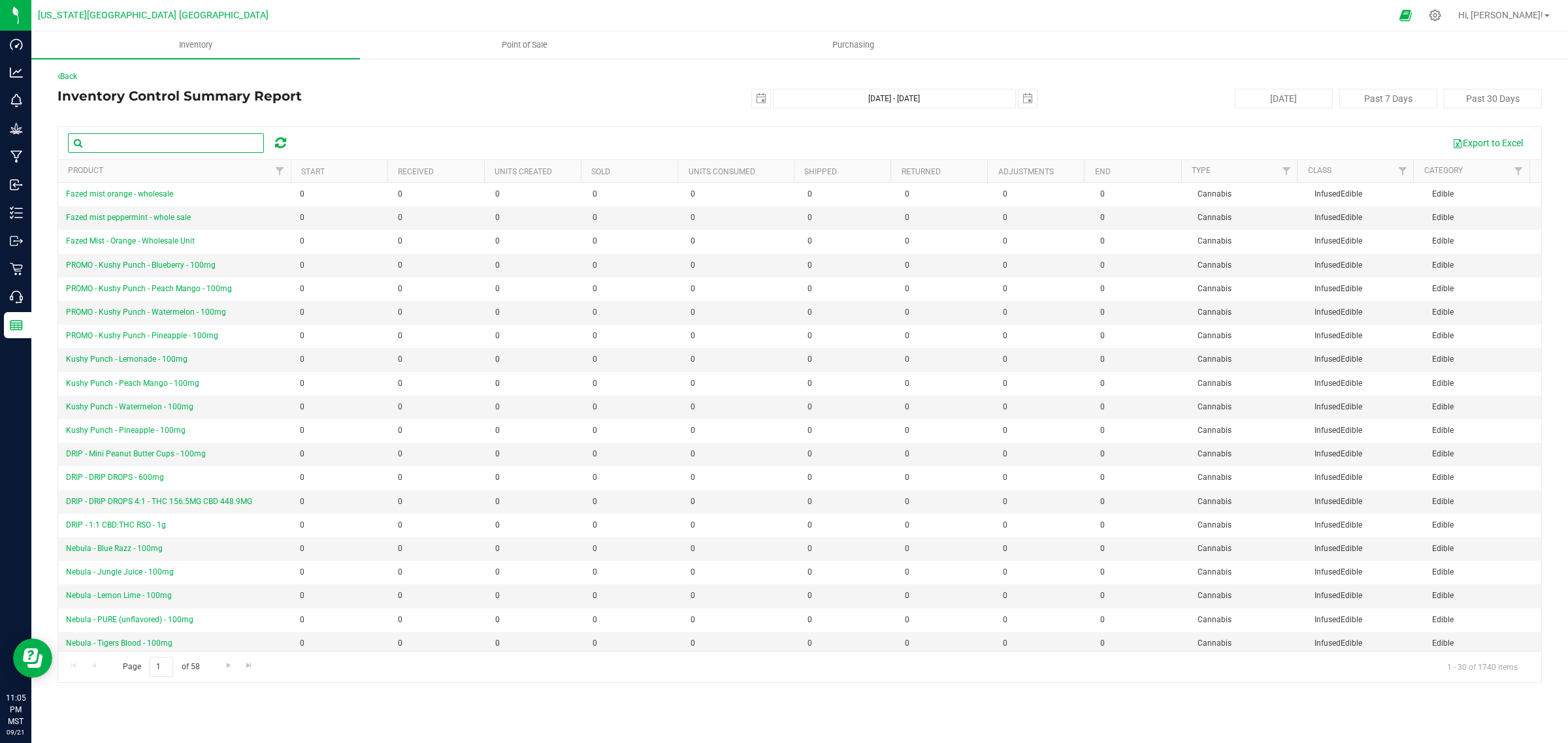
paste input "AZAWCRT-20250730-003"
click at [202, 148] on input "AZAWCRT-20250730-003" at bounding box center [166, 142] width 196 height 19
type input "A"
click at [136, 145] on input "text" at bounding box center [166, 142] width 196 height 19
type input "Dime"
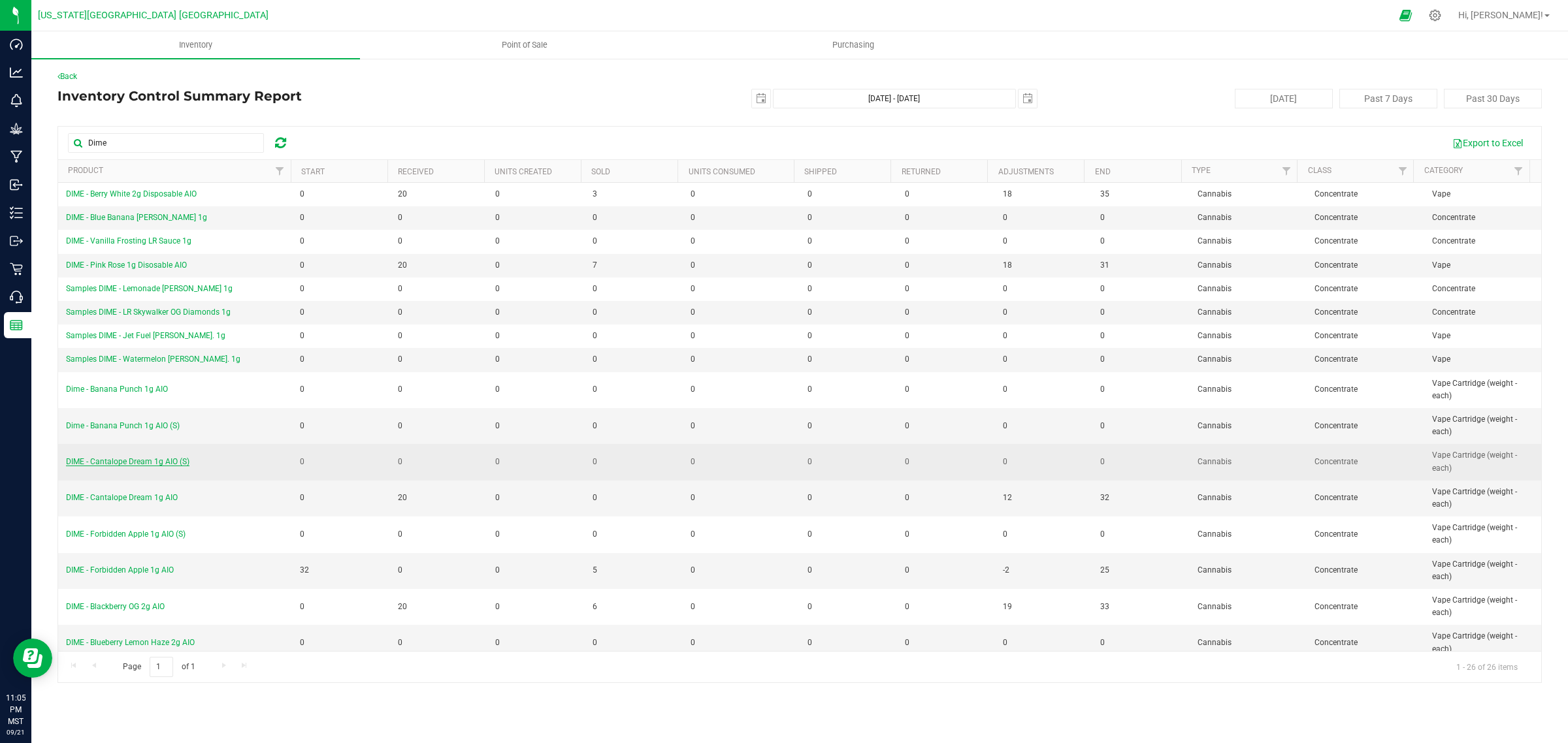
click at [119, 465] on span "DIME - Cantalope Dream 1g AIO (S)" at bounding box center [127, 462] width 124 height 9
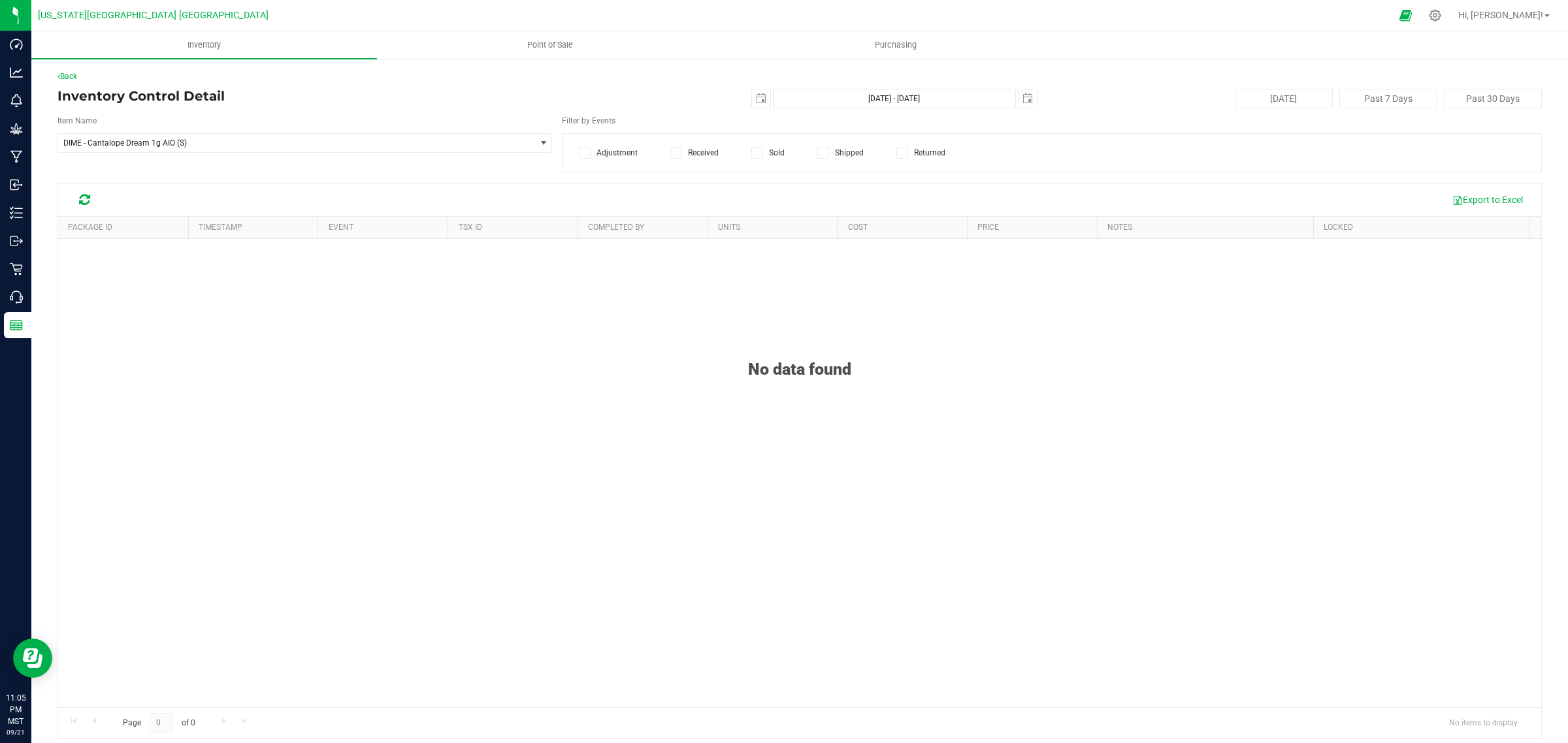
click at [758, 151] on span at bounding box center [757, 152] width 12 height 12
click at [0, 0] on input "Sold" at bounding box center [0, 0] width 0 height 0
click at [673, 153] on icon at bounding box center [676, 153] width 8 height 0
click at [0, 0] on input "Received" at bounding box center [0, 0] width 0 height 0
click at [581, 153] on icon at bounding box center [585, 153] width 8 height 0
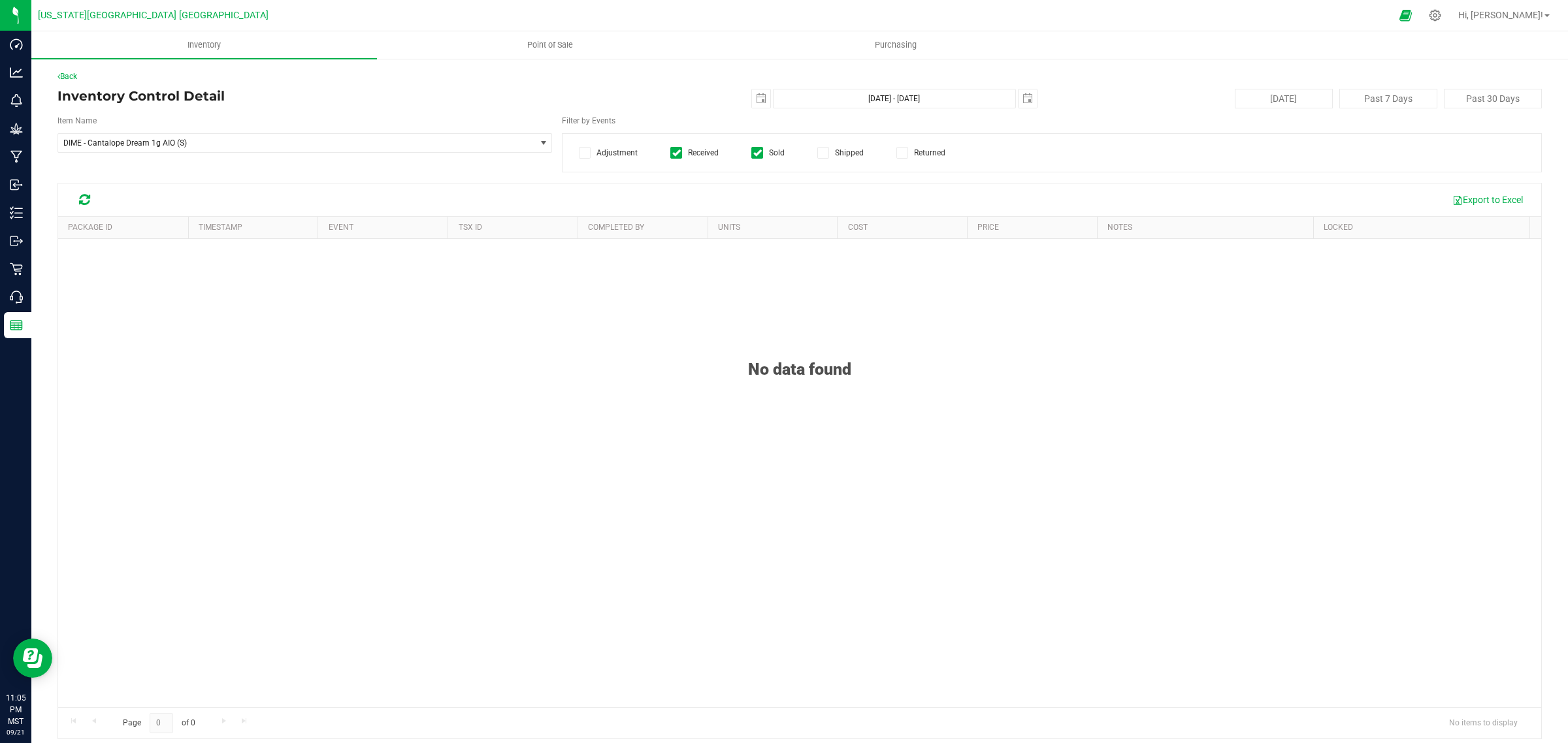
click at [0, 0] on input "Adjustment" at bounding box center [0, 0] width 0 height 0
click at [819, 153] on icon at bounding box center [823, 153] width 8 height 0
click at [0, 0] on input "Shipped" at bounding box center [0, 0] width 0 height 0
click at [899, 153] on icon at bounding box center [902, 153] width 8 height 0
click at [0, 0] on input "Returned" at bounding box center [0, 0] width 0 height 0
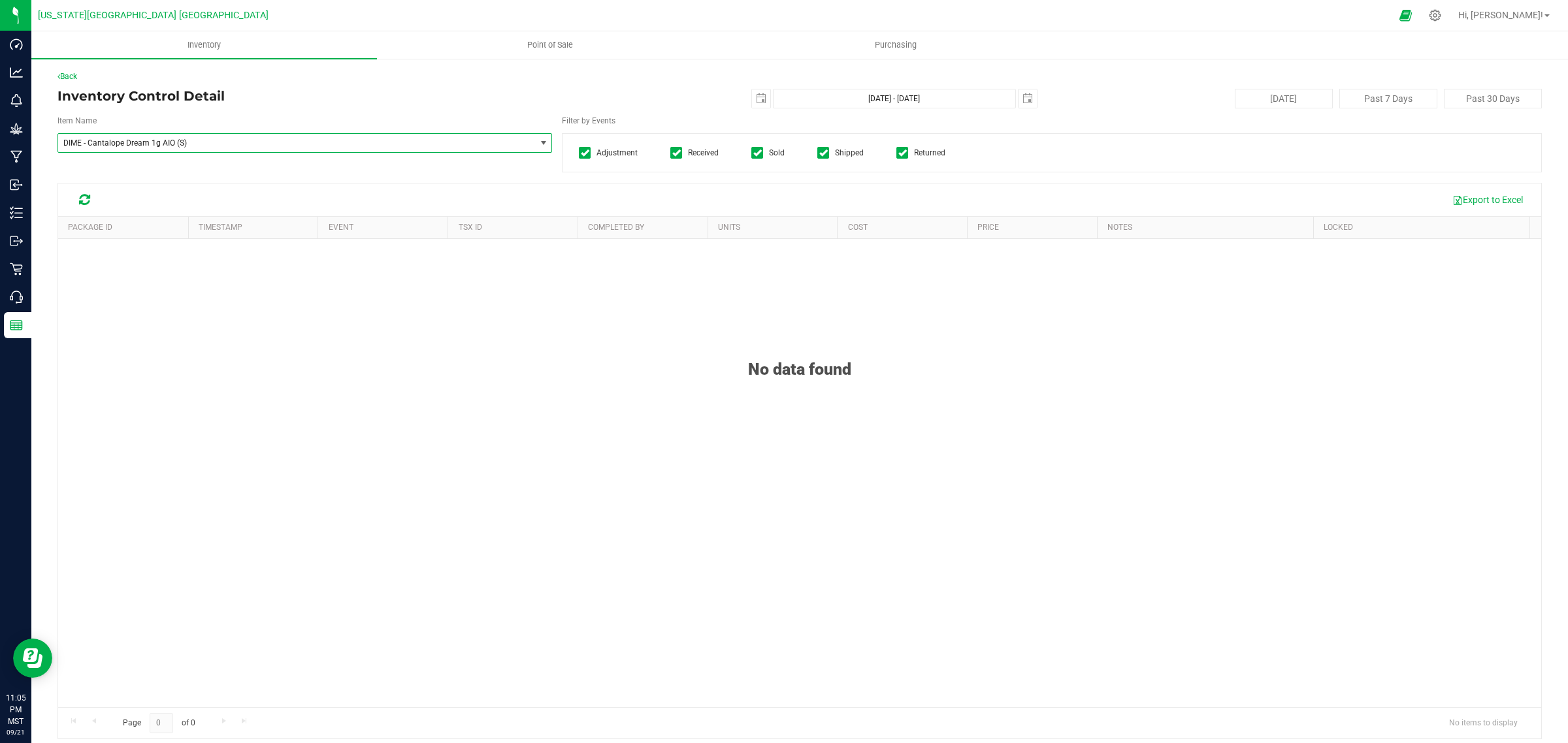
click at [540, 142] on span "select" at bounding box center [543, 142] width 10 height 10
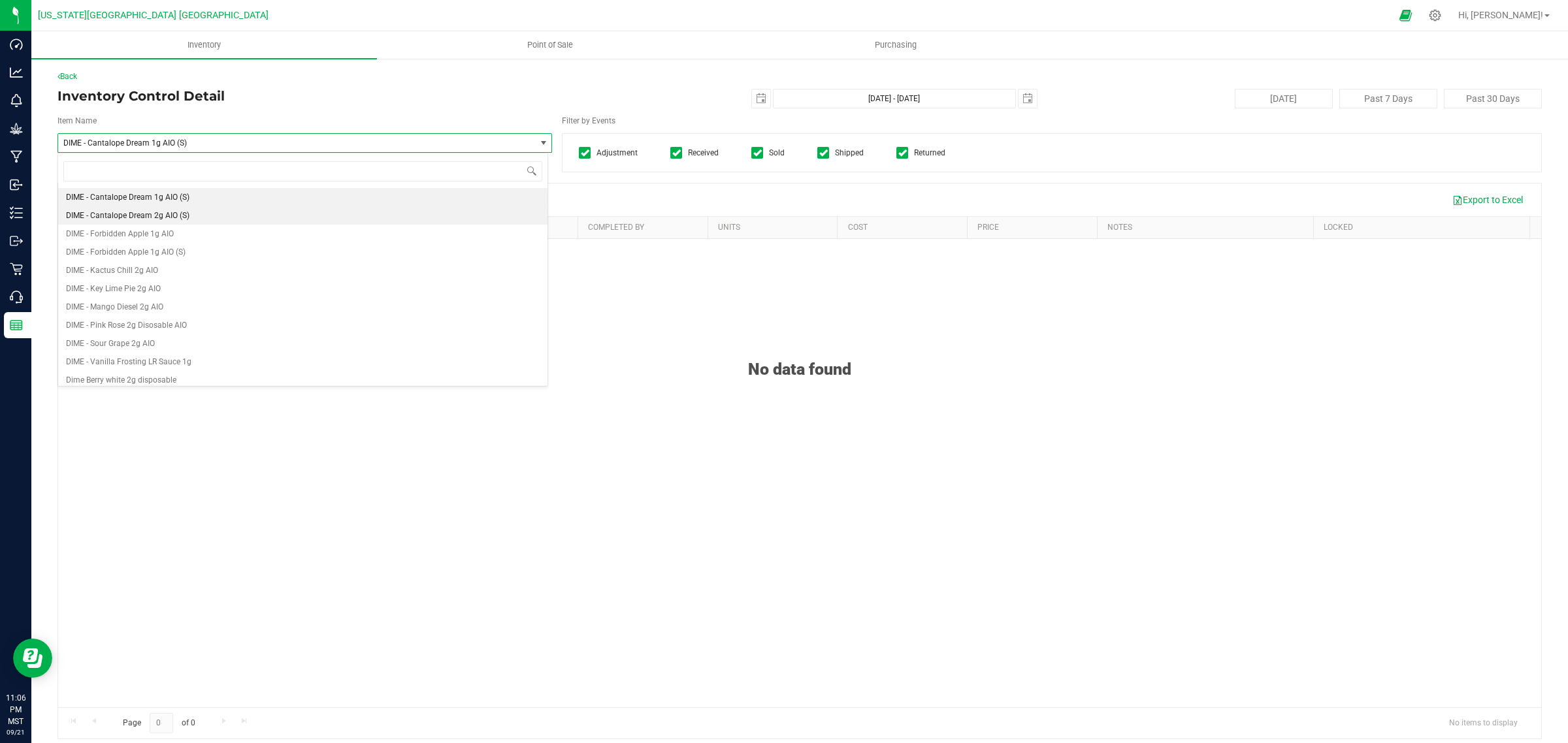
click at [126, 211] on span "DIME - Cantalope Dream 2g AIO (S)" at bounding box center [127, 215] width 124 height 9
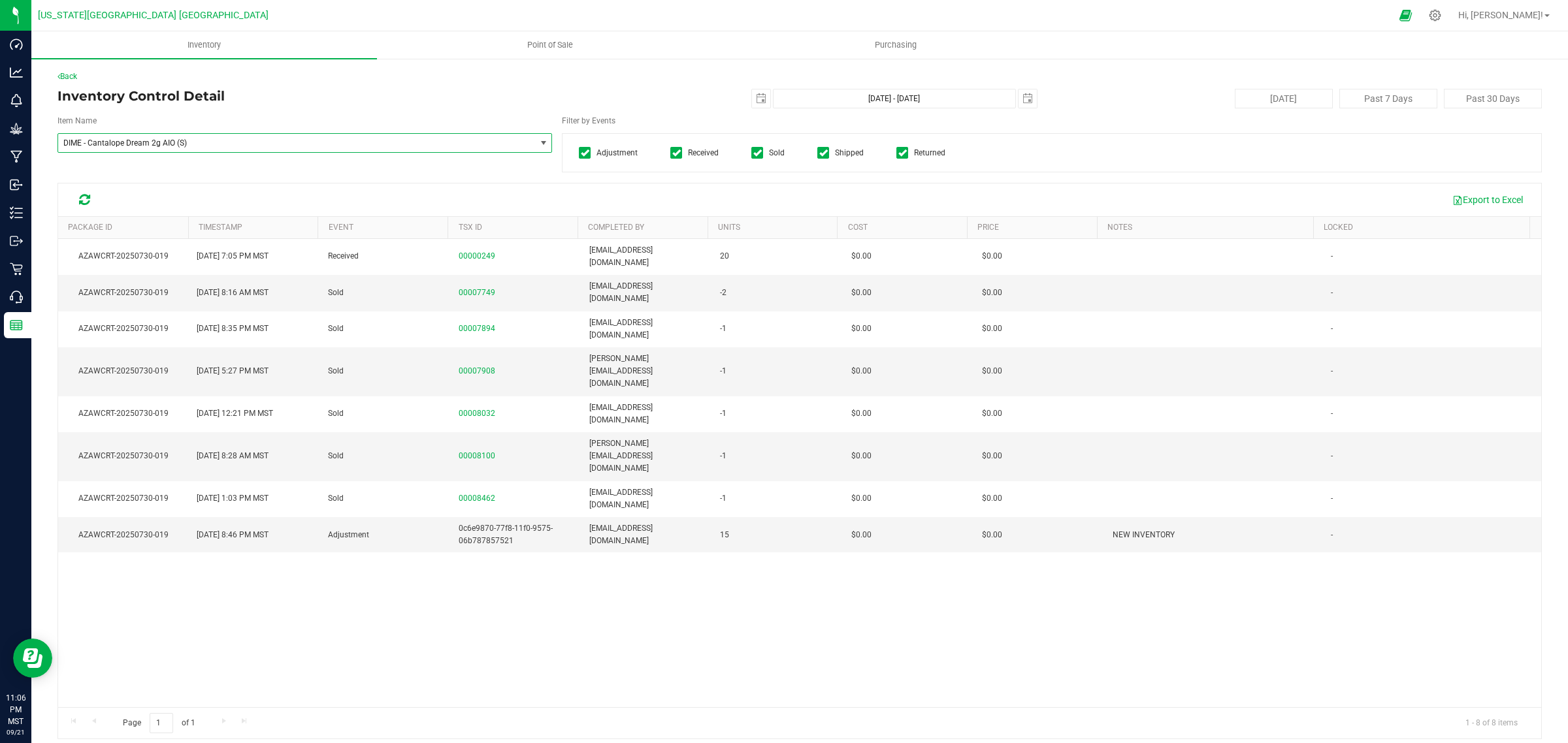
click at [522, 148] on span "DIME - Cantalope Dream 2g AIO (S)" at bounding box center [296, 143] width 477 height 18
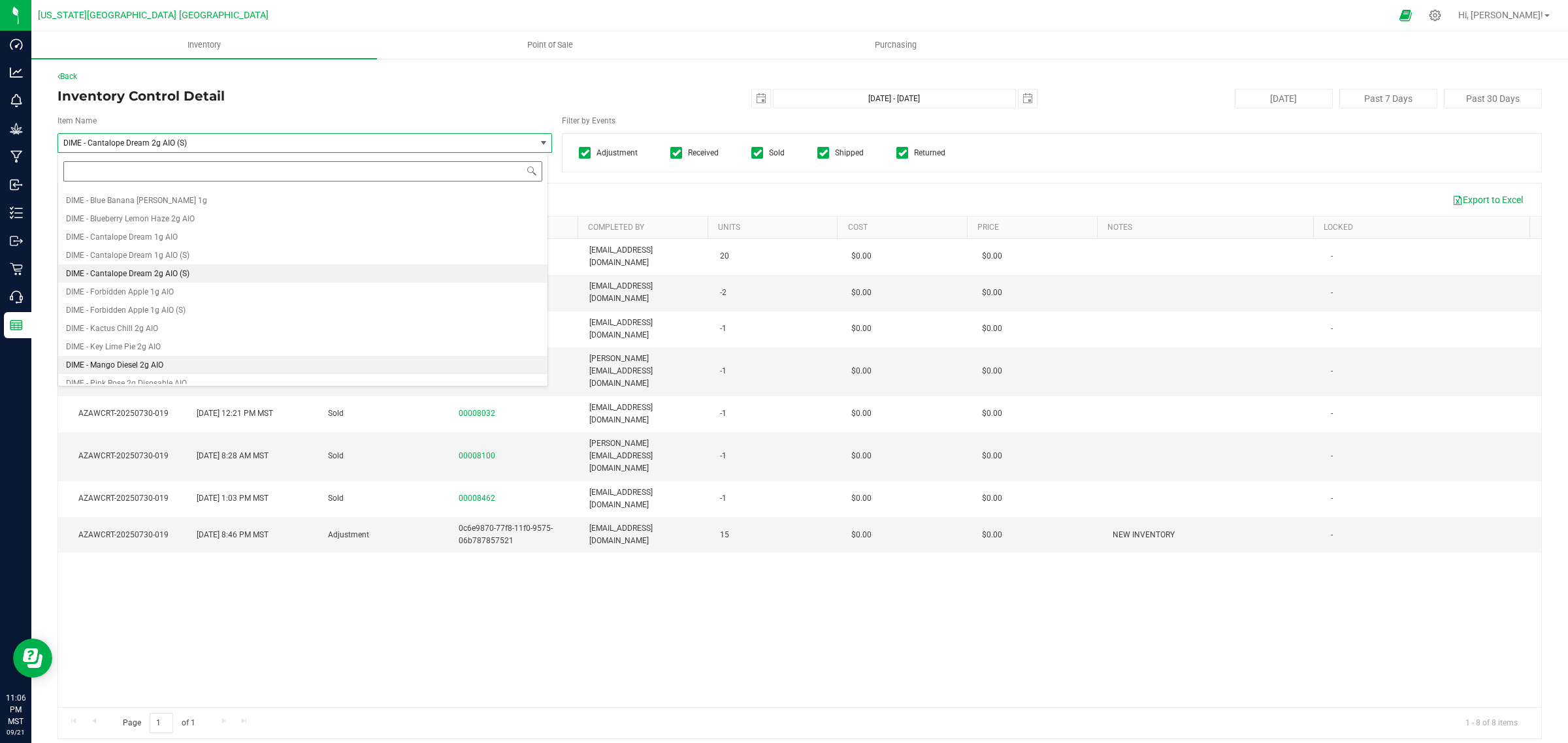
scroll to position [9959, 0]
click at [113, 258] on span "DIME - Cantalope Dream 1g AIO" at bounding box center [122, 260] width 112 height 9
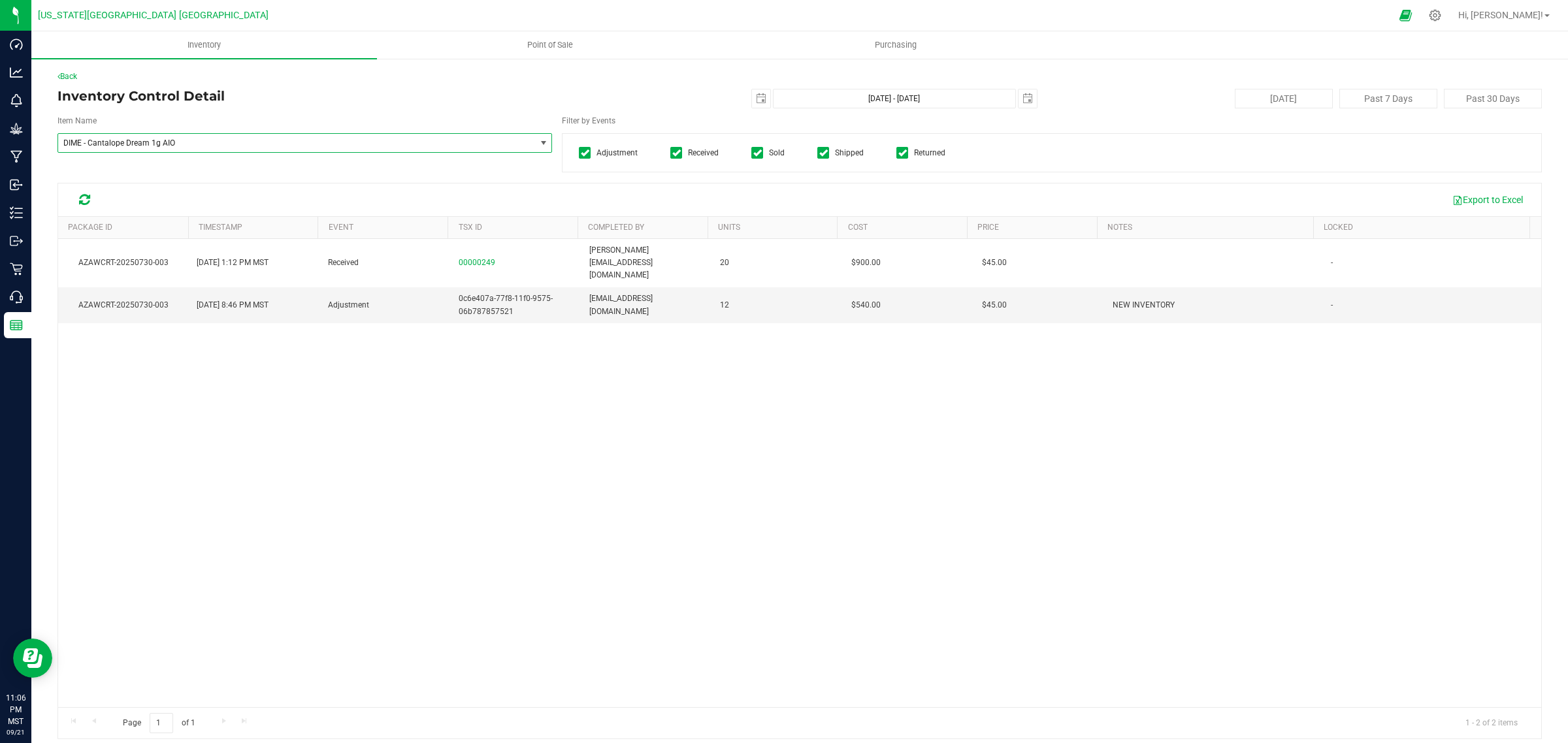
click at [581, 153] on icon at bounding box center [585, 153] width 8 height 0
click at [0, 0] on input "Adjustment" at bounding box center [0, 0] width 0 height 0
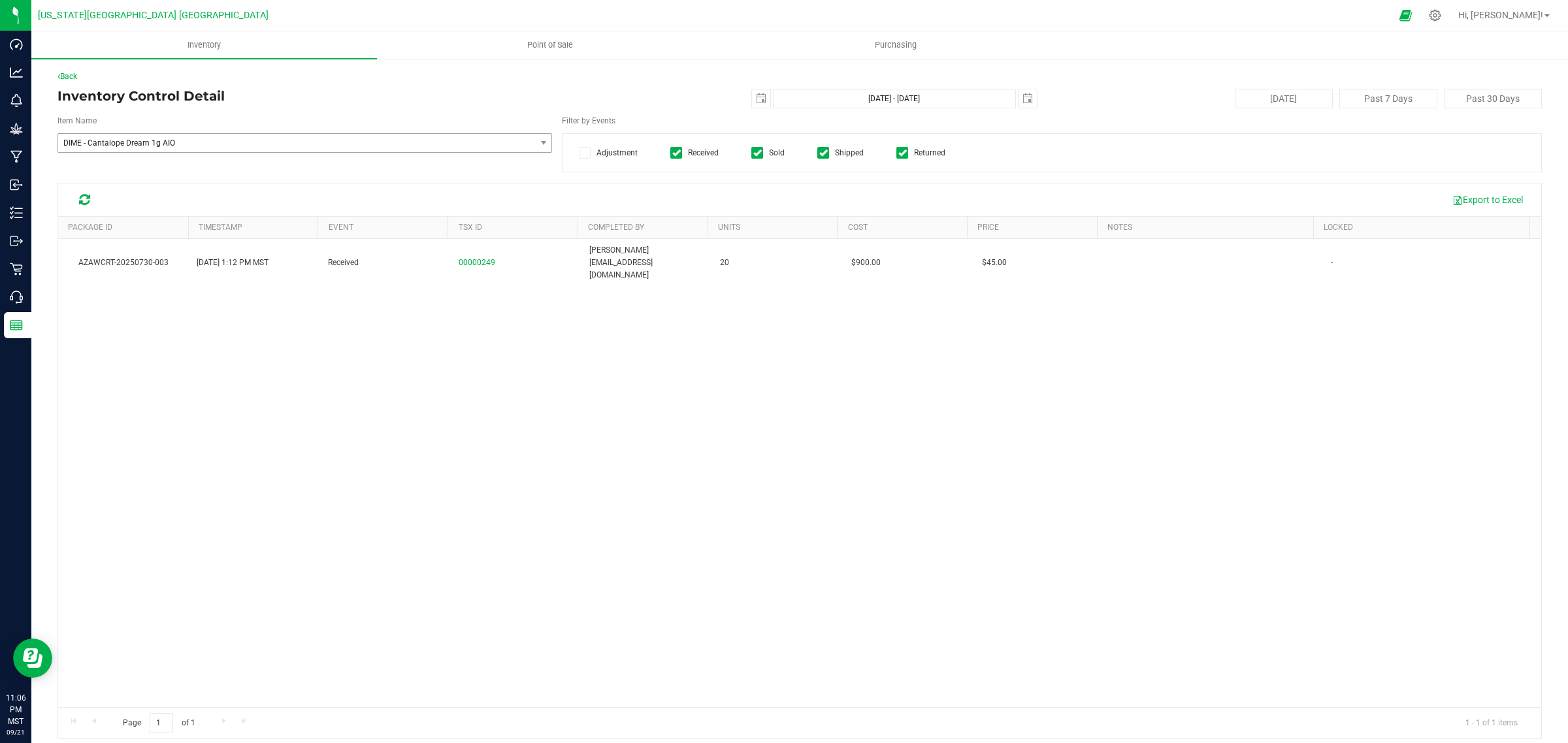
click at [753, 153] on icon at bounding box center [757, 153] width 8 height 0
click at [0, 0] on input "Sold" at bounding box center [0, 0] width 0 height 0
click at [819, 153] on icon at bounding box center [823, 153] width 8 height 0
click at [0, 0] on input "Shipped" at bounding box center [0, 0] width 0 height 0
click at [896, 158] on span at bounding box center [902, 152] width 12 height 12
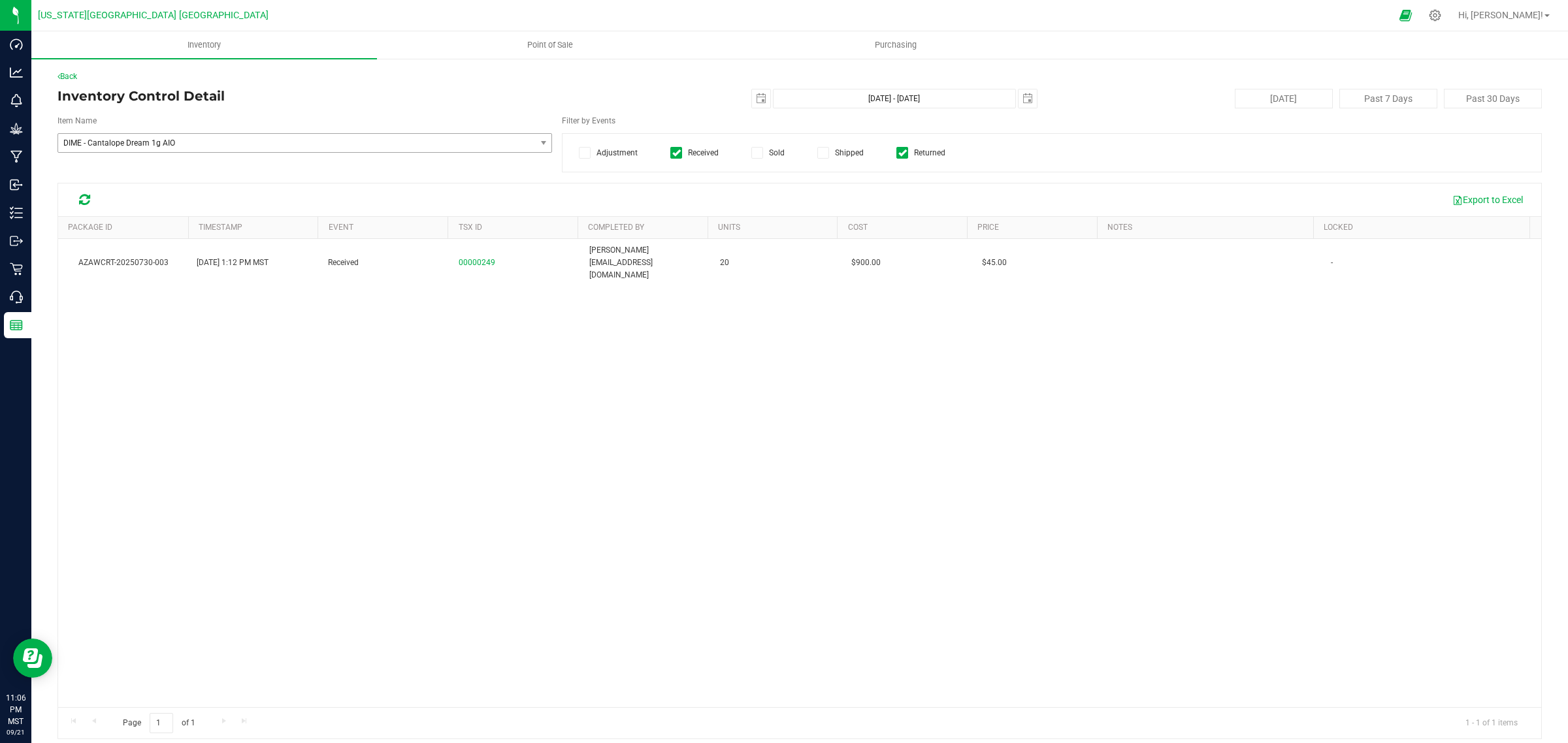
click at [0, 0] on input "Returned" at bounding box center [0, 0] width 0 height 0
click at [753, 153] on icon at bounding box center [757, 153] width 8 height 0
click at [0, 0] on input "Sold" at bounding box center [0, 0] width 0 height 0
click at [581, 153] on icon at bounding box center [585, 153] width 8 height 0
click at [0, 0] on input "Adjustment" at bounding box center [0, 0] width 0 height 0
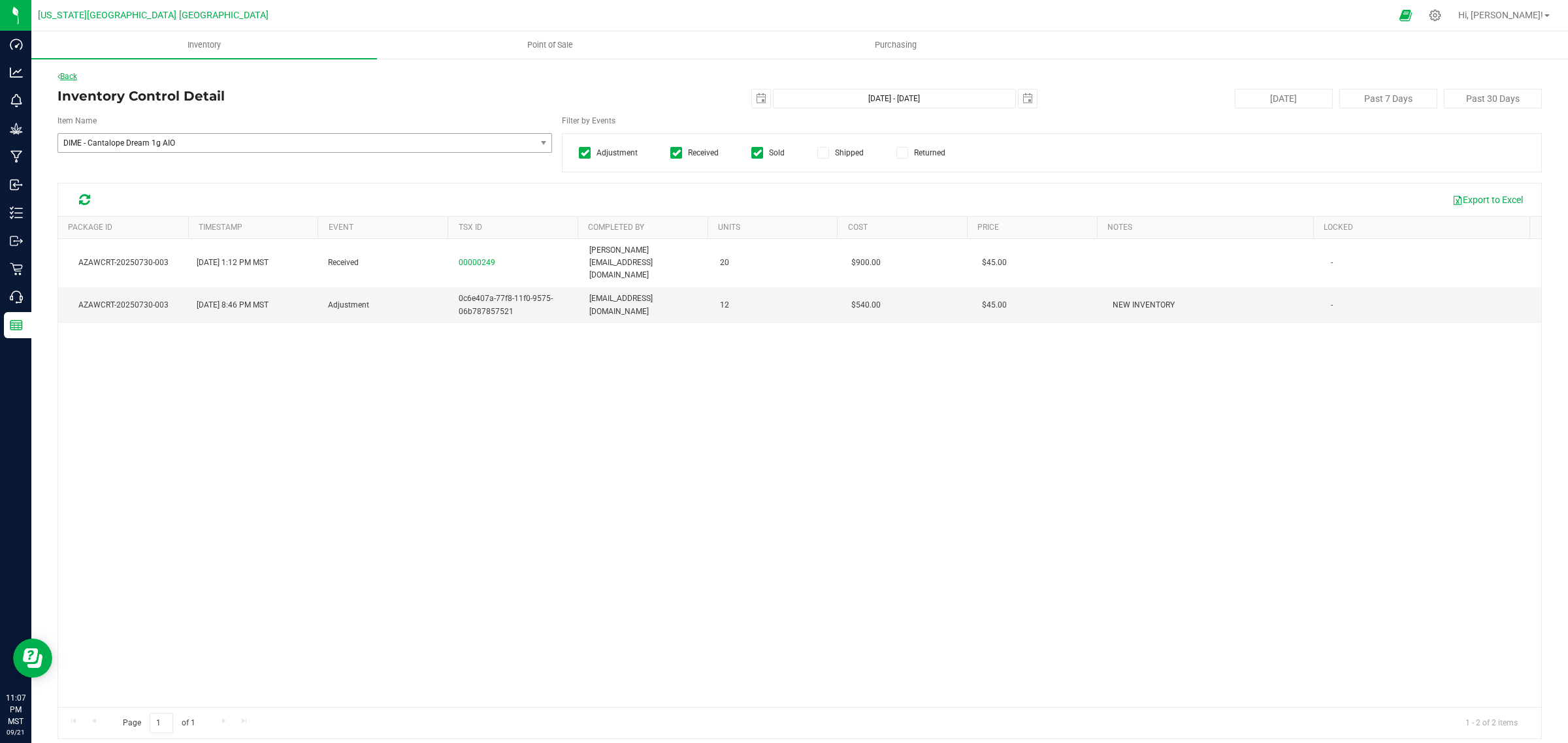
click at [71, 75] on link "Back" at bounding box center [67, 76] width 19 height 9
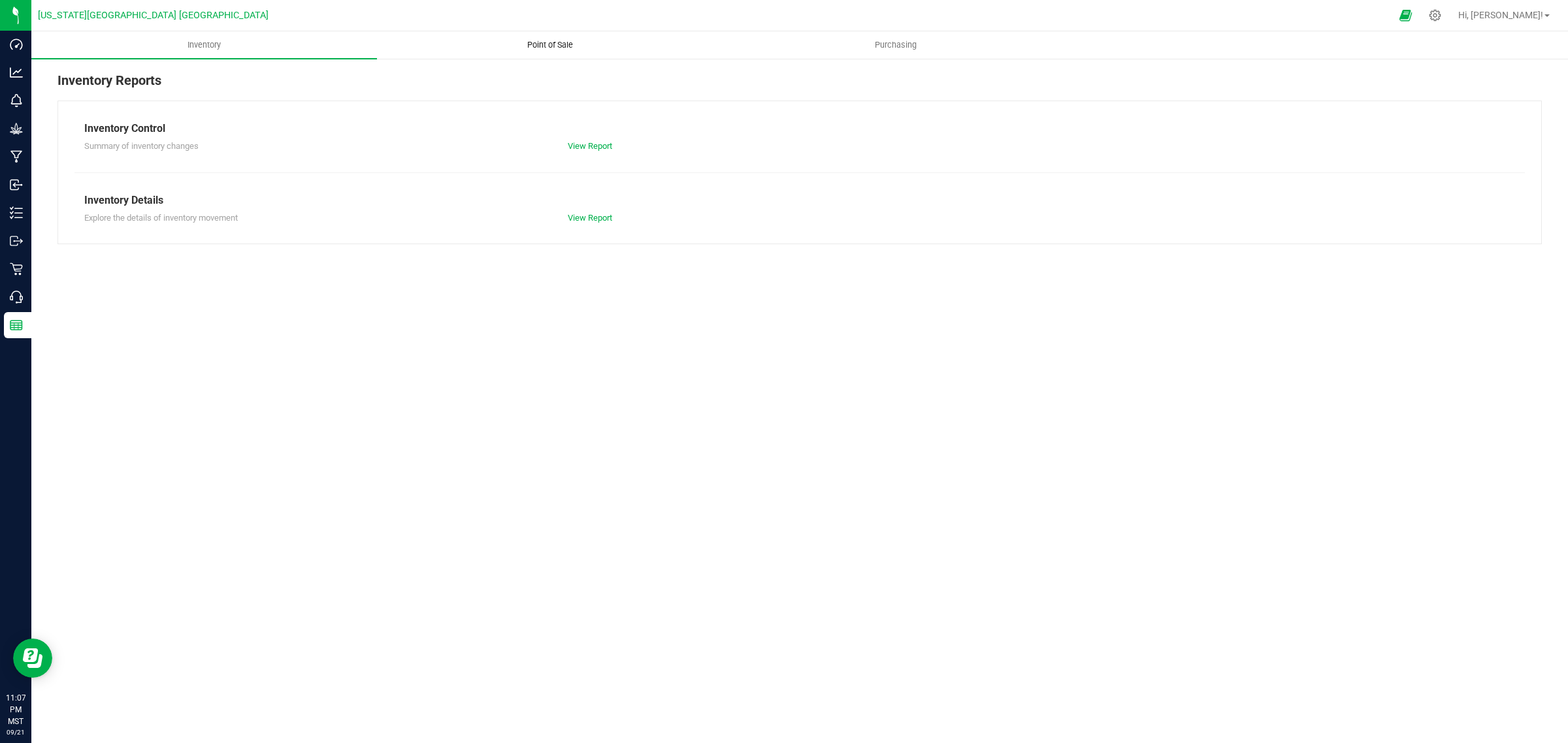
click at [543, 43] on span "Point of Sale" at bounding box center [550, 45] width 81 height 12
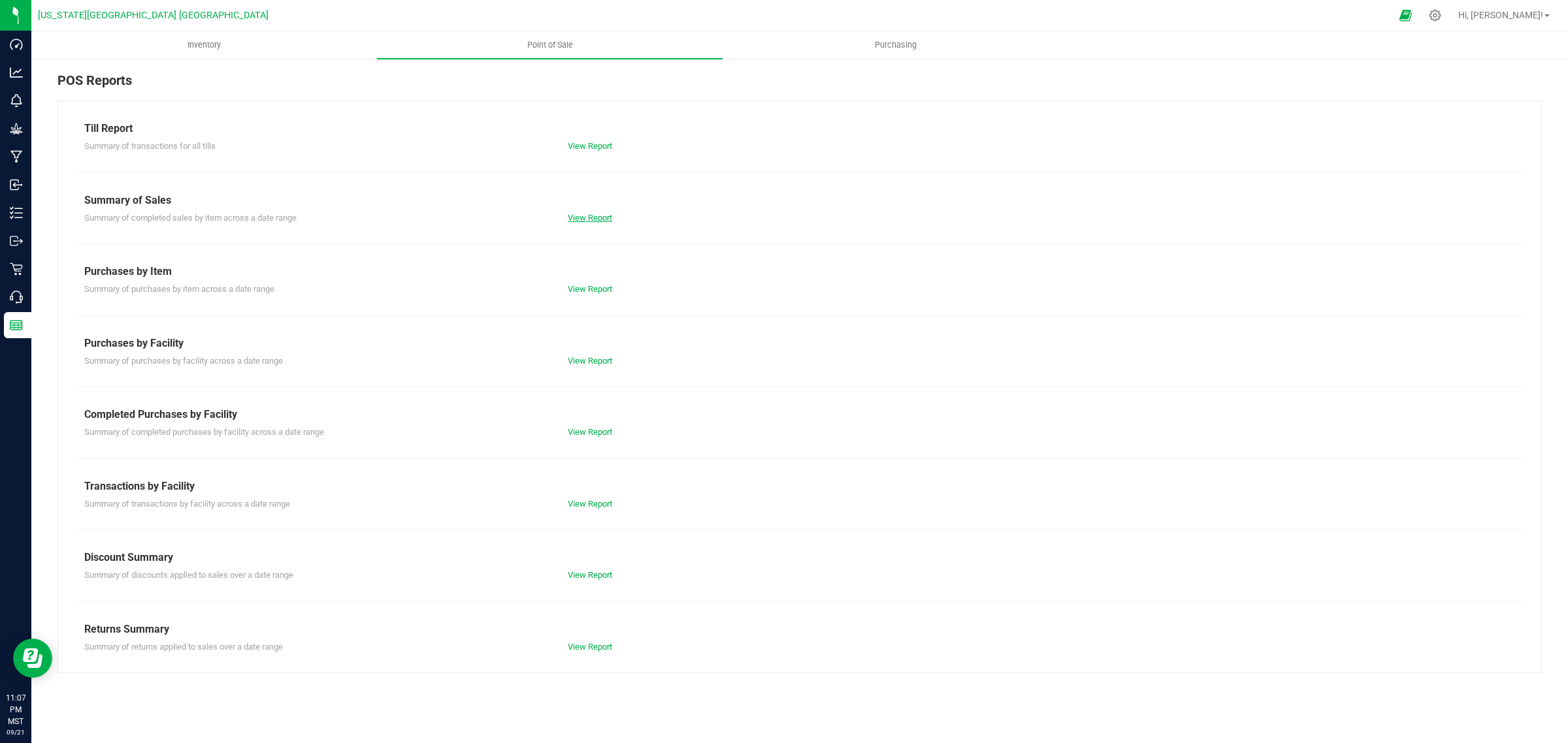
click at [578, 220] on link "View Report" at bounding box center [590, 217] width 44 height 10
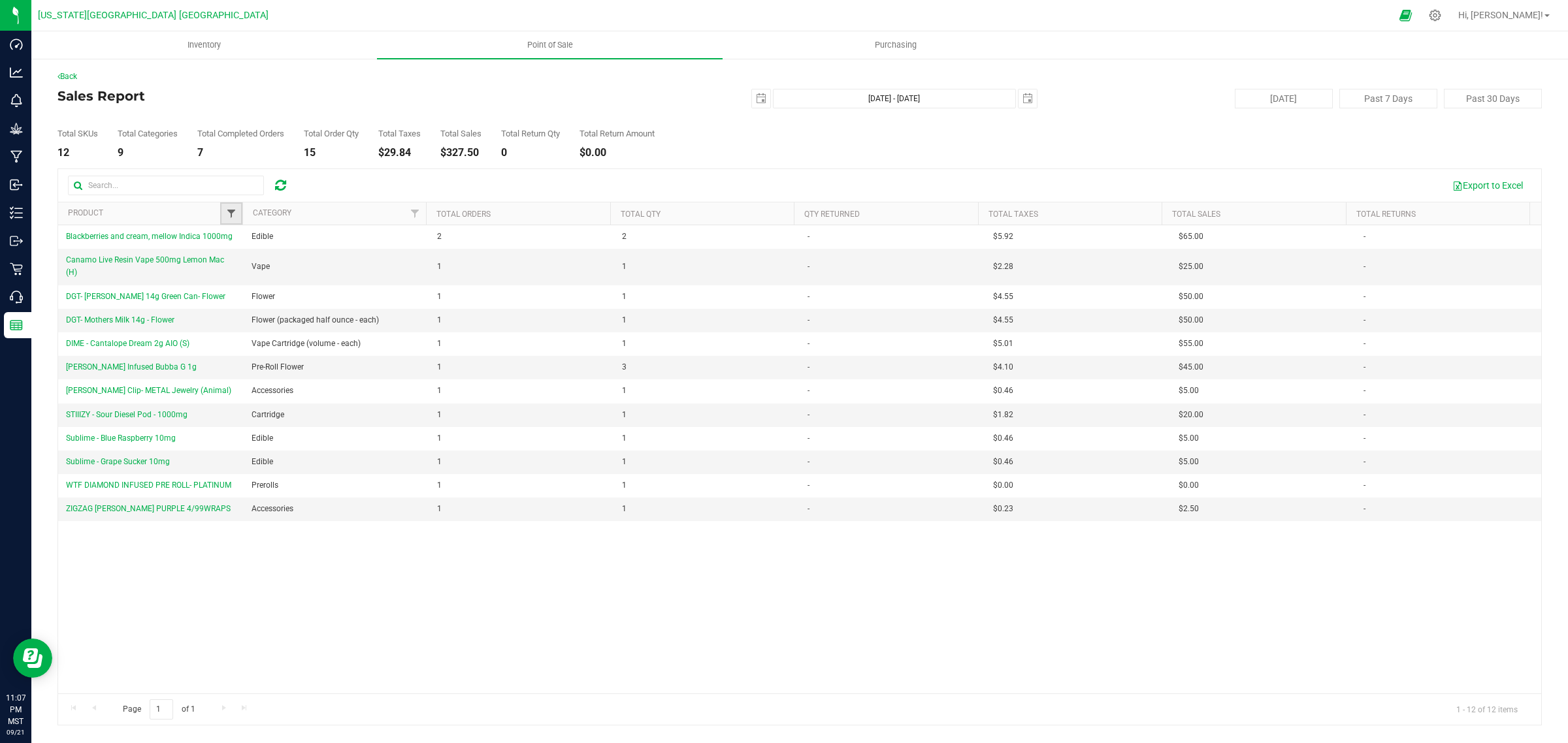
click at [236, 217] on span "Filter" at bounding box center [231, 213] width 10 height 10
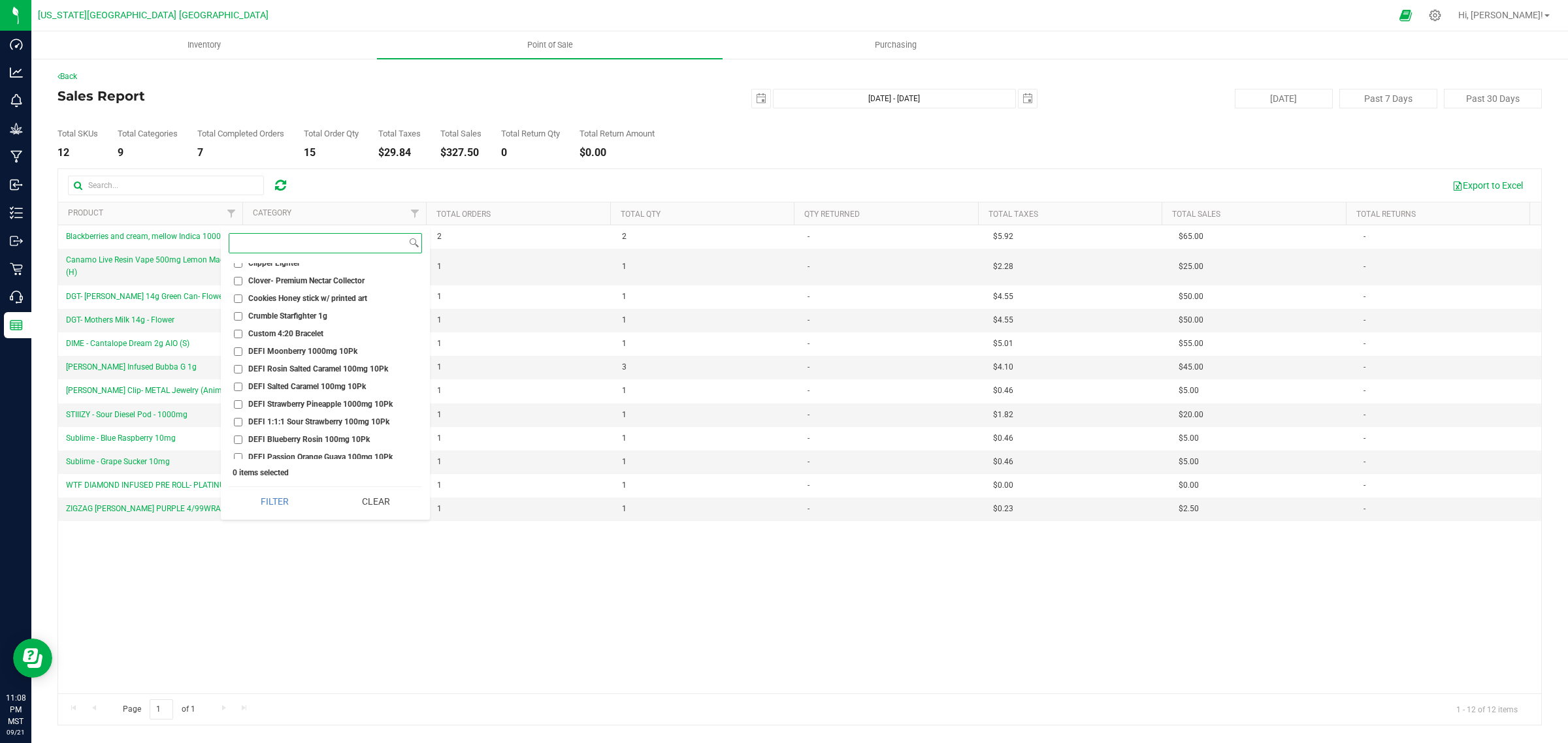
scroll to position [6369, 0]
click at [252, 243] on input at bounding box center [317, 243] width 177 height 19
type input "Dime"
click at [276, 400] on span "Dime Forbidden Apple 2g" at bounding box center [292, 399] width 89 height 8
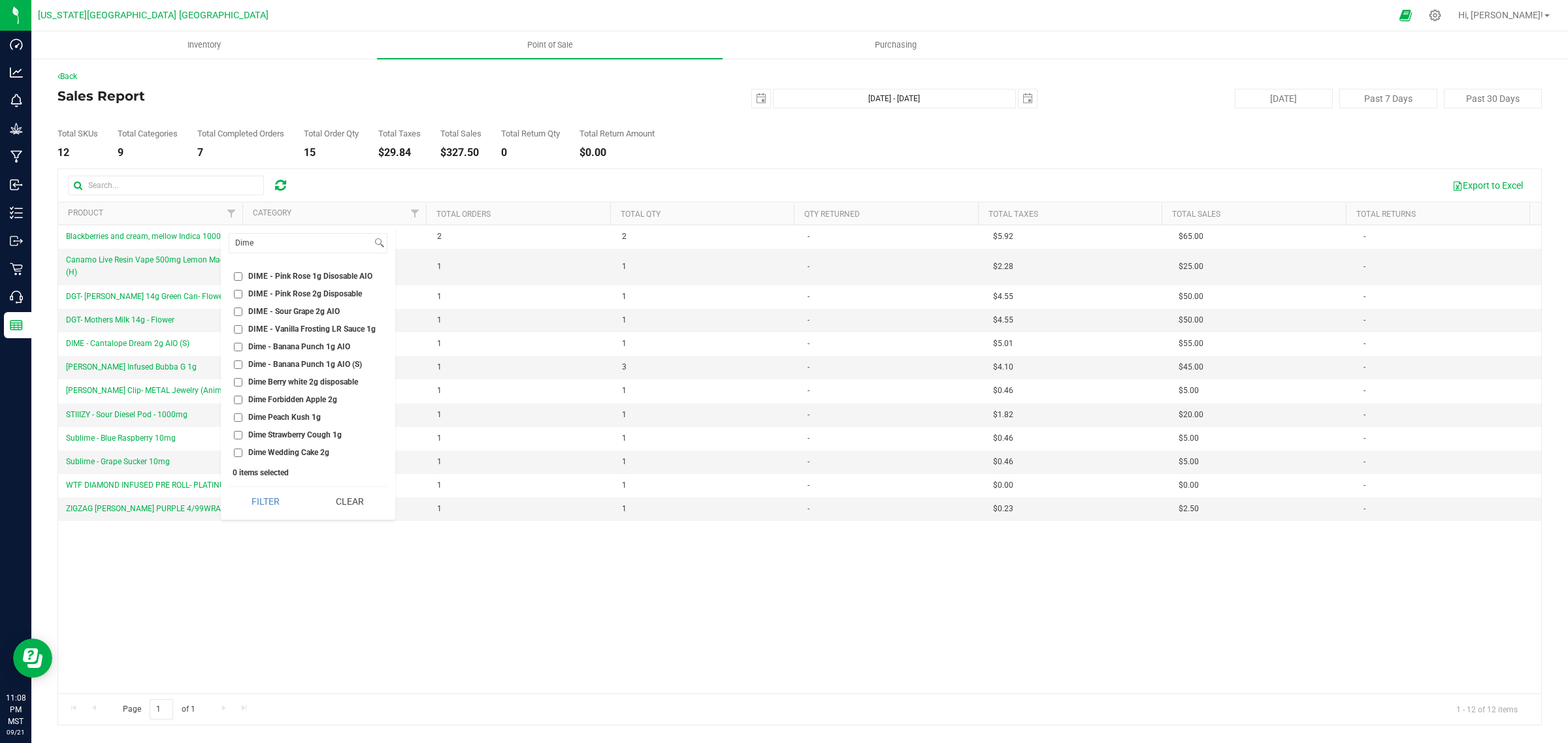
click at [243, 400] on input "Dime Forbidden Apple 2g" at bounding box center [237, 399] width 8 height 8
checkbox input "true"
click at [256, 507] on button "Filter" at bounding box center [266, 501] width 74 height 28
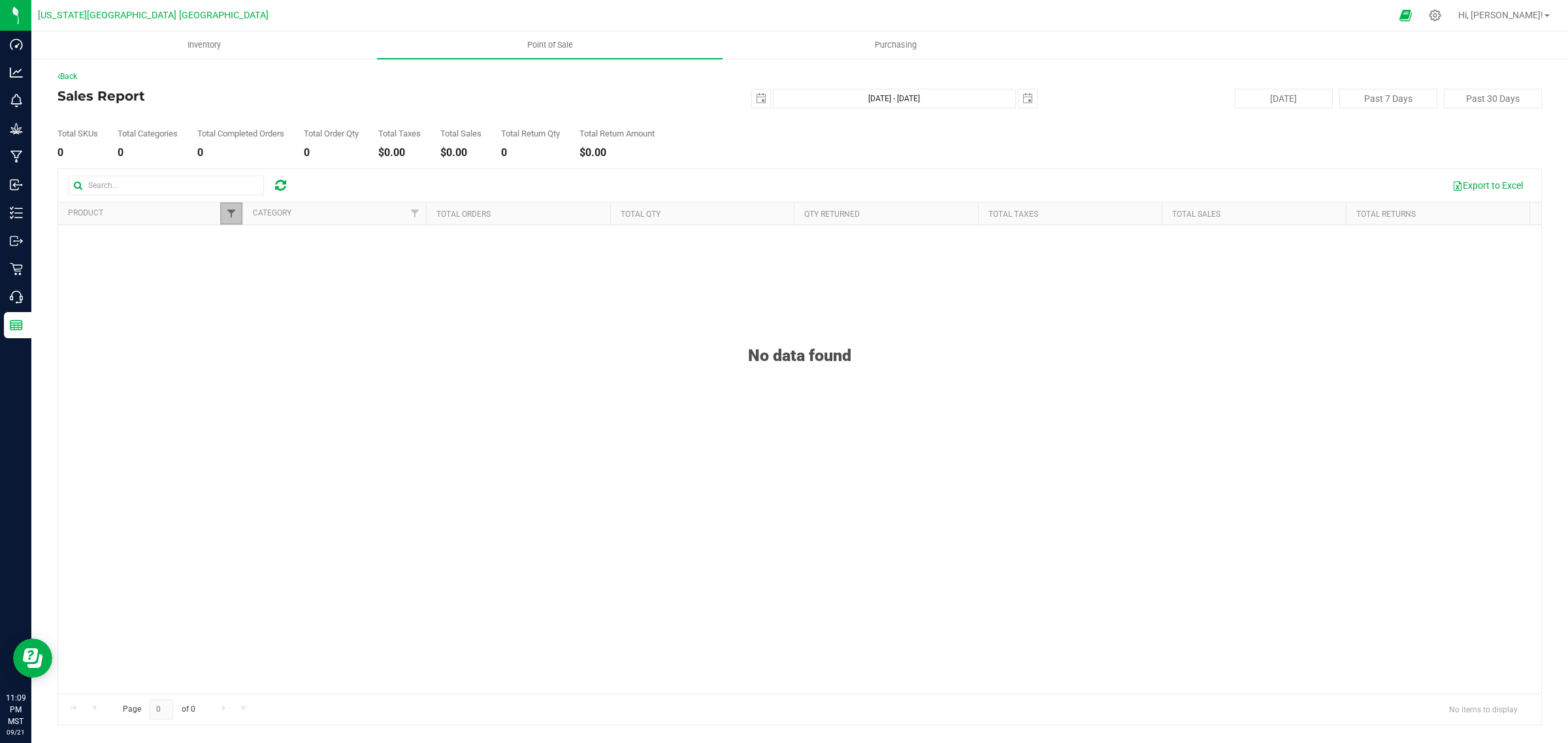
click at [233, 217] on span "Filter" at bounding box center [231, 213] width 10 height 10
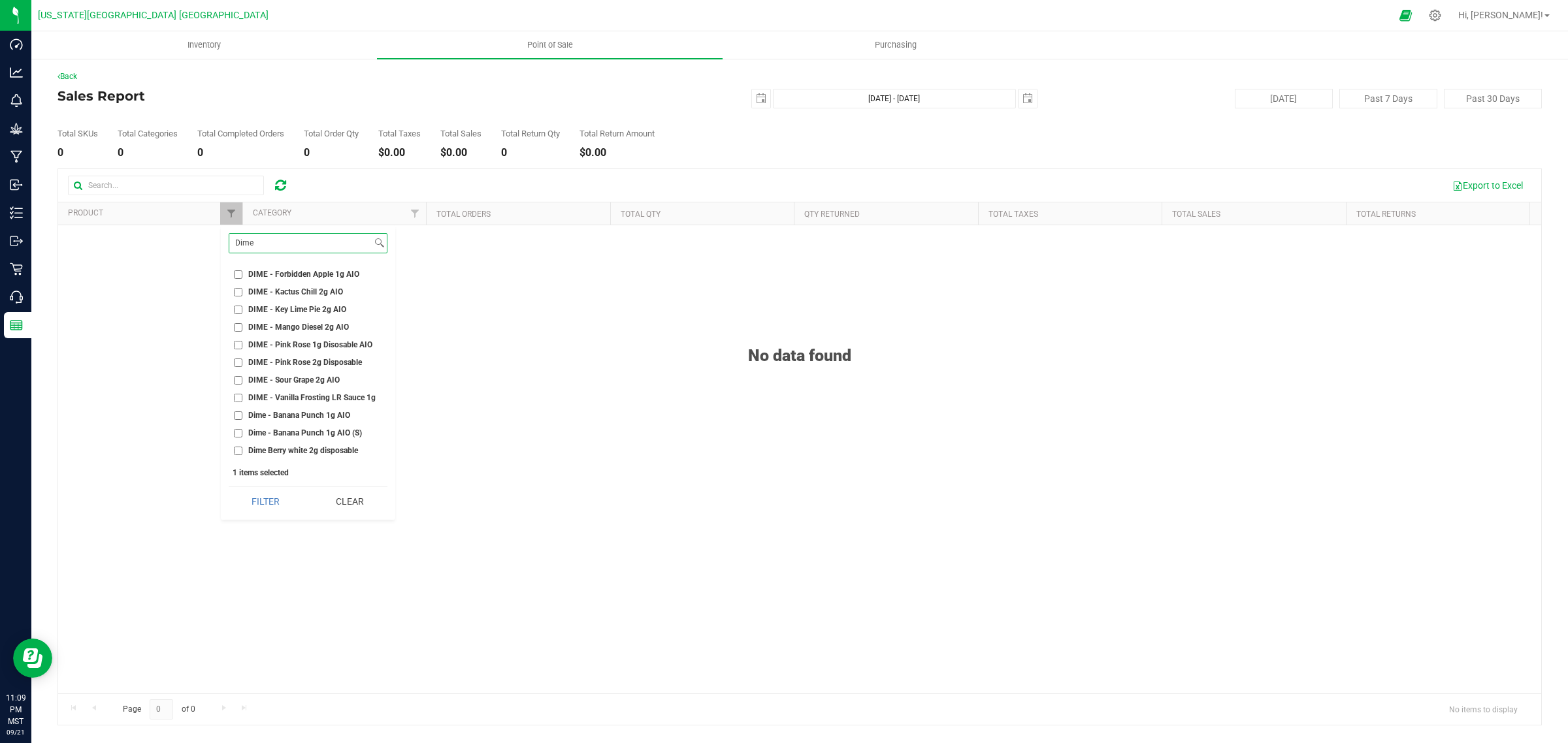
scroll to position [93, 0]
click at [234, 319] on input "DIME - Key Lime Pie 2g AIO" at bounding box center [237, 322] width 8 height 8
checkbox input "true"
click at [286, 499] on button "Filter" at bounding box center [266, 501] width 74 height 28
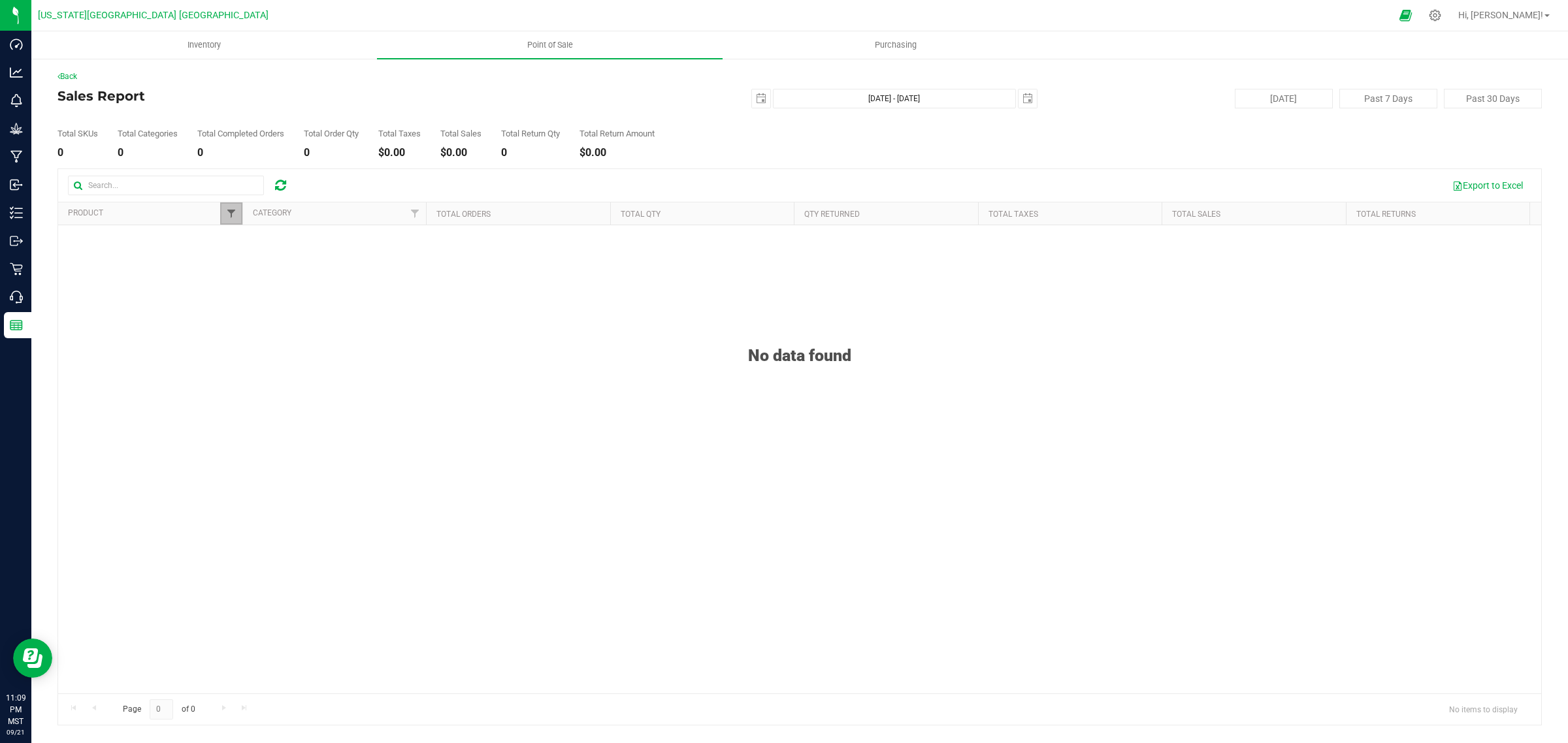
click at [229, 211] on span "Filter" at bounding box center [231, 213] width 10 height 10
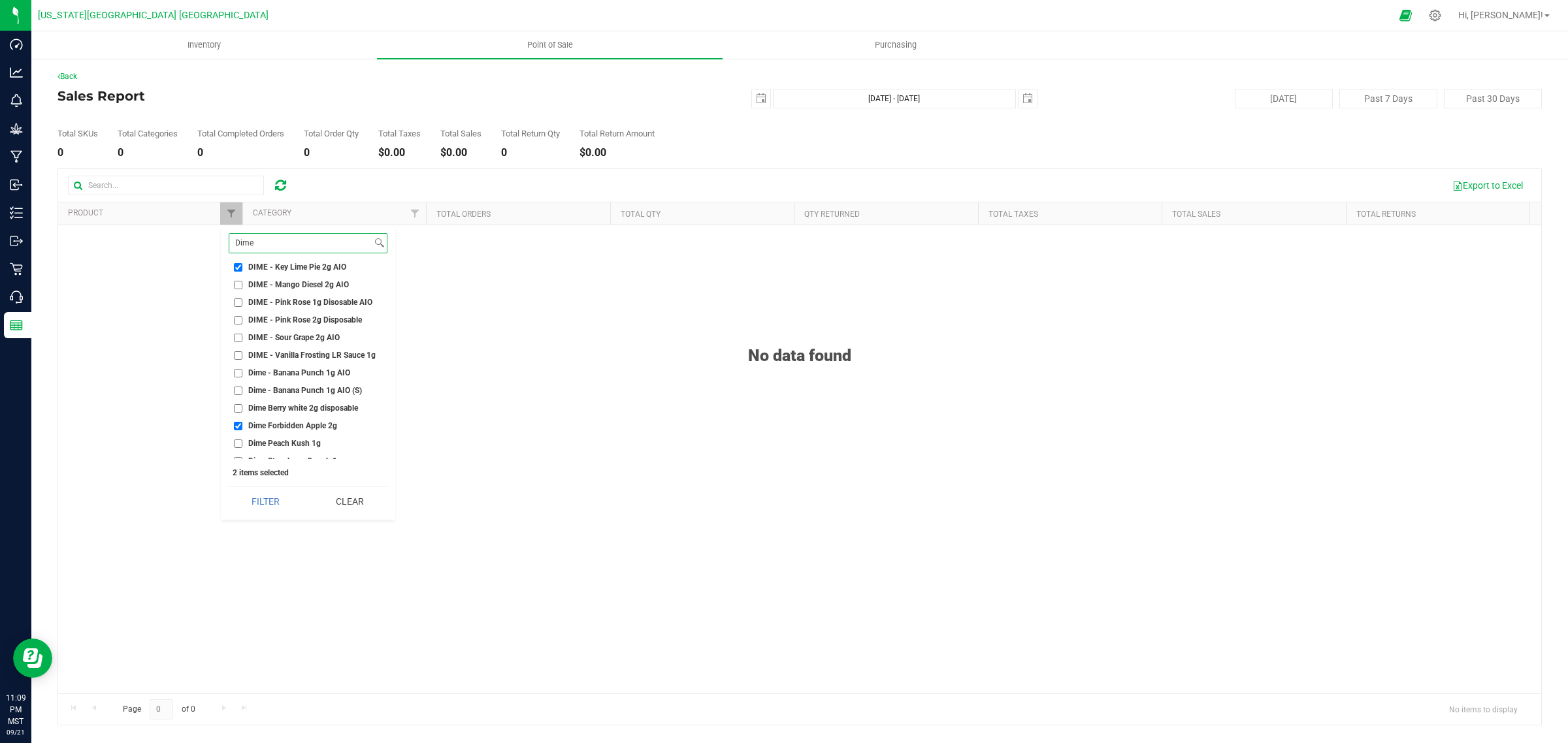
scroll to position [174, 0]
click at [236, 402] on input "Dime Forbidden Apple 2g" at bounding box center [237, 399] width 8 height 8
checkbox input "false"
click at [272, 503] on button "Filter" at bounding box center [266, 501] width 74 height 28
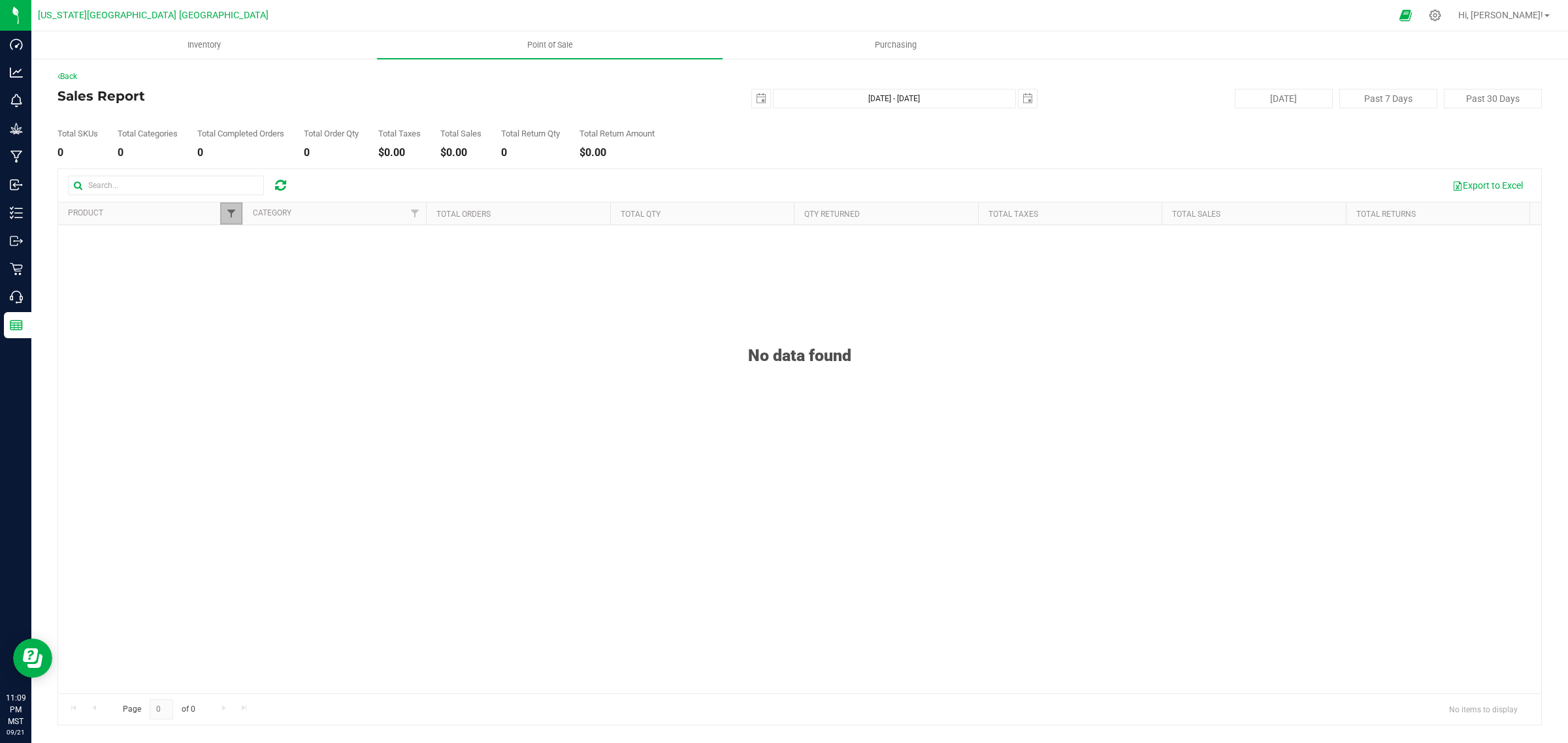
click at [229, 211] on span "Filter" at bounding box center [231, 213] width 10 height 10
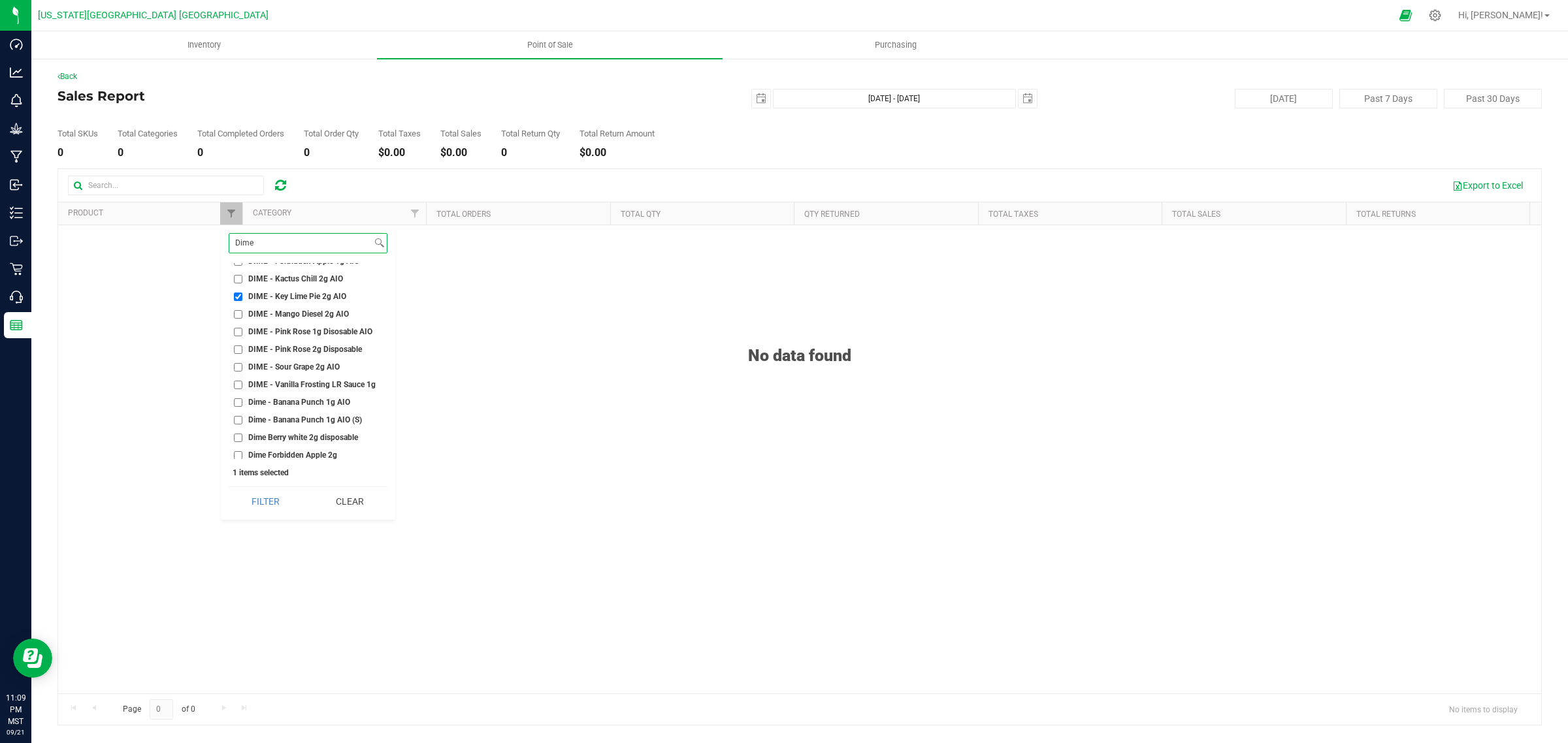
scroll to position [93, 0]
click at [236, 322] on input "DIME - Key Lime Pie 2g AIO" at bounding box center [237, 322] width 8 height 8
checkbox input "false"
click at [238, 341] on input "DIME - Mango Diesel 2g AIO" at bounding box center [237, 340] width 8 height 8
checkbox input "true"
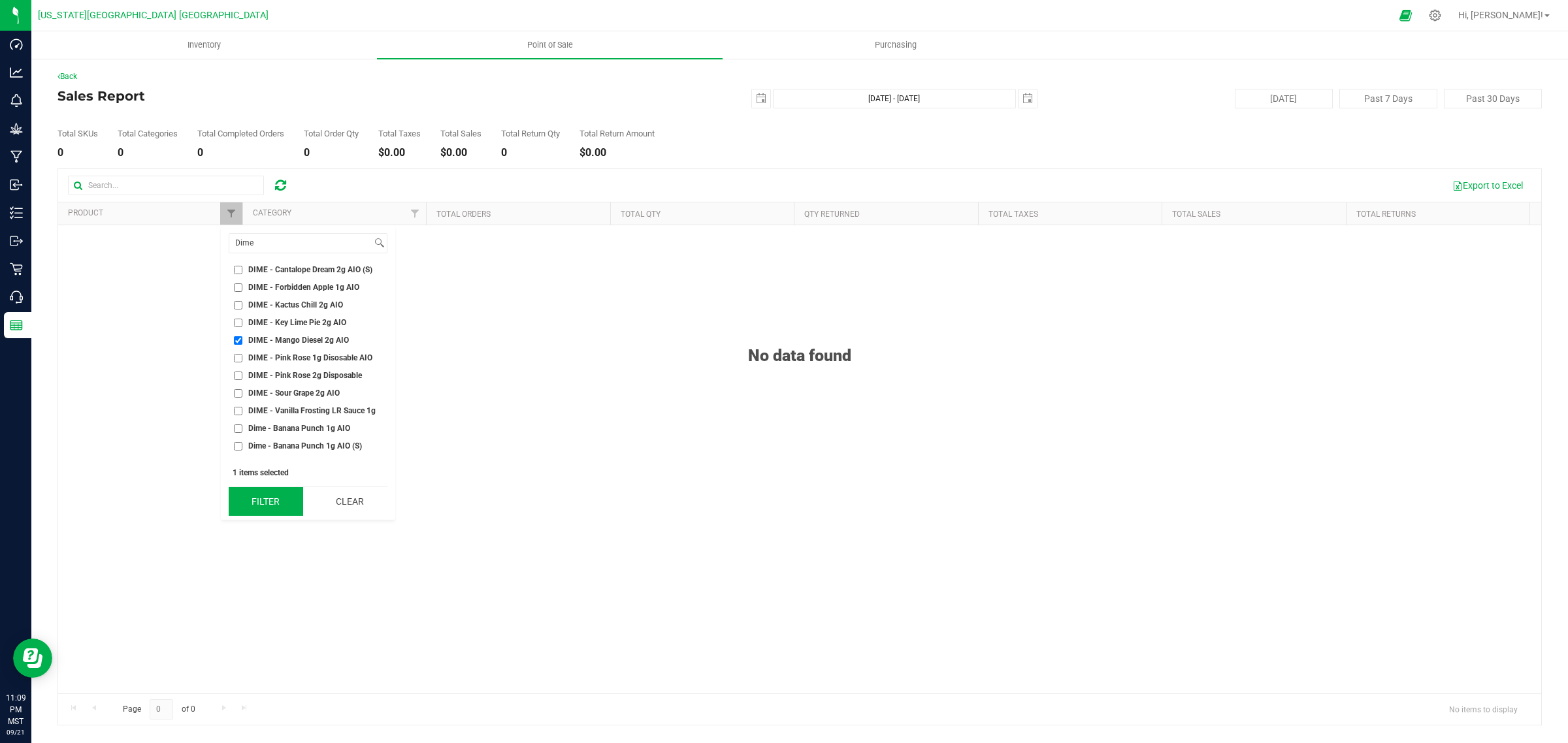
click at [286, 502] on button "Filter" at bounding box center [266, 501] width 74 height 28
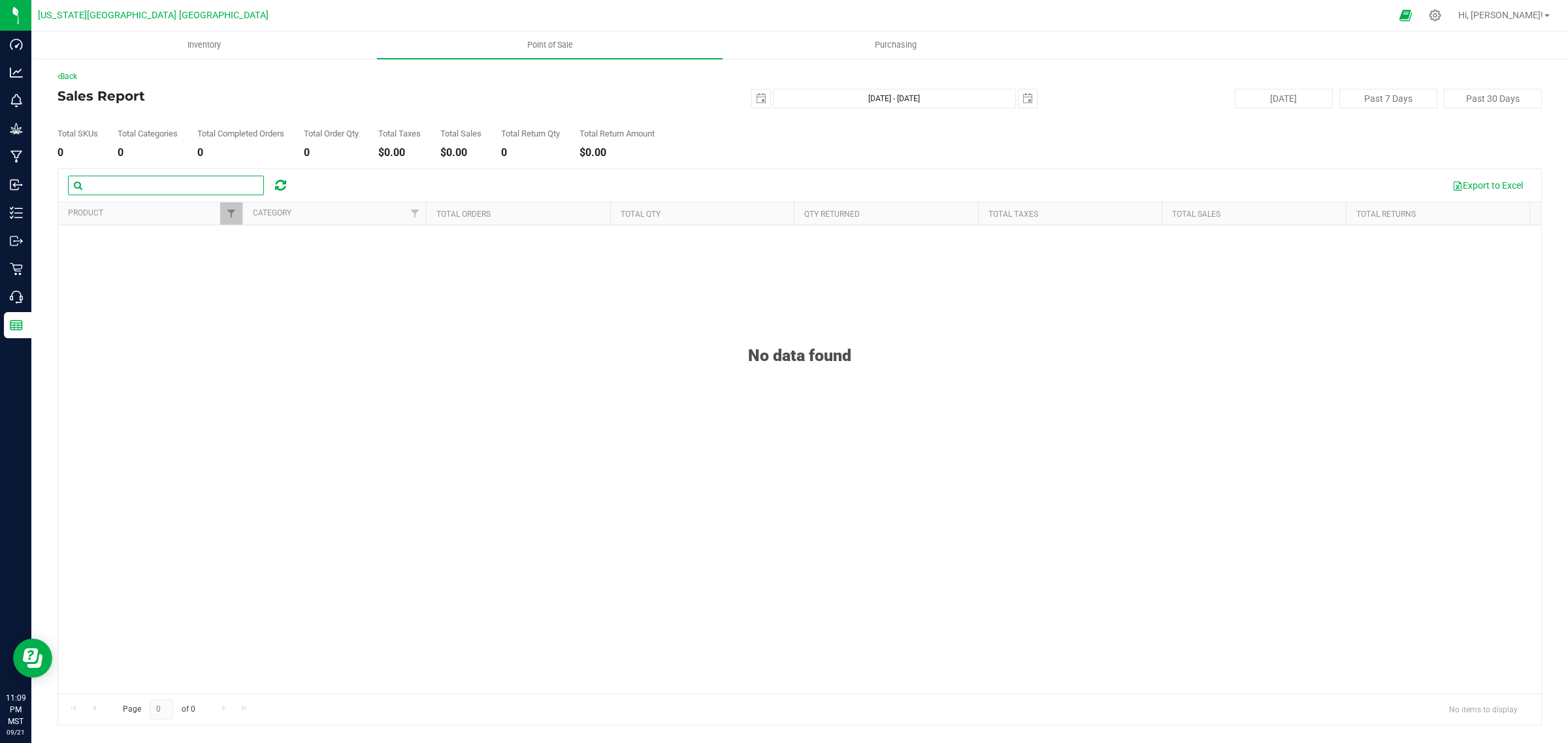
click at [146, 186] on input "text" at bounding box center [166, 185] width 196 height 19
drag, startPoint x: 304, startPoint y: 299, endPoint x: 297, endPoint y: 289, distance: 12.2
click at [305, 299] on div "No data found" at bounding box center [799, 503] width 1483 height 556
click at [236, 217] on span "Filter" at bounding box center [231, 213] width 10 height 10
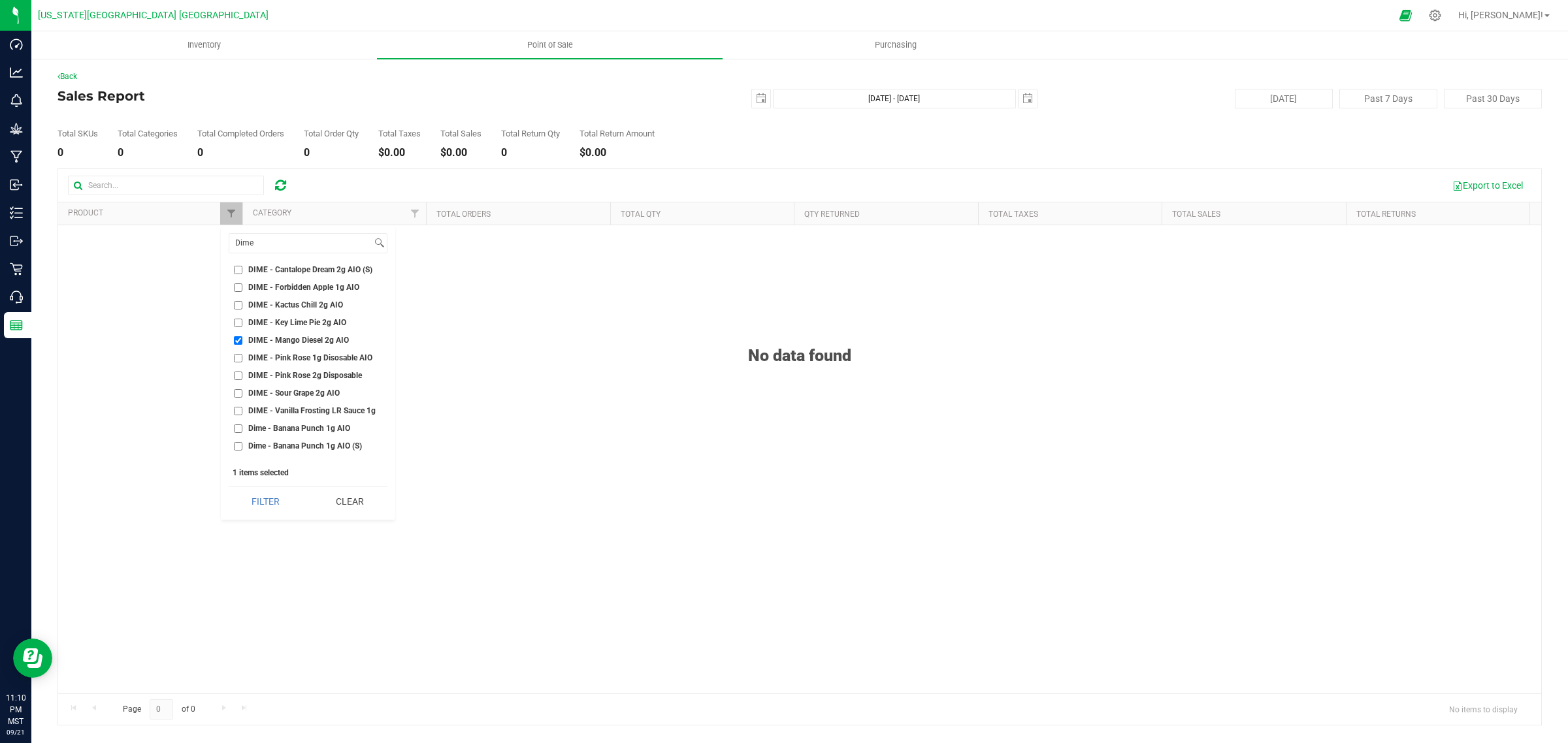
click at [236, 357] on input "DIME - Pink Rose 1g Disosable AIO" at bounding box center [237, 357] width 8 height 8
checkbox input "true"
click at [233, 340] on li "DIME - Mango Diesel 2g AIO" at bounding box center [308, 340] width 159 height 14
click at [236, 340] on input "DIME - Mango Diesel 2g AIO" at bounding box center [237, 340] width 8 height 8
checkbox input "false"
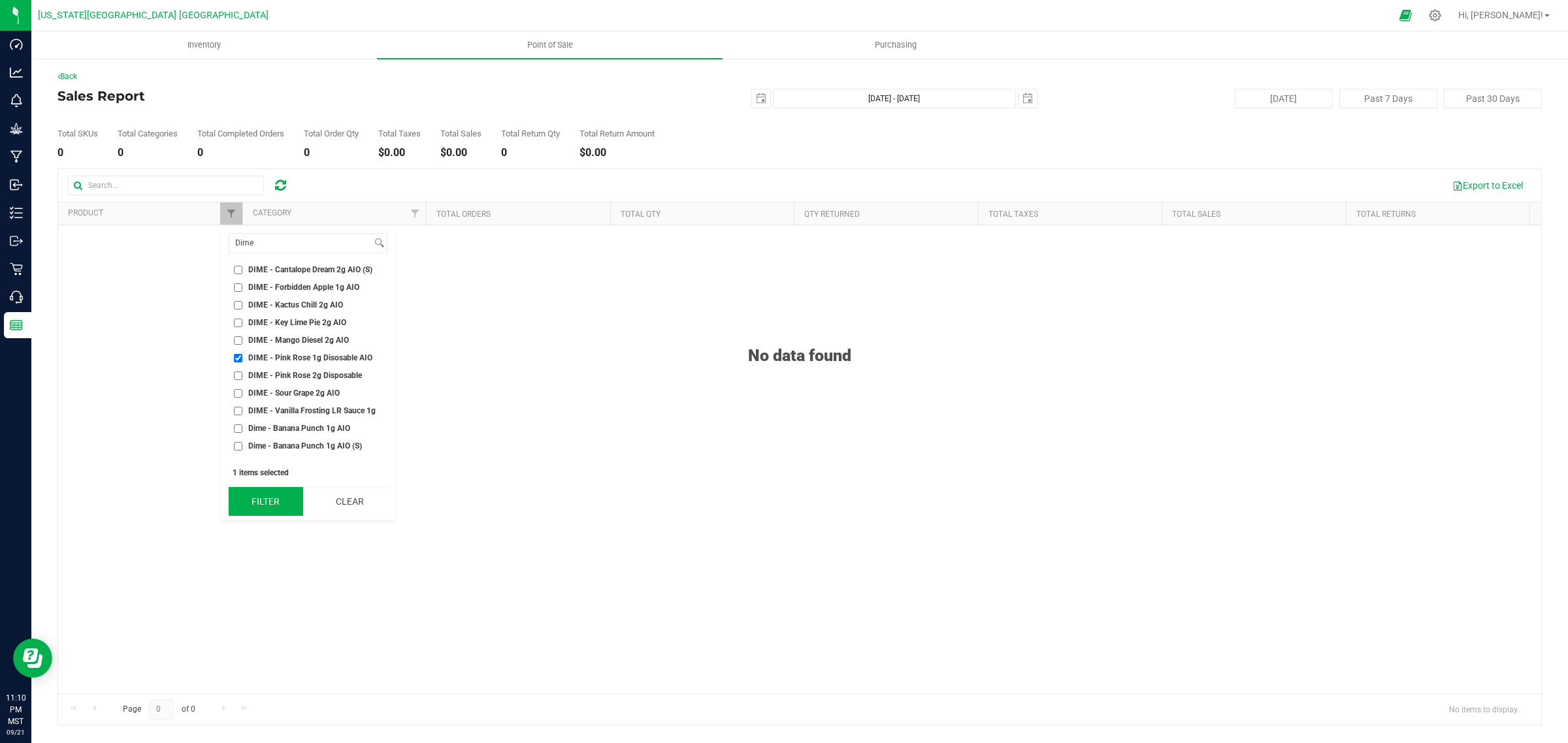
click at [295, 500] on button "Filter" at bounding box center [266, 501] width 74 height 28
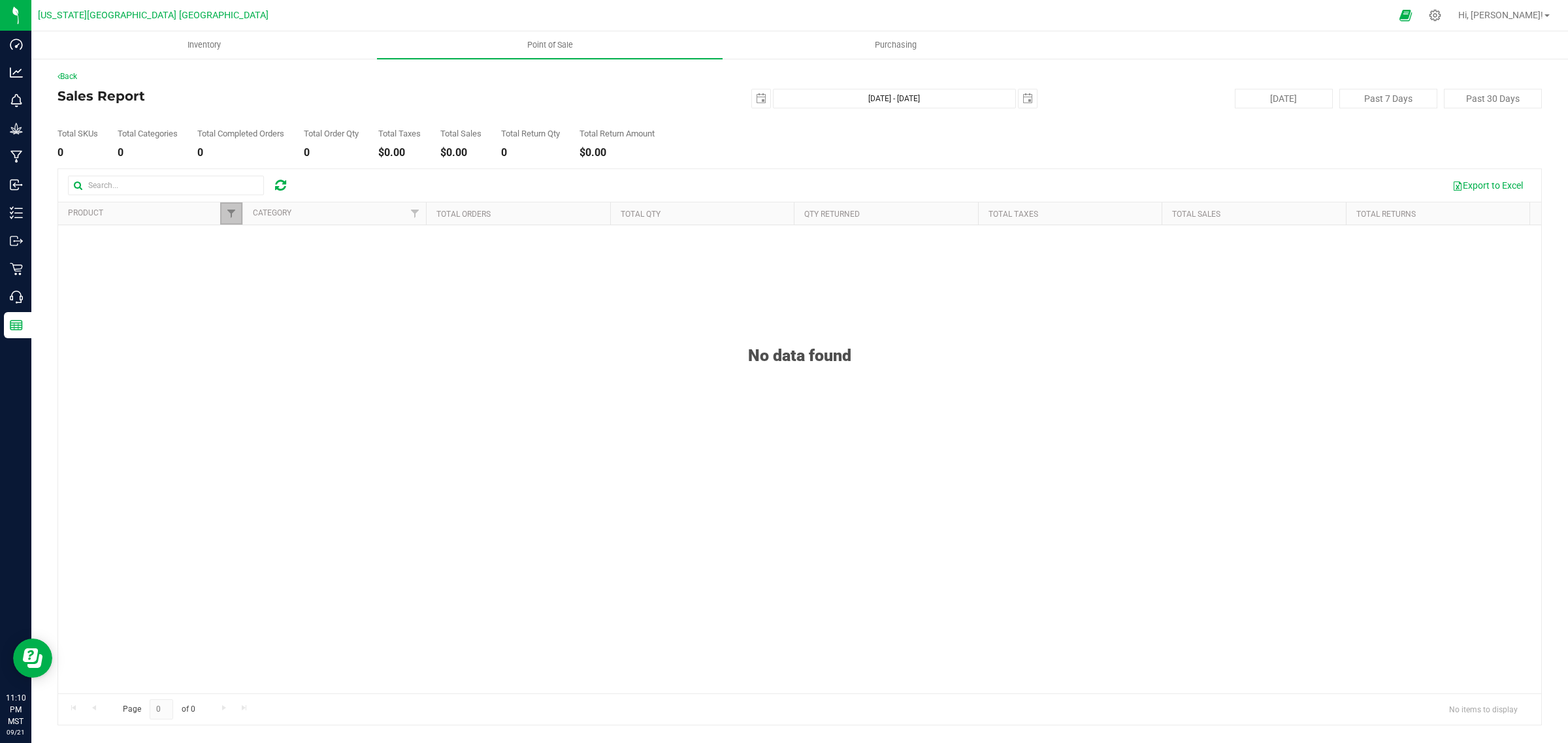
click at [222, 224] on link "Filter" at bounding box center [231, 213] width 22 height 22
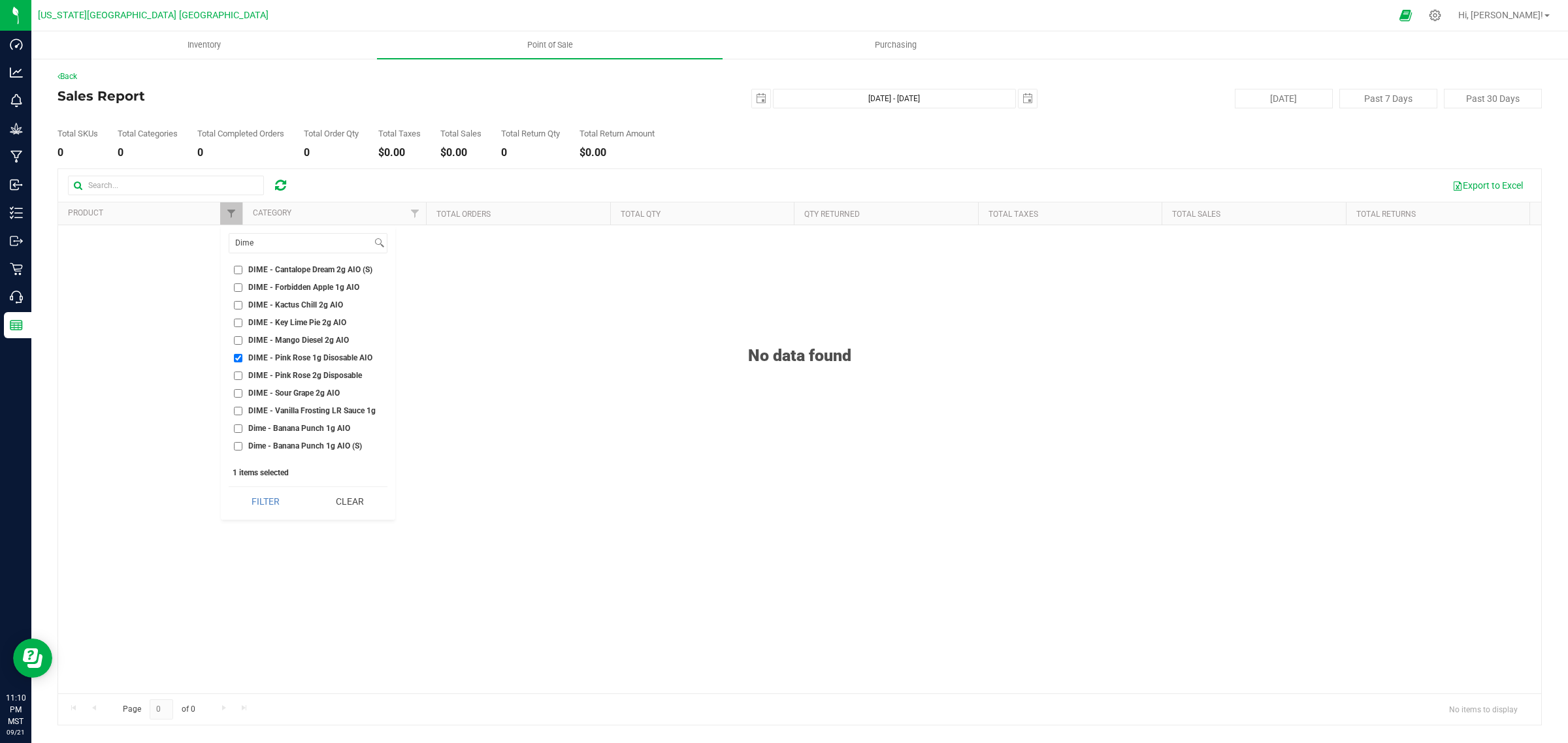
click at [236, 360] on input "DIME - Pink Rose 1g Disosable AIO" at bounding box center [237, 357] width 8 height 8
checkbox input "false"
click at [351, 499] on button "Clear" at bounding box center [350, 501] width 75 height 28
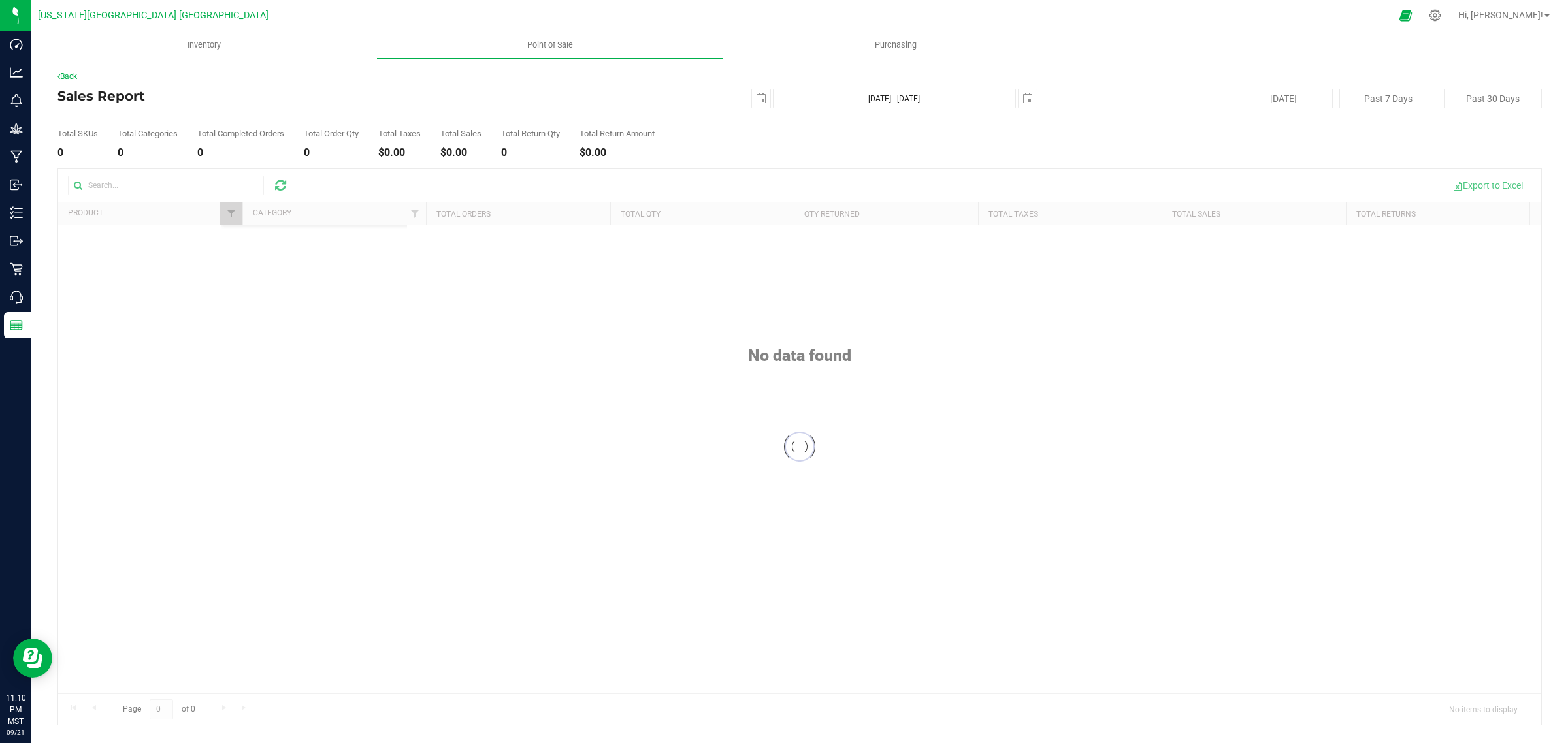
scroll to position [0, 0]
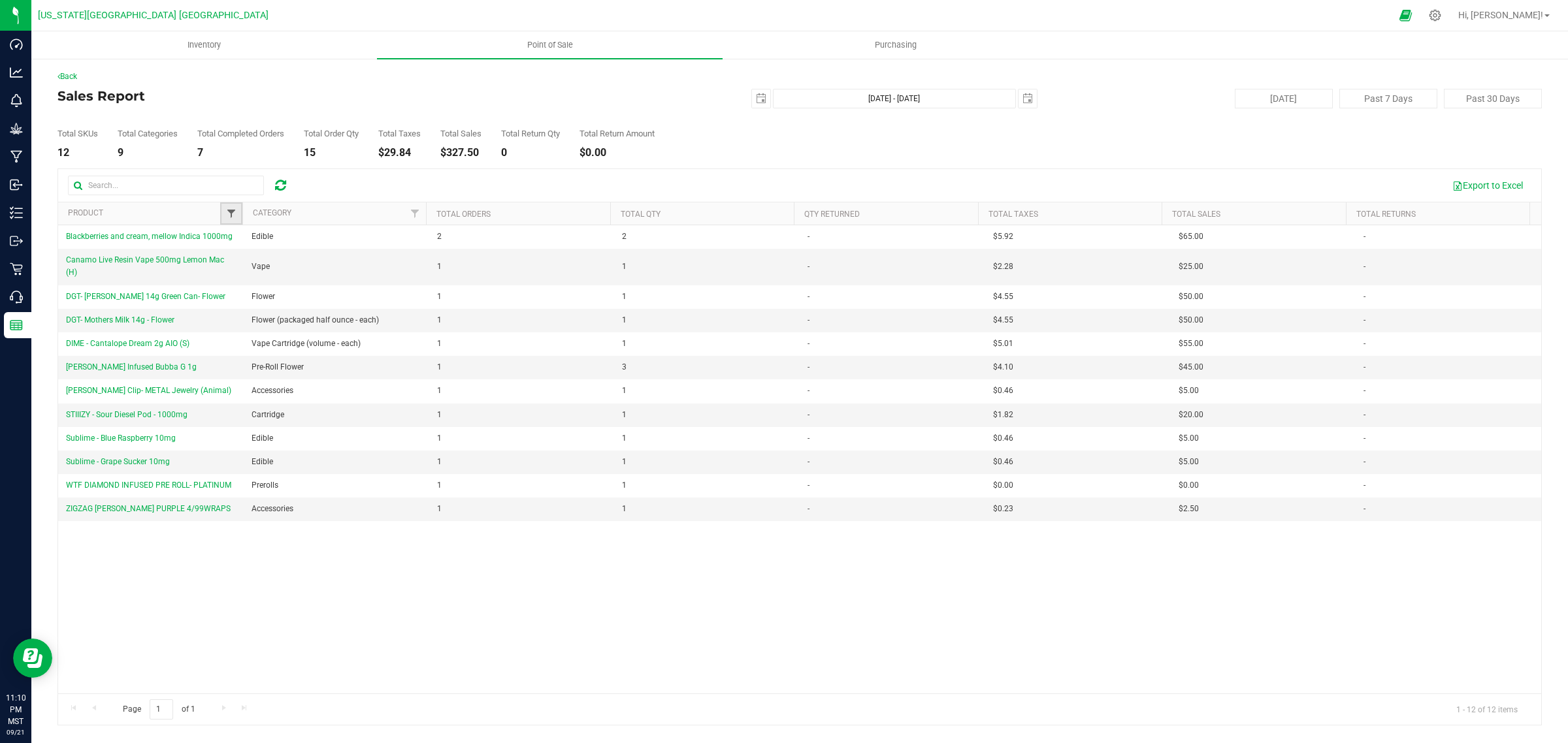
click at [234, 213] on span "Filter" at bounding box center [231, 213] width 10 height 10
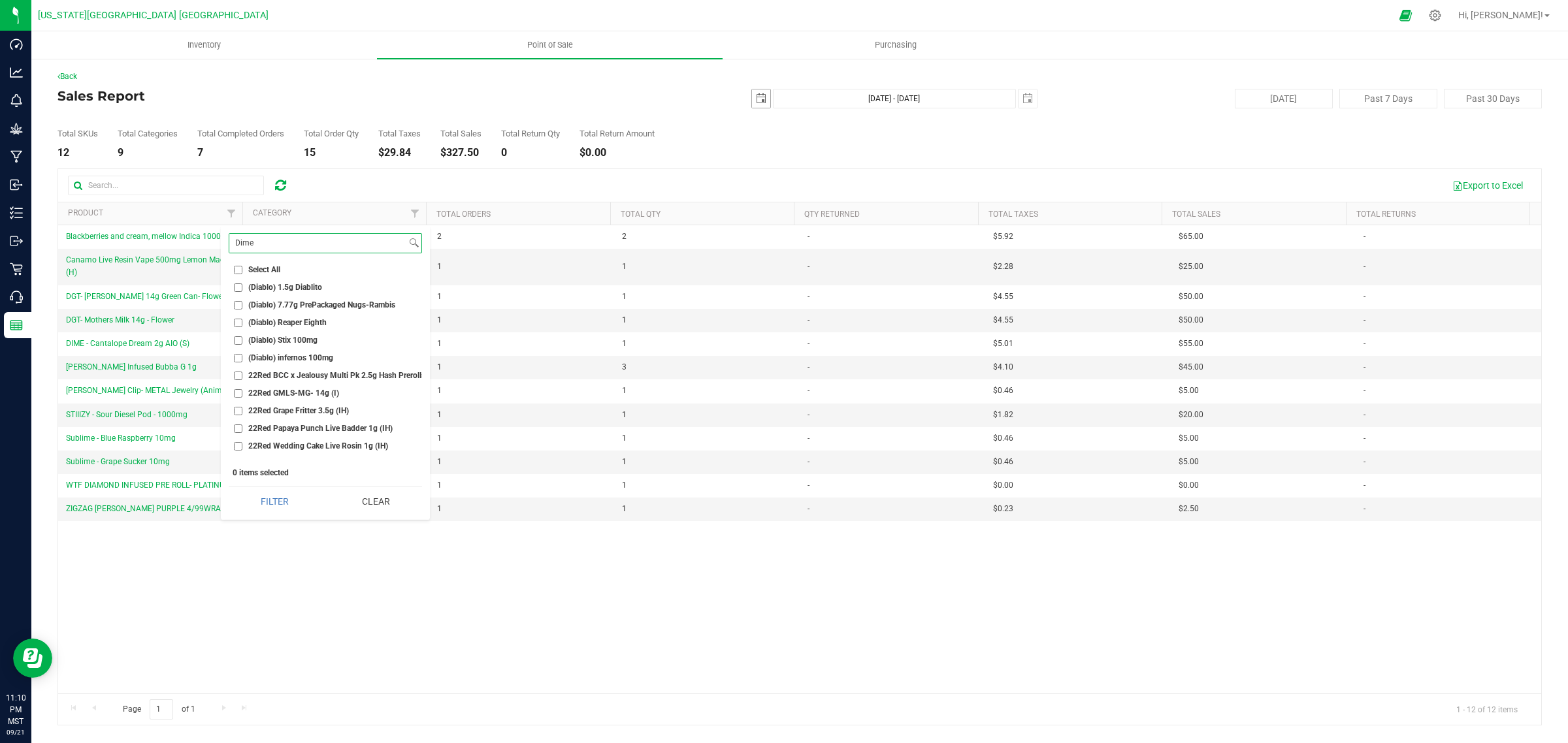
click at [762, 95] on span "select" at bounding box center [761, 98] width 10 height 10
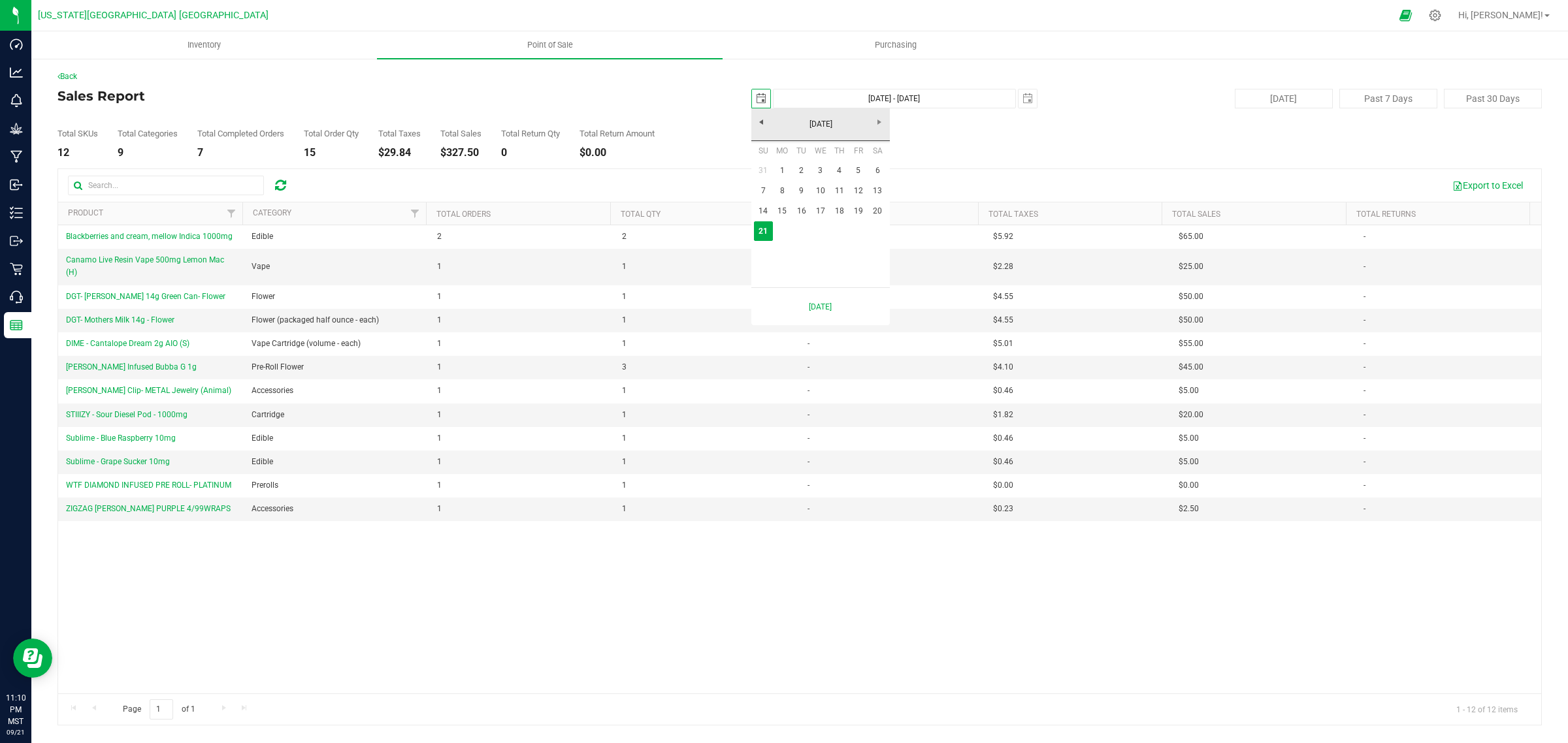
scroll to position [0, 33]
click at [801, 126] on link "[DATE]" at bounding box center [820, 125] width 140 height 20
click at [867, 196] on link "Aug" at bounding box center [871, 197] width 33 height 33
click at [856, 210] on link "15" at bounding box center [858, 212] width 19 height 20
type input "[DATE]"
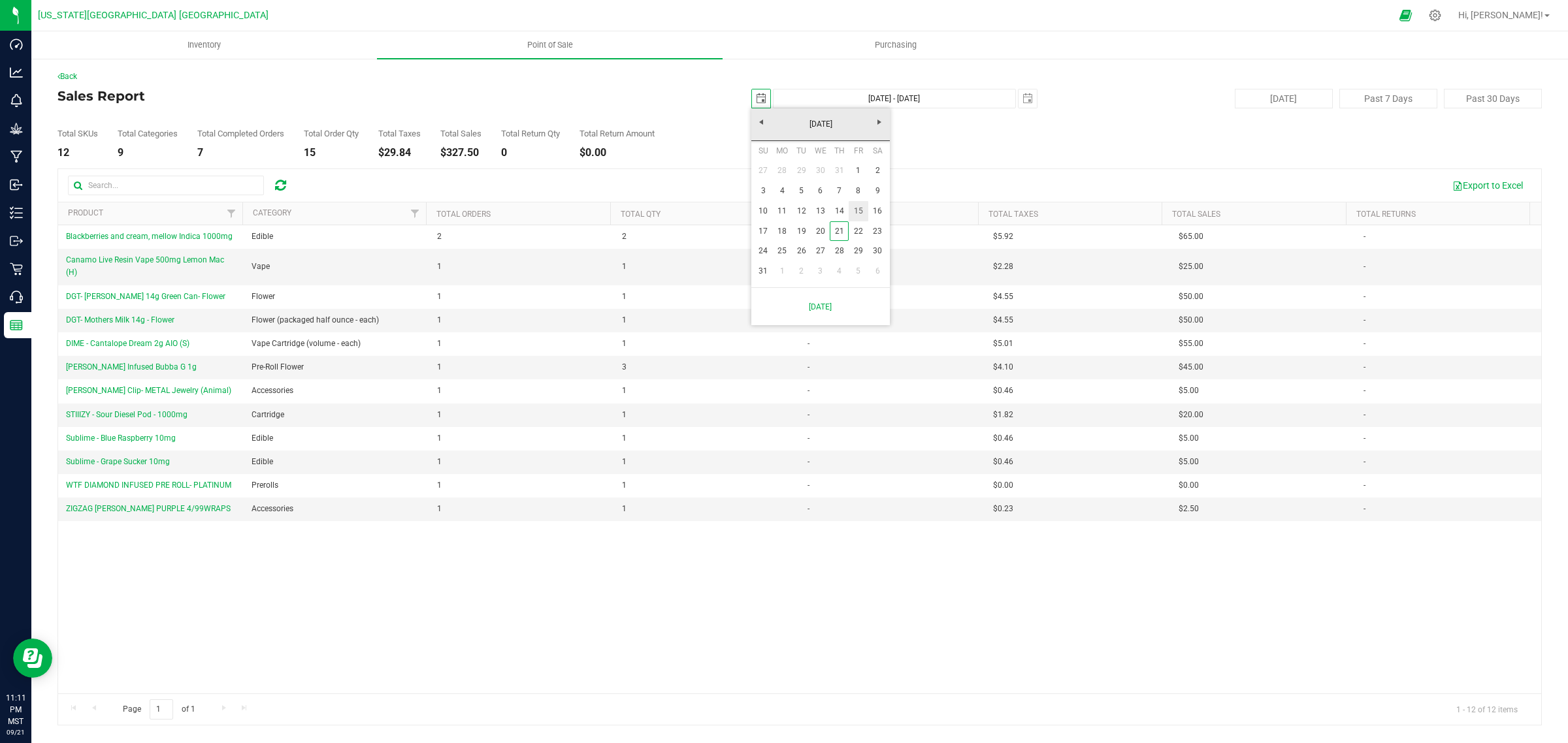
type input "[DATE] - [DATE]"
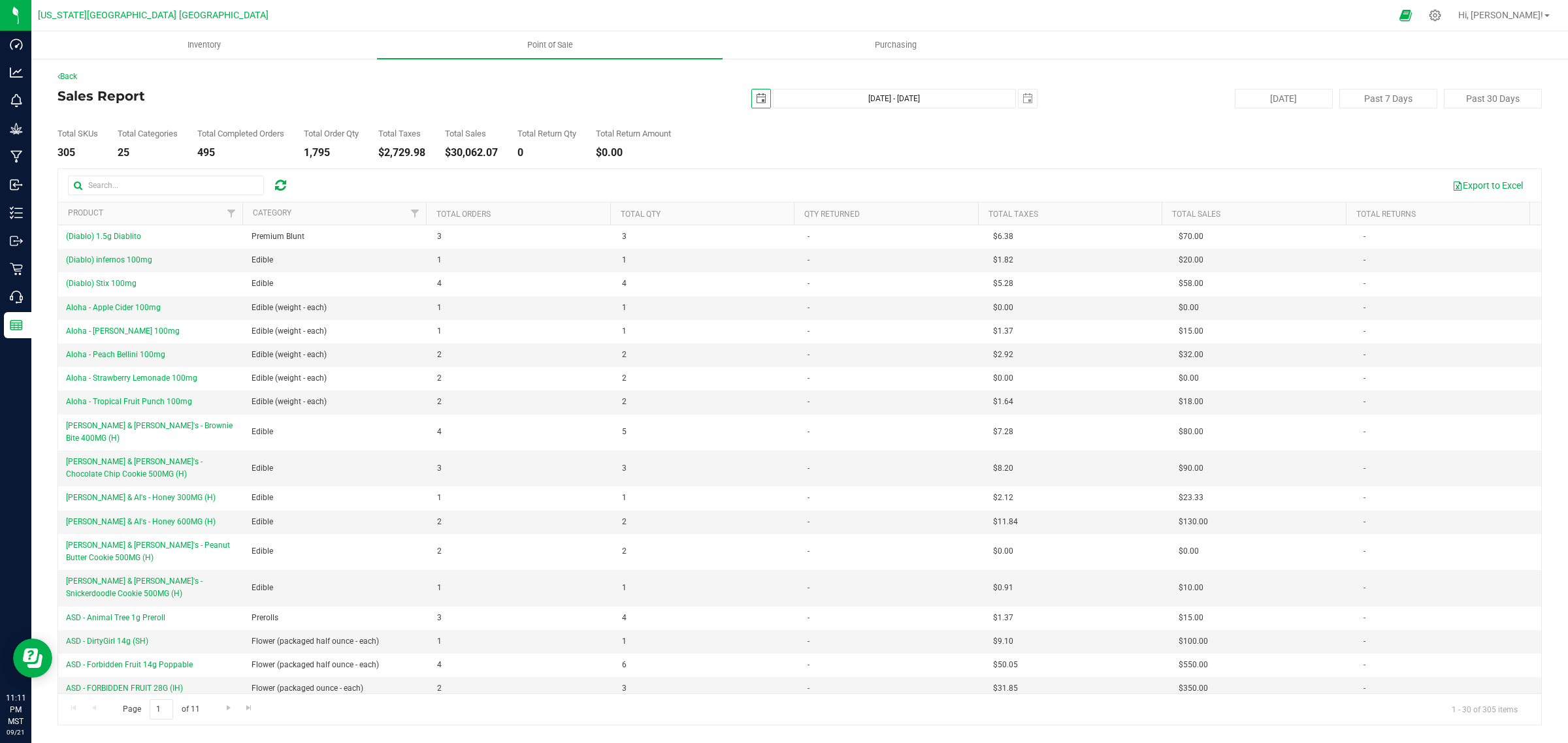
click at [239, 210] on div at bounding box center [242, 213] width 5 height 23
click at [230, 213] on span "Filter" at bounding box center [231, 213] width 10 height 10
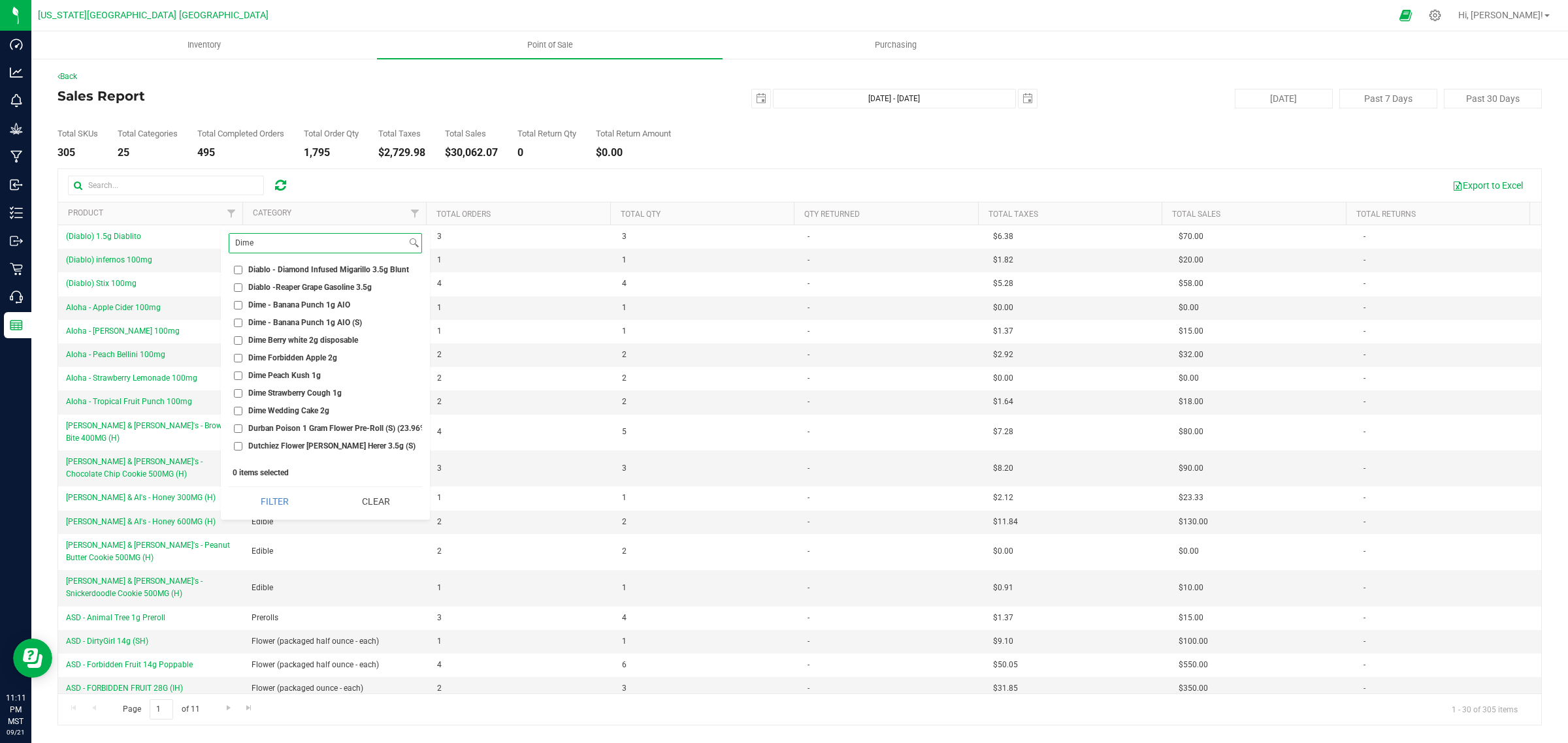
scroll to position [7654, 0]
click at [237, 337] on input "Dime Forbidden Apple 2g" at bounding box center [237, 341] width 8 height 8
click at [286, 501] on button "Filter" at bounding box center [275, 501] width 93 height 28
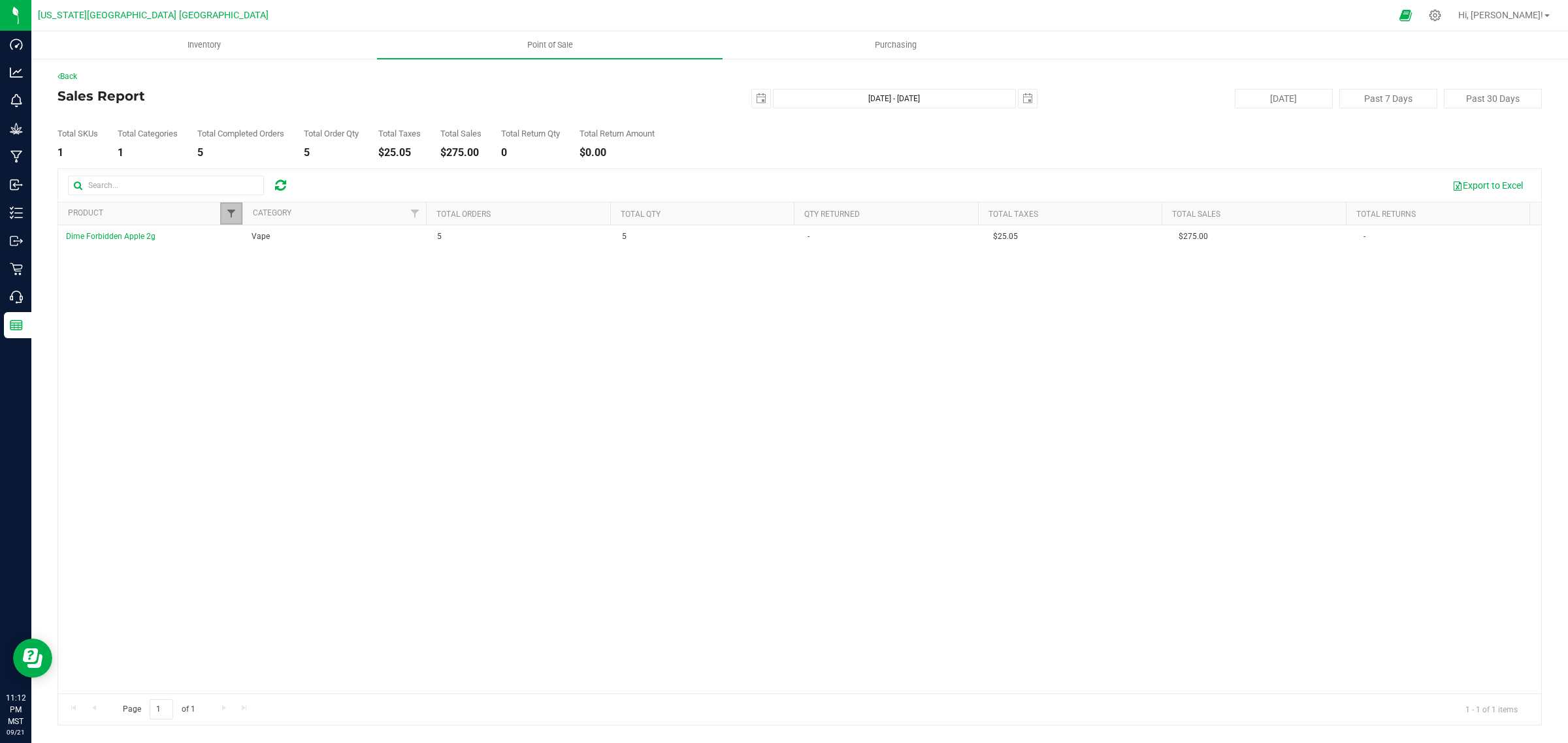
click at [234, 211] on span "Filter" at bounding box center [231, 213] width 10 height 10
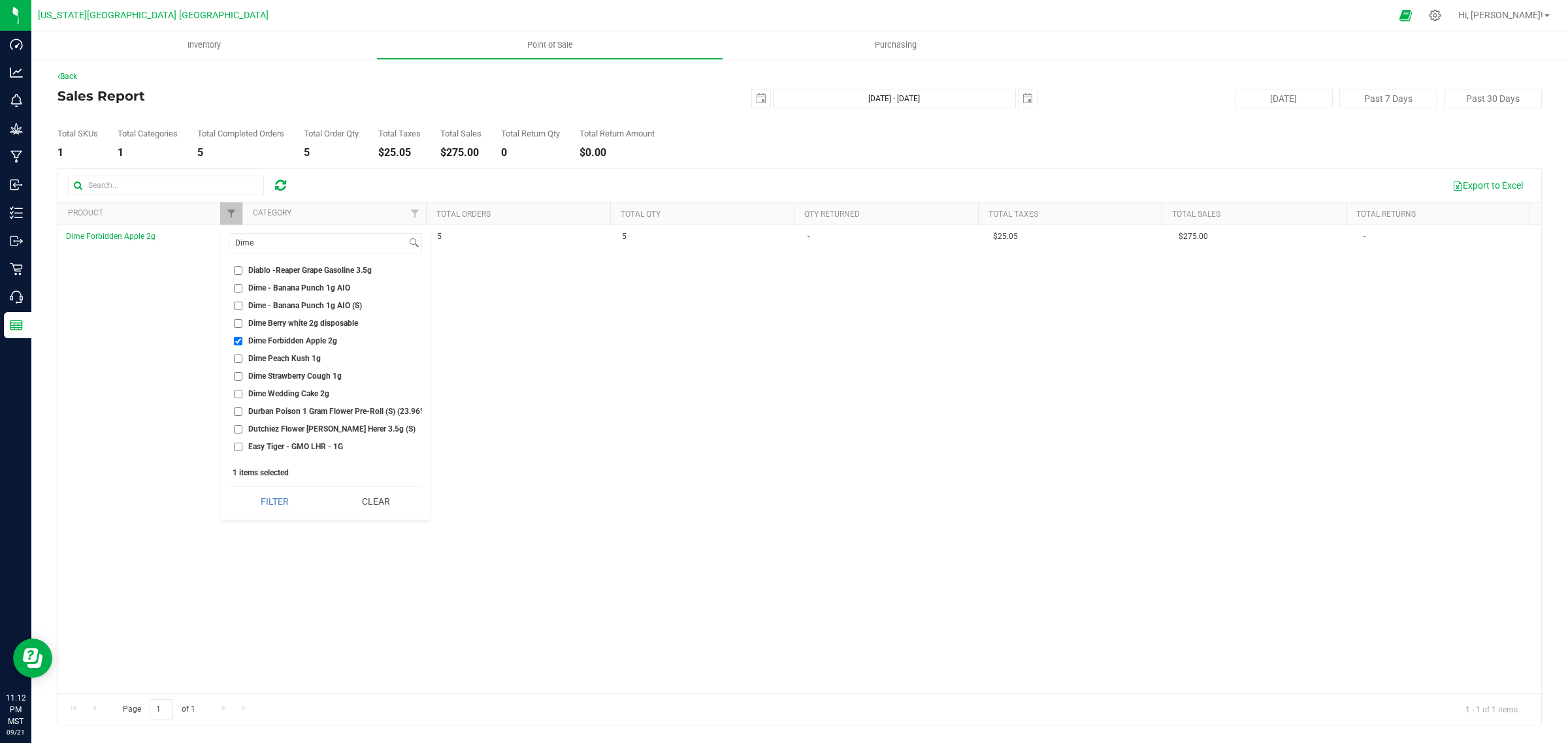
click at [236, 337] on input "Dime Forbidden Apple 2g" at bounding box center [237, 341] width 8 height 8
checkbox input "false"
click at [237, 331] on input "DIME - Key Lime Pie 2g AIO" at bounding box center [237, 334] width 8 height 8
checkbox input "true"
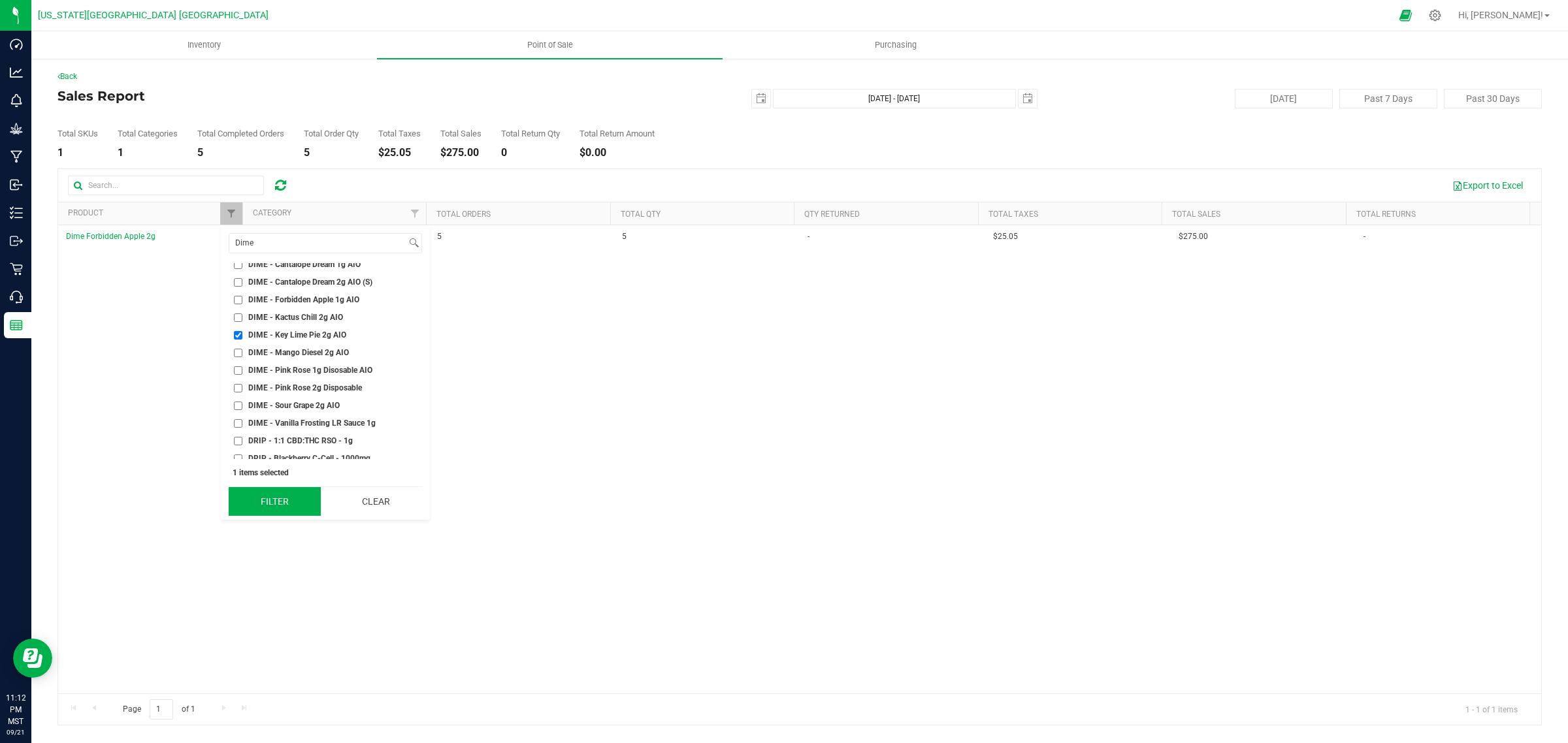
click at [279, 495] on button "Filter" at bounding box center [275, 501] width 93 height 28
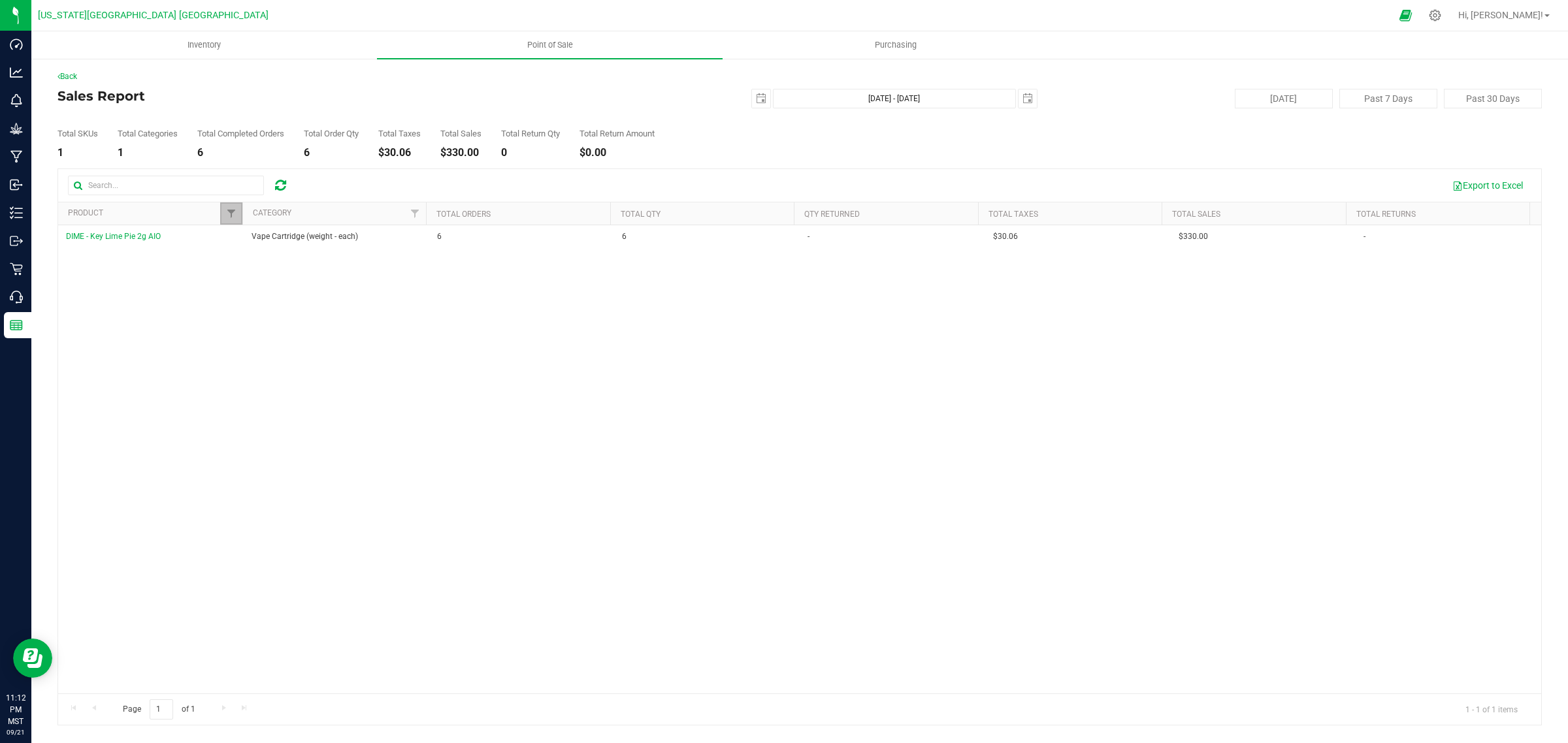
drag, startPoint x: 232, startPoint y: 220, endPoint x: 227, endPoint y: 225, distance: 7.1
click at [232, 220] on link "Filter" at bounding box center [231, 213] width 22 height 22
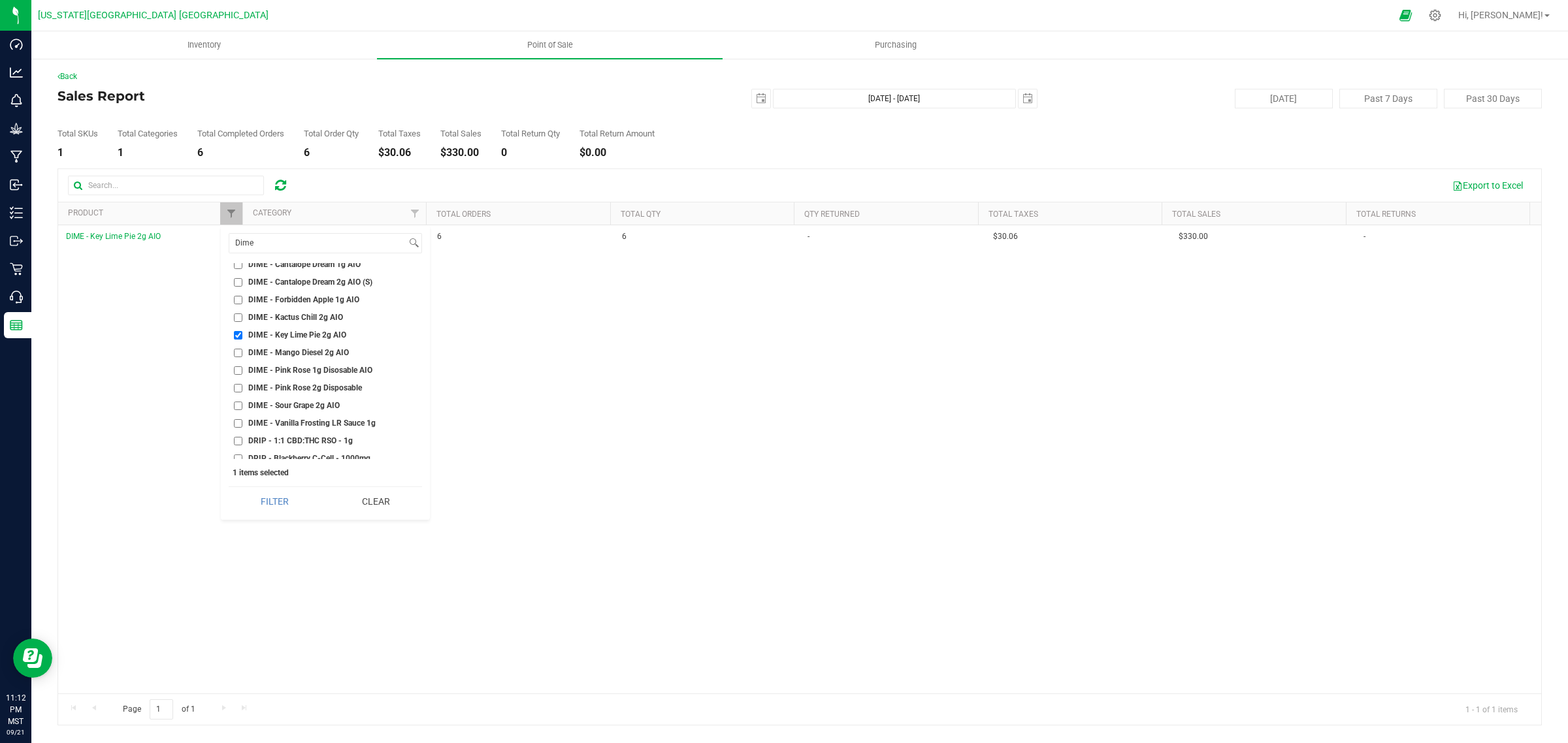
click at [236, 349] on input "DIME - Mango Diesel 2g AIO" at bounding box center [237, 353] width 8 height 8
checkbox input "true"
click at [236, 331] on input "DIME - Key Lime Pie 2g AIO" at bounding box center [237, 334] width 8 height 8
checkbox input "false"
click at [272, 498] on button "Filter" at bounding box center [275, 501] width 93 height 28
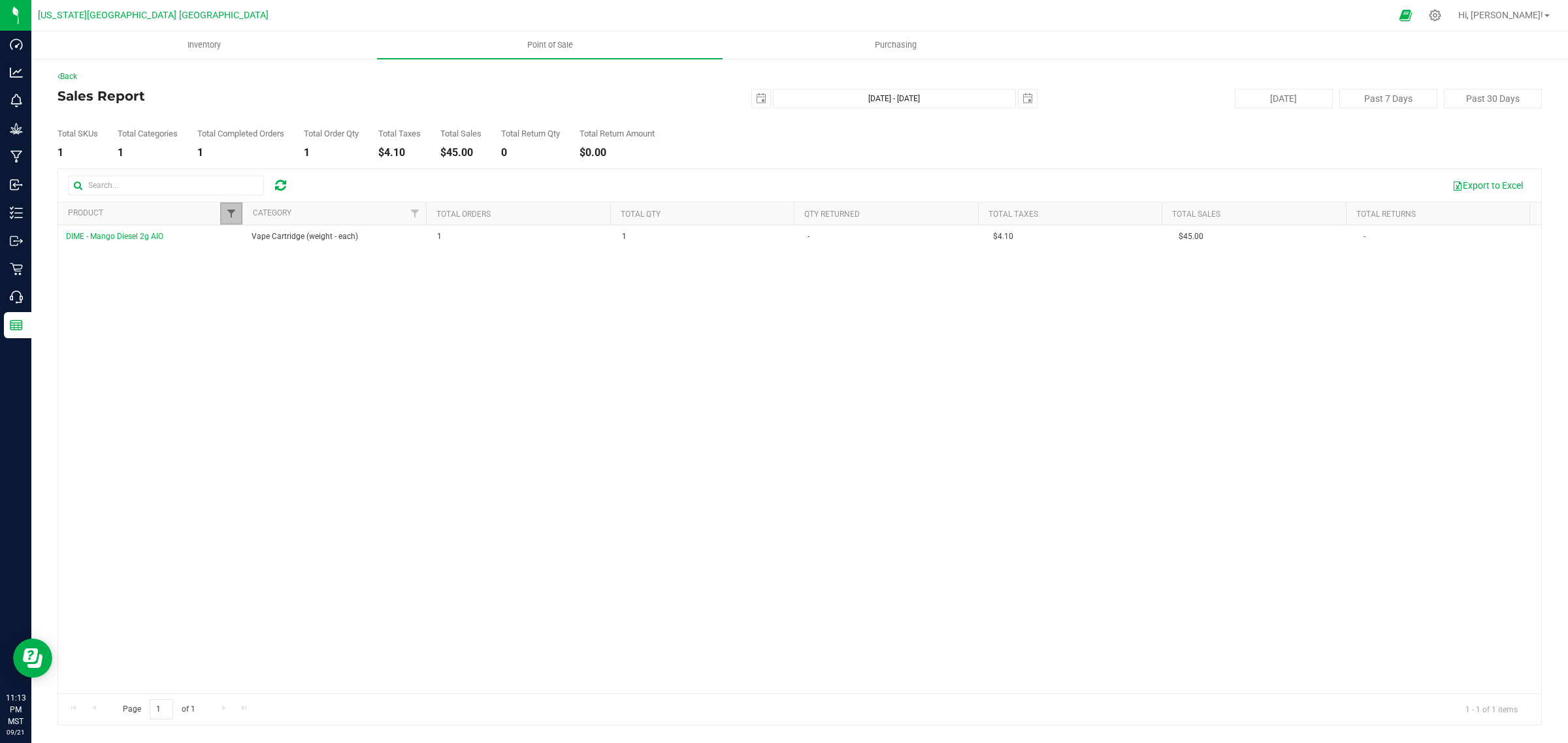
click at [229, 213] on span "Filter" at bounding box center [231, 213] width 10 height 10
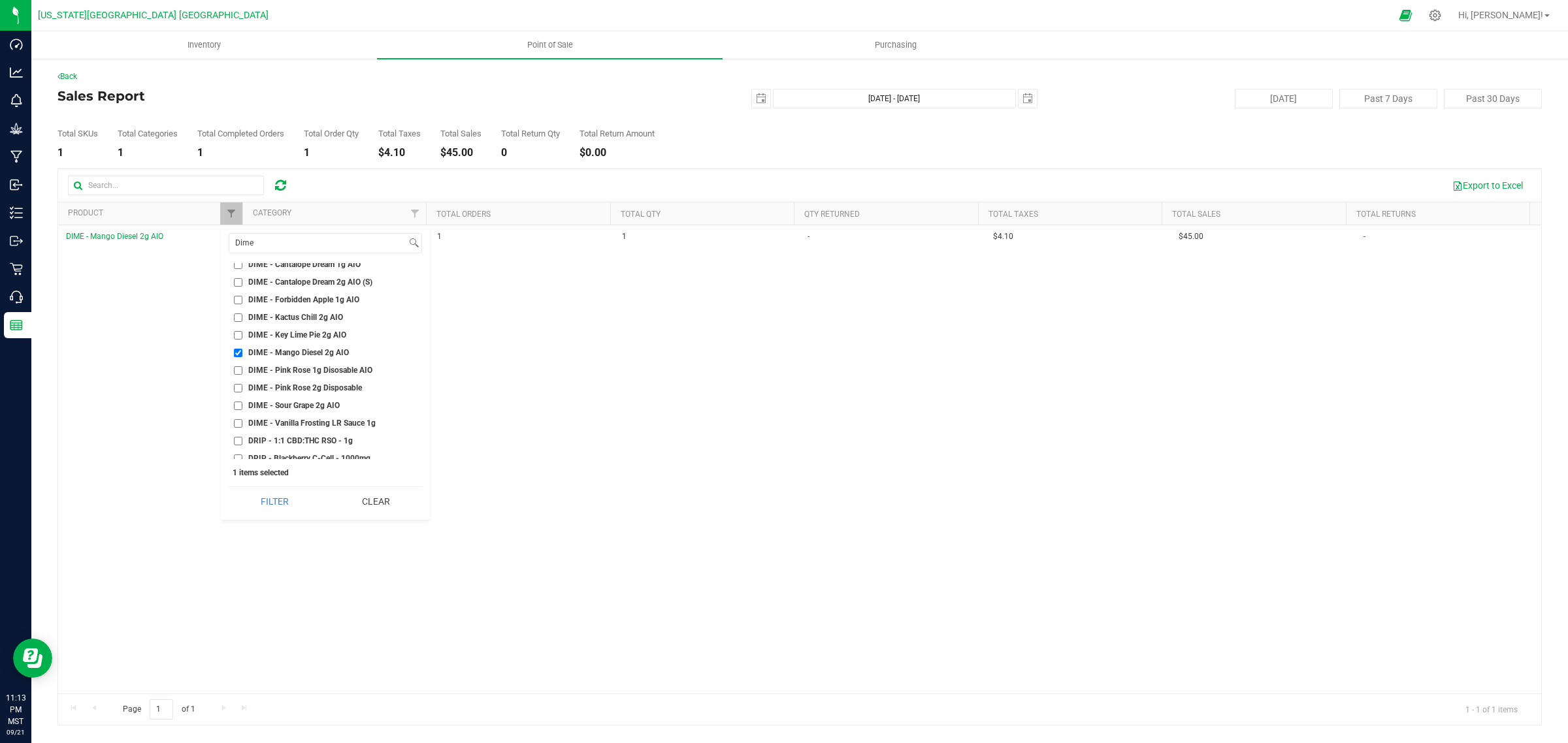
click at [236, 364] on li "DIME - Pink Rose 1g Disosable AIO" at bounding box center [325, 370] width 193 height 14
click at [236, 349] on input "DIME - Mango Diesel 2g AIO" at bounding box center [237, 353] width 8 height 8
checkbox input "false"
click at [236, 366] on input "DIME - Pink Rose 1g Disosable AIO" at bounding box center [237, 370] width 8 height 8
checkbox input "true"
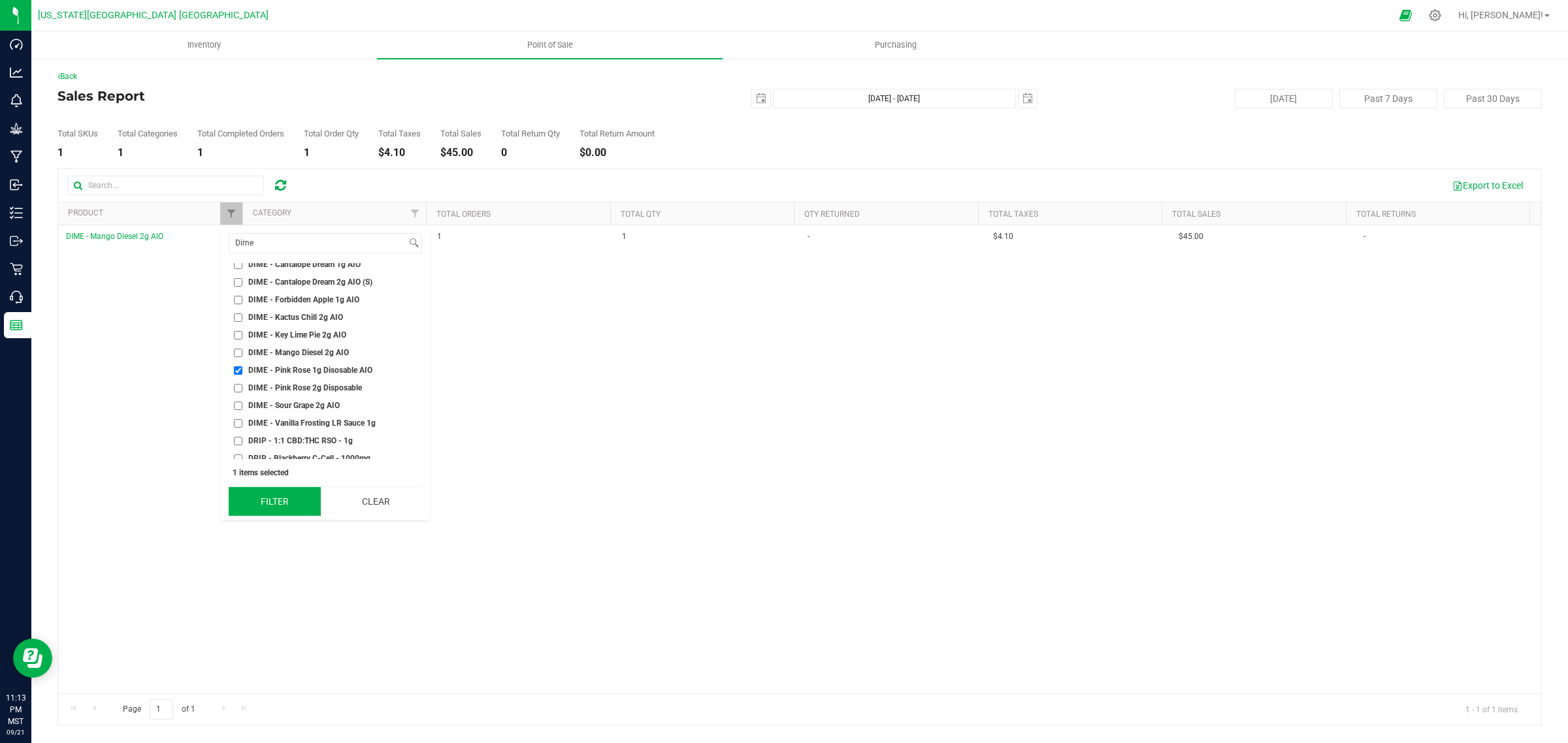
click at [286, 500] on button "Filter" at bounding box center [275, 501] width 93 height 28
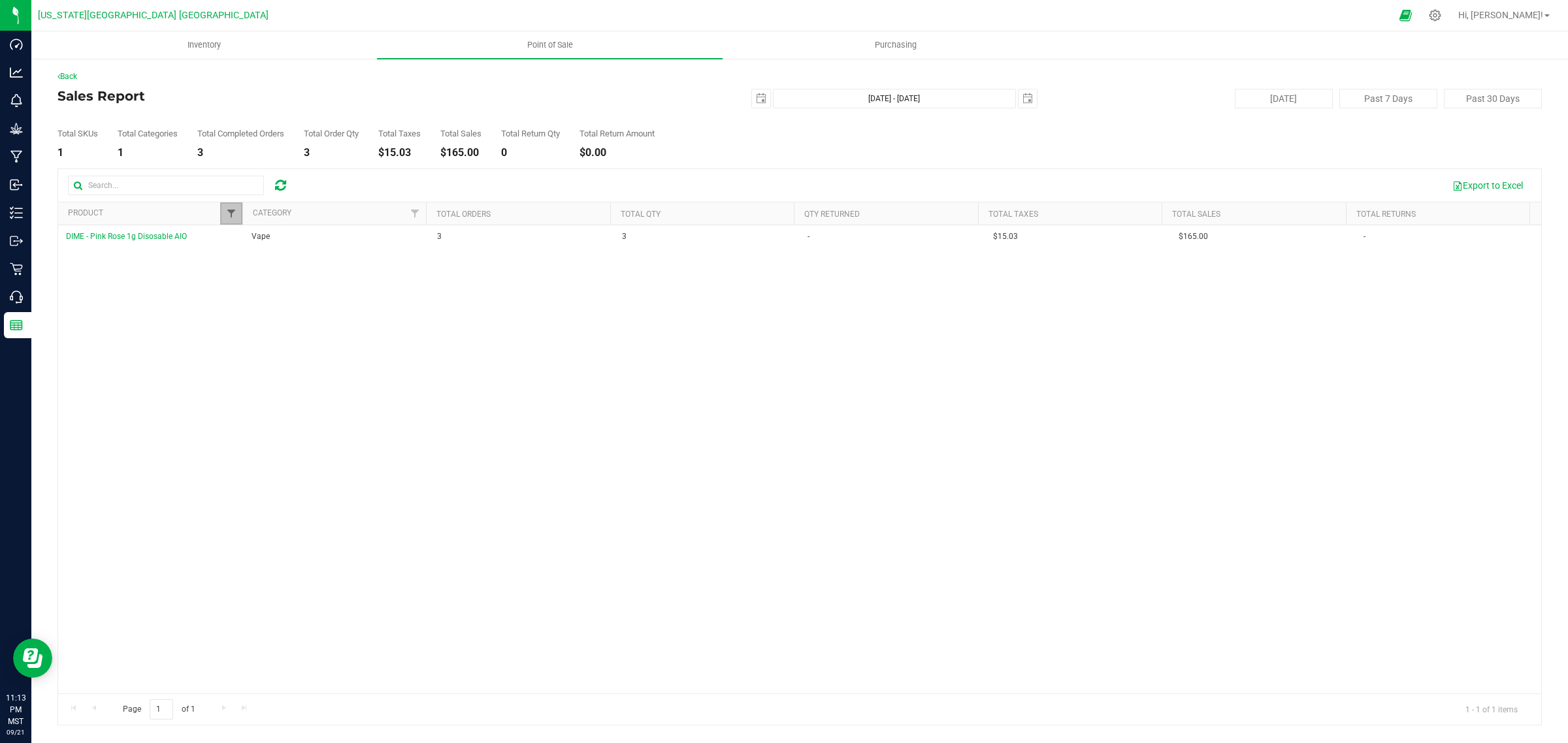
click at [226, 213] on span "Filter" at bounding box center [231, 213] width 10 height 10
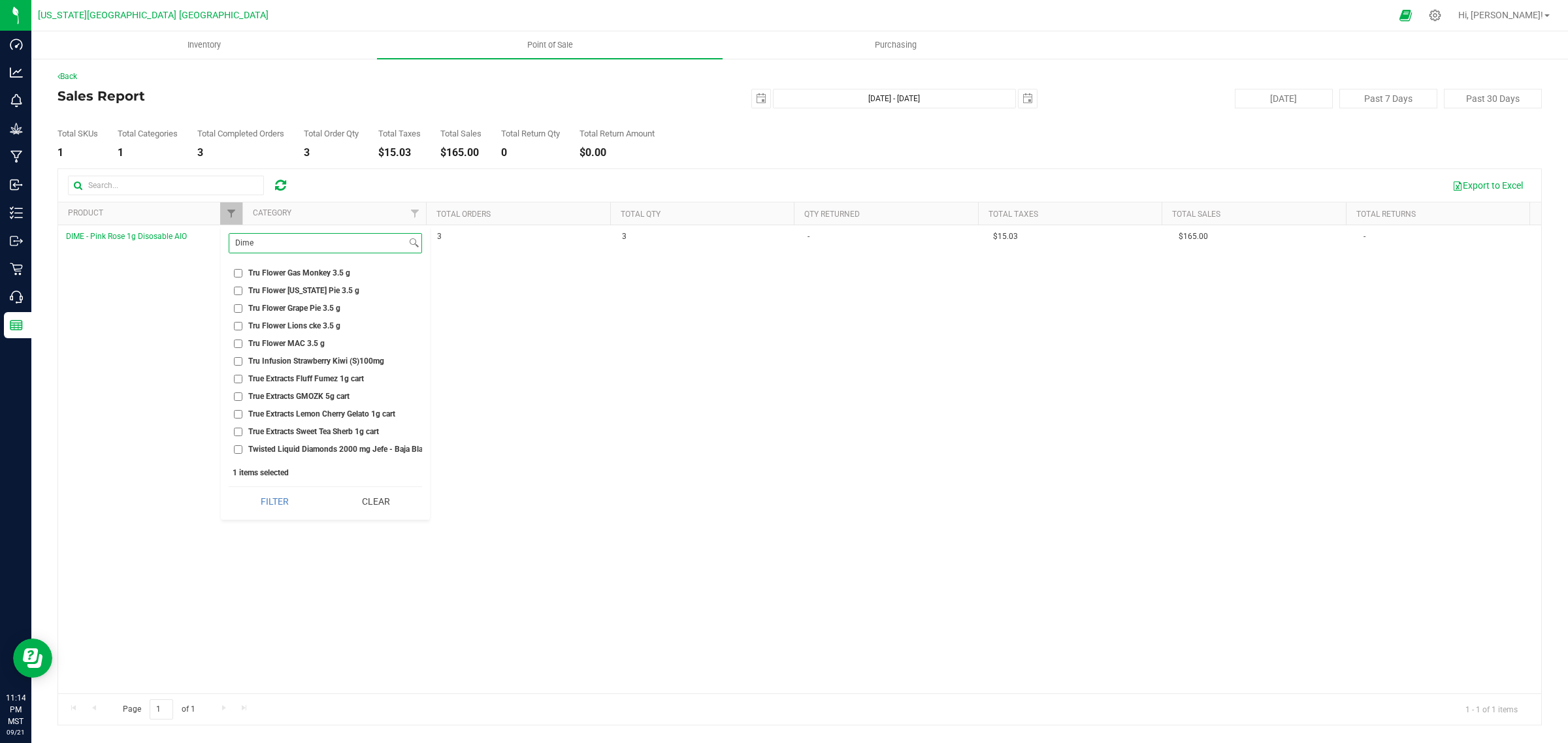
scroll to position [21860, 0]
click at [276, 244] on input "Dime" at bounding box center [317, 243] width 177 height 19
click at [411, 243] on span at bounding box center [413, 243] width 10 height 10
click at [276, 253] on div "TRU" at bounding box center [325, 244] width 193 height 20
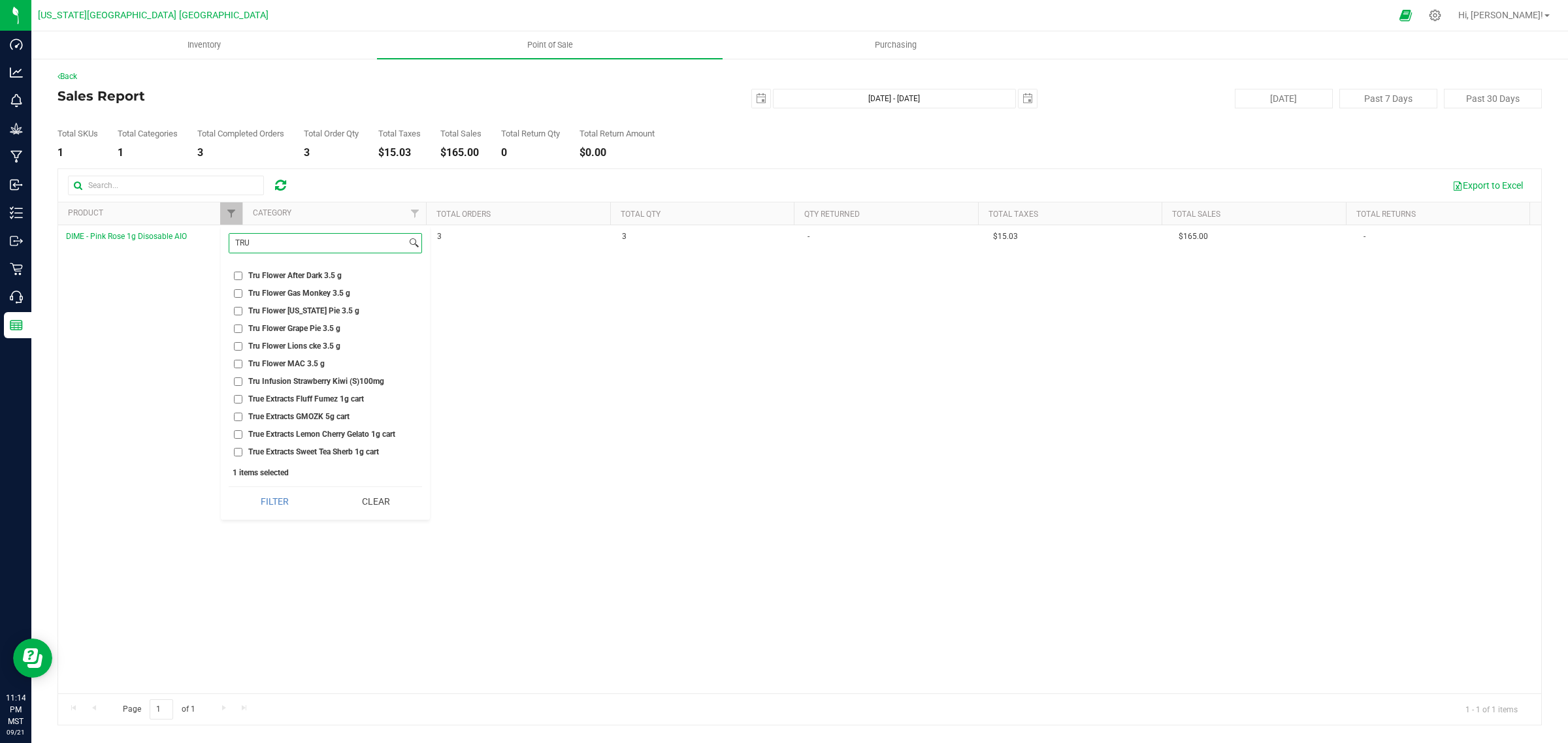
click at [279, 238] on input "TRU" at bounding box center [317, 243] width 177 height 19
type input "TRU"
click at [265, 267] on span "TRU Rosin Vape -Ice Widow .5 g" at bounding box center [305, 269] width 114 height 8
click at [243, 267] on input "TRU Rosin Vape -Ice Widow .5 g" at bounding box center [237, 269] width 8 height 8
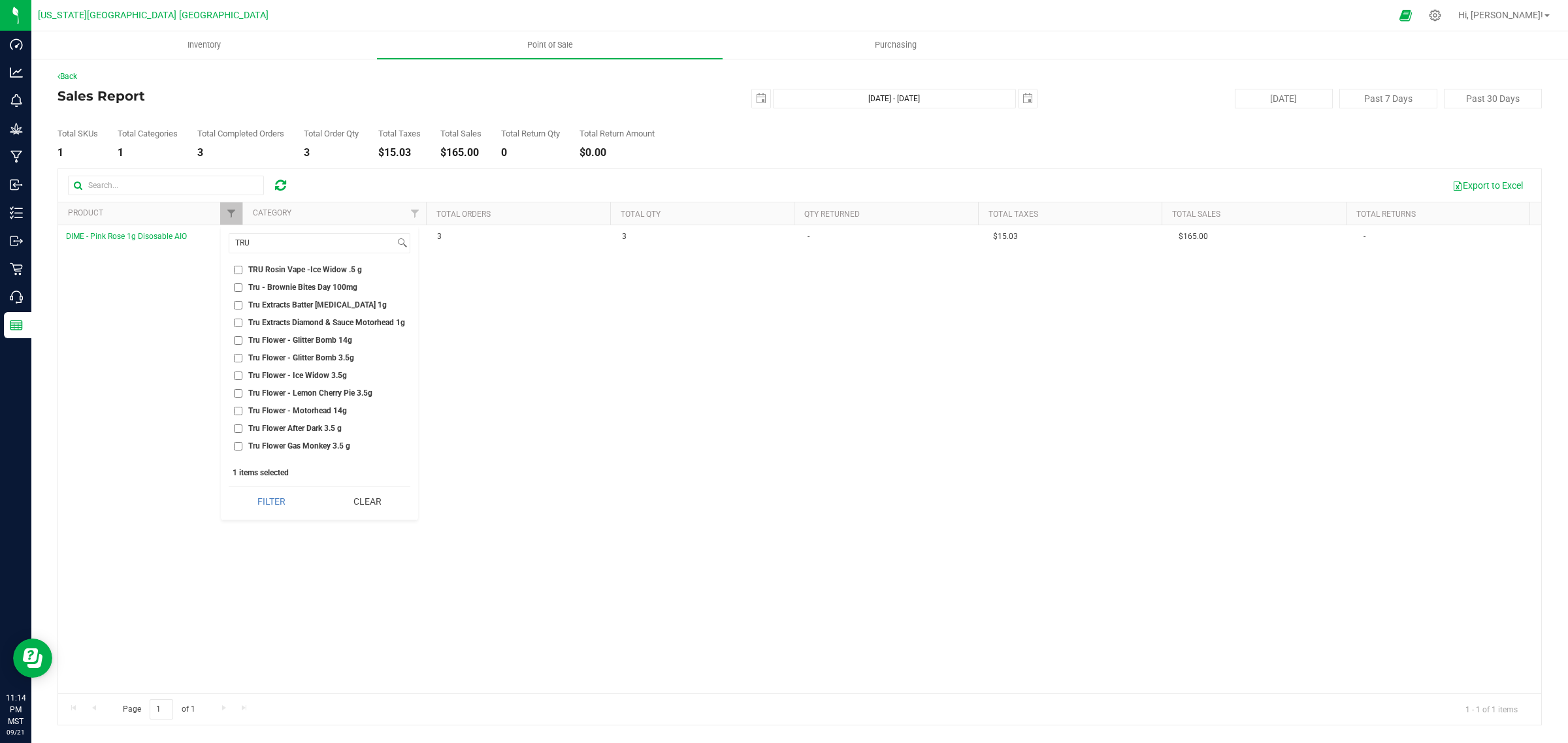
checkbox input "true"
click at [281, 499] on button "Filter" at bounding box center [272, 501] width 86 height 28
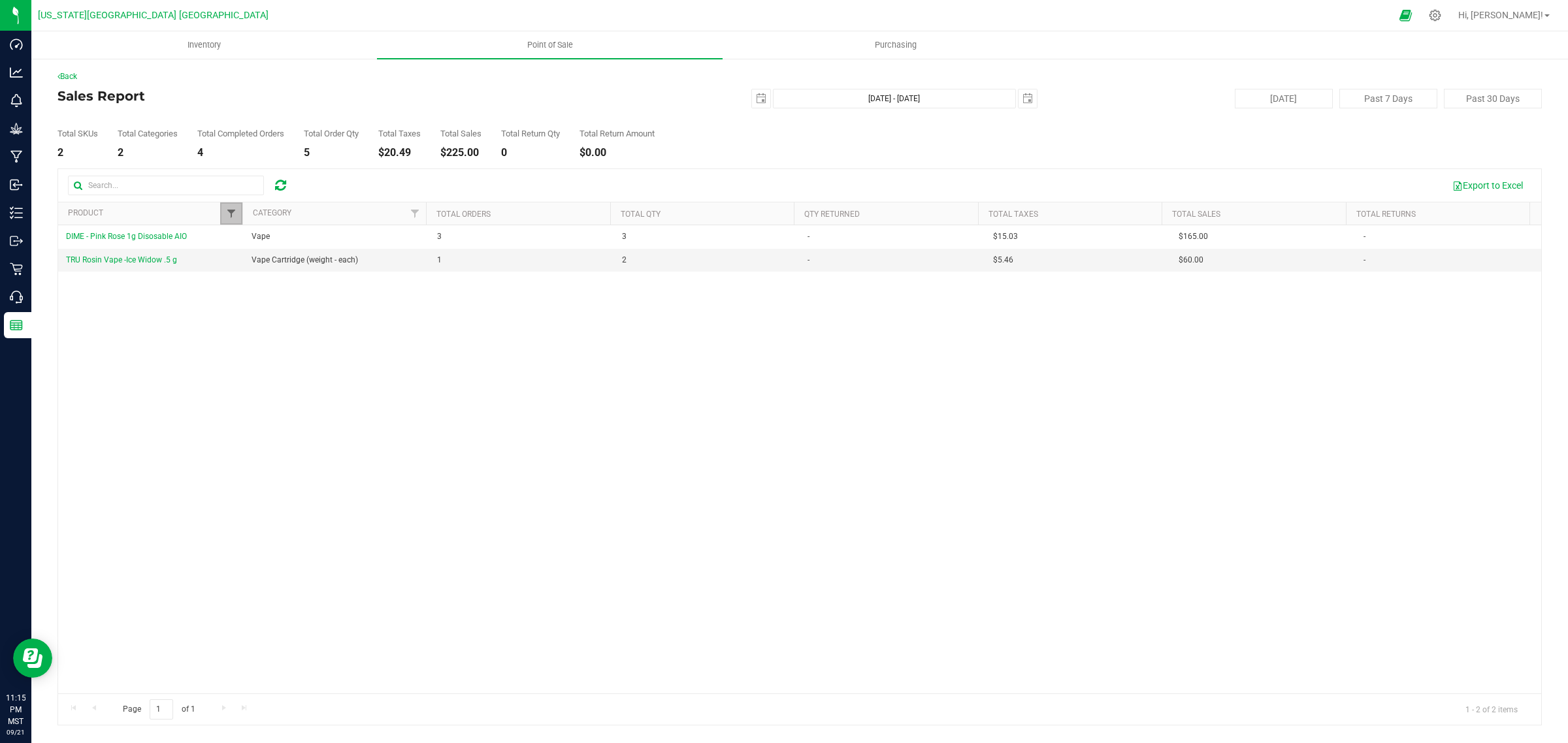
click at [229, 214] on span "Filter" at bounding box center [231, 213] width 10 height 10
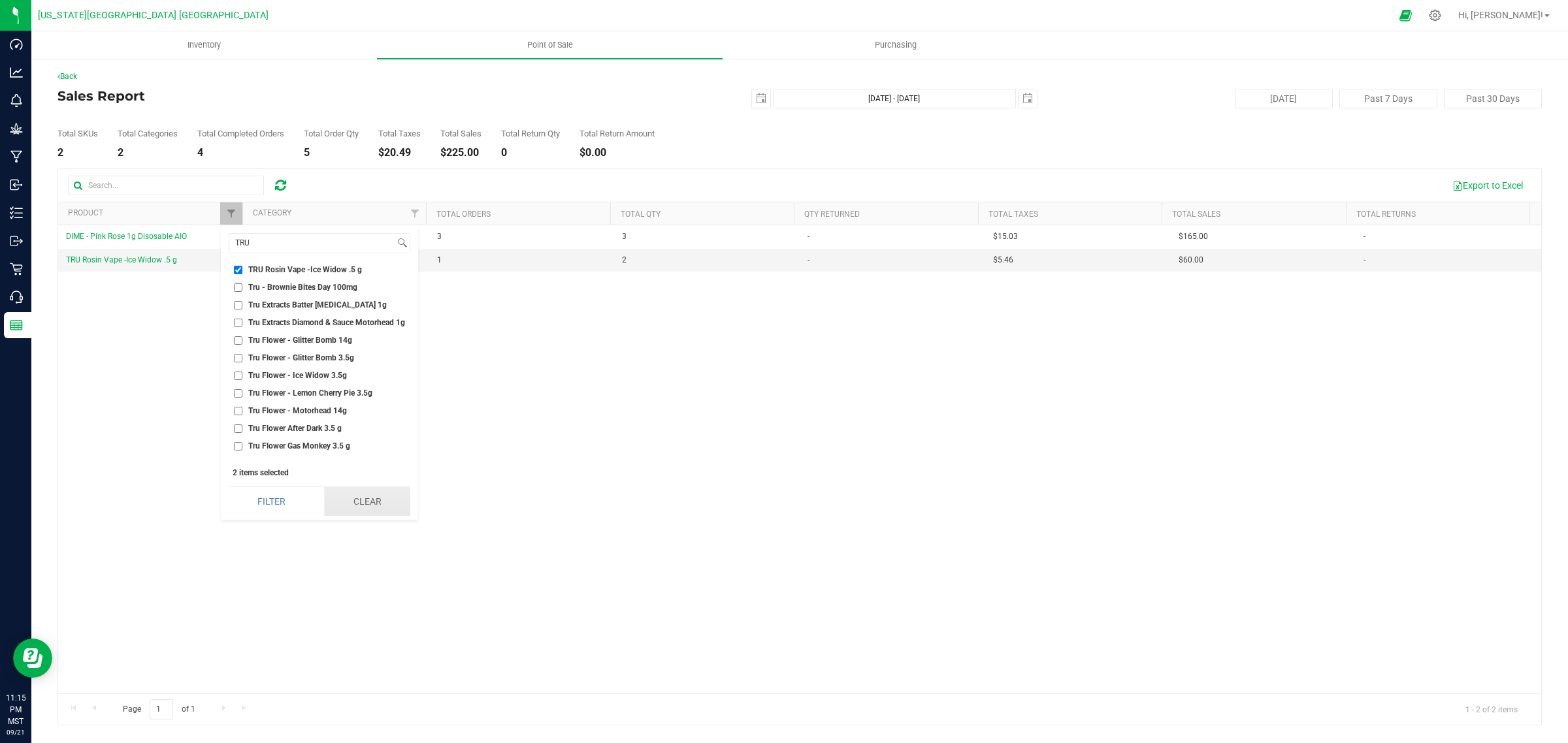
click at [377, 490] on button "Clear" at bounding box center [367, 501] width 86 height 28
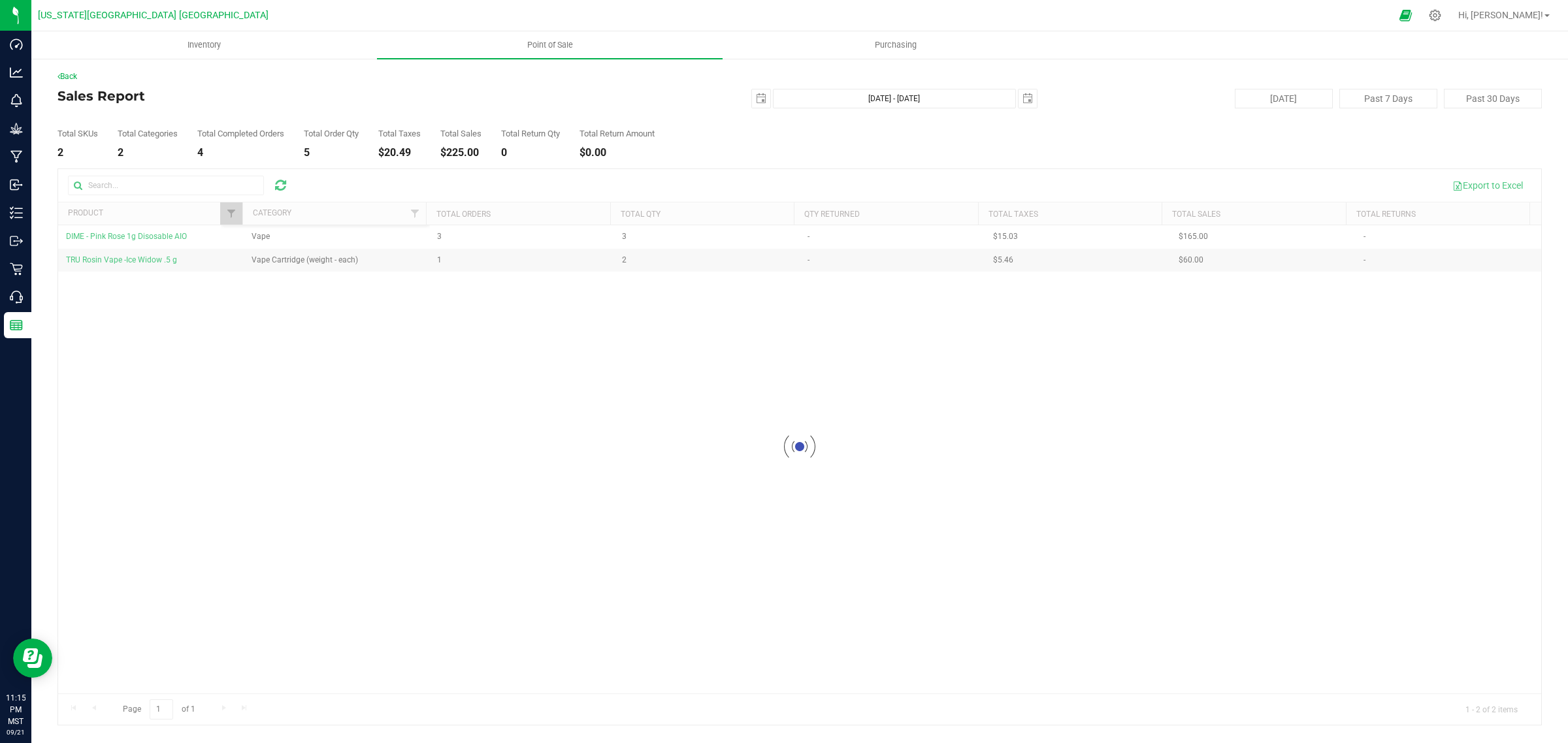
scroll to position [0, 0]
checkbox input "false"
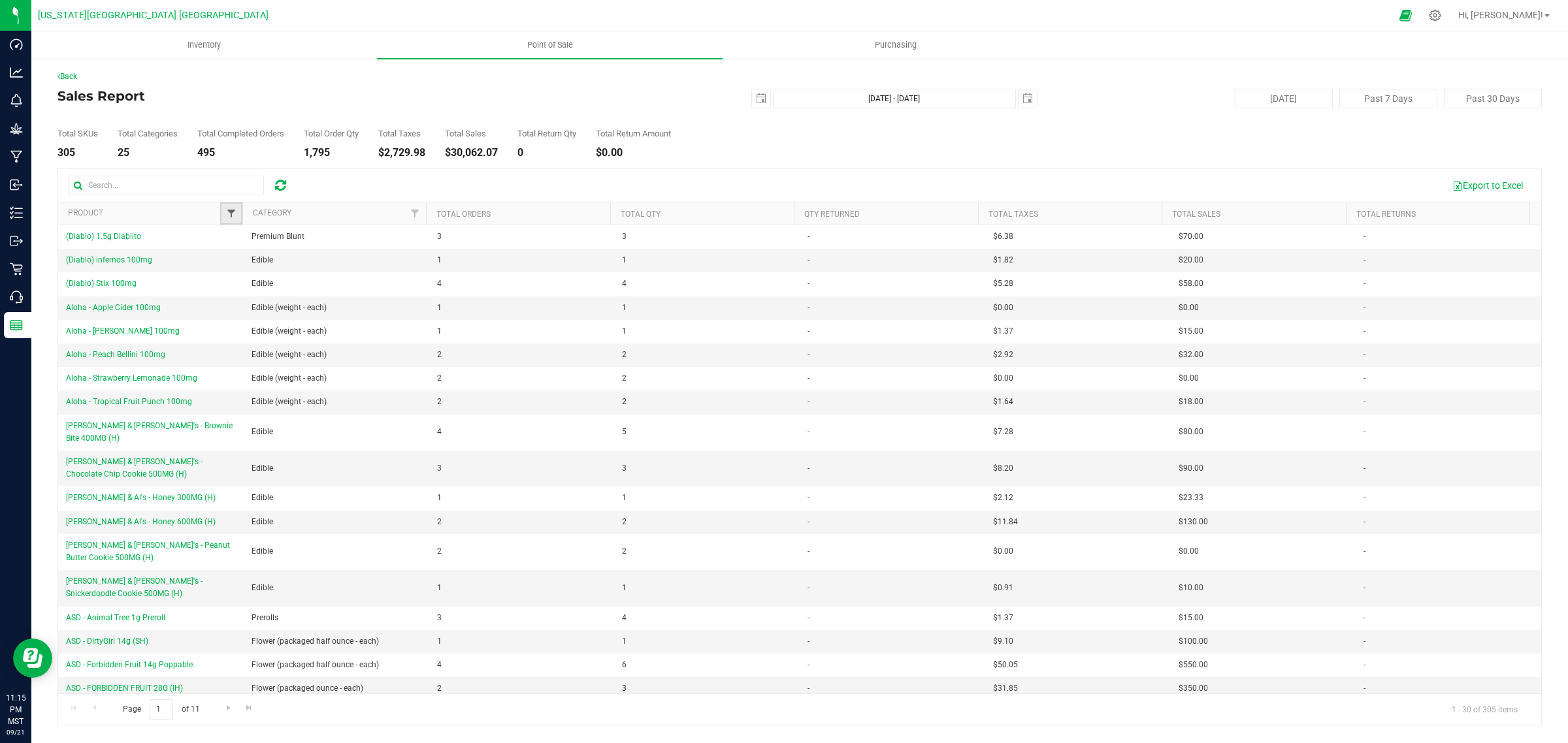
click at [234, 211] on span "Filter" at bounding box center [231, 213] width 10 height 10
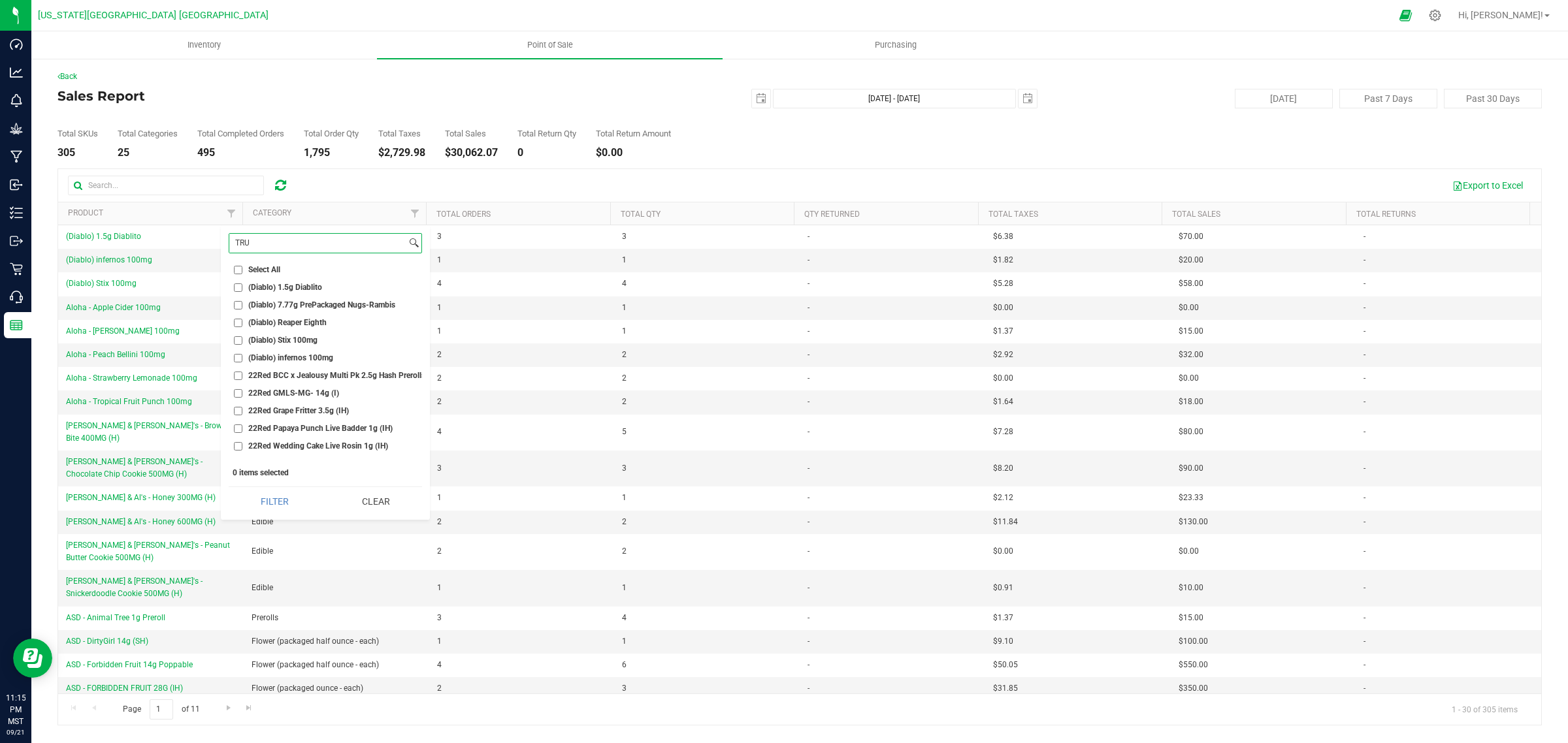
click at [260, 248] on input "TRU" at bounding box center [317, 243] width 177 height 19
type input "DIME"
click at [238, 269] on input "DIME - Cantalope Dream 2g AIO (S)" at bounding box center [237, 269] width 8 height 8
checkbox input "true"
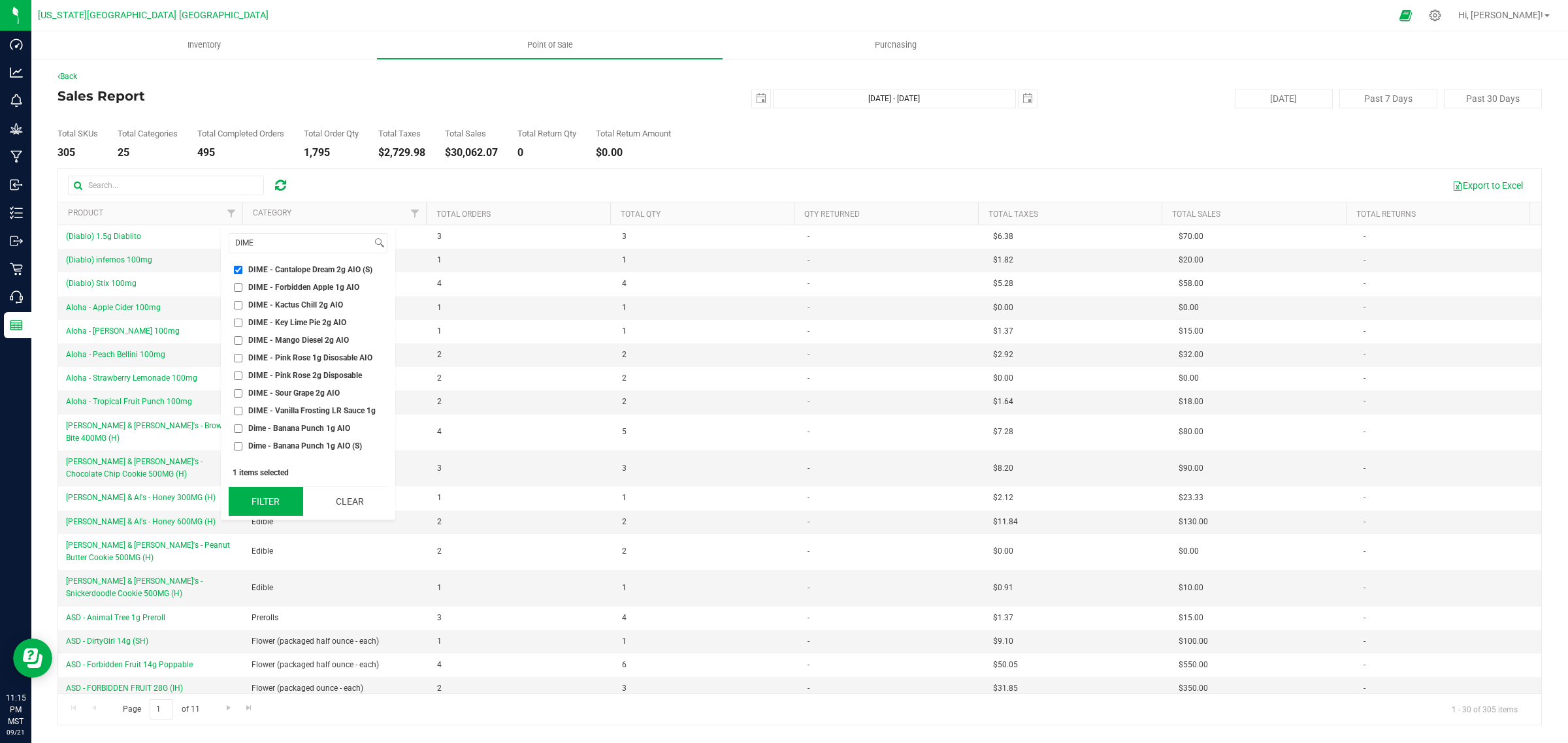
click at [280, 503] on button "Filter" at bounding box center [266, 501] width 74 height 28
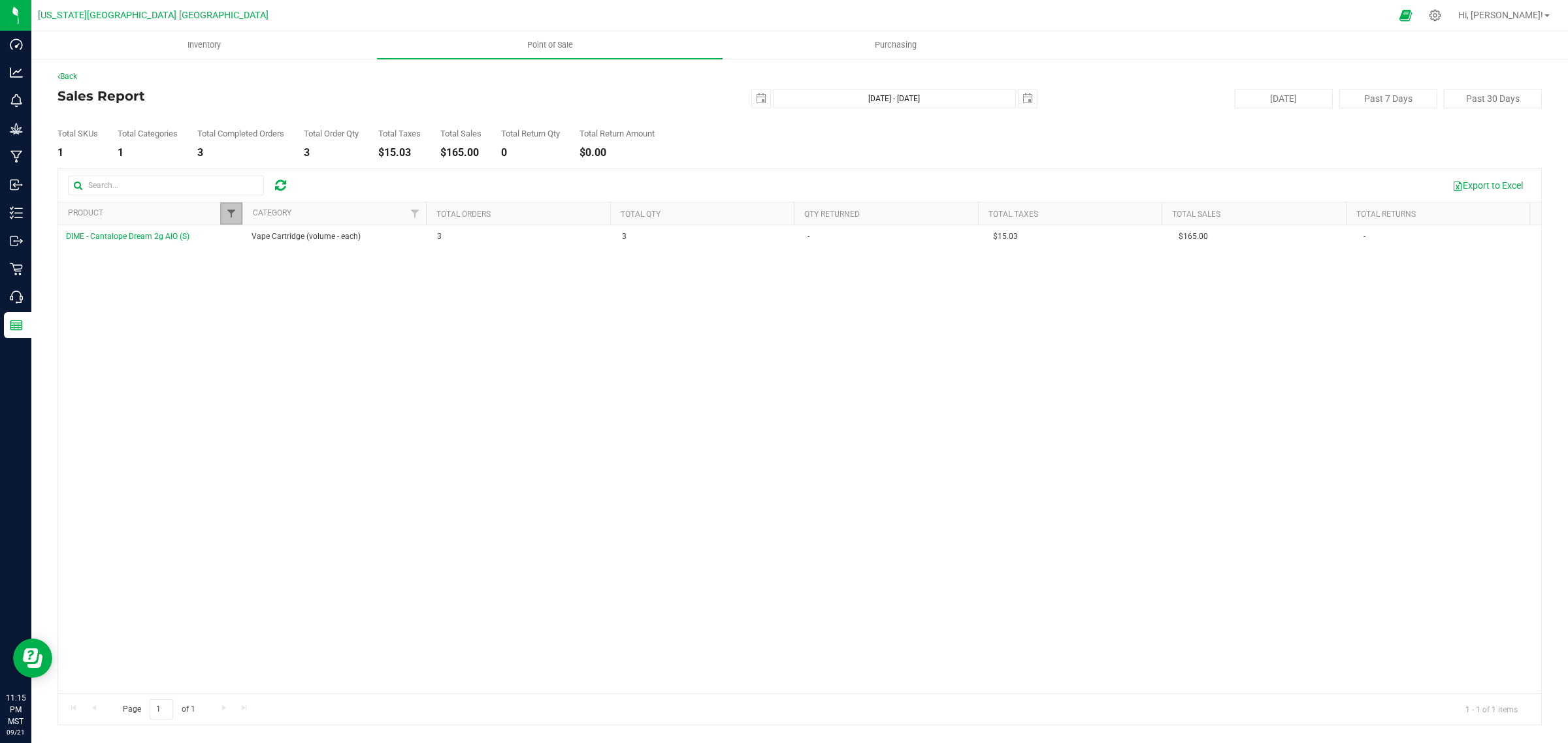
click at [231, 213] on span "Filter" at bounding box center [231, 213] width 10 height 10
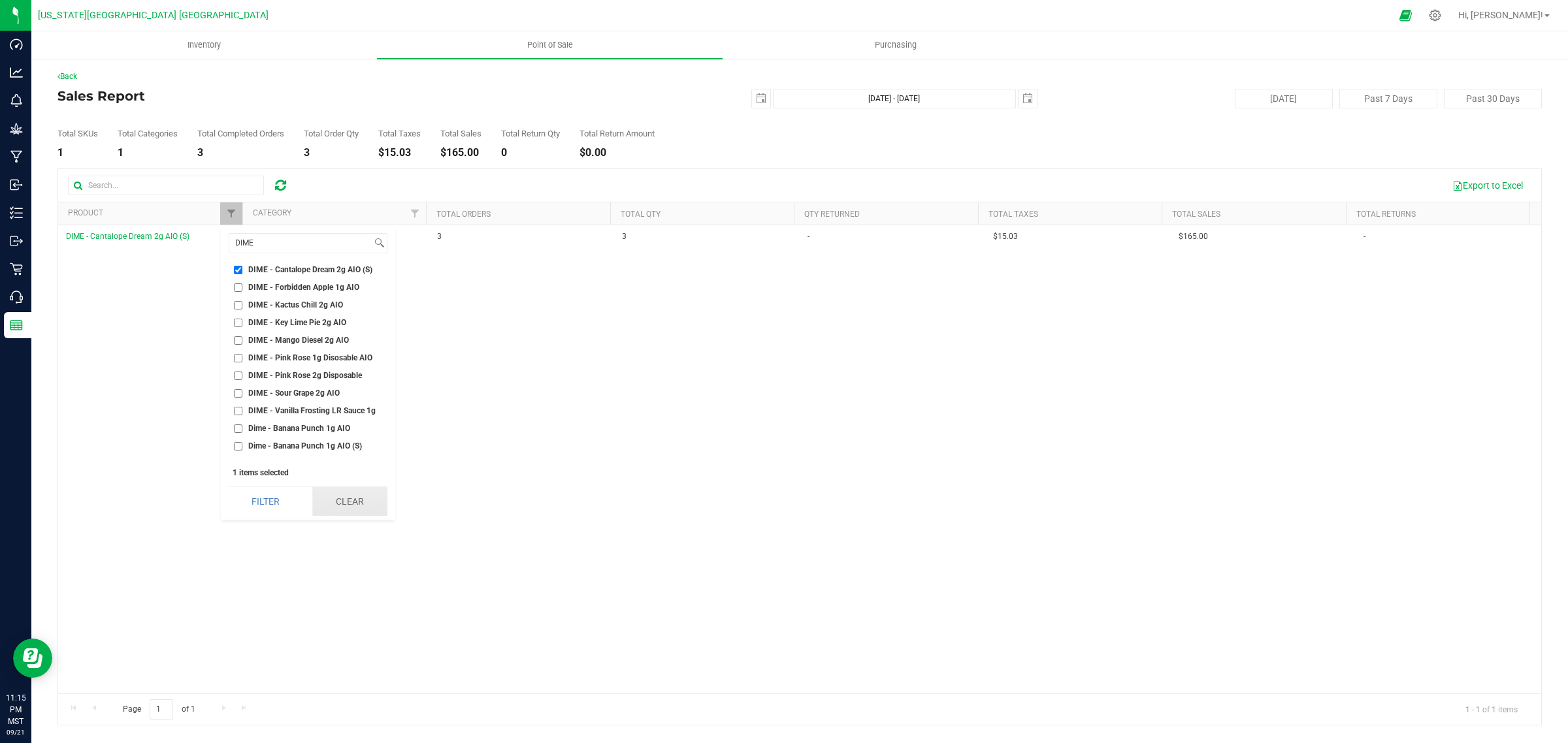
click at [354, 500] on button "Clear" at bounding box center [350, 501] width 75 height 28
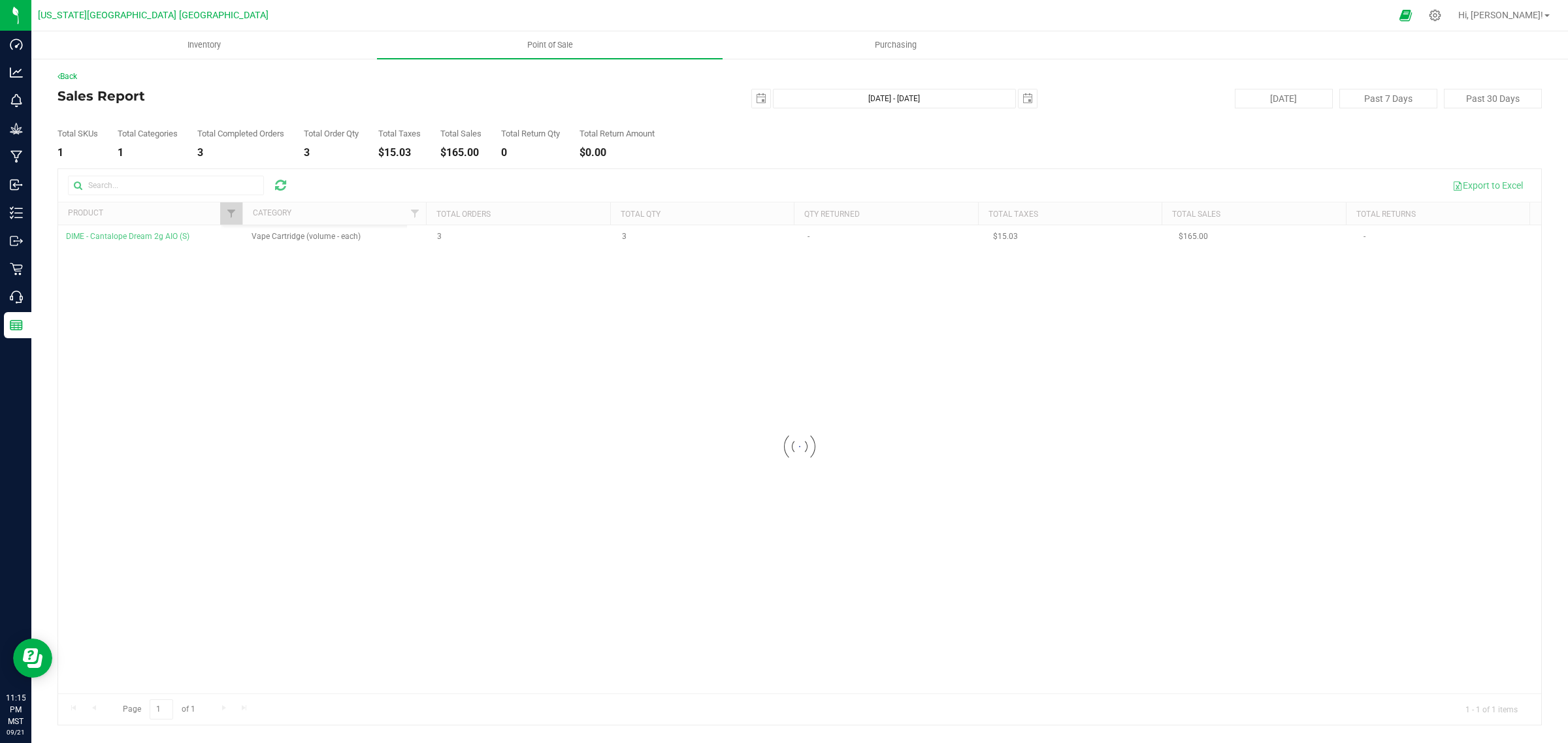
scroll to position [6919, 0]
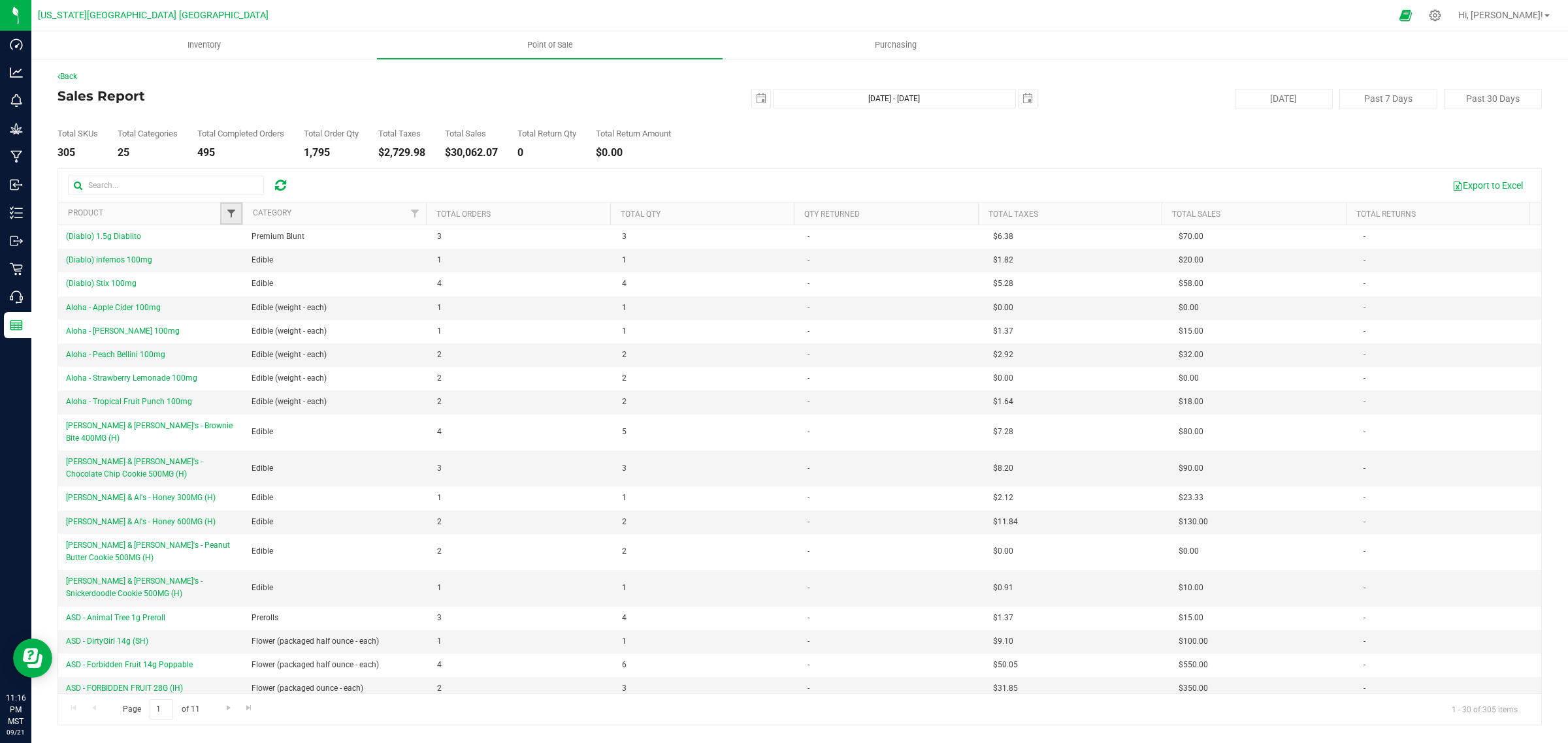
click at [232, 211] on span "Filter" at bounding box center [231, 213] width 10 height 10
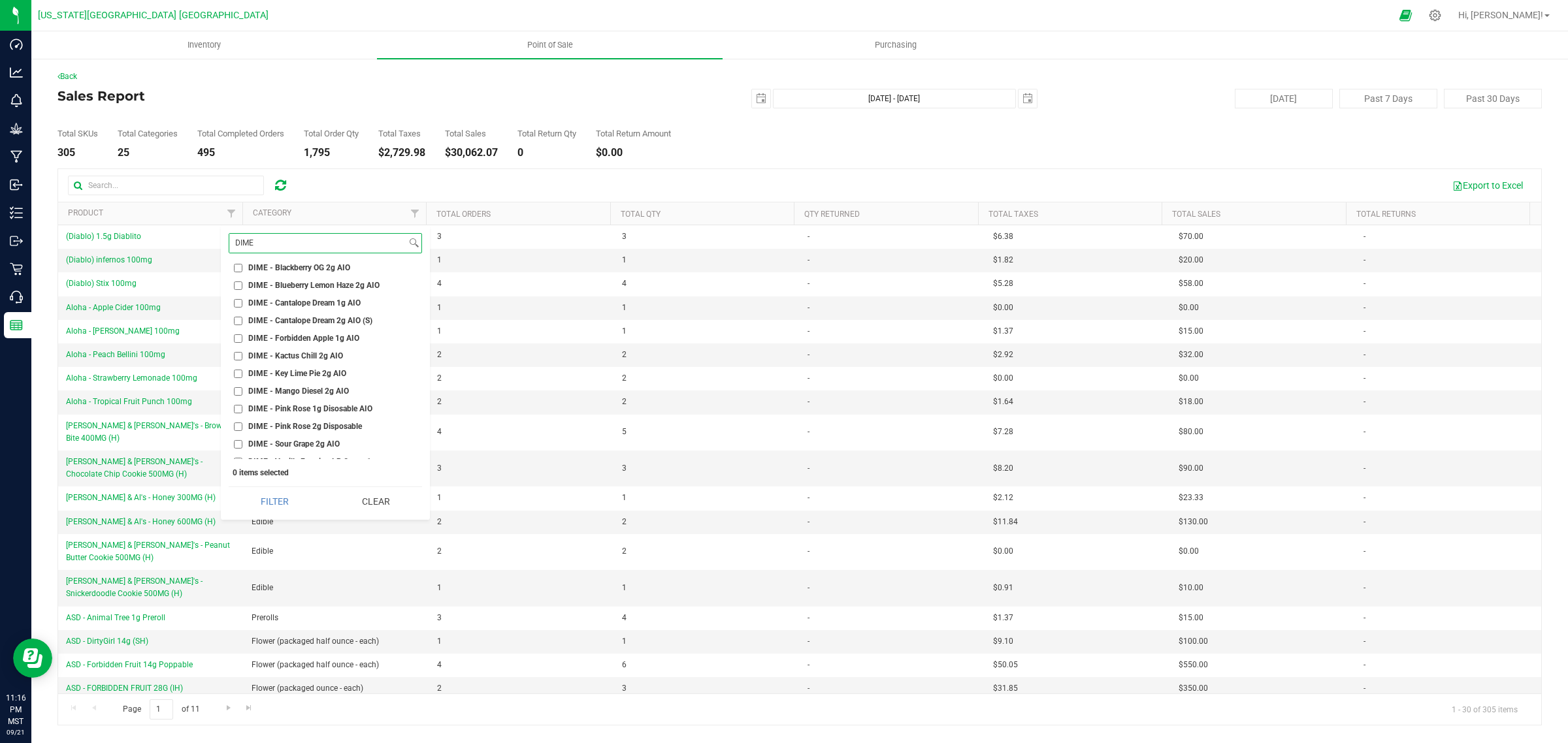
scroll to position [6837, 0]
click at [257, 244] on input "DIME" at bounding box center [317, 243] width 177 height 19
type input "DIME -"
click at [281, 366] on span "DIME - Pink Rose 1g Disosable AIO" at bounding box center [310, 368] width 124 height 8
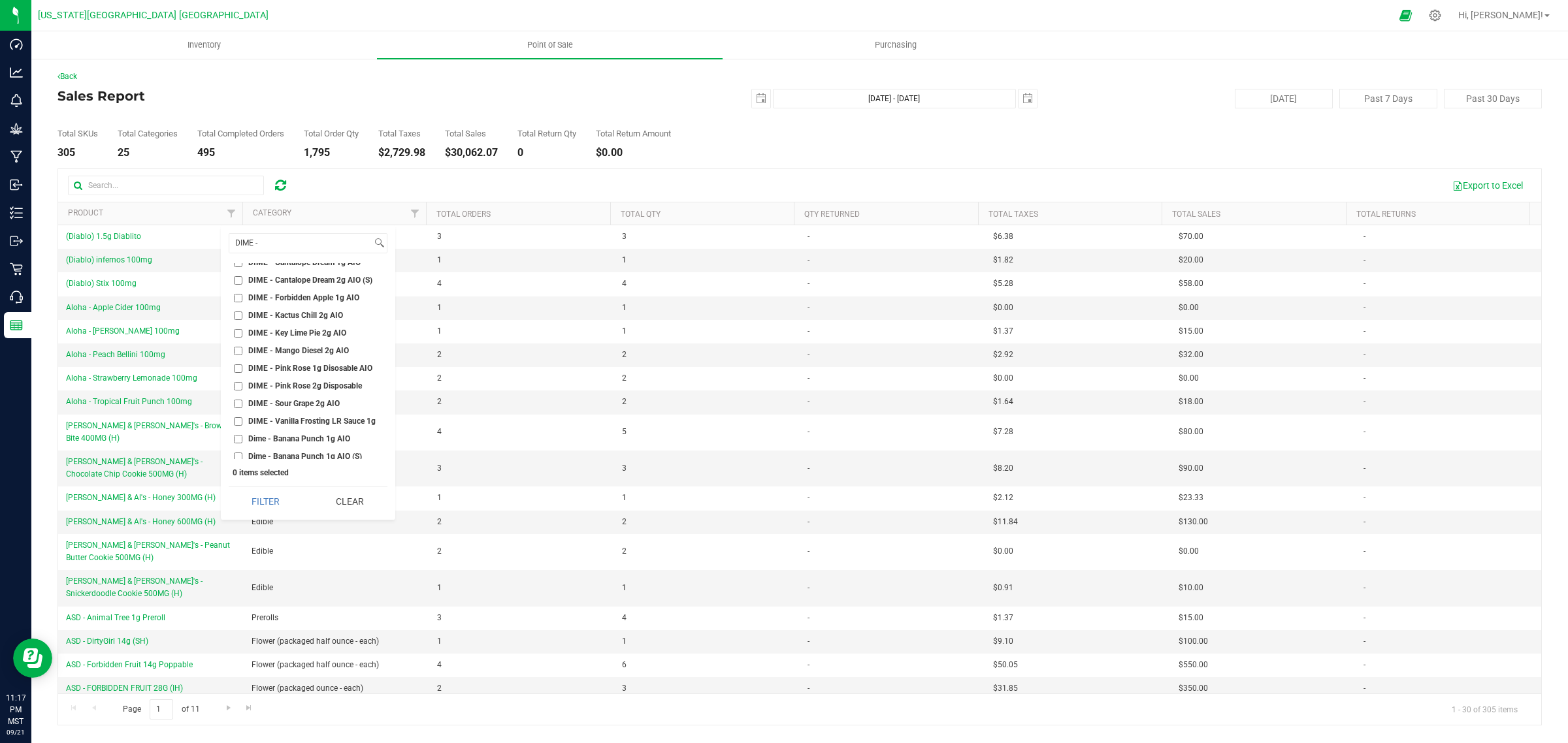
click at [243, 366] on input "DIME - Pink Rose 1g Disosable AIO" at bounding box center [237, 368] width 8 height 8
checkbox input "true"
click at [253, 503] on button "Filter" at bounding box center [266, 501] width 74 height 28
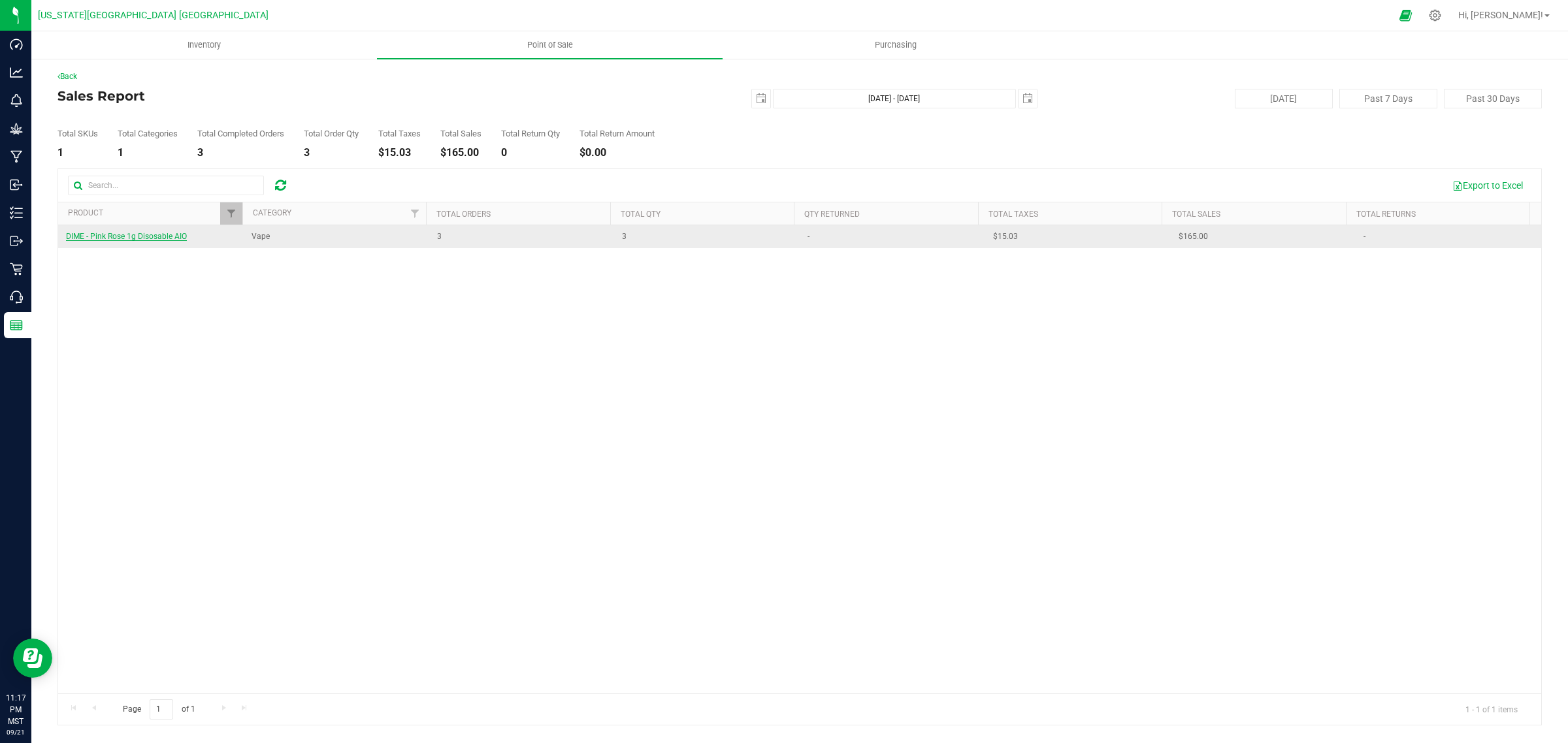
click at [158, 236] on span "DIME - Pink Rose 1g Disosable AIO" at bounding box center [126, 236] width 121 height 9
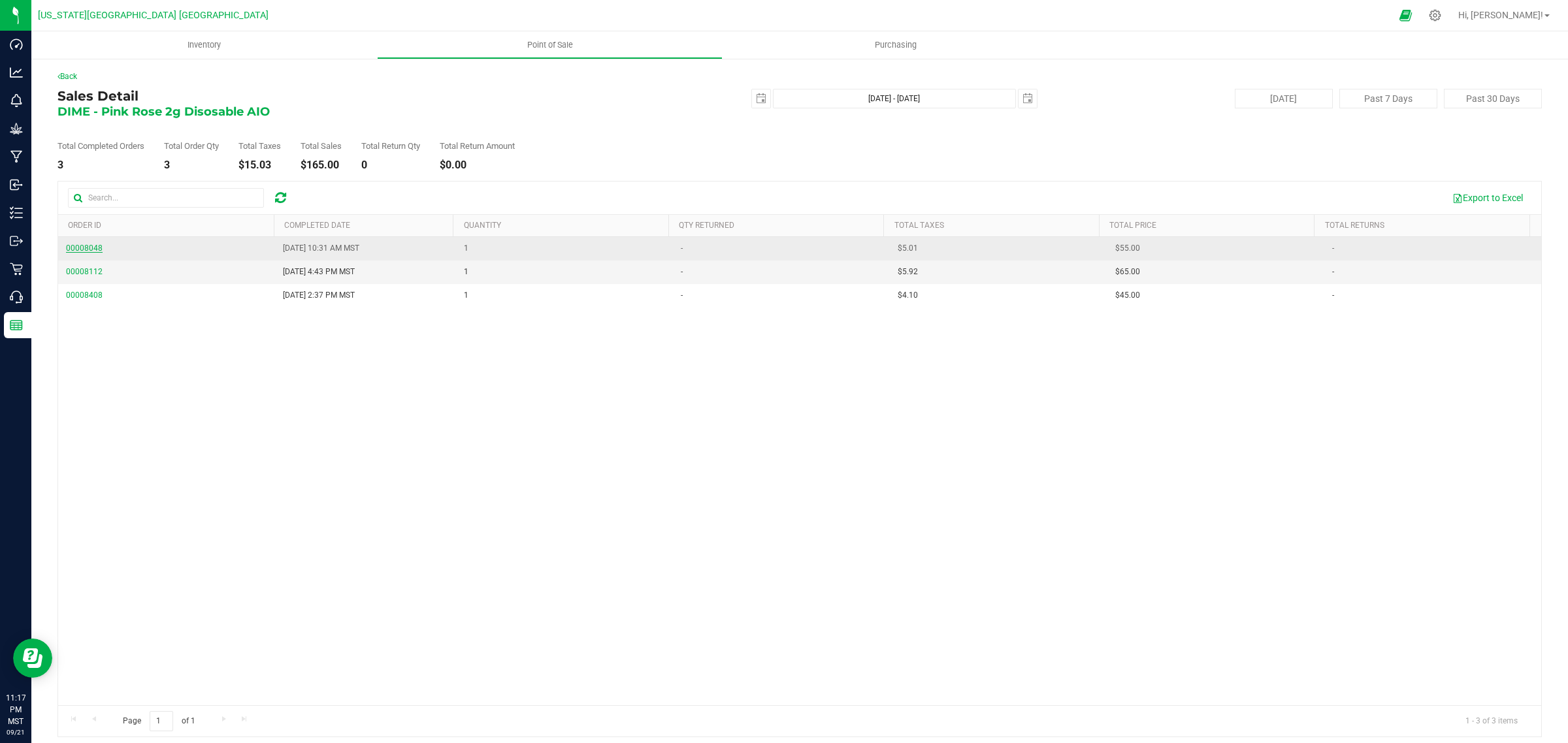
click at [88, 246] on span "00008048" at bounding box center [84, 248] width 37 height 9
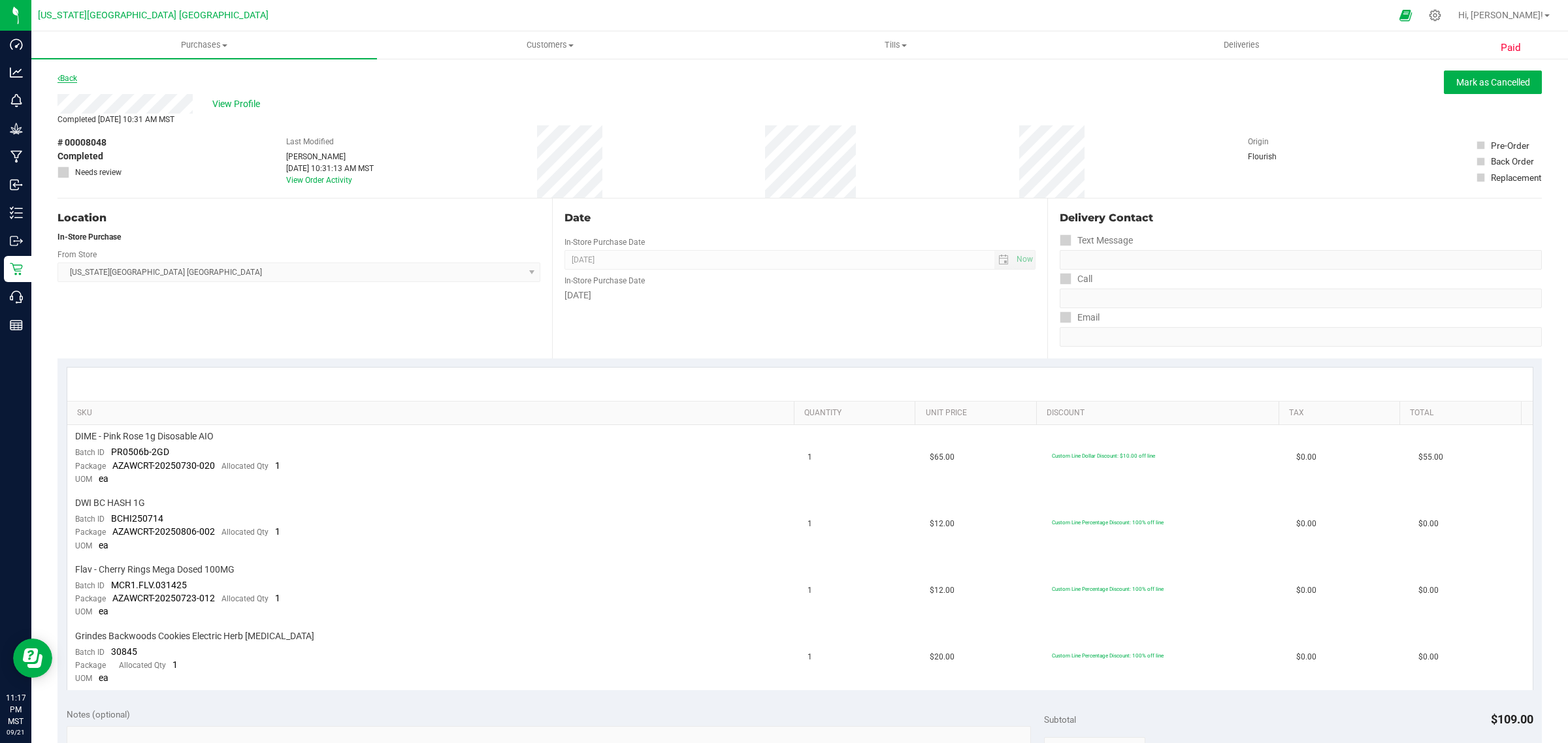
click at [64, 79] on link "Back" at bounding box center [67, 79] width 19 height 9
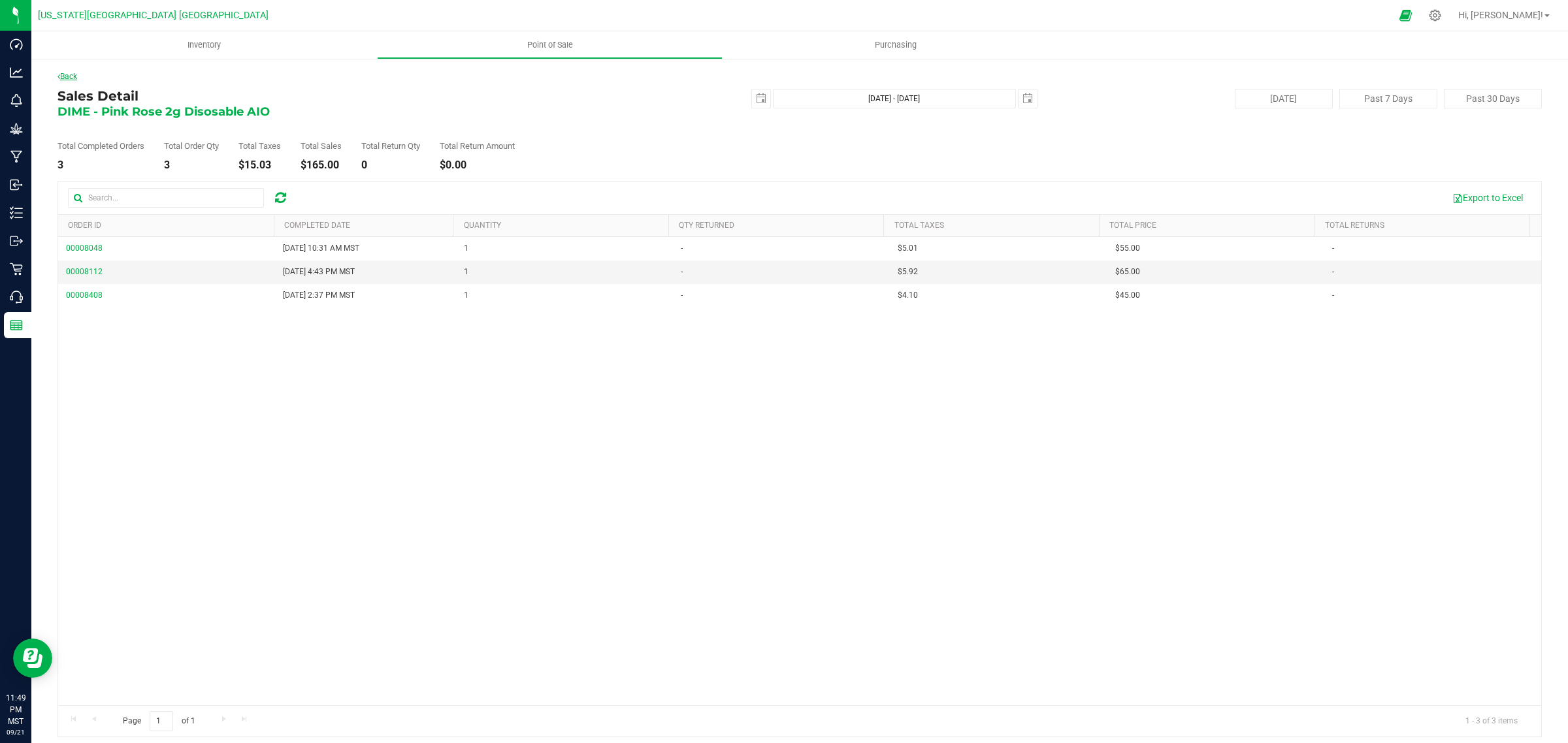
click at [69, 72] on link "Back" at bounding box center [67, 76] width 19 height 9
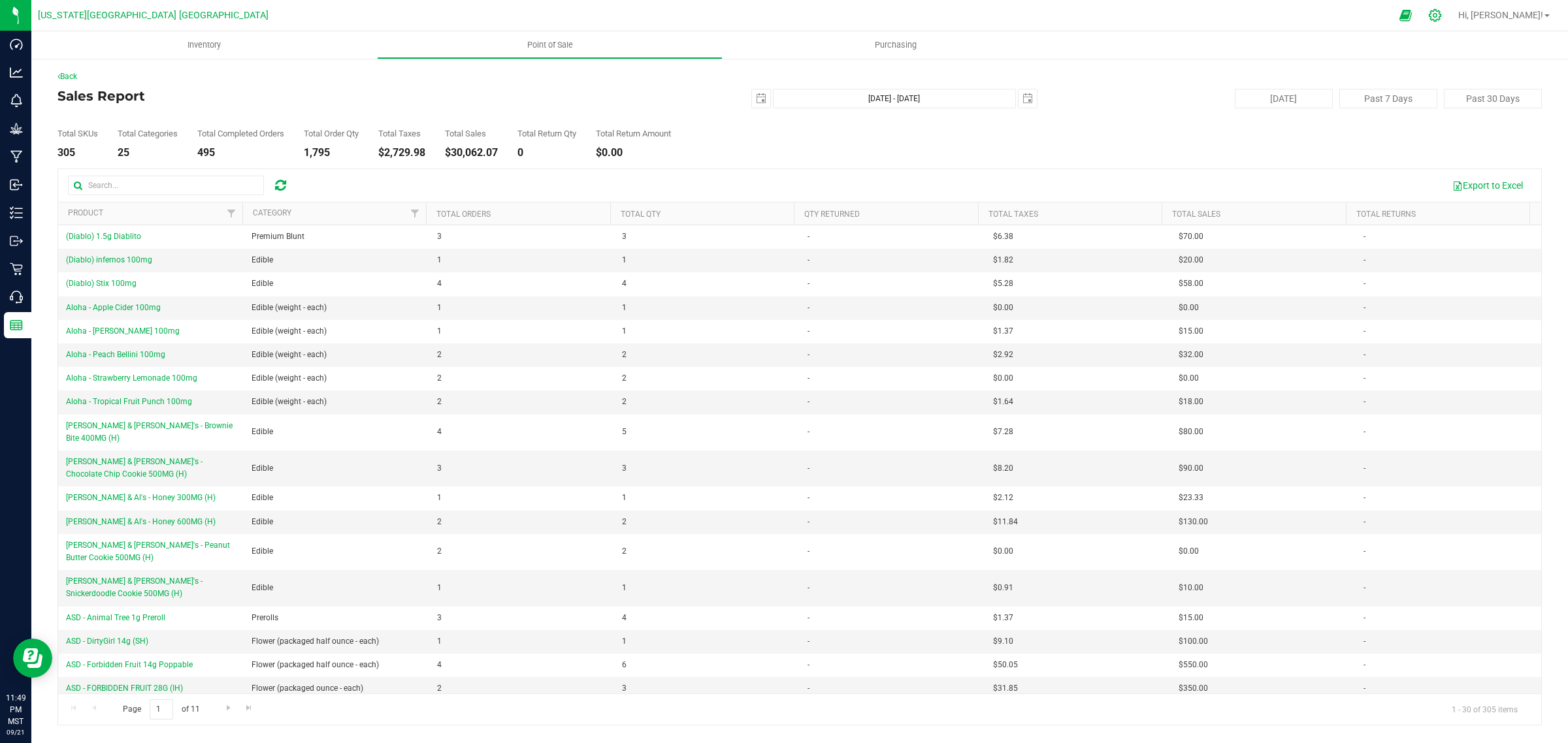
click at [1442, 15] on icon at bounding box center [1435, 15] width 14 height 14
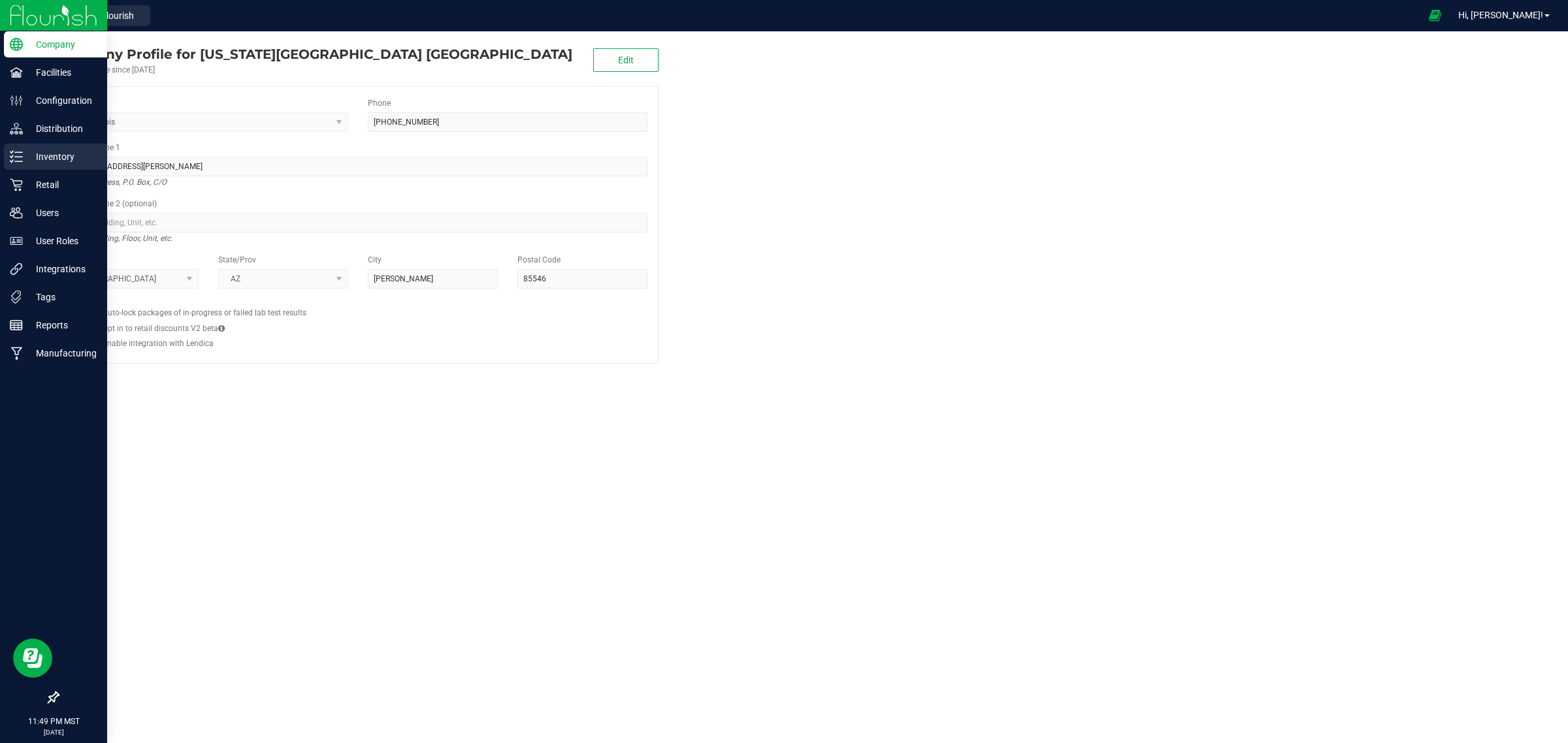
click at [52, 154] on p "Inventory" at bounding box center [62, 157] width 79 height 16
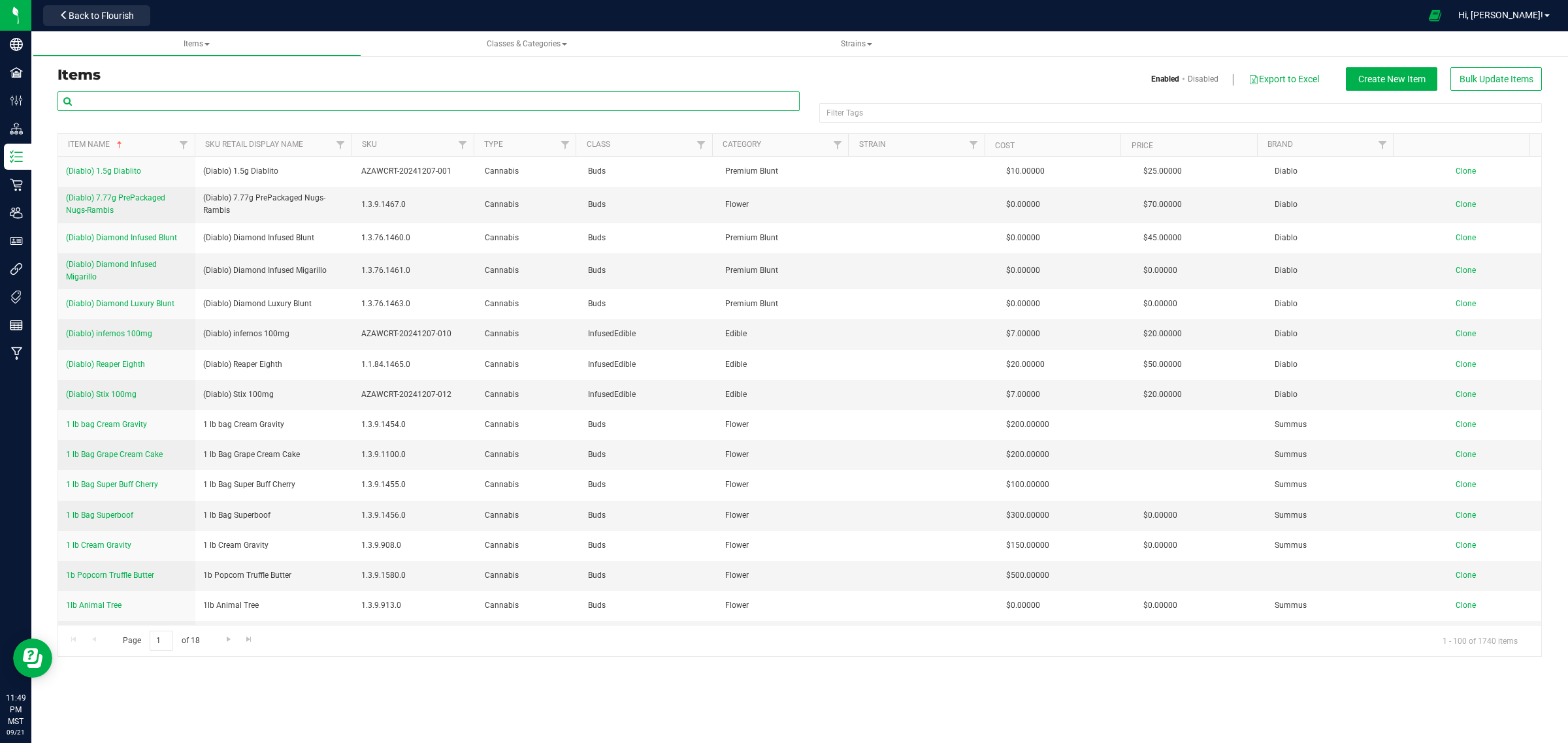
click at [128, 102] on input "text" at bounding box center [429, 101] width 742 height 19
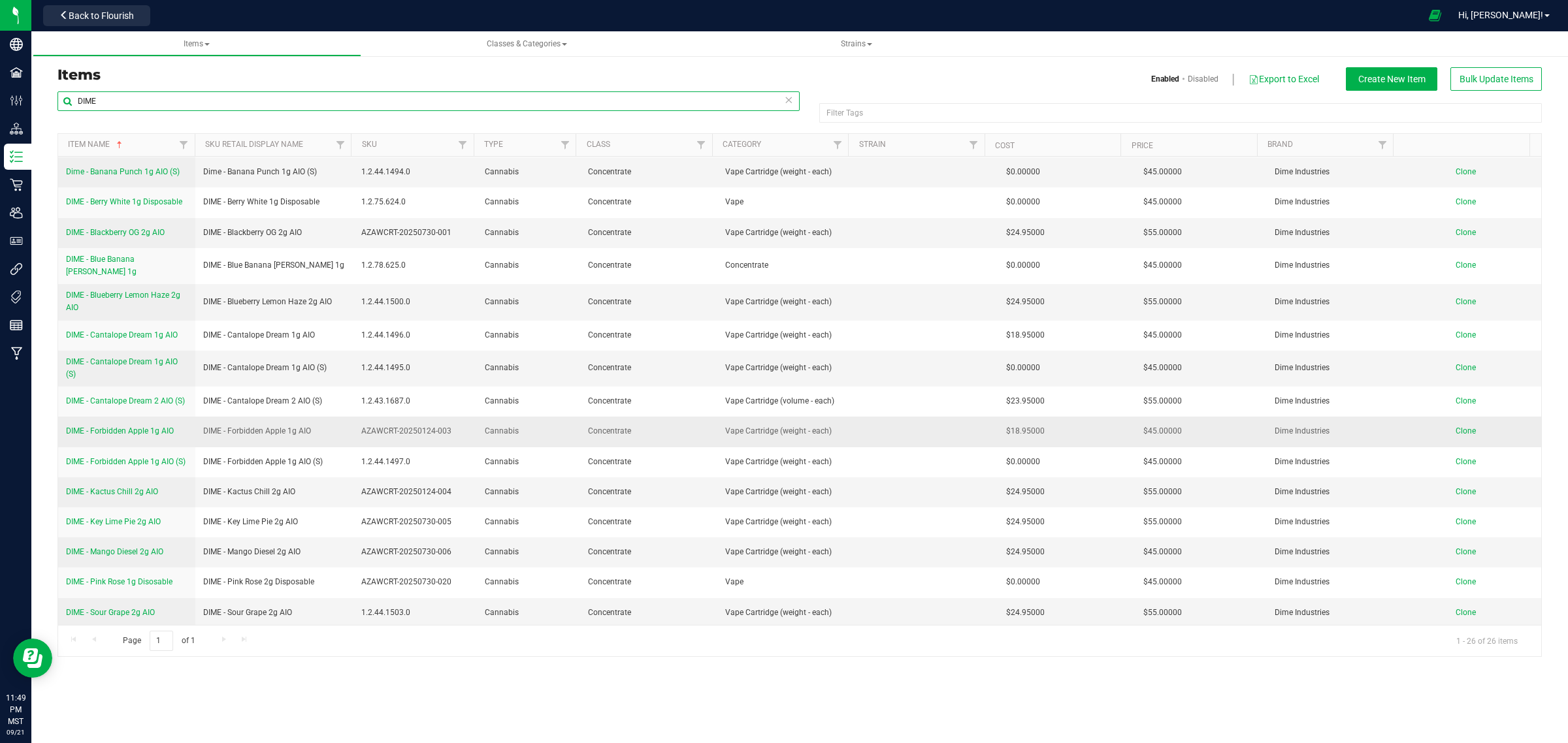
scroll to position [82, 0]
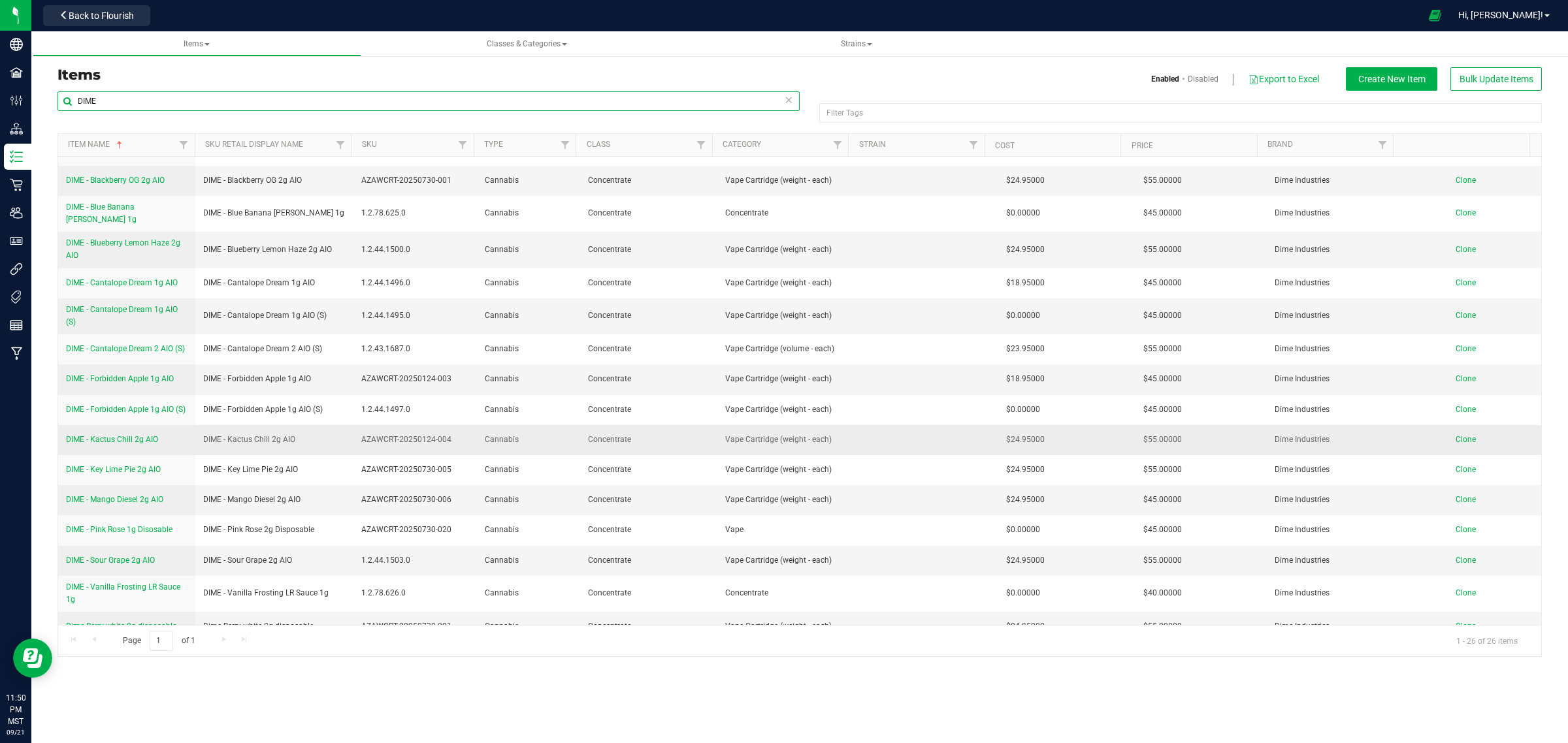
type input "DIME"
click at [99, 435] on span "DIME - Kactus Chill 2g AIO" at bounding box center [112, 440] width 93 height 9
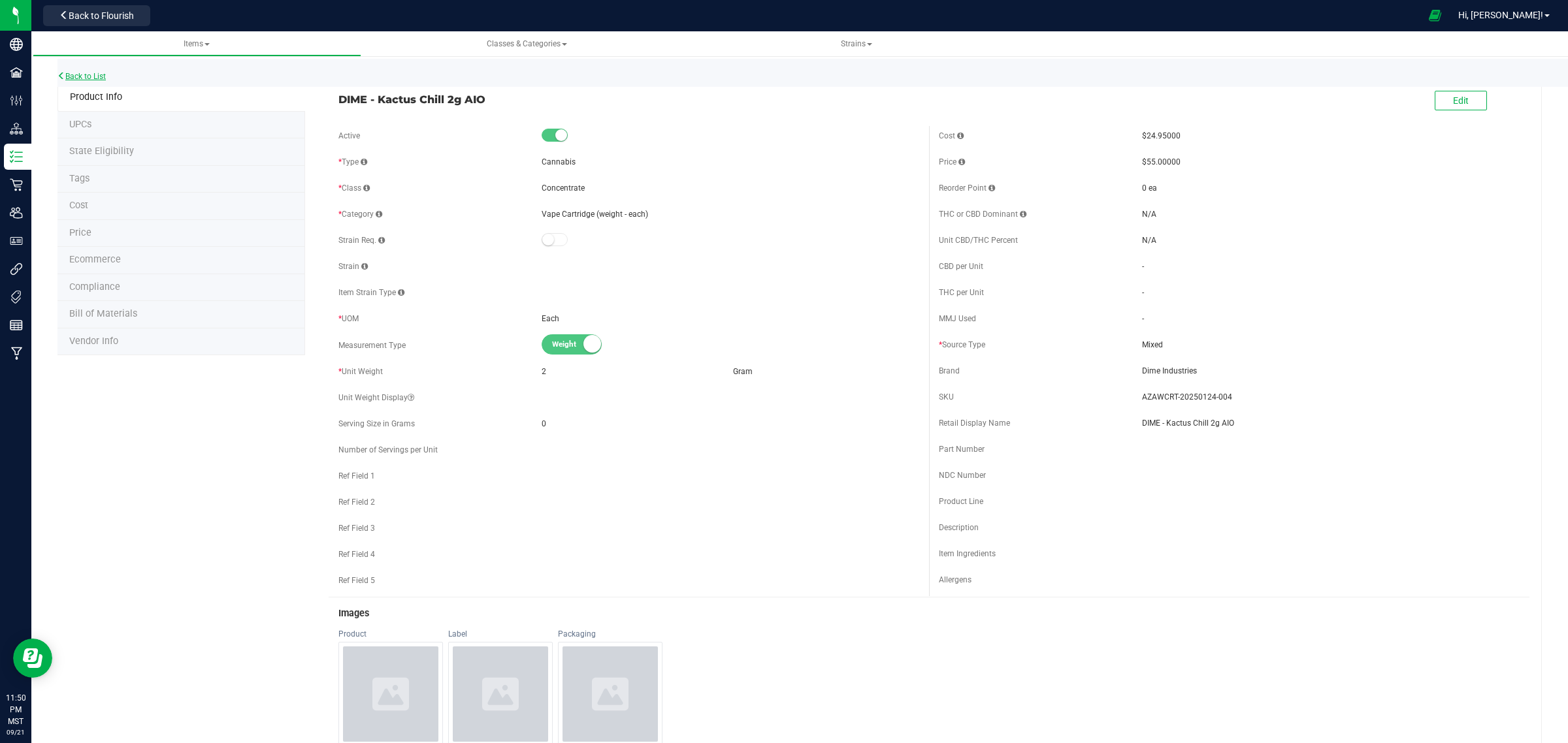
click at [95, 72] on link "Back to List" at bounding box center [82, 76] width 49 height 9
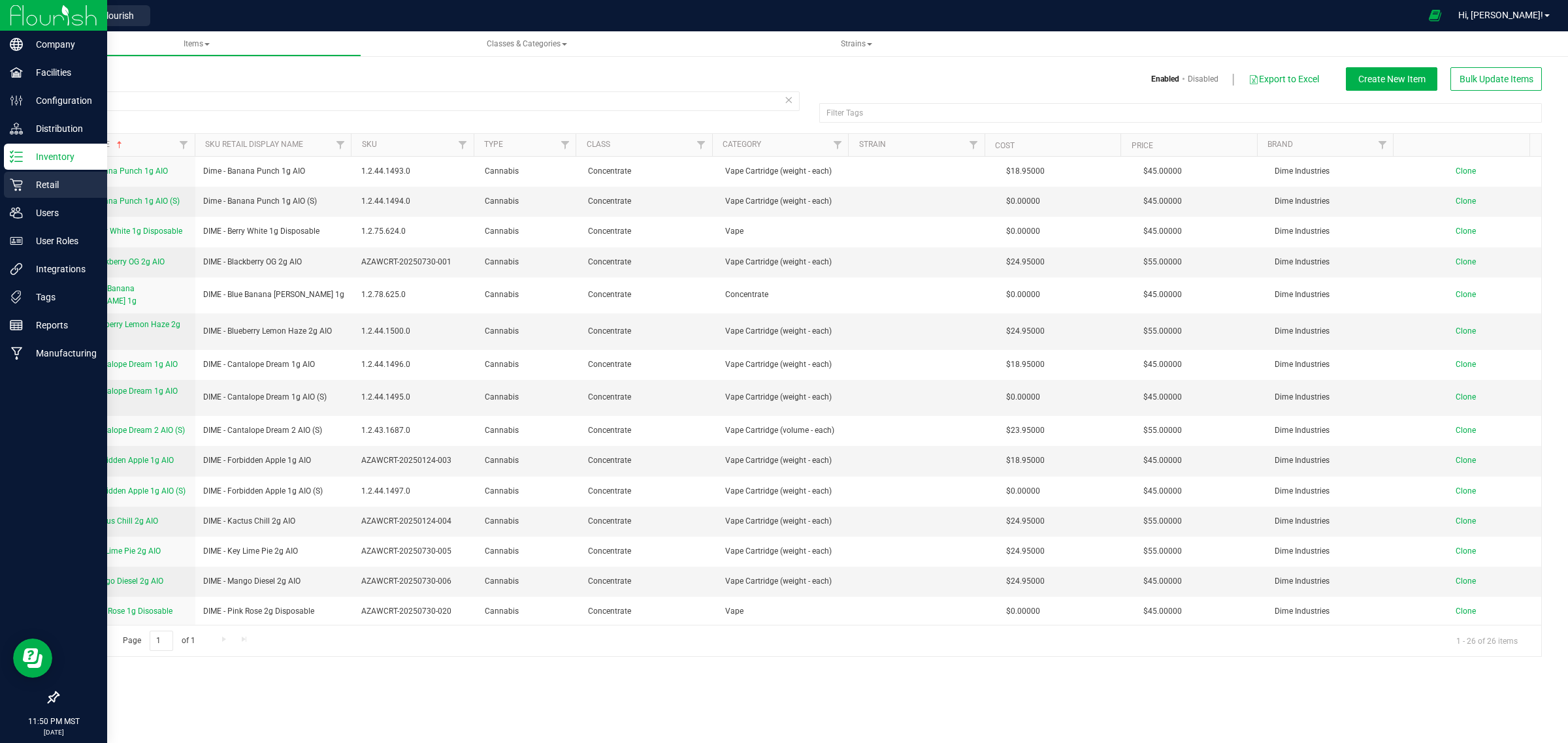
click at [48, 180] on p "Retail" at bounding box center [62, 184] width 79 height 16
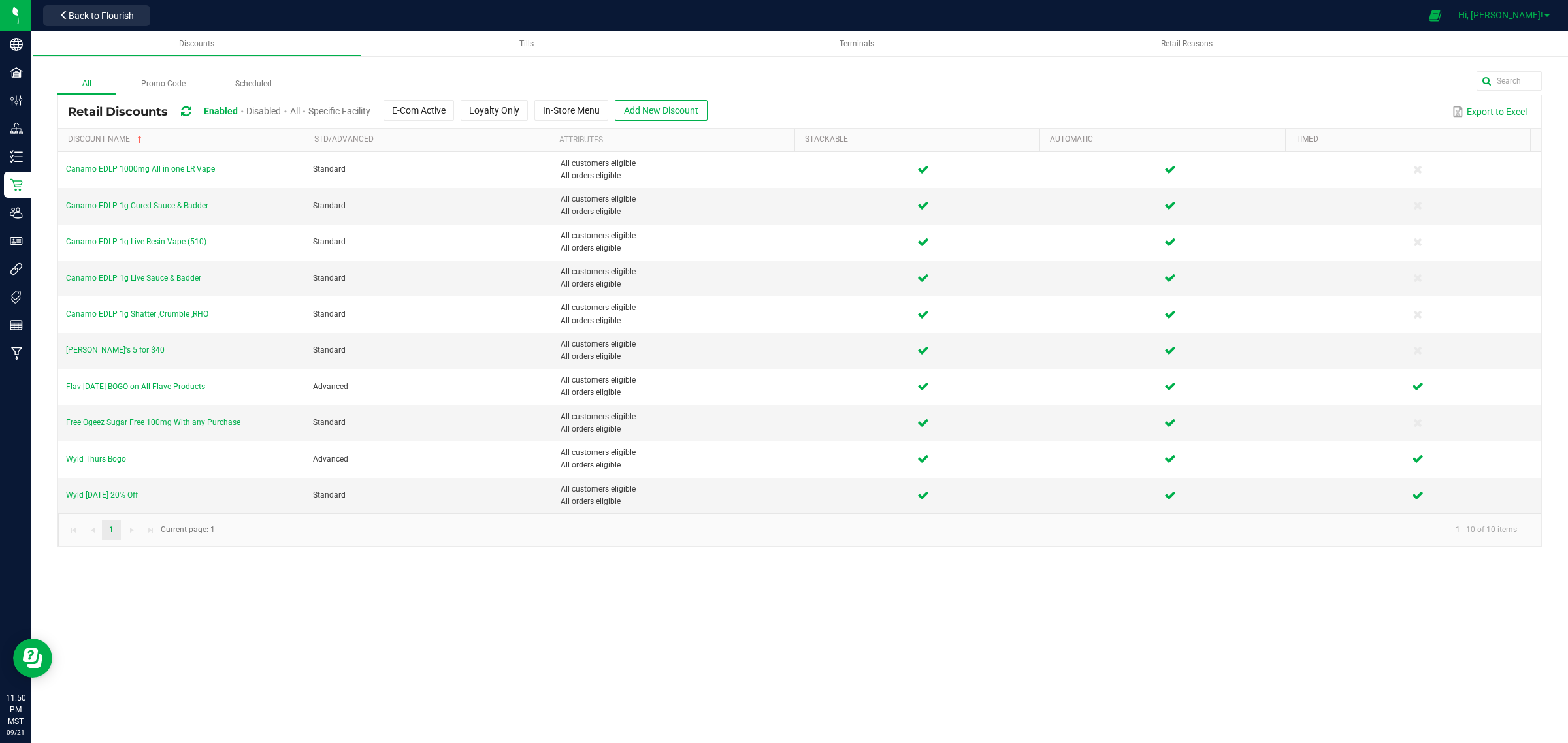
click at [1522, 10] on span "Hi, [PERSON_NAME]!" at bounding box center [1500, 15] width 85 height 10
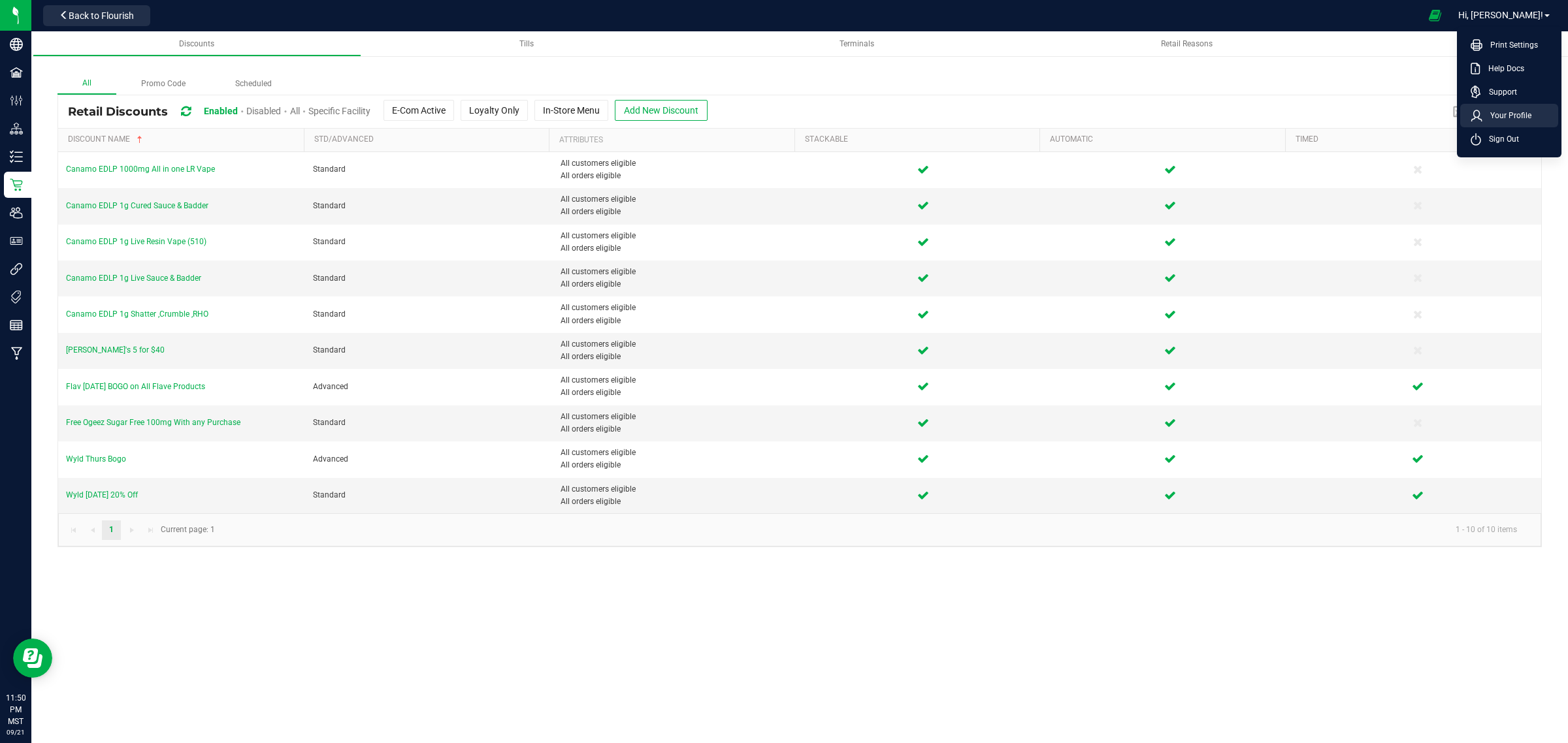
click at [1497, 109] on span "Your Profile" at bounding box center [1507, 115] width 49 height 13
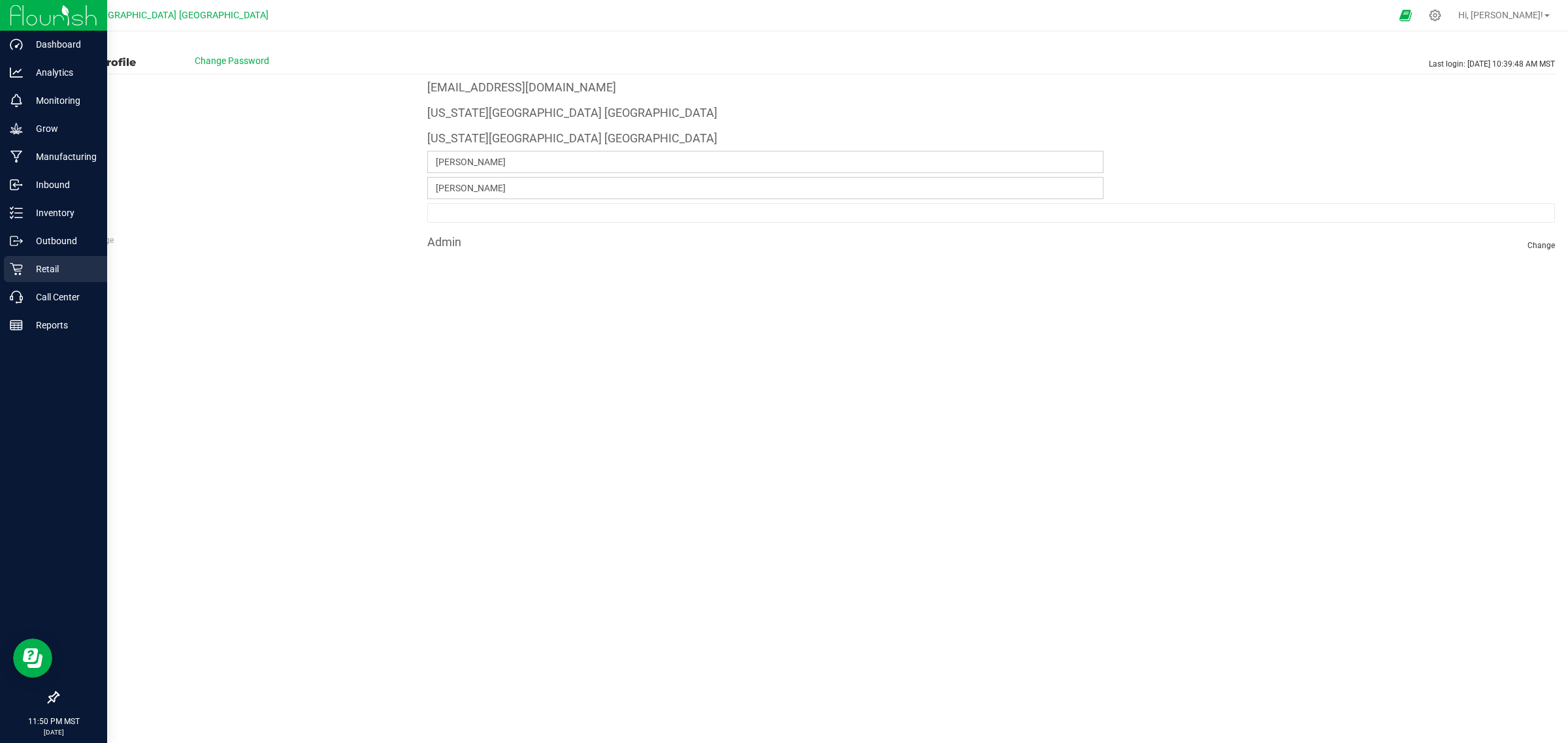
click at [51, 262] on p "Retail" at bounding box center [62, 268] width 79 height 16
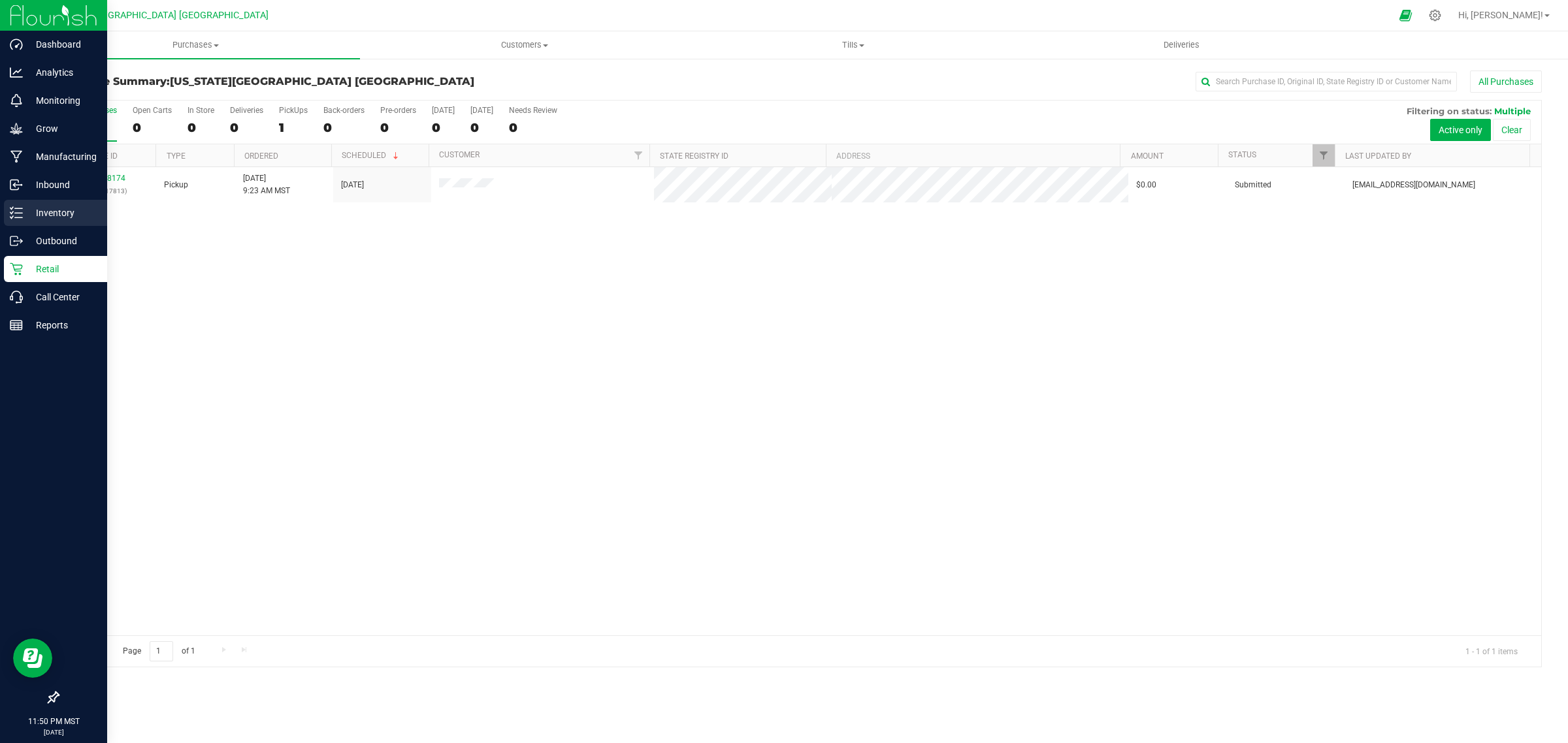
click at [56, 213] on p "Inventory" at bounding box center [62, 213] width 79 height 16
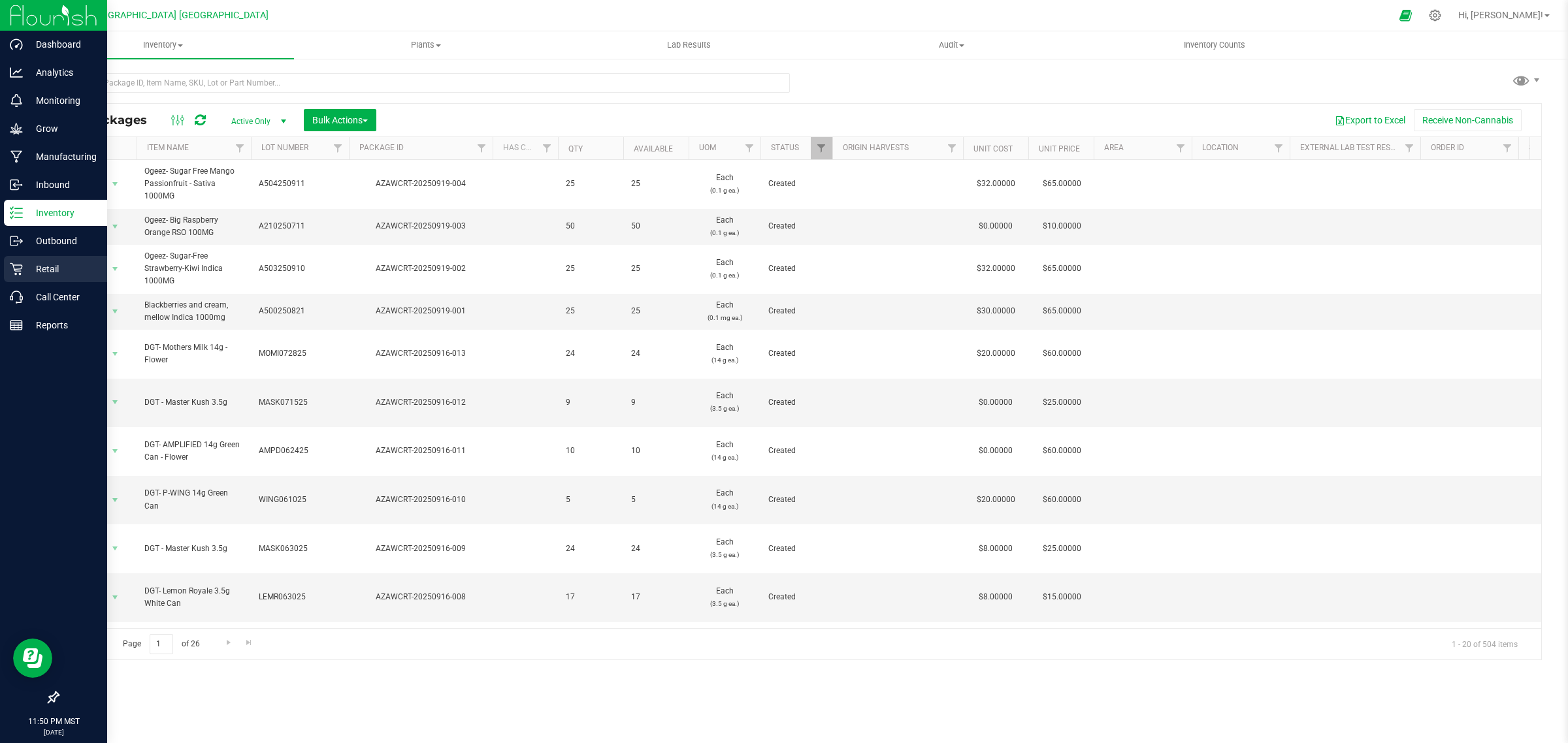
click at [52, 269] on p "Retail" at bounding box center [62, 268] width 79 height 16
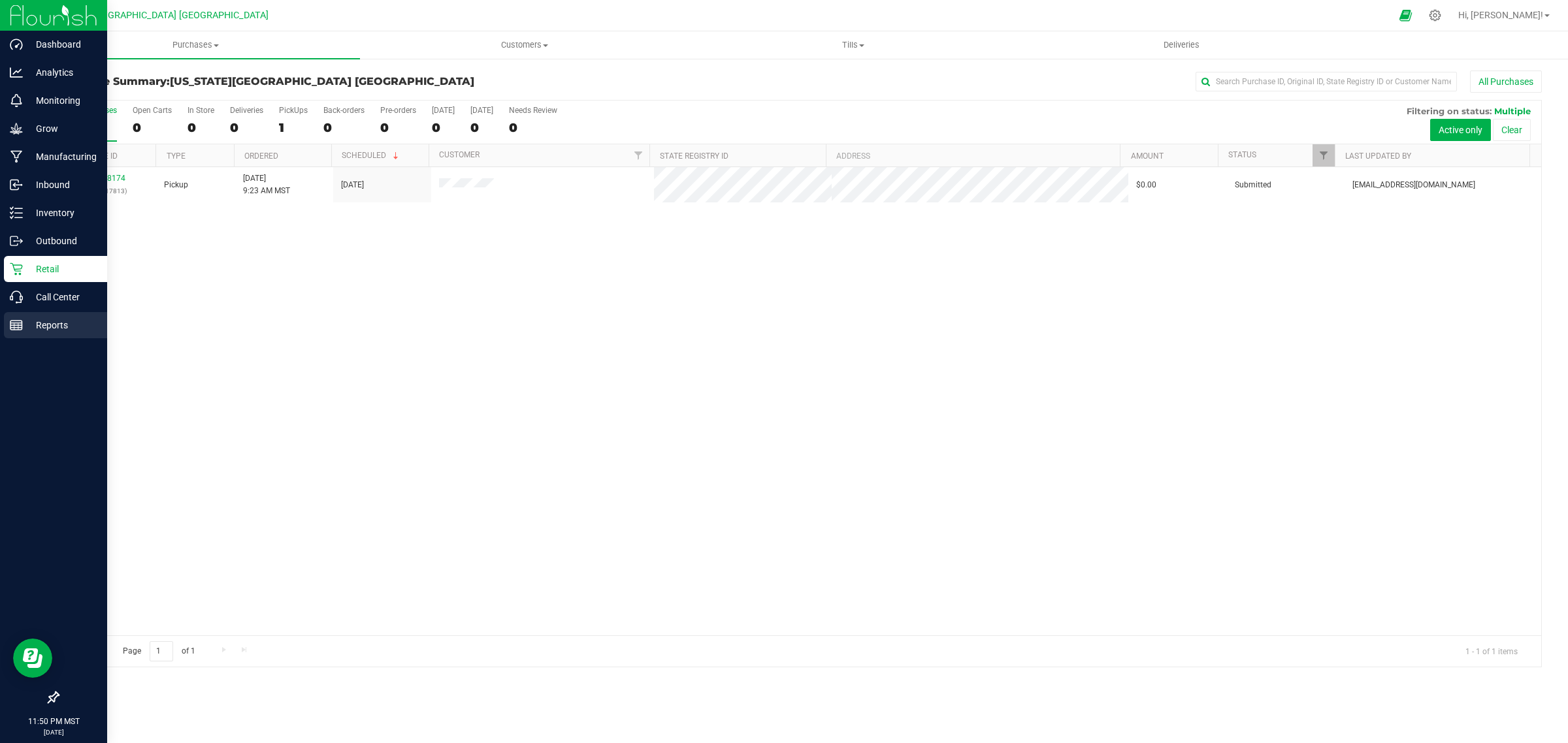
click at [47, 319] on p "Reports" at bounding box center [62, 325] width 79 height 16
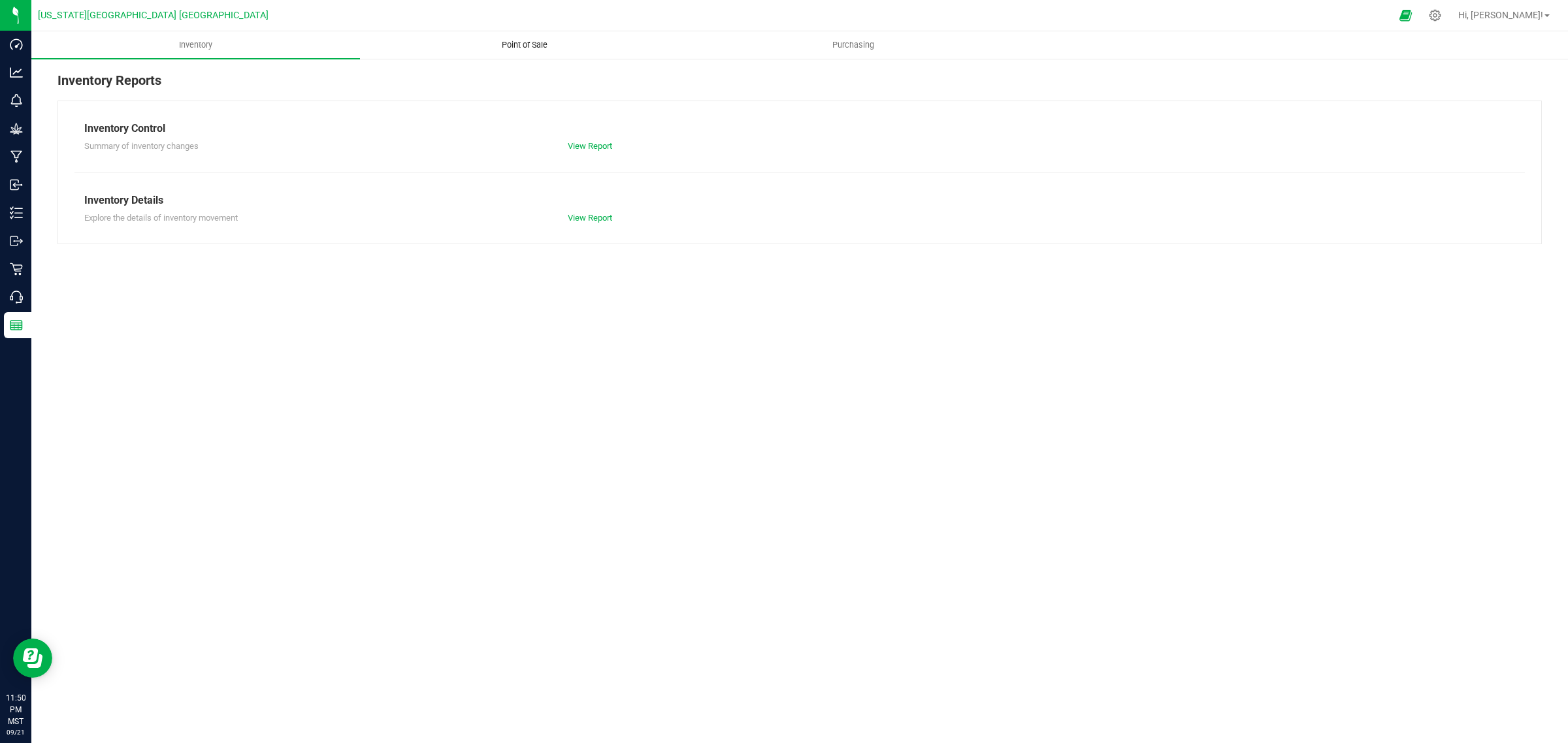
click at [521, 39] on span "Point of Sale" at bounding box center [524, 45] width 81 height 12
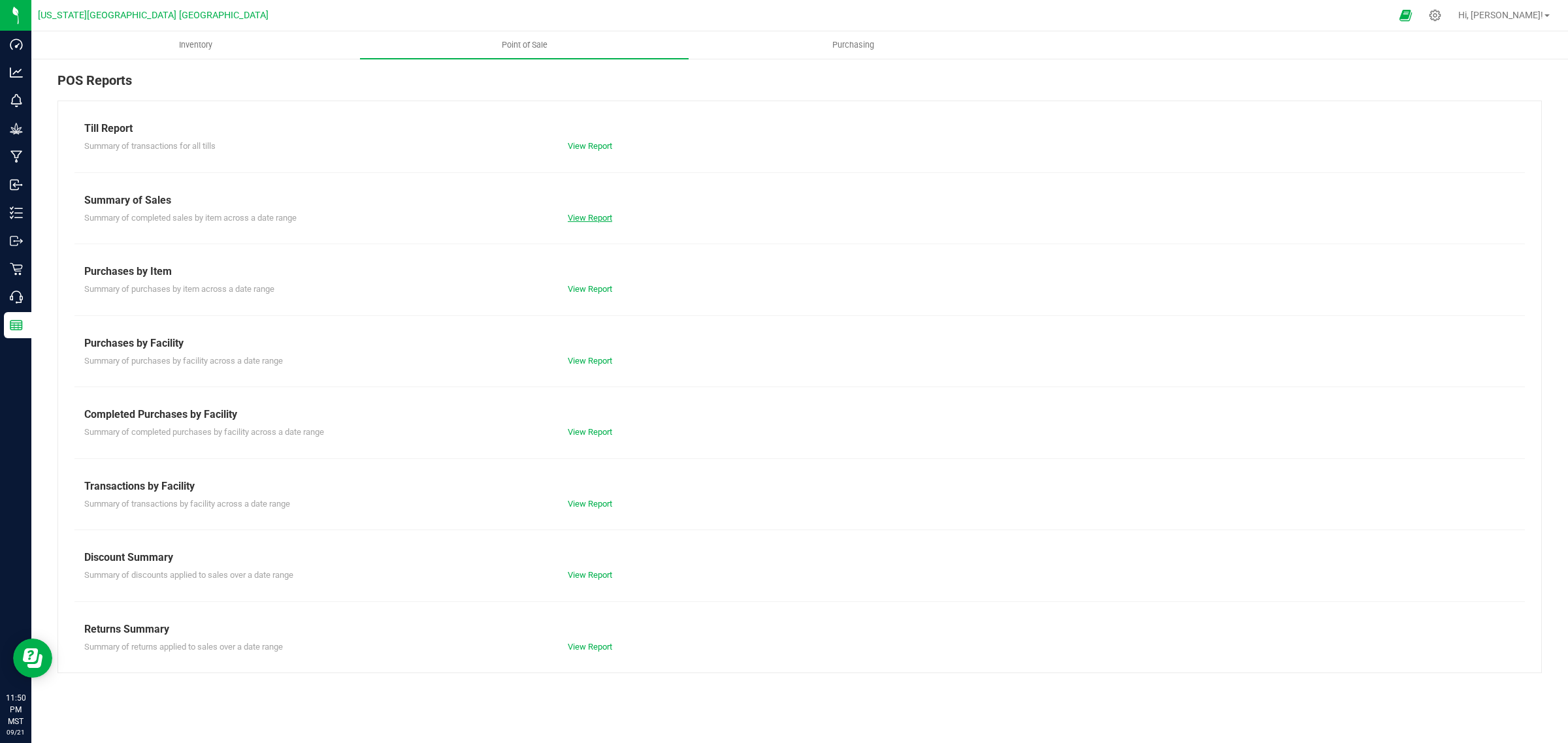
click at [585, 219] on link "View Report" at bounding box center [590, 217] width 44 height 10
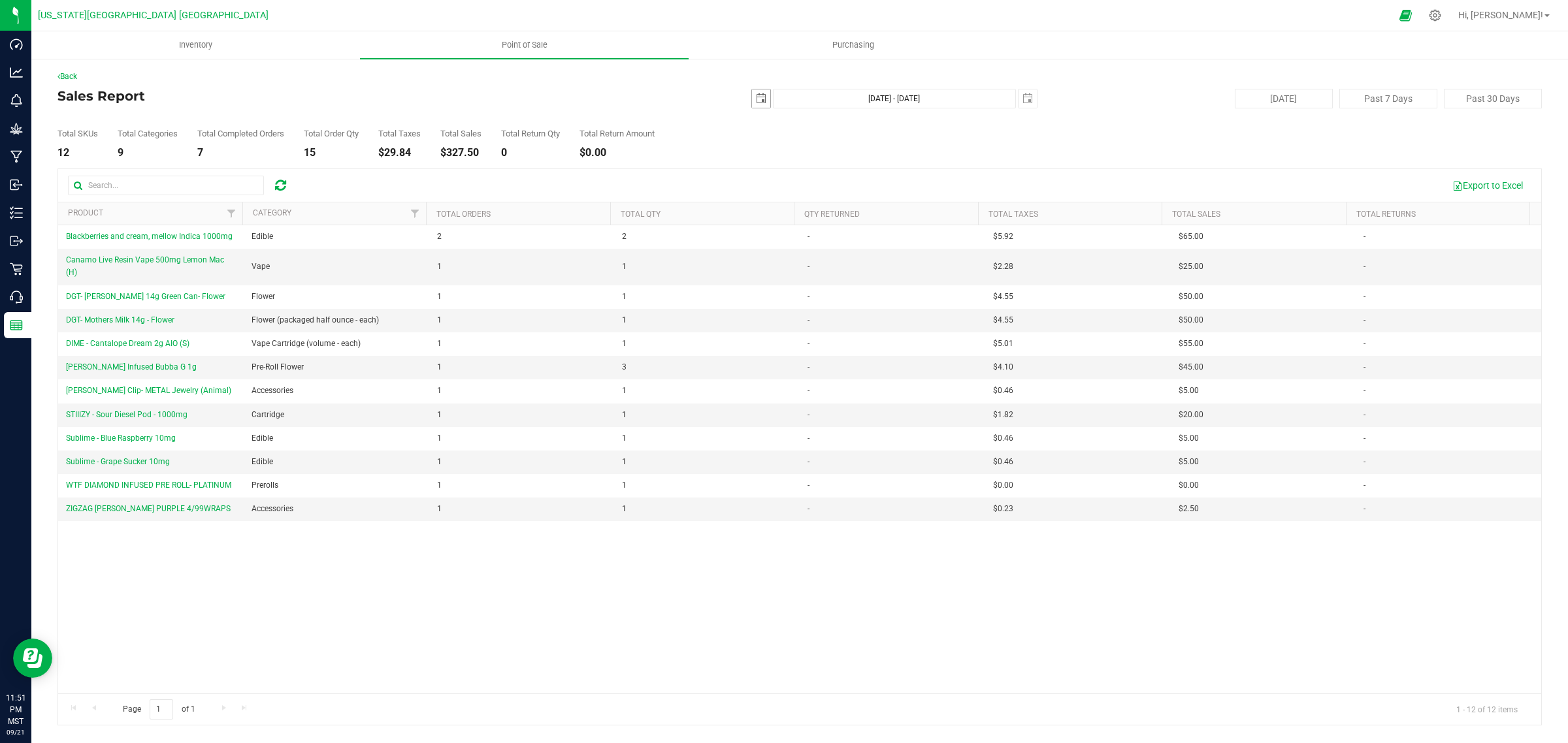
click at [758, 99] on span "select" at bounding box center [761, 98] width 10 height 10
click at [807, 118] on link "[DATE]" at bounding box center [820, 125] width 140 height 20
click at [873, 191] on link "Aug" at bounding box center [871, 197] width 33 height 33
click at [861, 207] on link "15" at bounding box center [858, 212] width 19 height 20
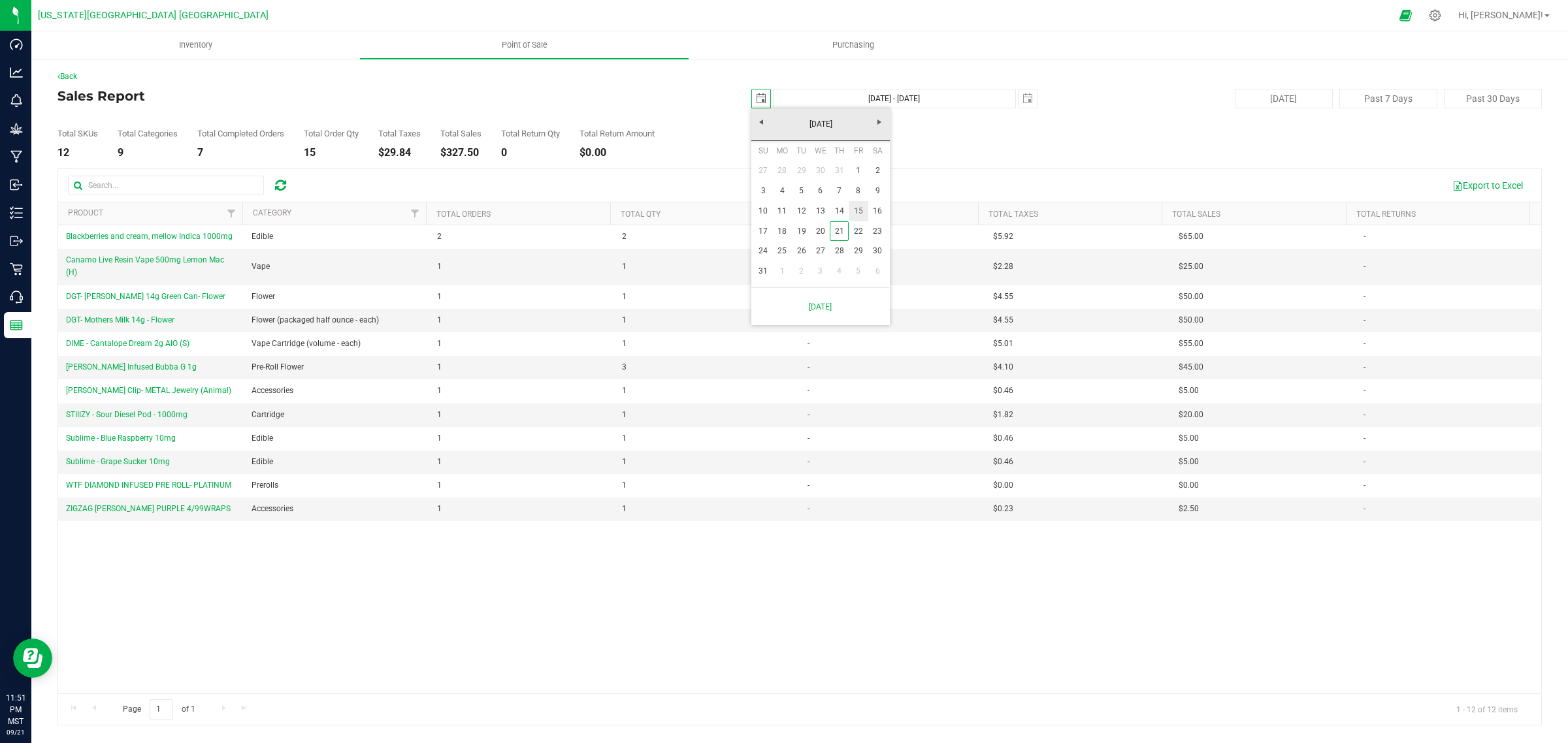
type input "[DATE]"
type input "[DATE] - [DATE]"
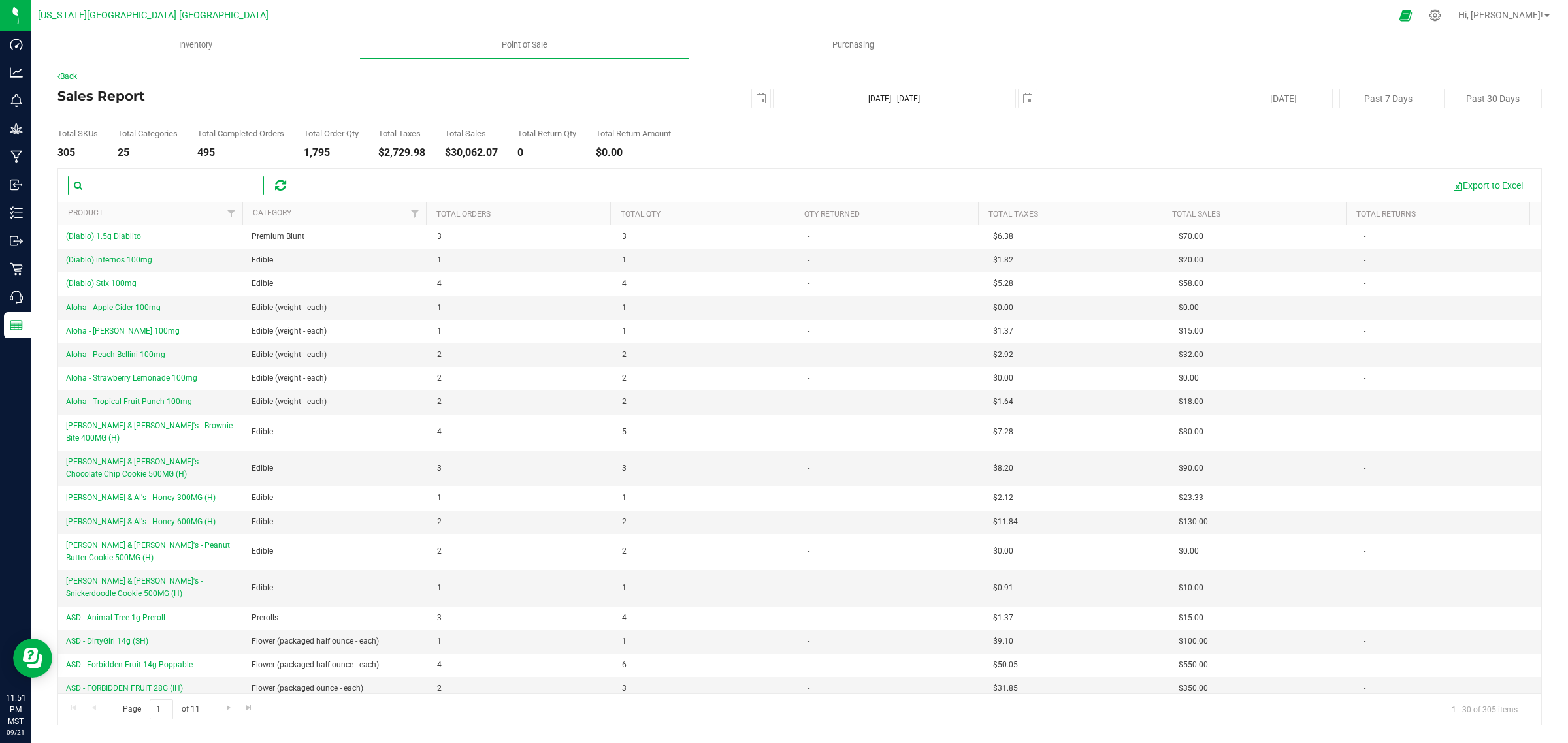
click at [197, 184] on input "text" at bounding box center [166, 185] width 196 height 19
click at [96, 190] on input "text" at bounding box center [166, 185] width 196 height 19
type input "Dime"
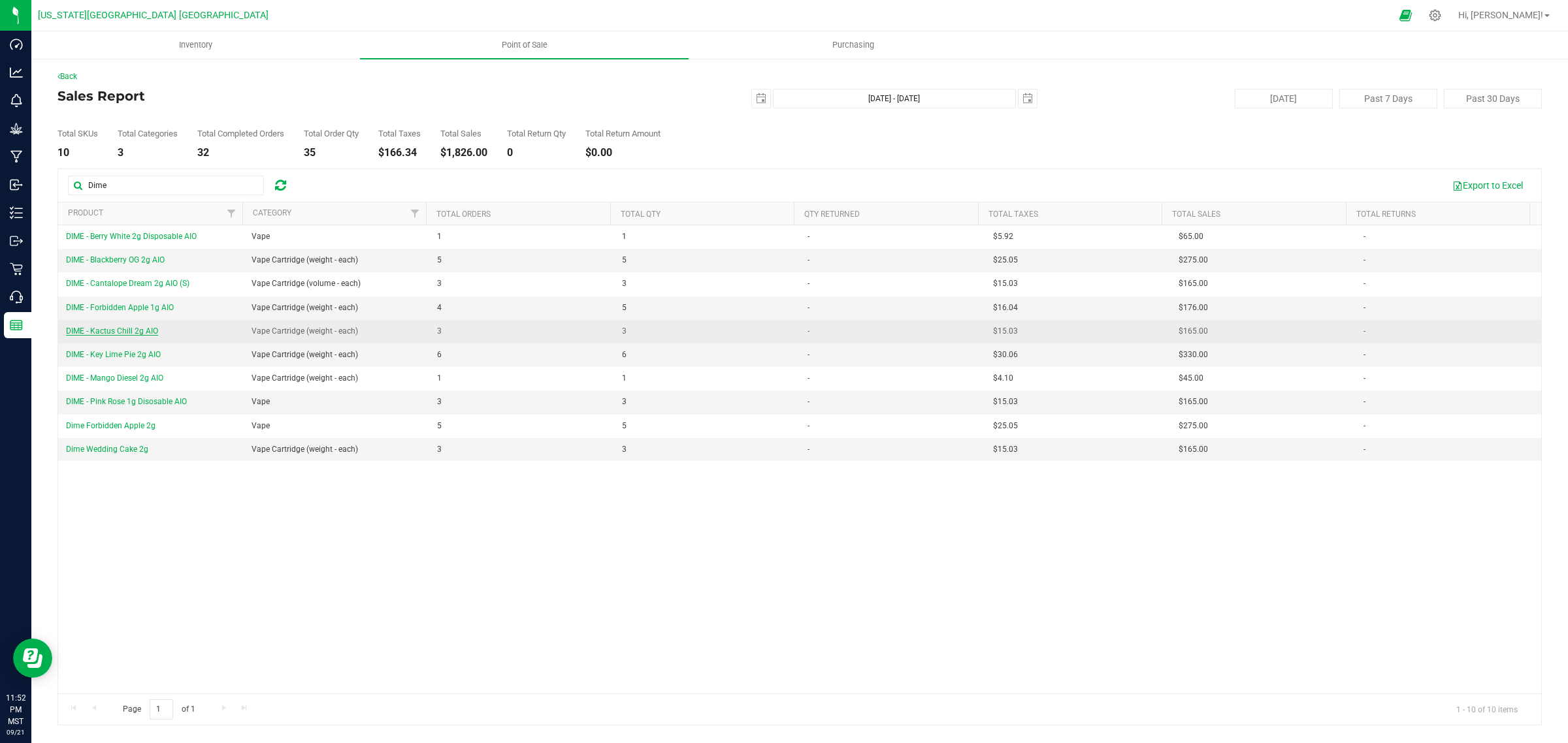
click at [145, 333] on span "DIME - Kactus Chill 2g AIO" at bounding box center [112, 331] width 93 height 9
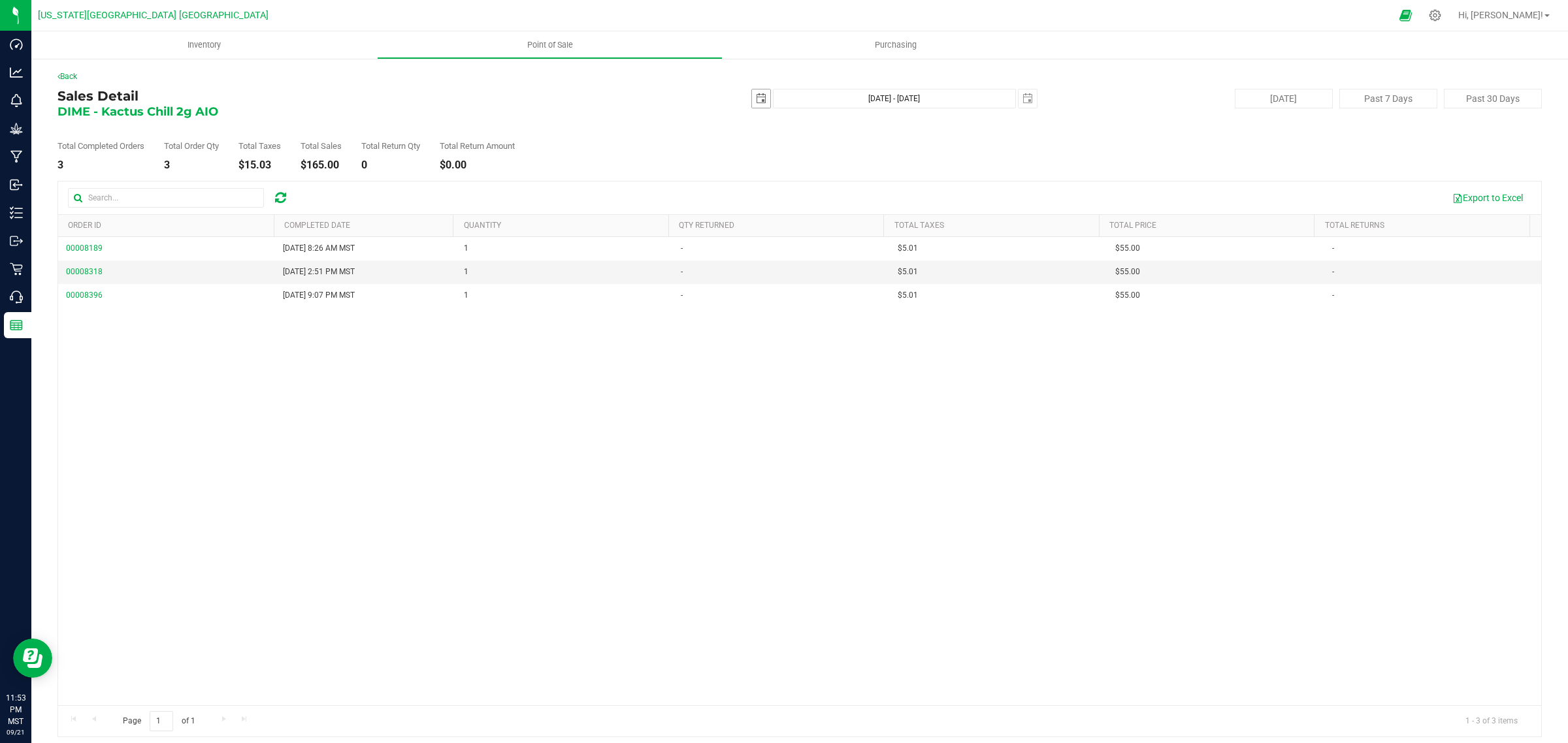
click at [756, 100] on span "select" at bounding box center [761, 98] width 10 height 10
click at [751, 122] on link "[DATE]" at bounding box center [812, 125] width 140 height 20
click at [827, 199] on link "[DATE]" at bounding box center [828, 197] width 33 height 33
click at [812, 254] on link "30" at bounding box center [812, 251] width 19 height 20
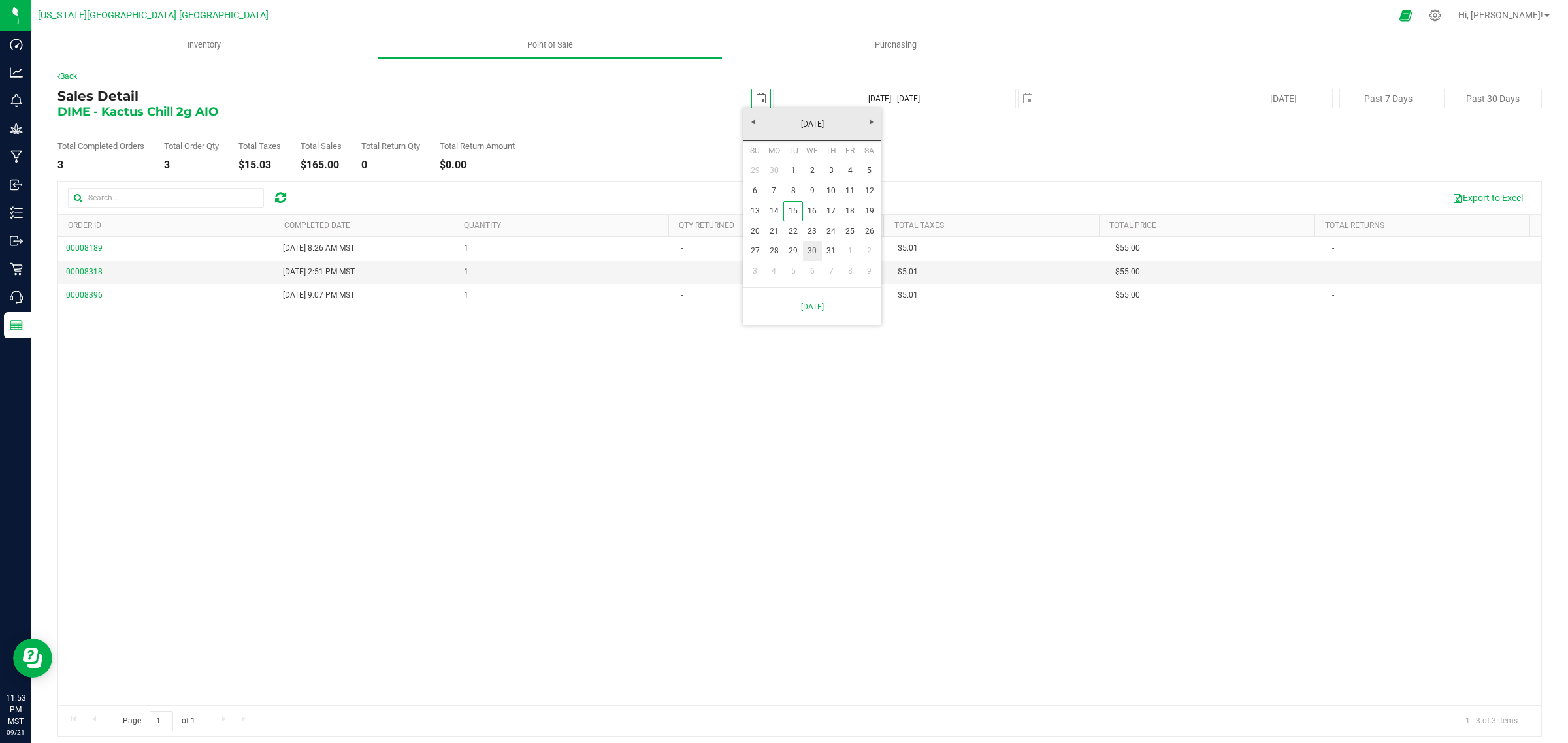
type input "[DATE]"
type input "[DATE] - [DATE]"
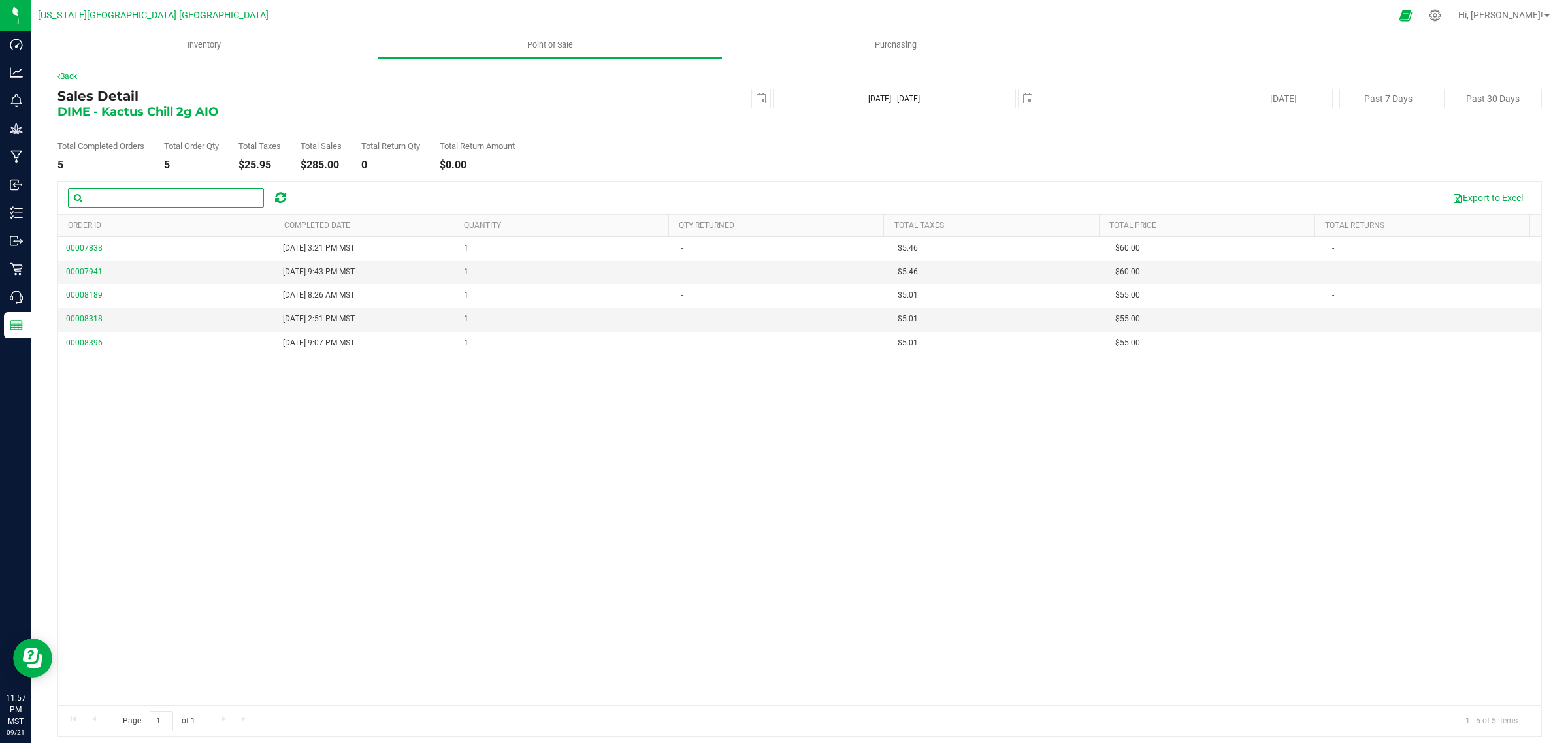
click at [170, 194] on input "text" at bounding box center [166, 197] width 196 height 19
type input "Dime"
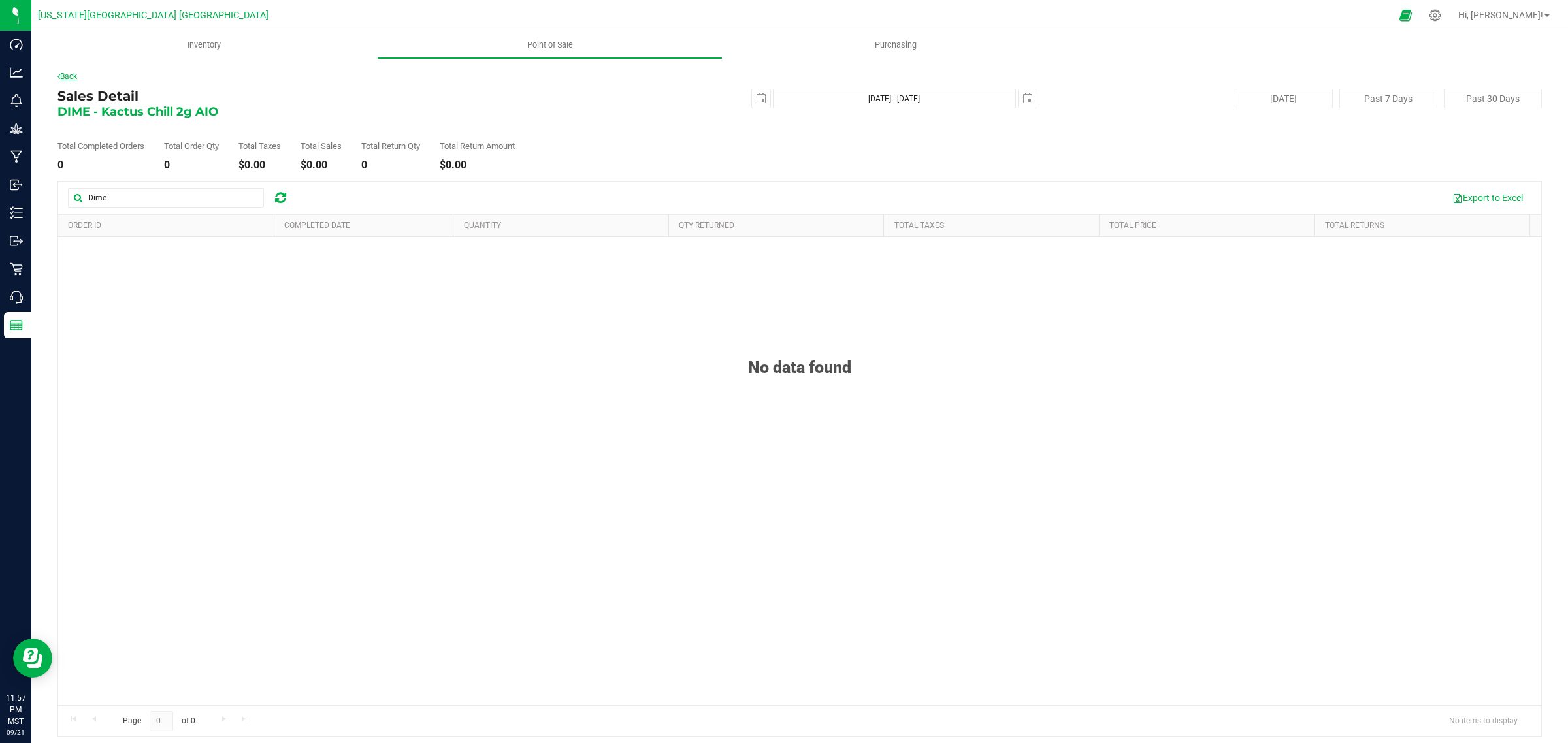
click at [75, 75] on link "Back" at bounding box center [67, 76] width 19 height 9
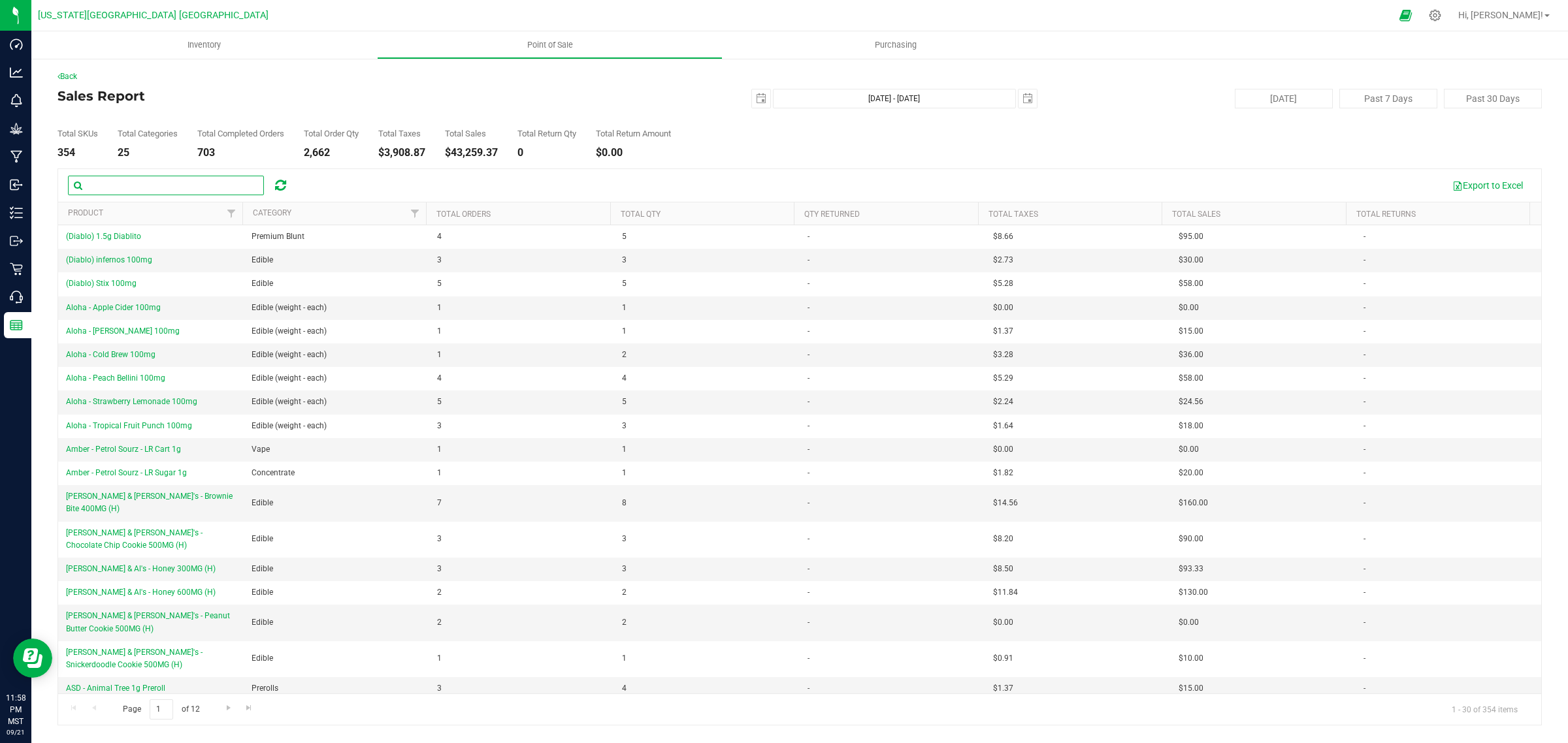
click at [132, 184] on input "text" at bounding box center [166, 185] width 196 height 19
type input "Dime"
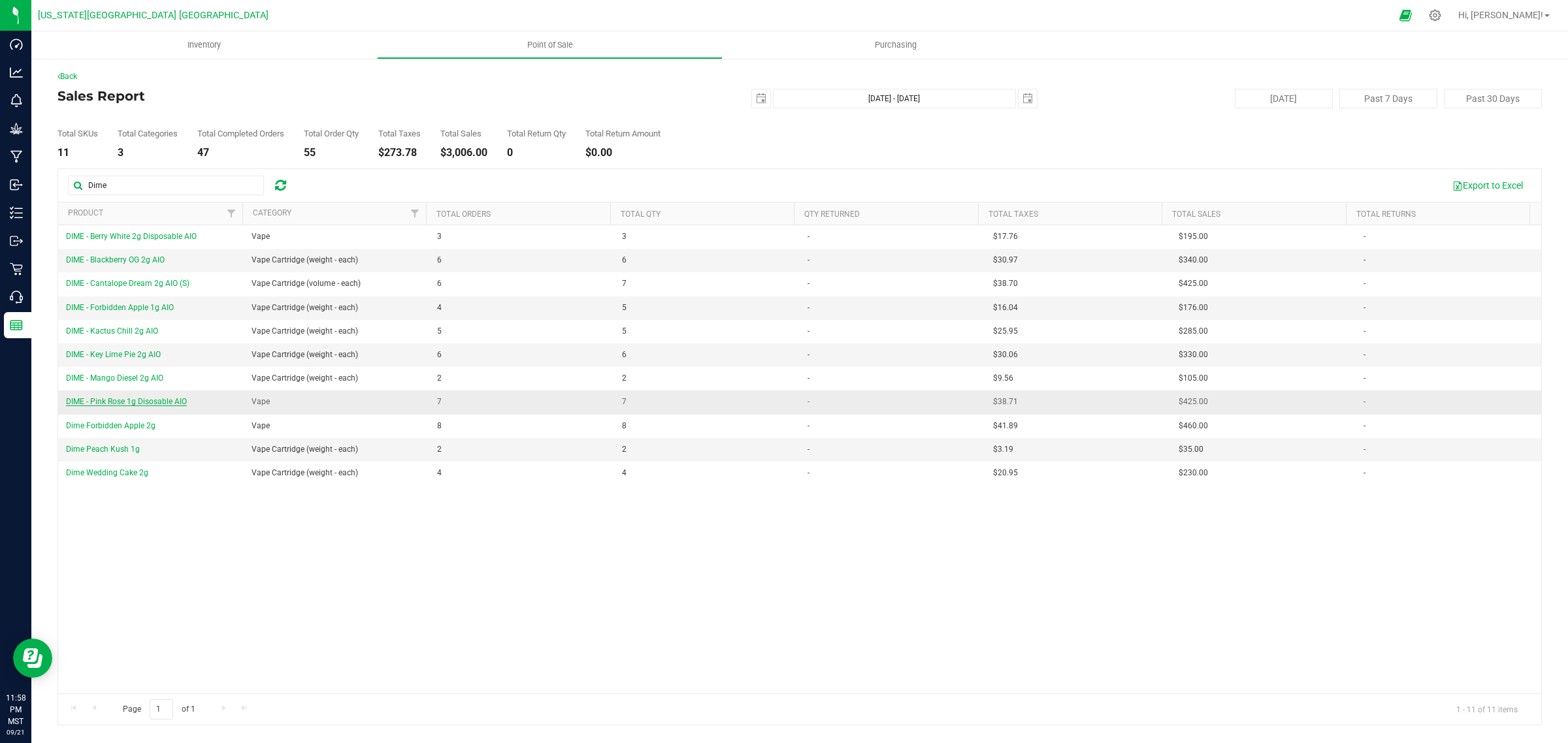
click at [113, 401] on span "DIME - Pink Rose 1g Disosable AIO" at bounding box center [126, 401] width 121 height 9
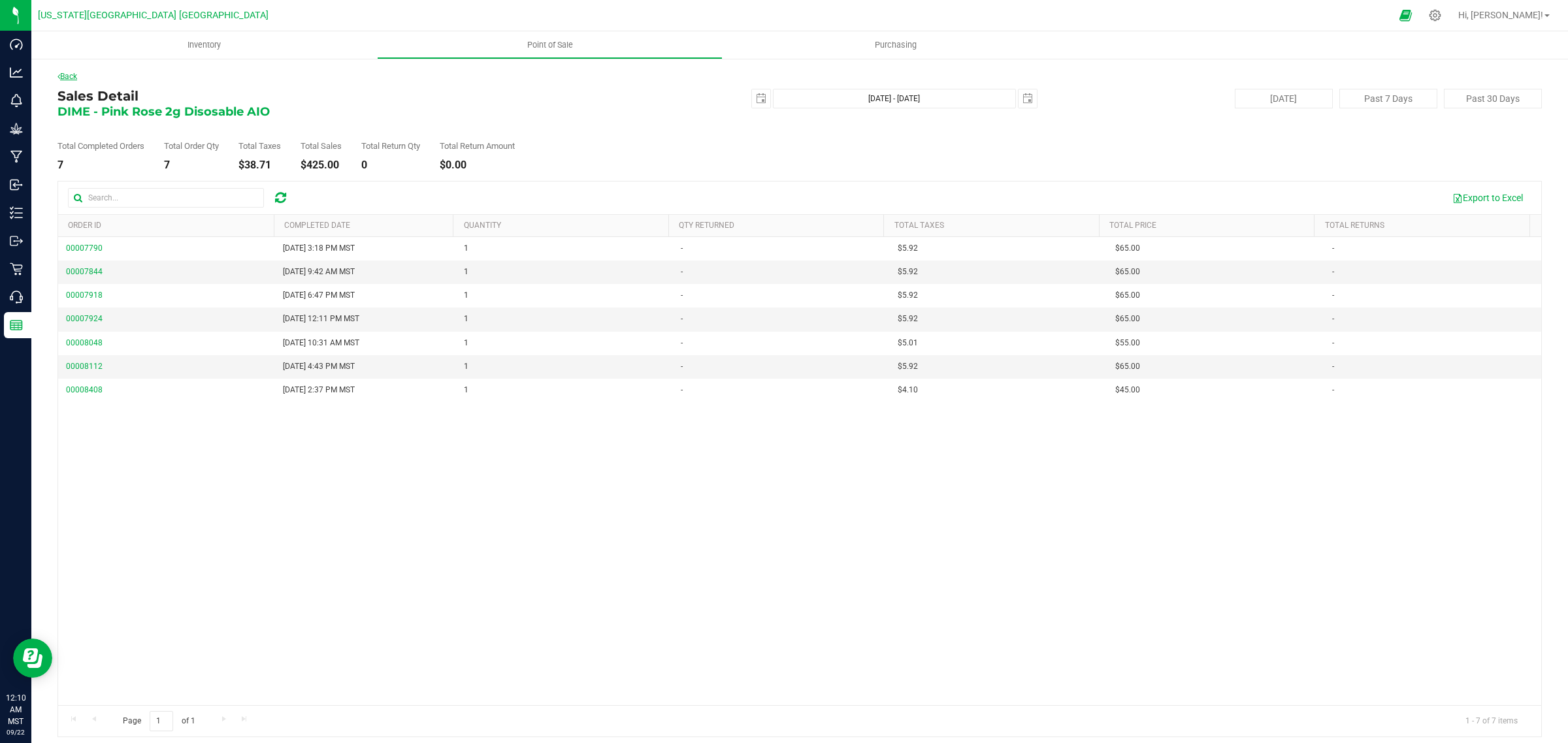
click at [71, 75] on link "Back" at bounding box center [67, 76] width 19 height 9
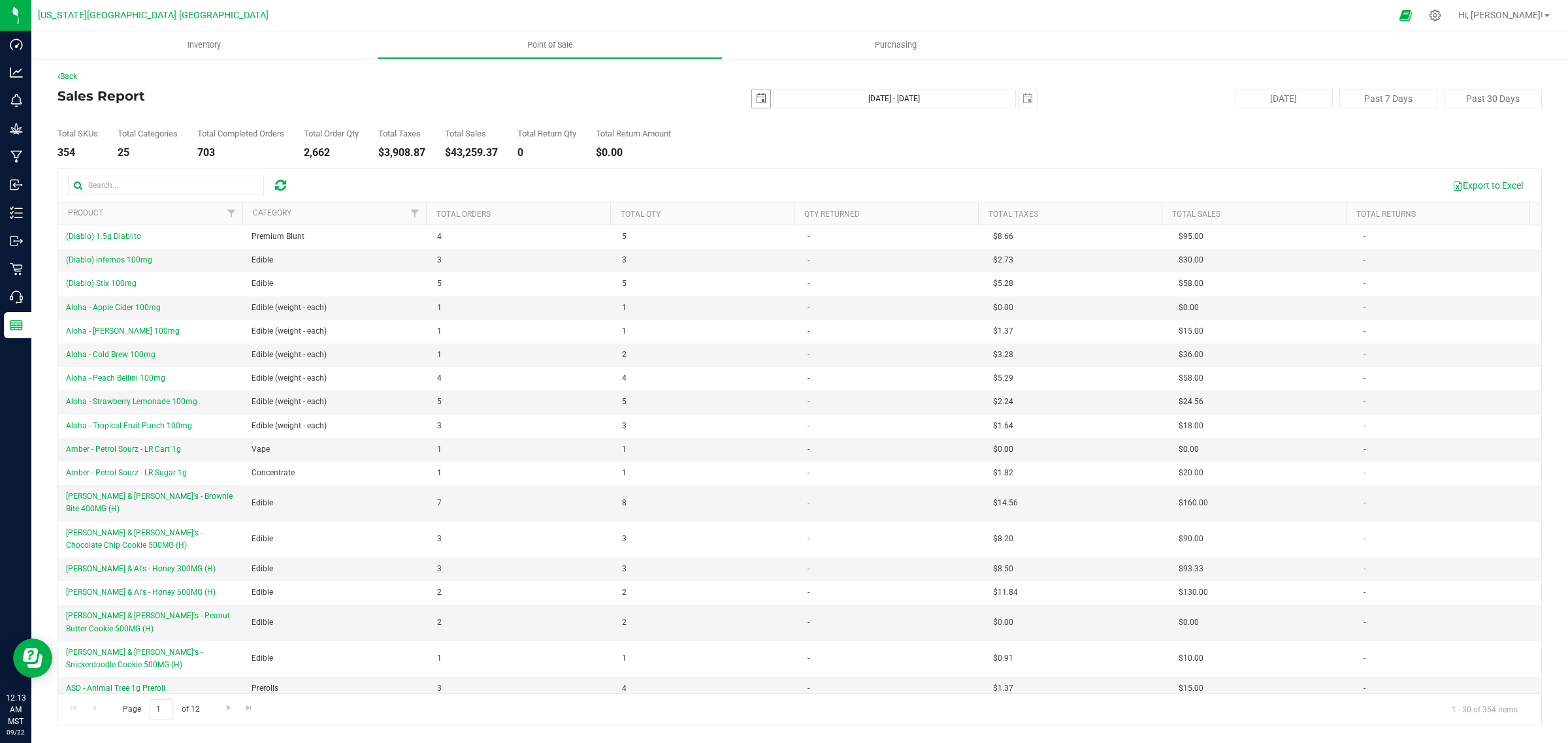
click at [765, 97] on span "select" at bounding box center [761, 98] width 10 height 10
click at [817, 117] on link "[DATE]" at bounding box center [820, 125] width 140 height 20
click at [774, 158] on link "Jan" at bounding box center [771, 159] width 33 height 33
click at [818, 171] on link "1" at bounding box center [820, 170] width 19 height 20
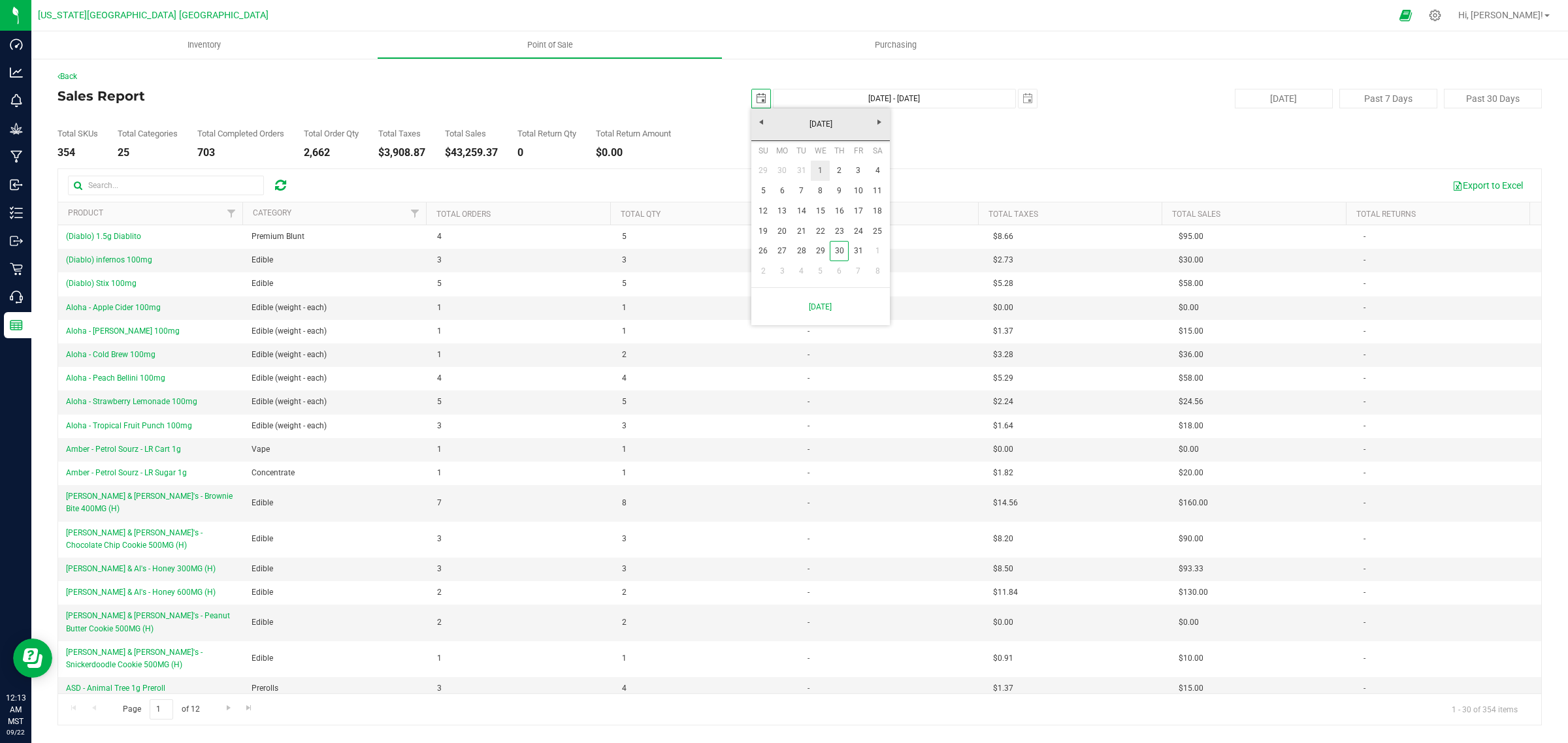
type input "[DATE]"
type input "[DATE] - [DATE]"
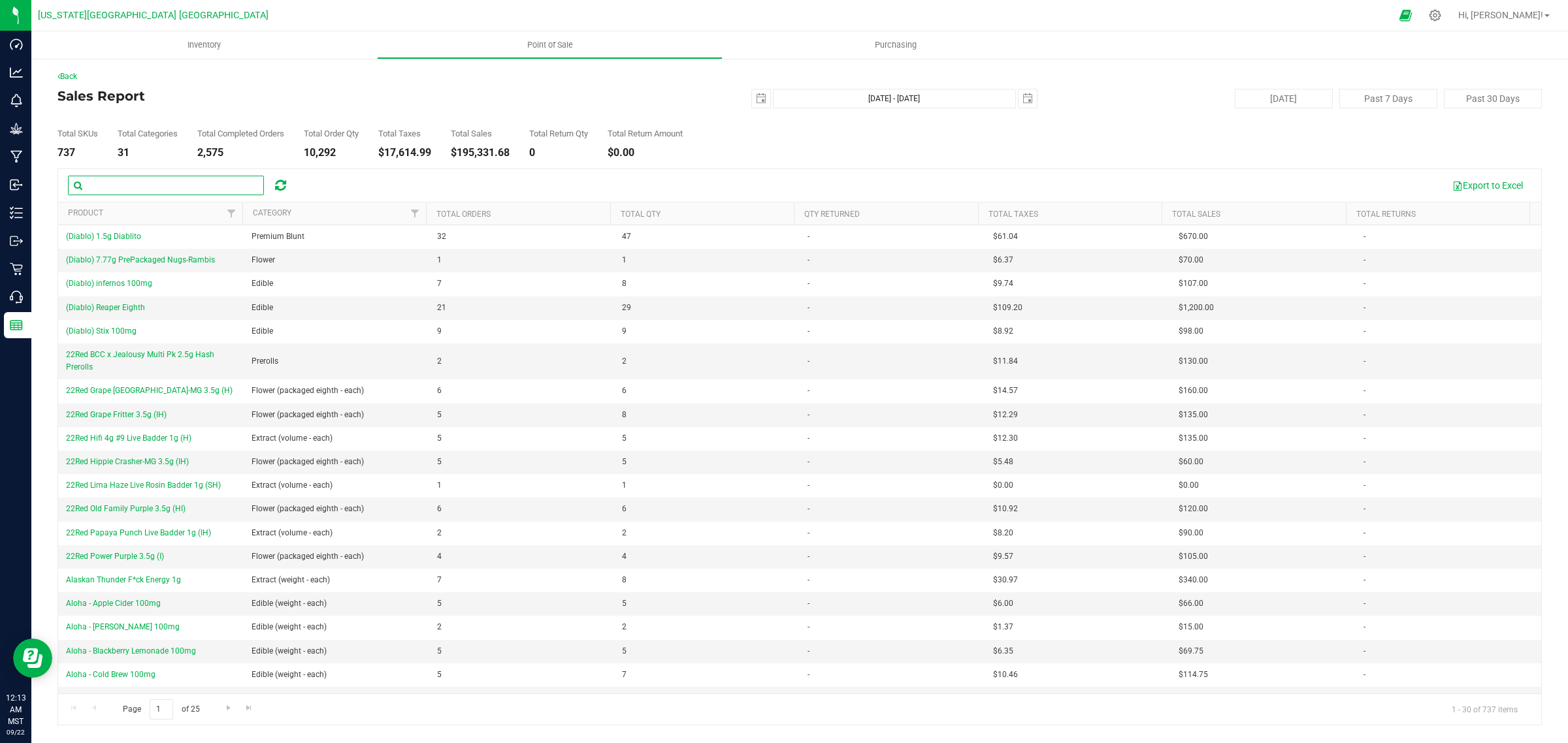
click at [129, 188] on input "text" at bounding box center [166, 185] width 196 height 19
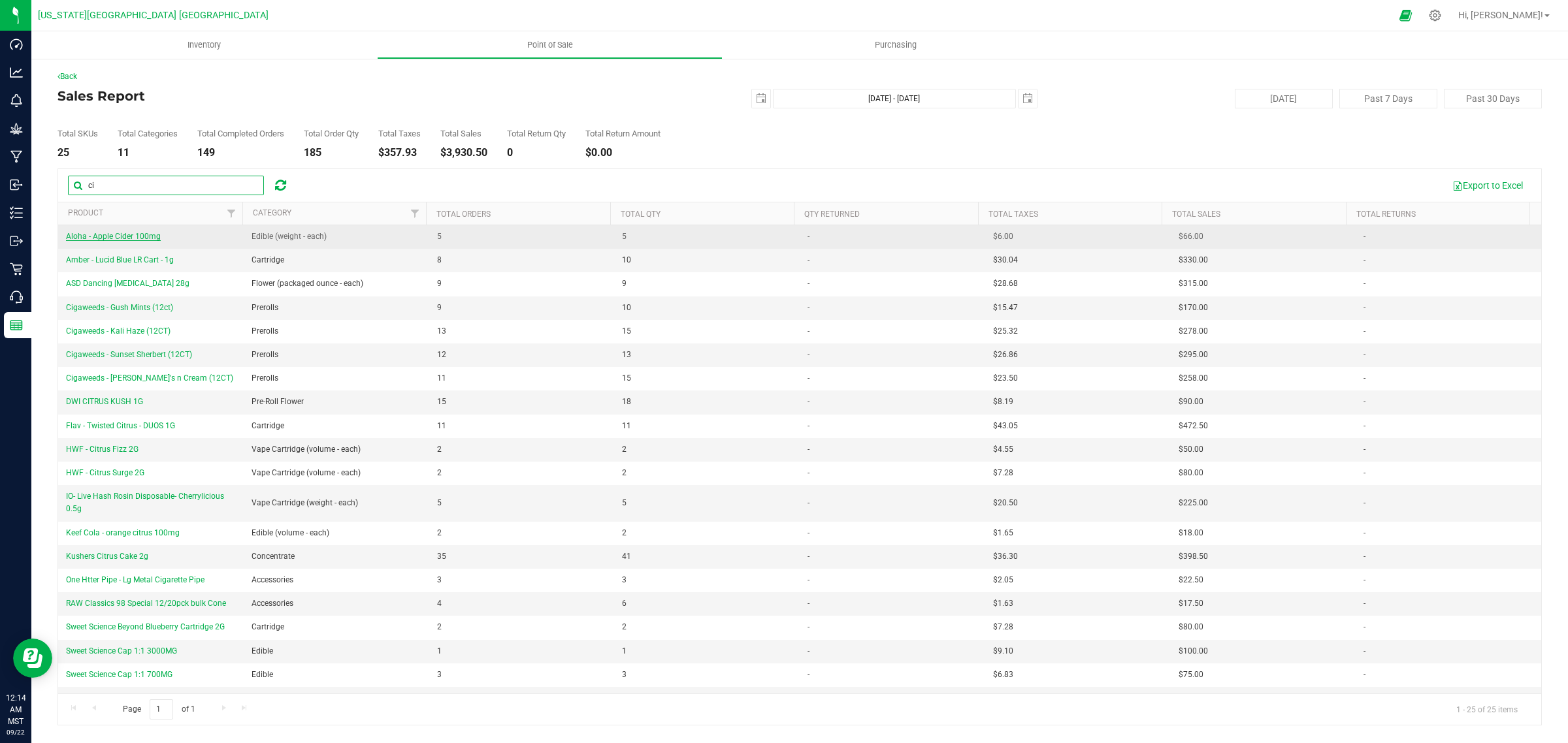
type input "cigaweeds"
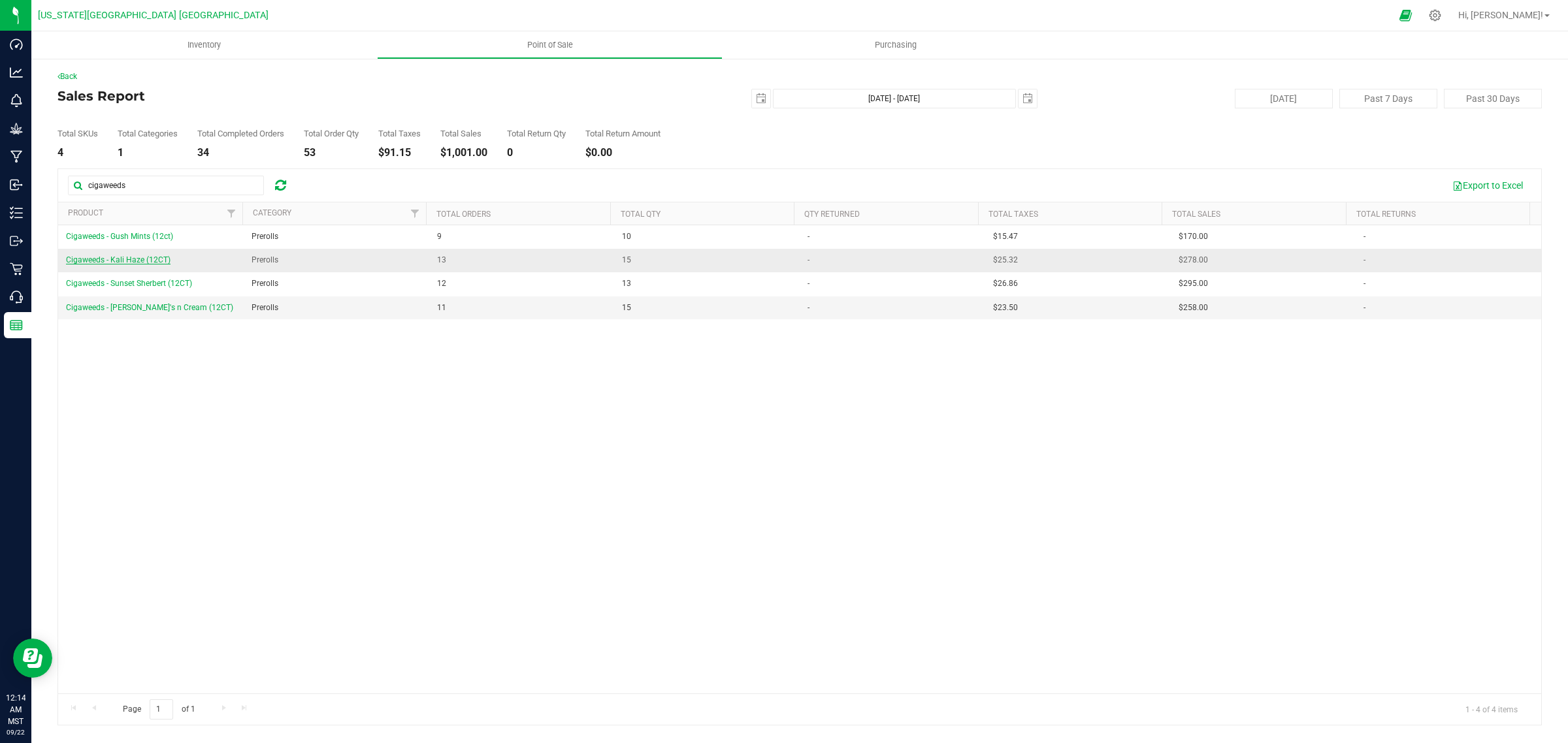
click at [137, 261] on span "Cigaweeds - Kali Haze (12CT)" at bounding box center [118, 260] width 104 height 9
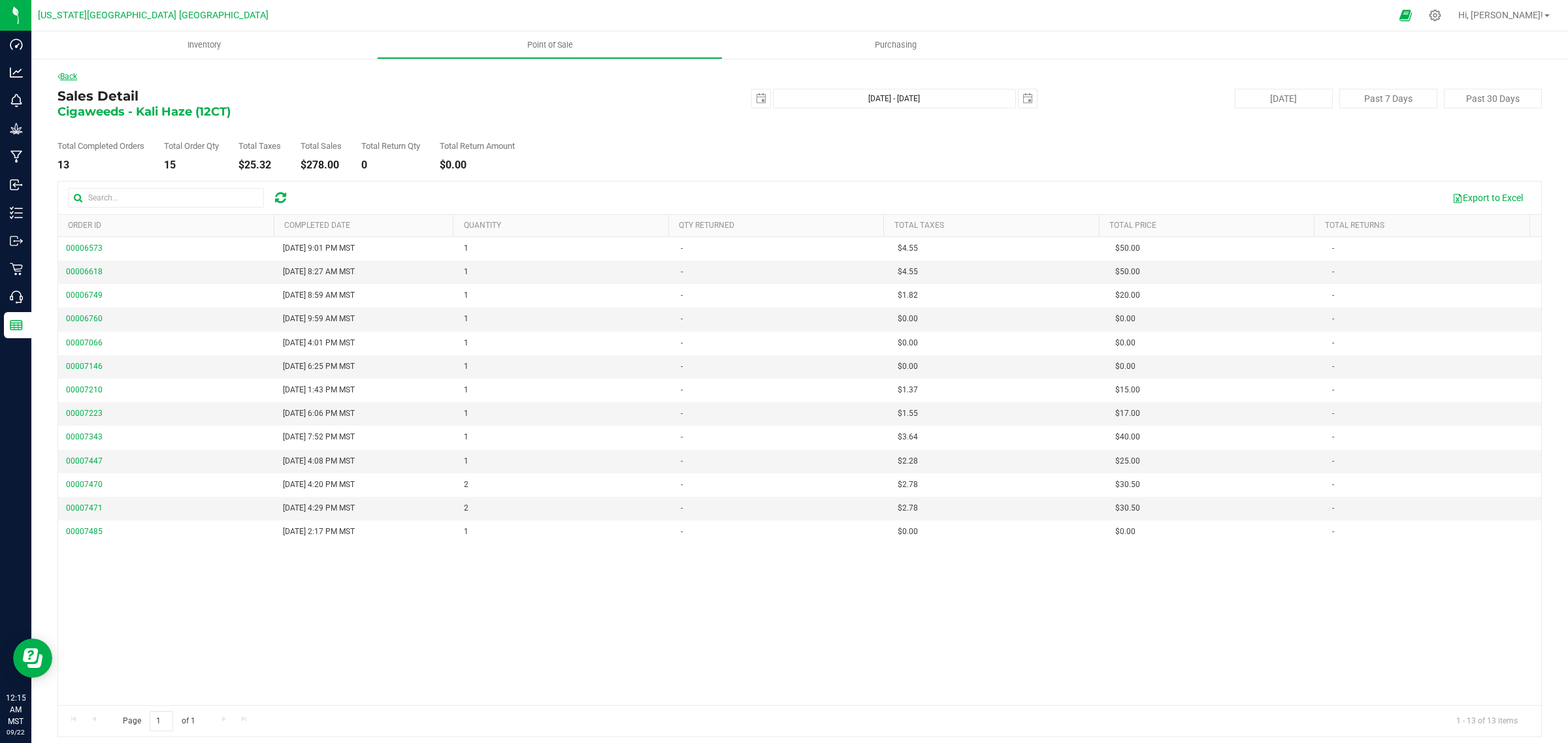
click at [71, 74] on link "Back" at bounding box center [67, 76] width 19 height 9
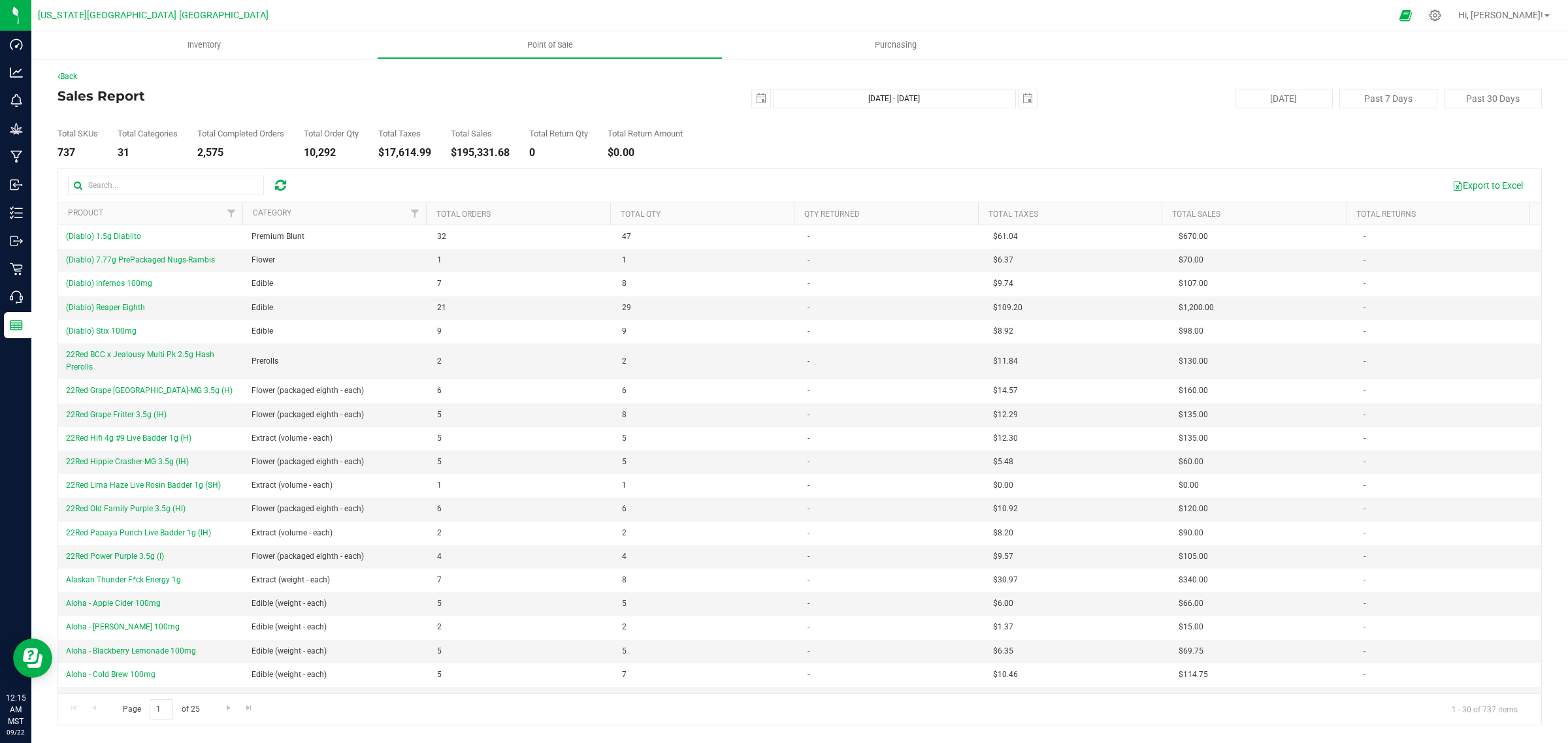
click at [281, 187] on icon at bounding box center [280, 185] width 11 height 13
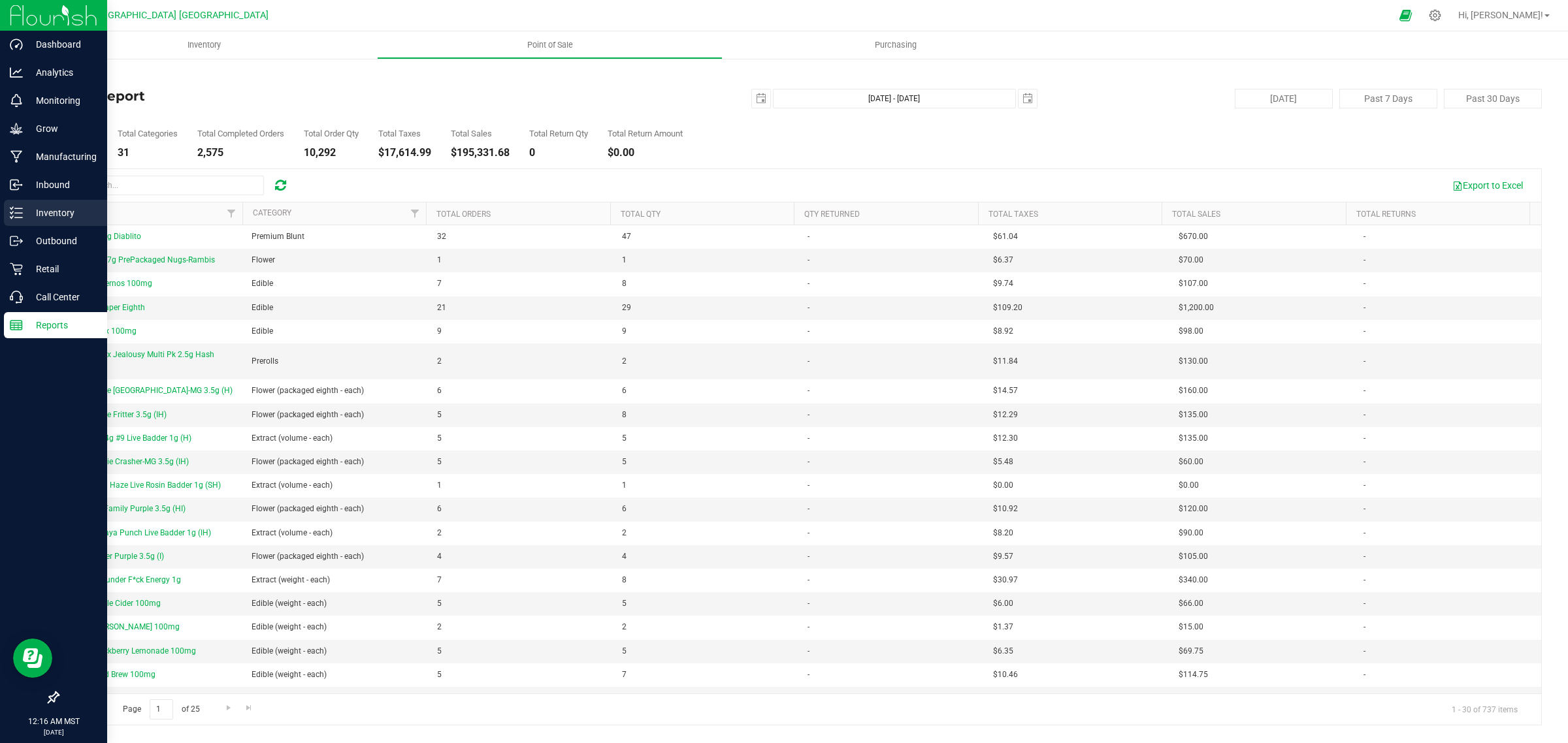
click at [51, 213] on p "Inventory" at bounding box center [62, 213] width 79 height 16
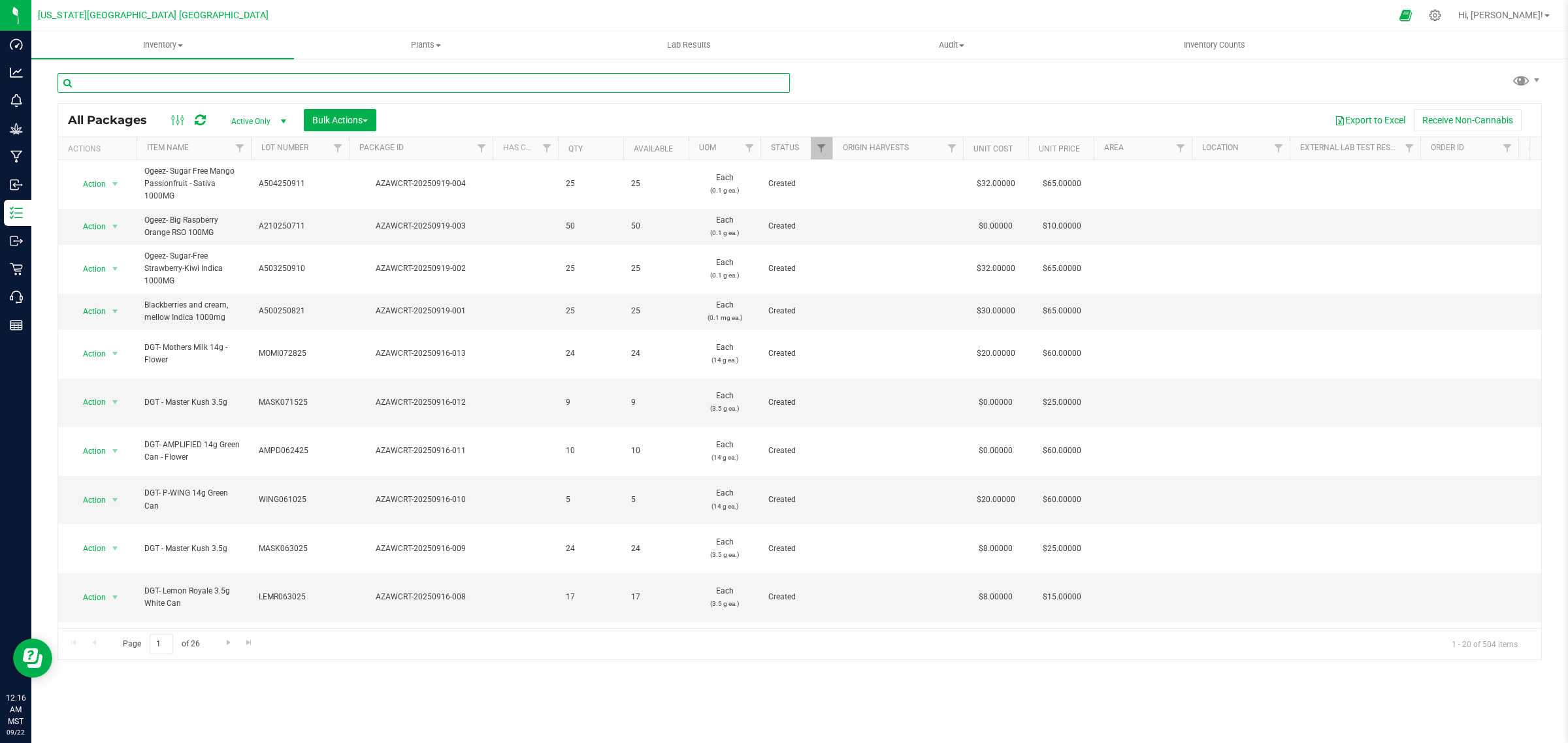
click at [152, 83] on input "text" at bounding box center [423, 82] width 732 height 19
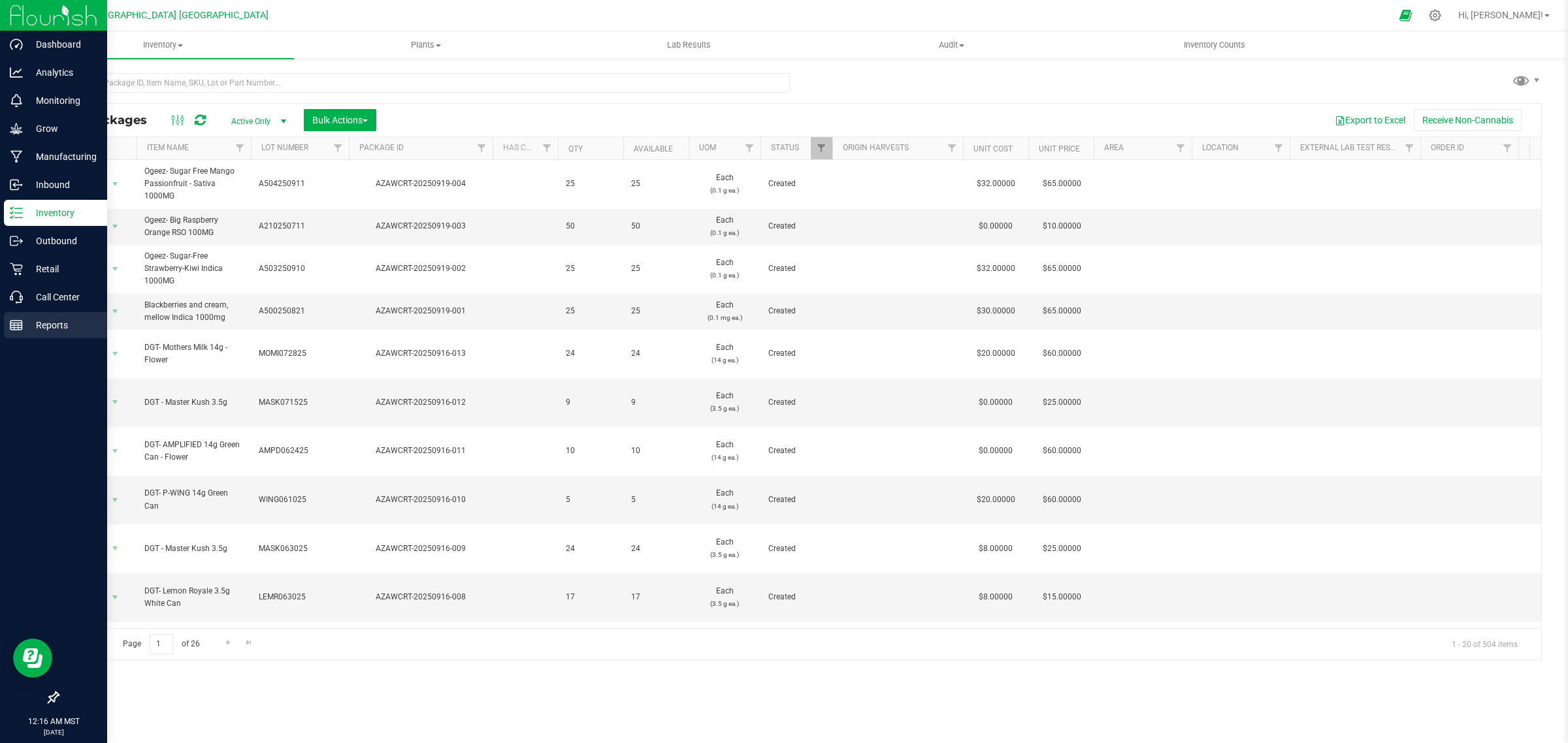
click at [46, 326] on p "Reports" at bounding box center [62, 325] width 79 height 16
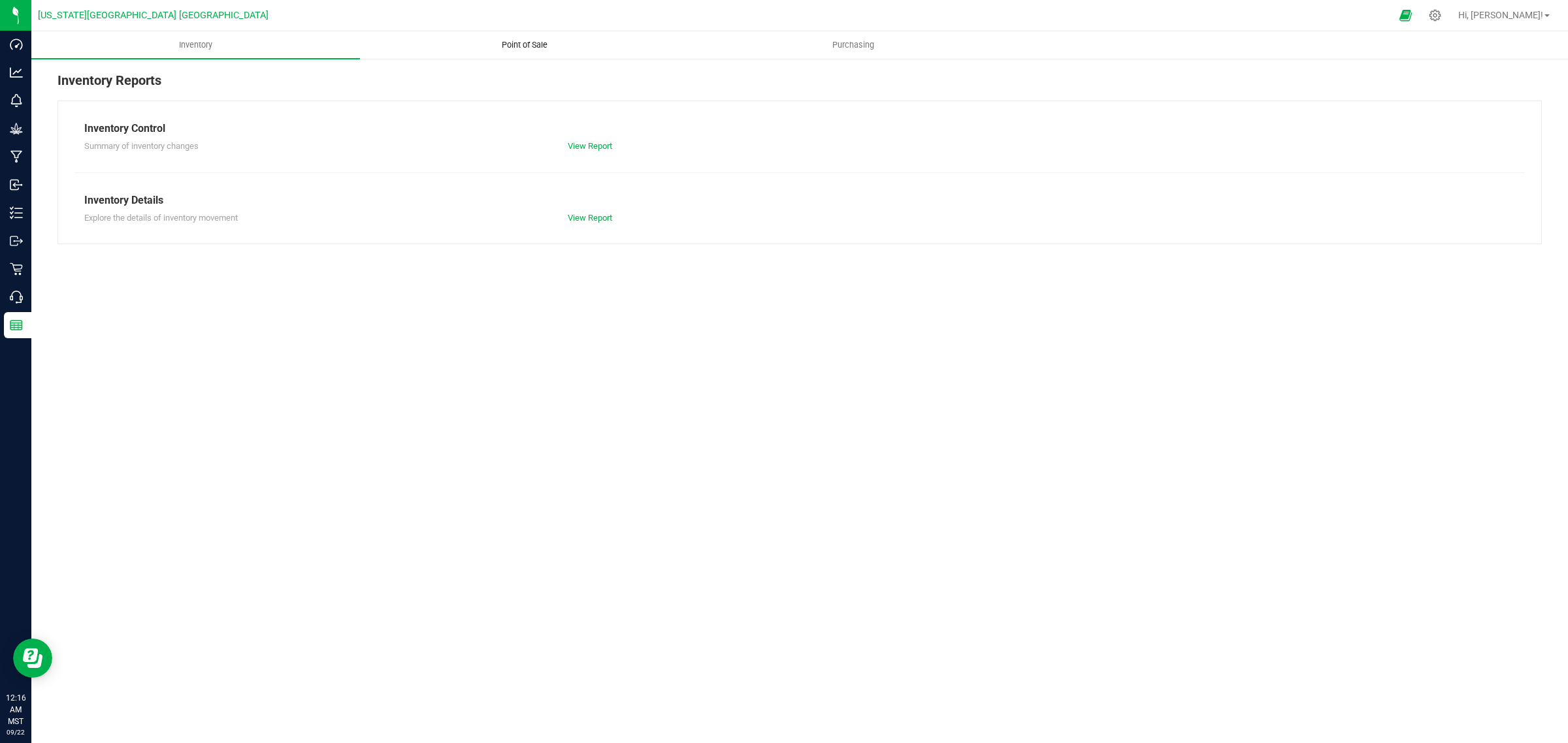
click at [521, 46] on span "Point of Sale" at bounding box center [524, 45] width 81 height 12
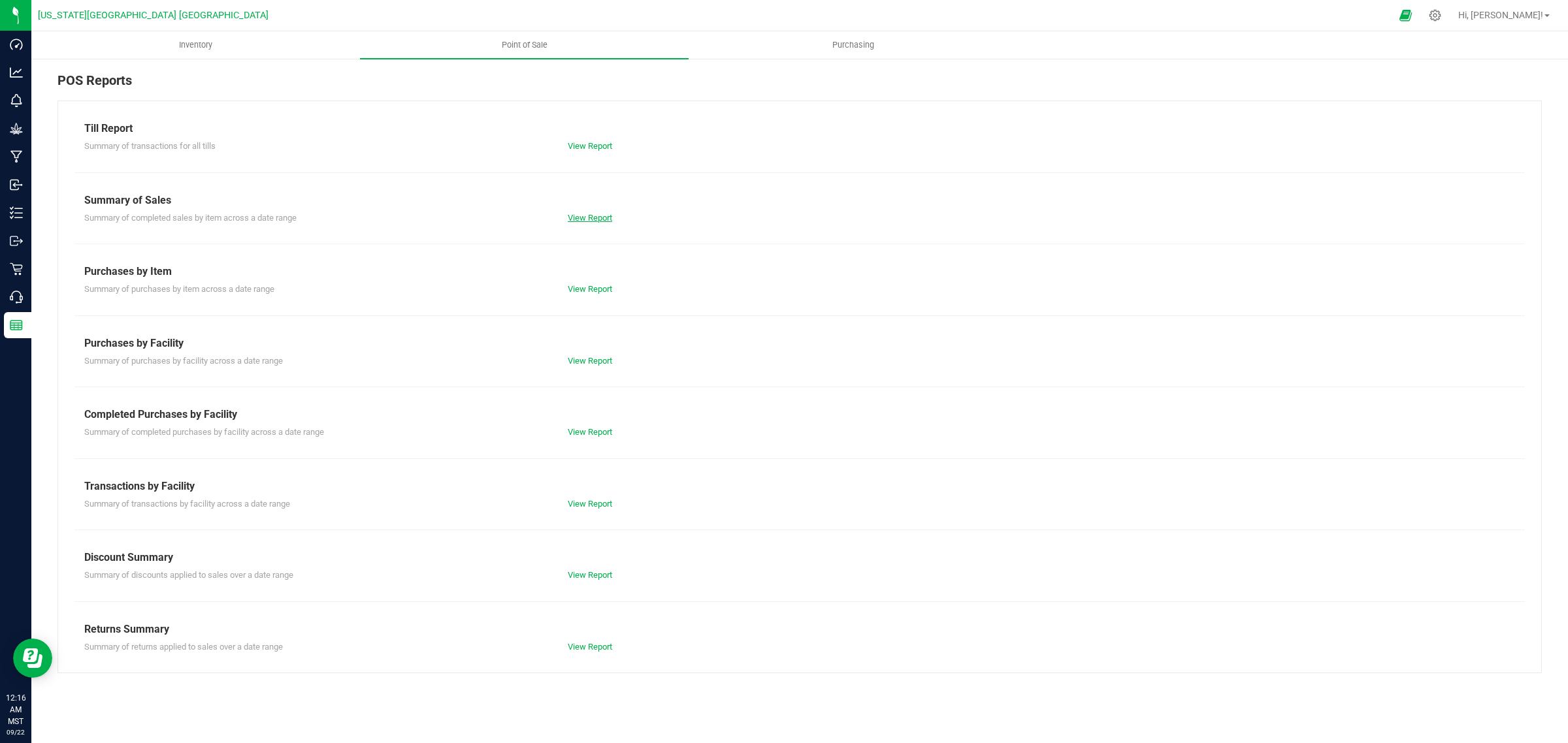
click at [587, 216] on link "View Report" at bounding box center [590, 217] width 44 height 10
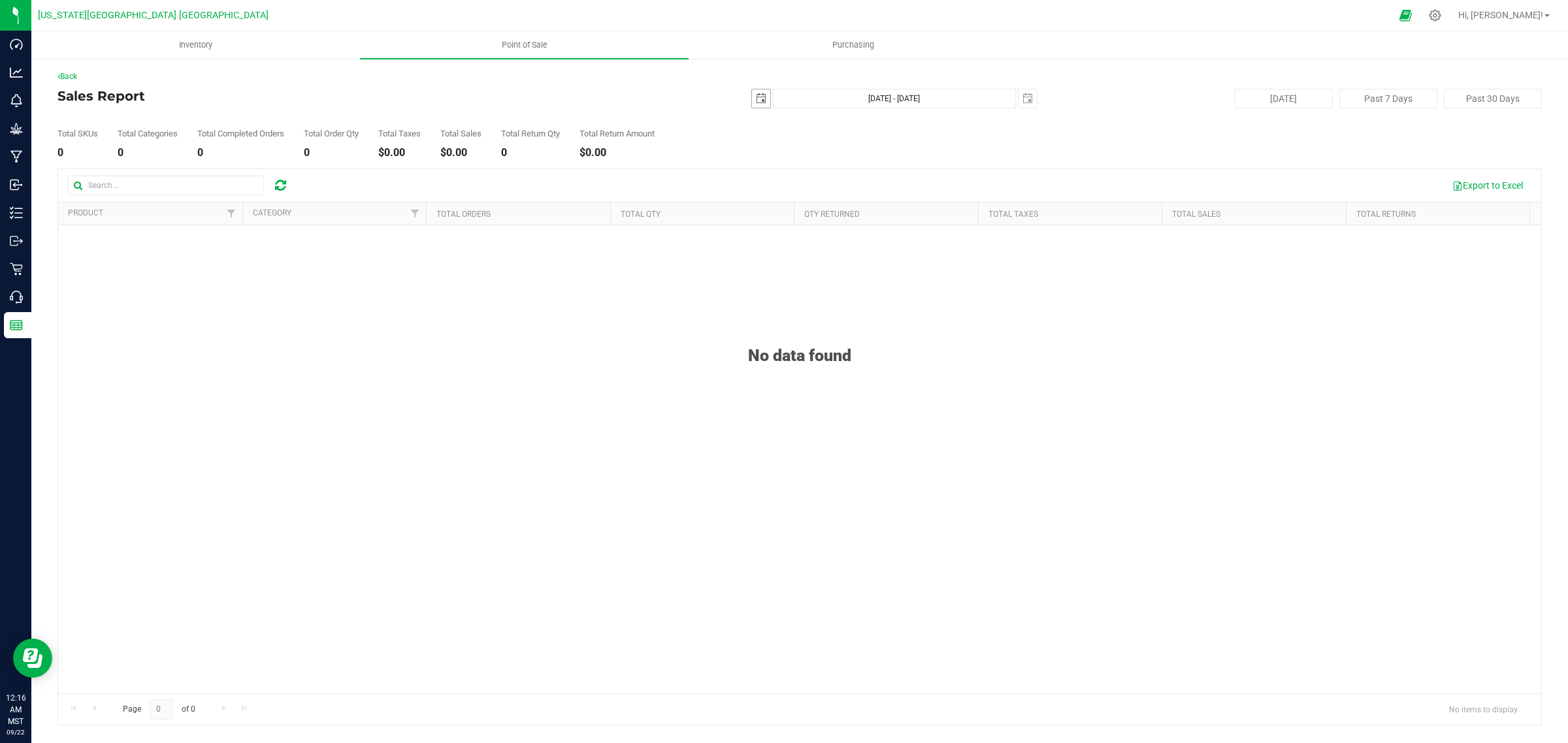
click at [758, 99] on span "select" at bounding box center [761, 98] width 10 height 10
click at [814, 121] on link "[DATE]" at bounding box center [820, 125] width 140 height 20
click at [823, 122] on link "2025" at bounding box center [820, 125] width 140 height 20
click at [773, 198] on link "2023" at bounding box center [771, 197] width 33 height 33
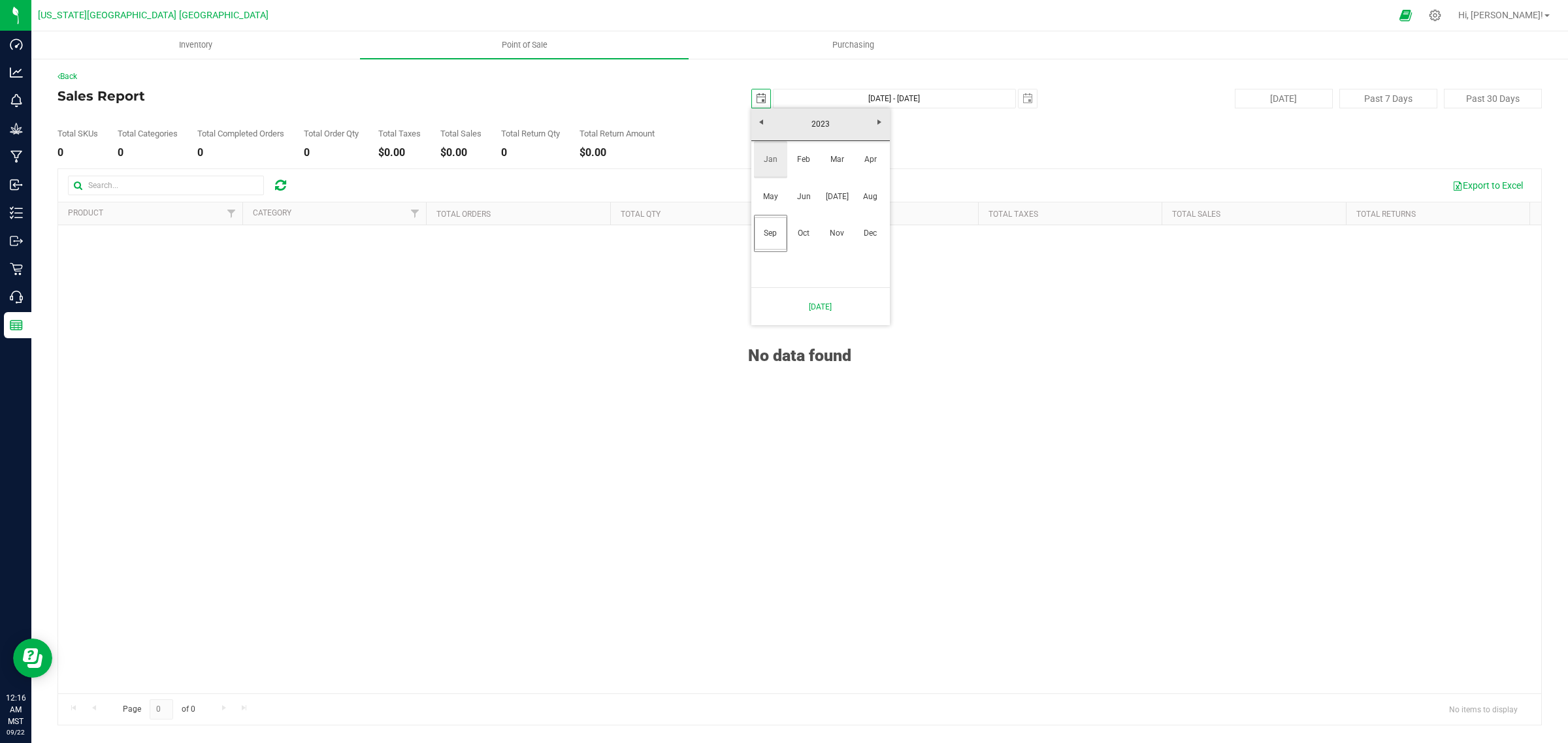
click at [773, 158] on link "Jan" at bounding box center [771, 159] width 33 height 33
click at [834, 122] on link "[DATE]" at bounding box center [820, 125] width 140 height 20
click at [763, 238] on link "Sep" at bounding box center [771, 234] width 33 height 33
click at [834, 249] on link "28" at bounding box center [839, 251] width 19 height 20
type input "[DATE]"
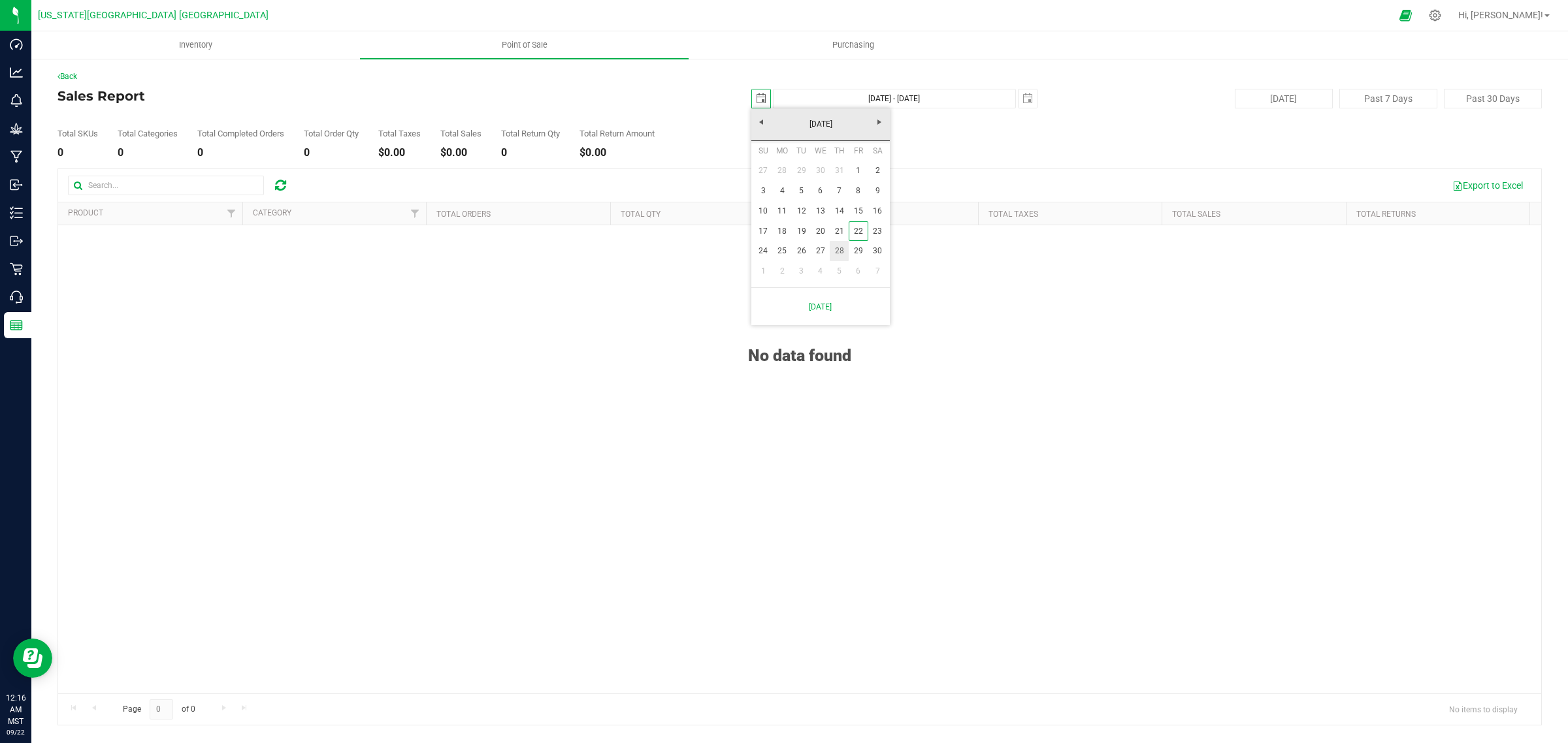
type input "[DATE] - [DATE]"
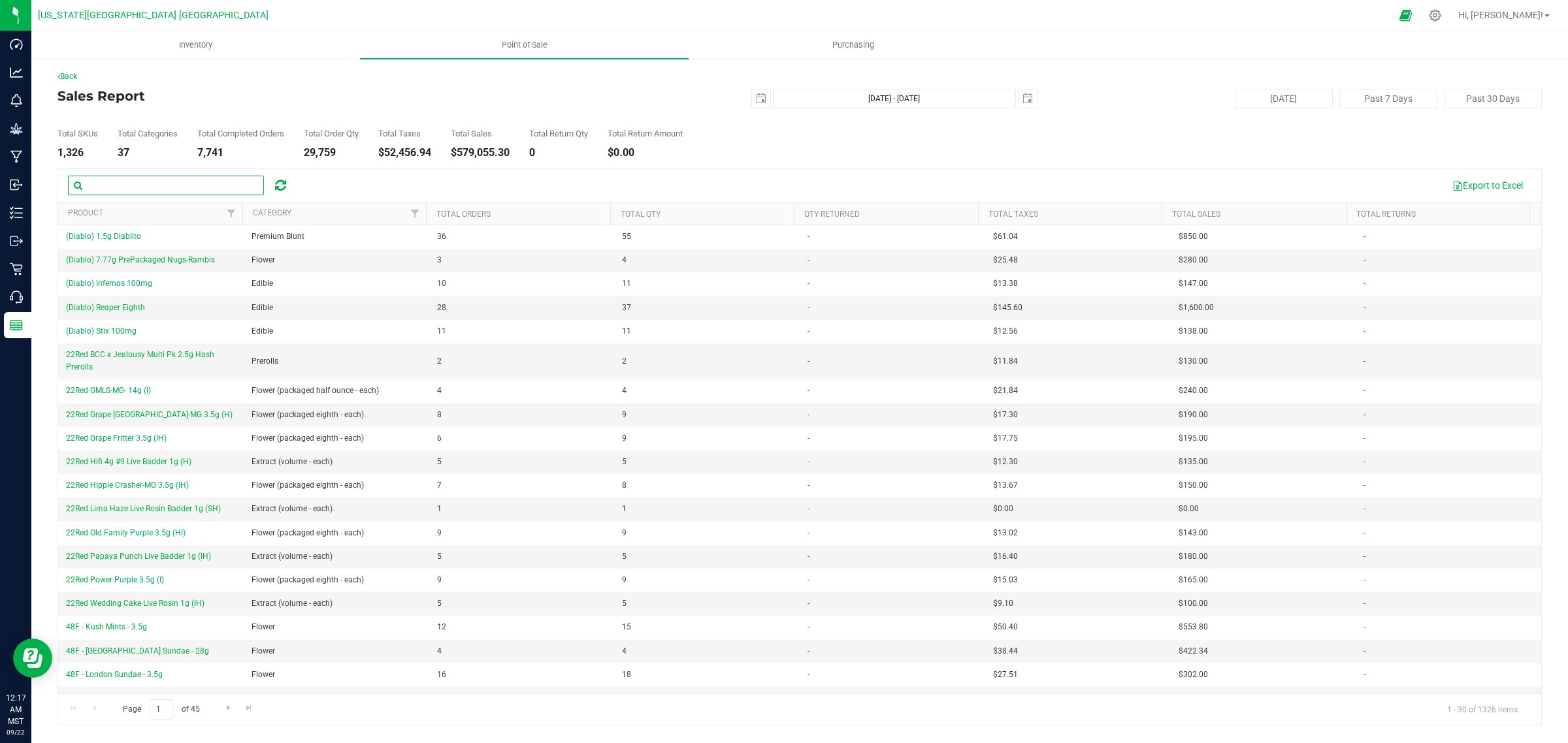
click at [192, 188] on input "text" at bounding box center [166, 185] width 196 height 19
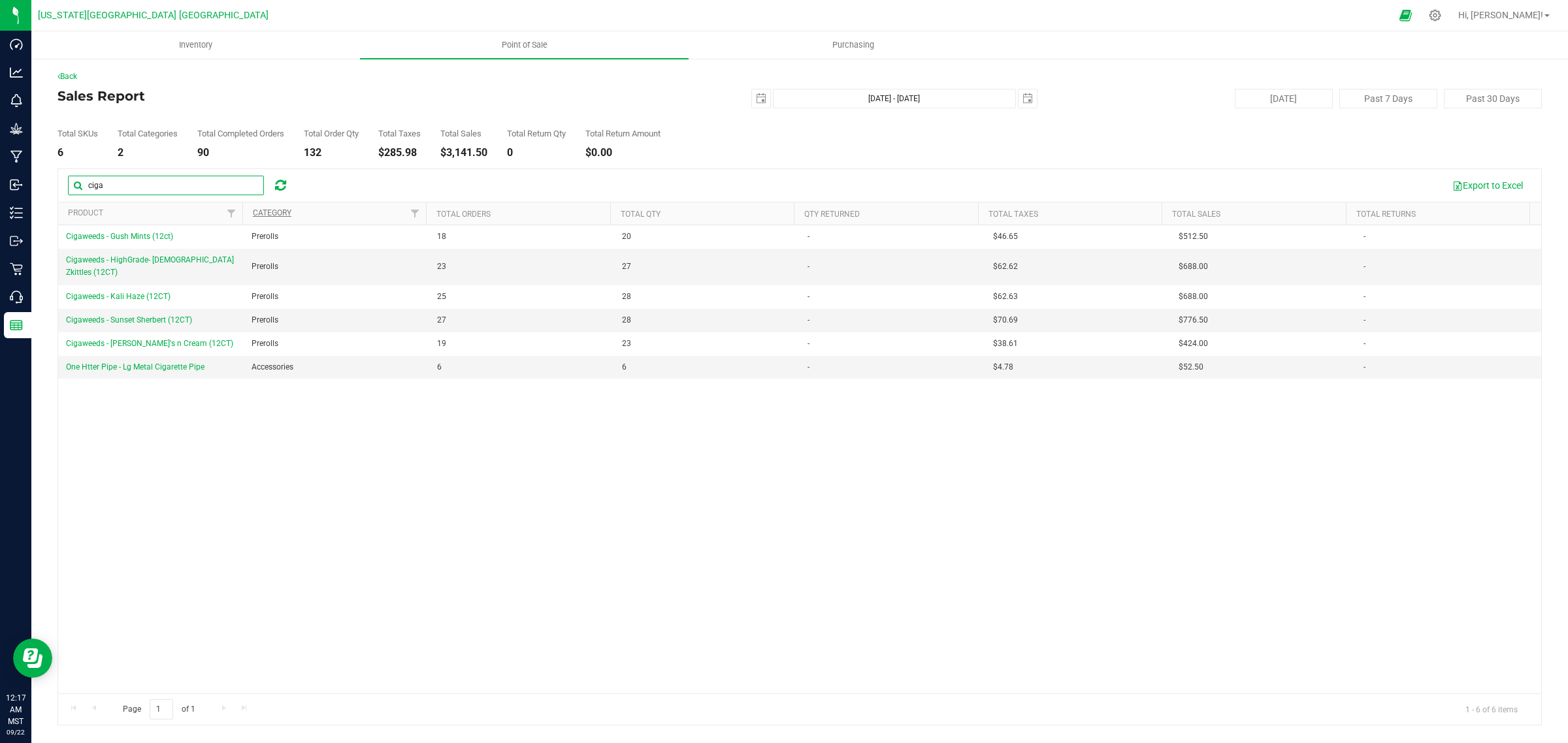
type input "cigaweeds"
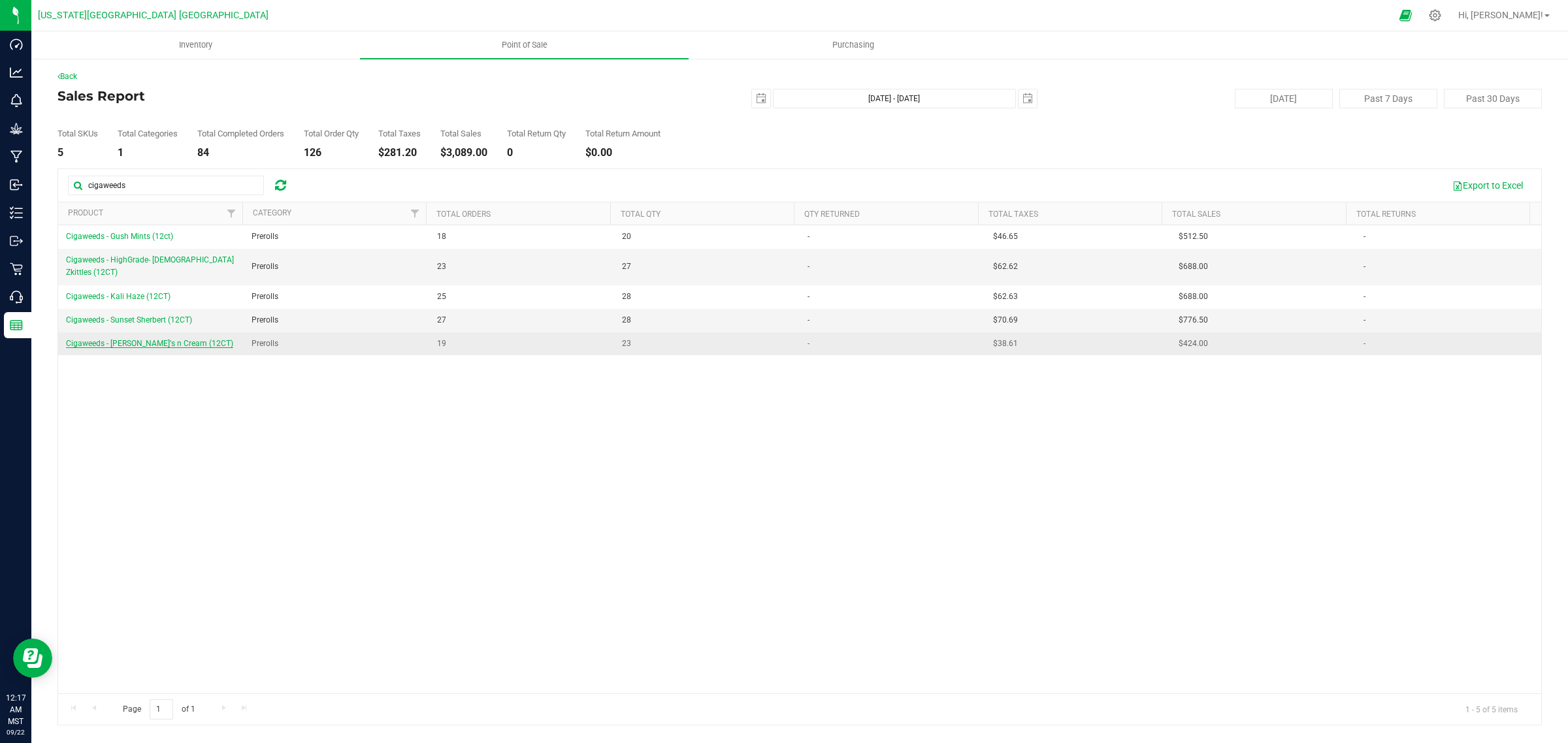
click at [142, 339] on span "Cigaweeds - [PERSON_NAME]'s n Cream (12CT)" at bounding box center [149, 344] width 168 height 9
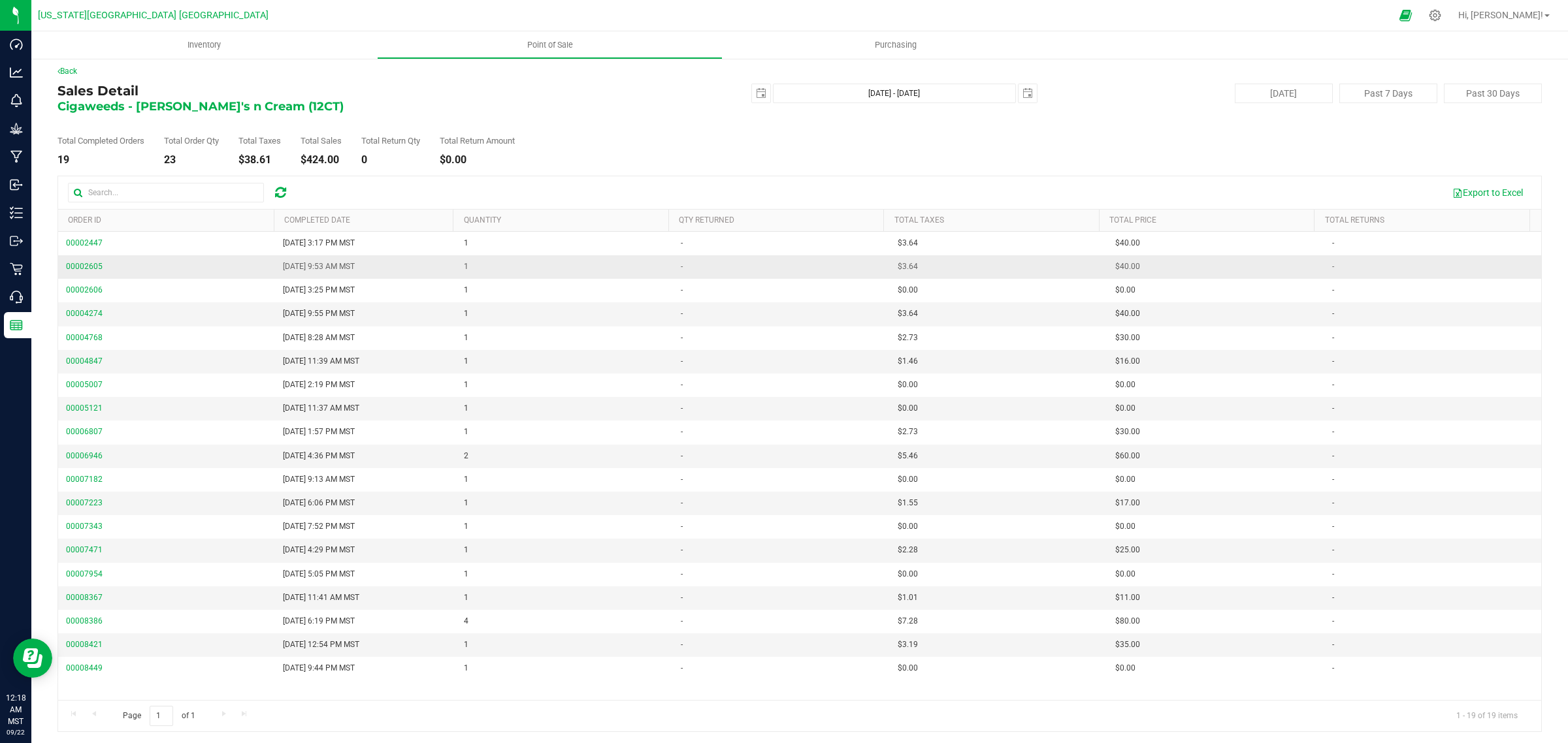
scroll to position [7, 0]
click at [71, 70] on link "Back" at bounding box center [67, 70] width 19 height 9
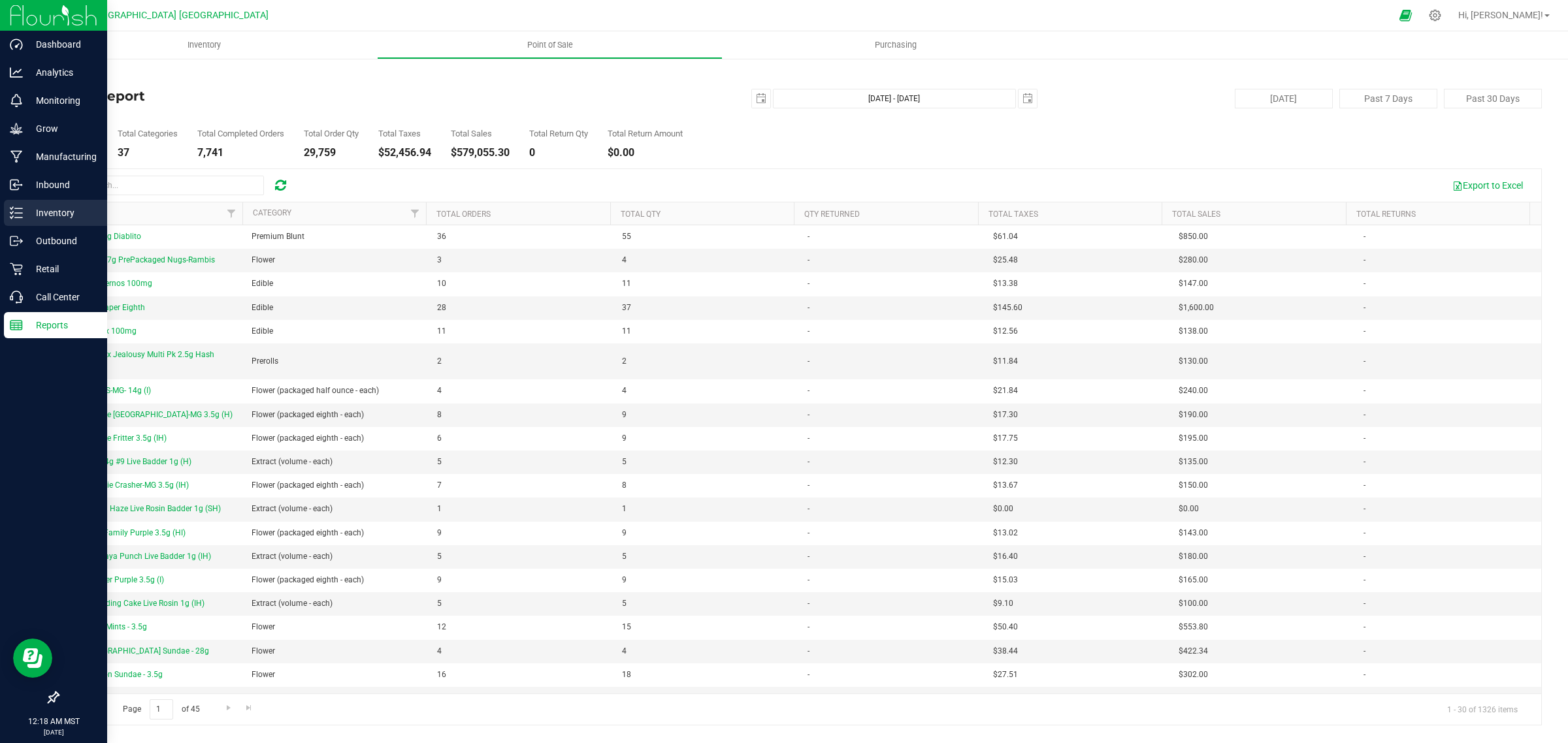
click at [58, 213] on p "Inventory" at bounding box center [62, 213] width 79 height 16
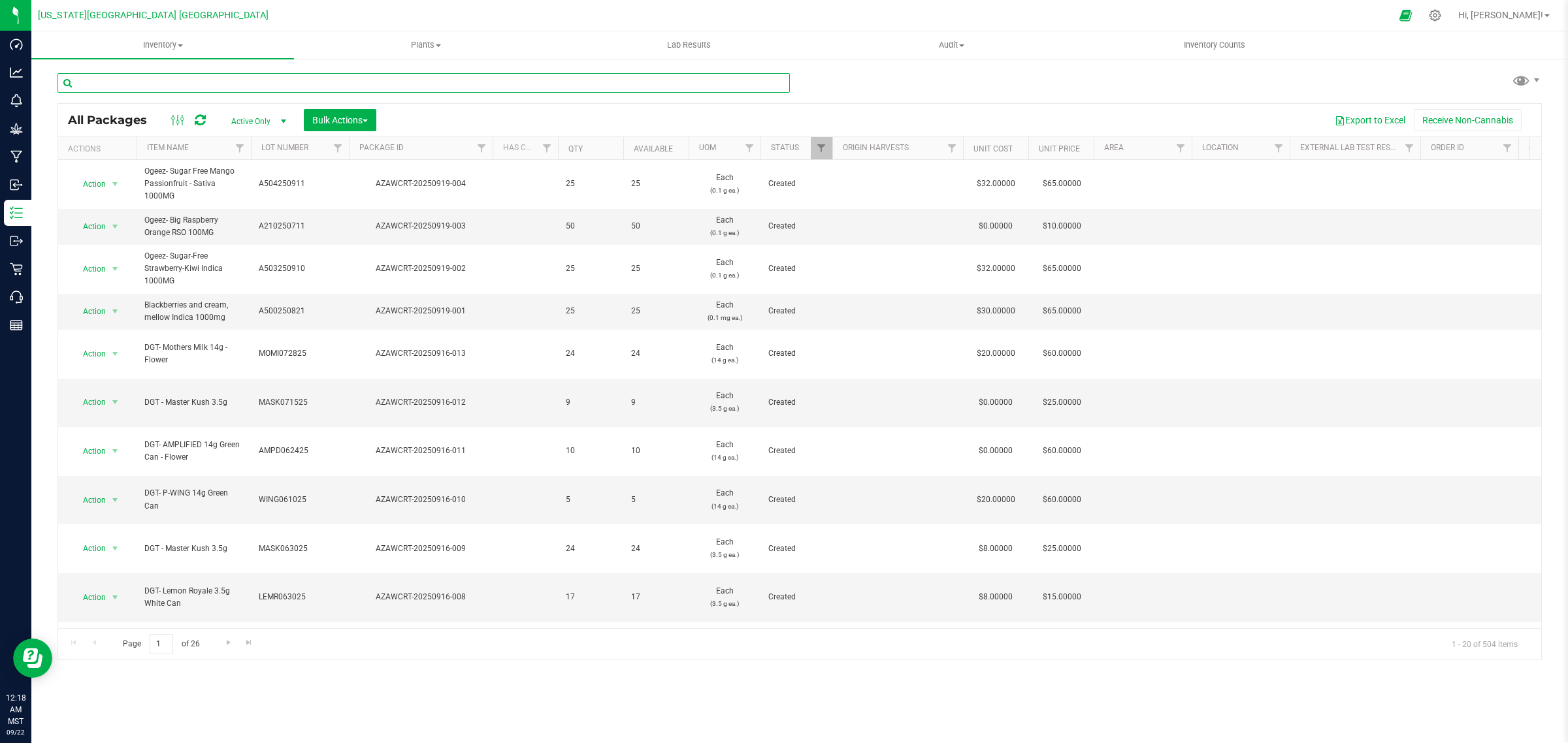
click at [174, 83] on input "text" at bounding box center [423, 82] width 732 height 19
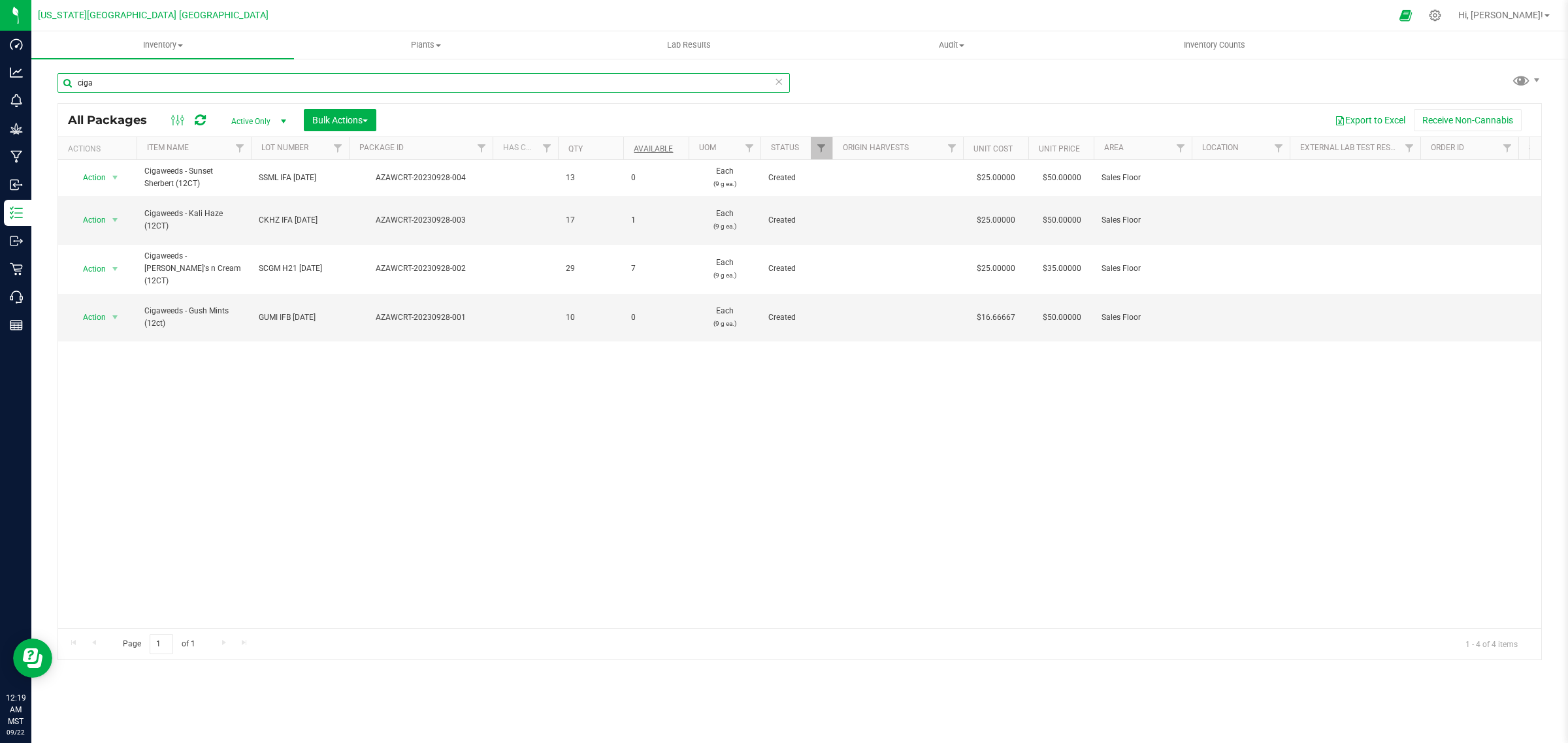
type input "ciga"
click at [645, 145] on link "Available" at bounding box center [653, 149] width 39 height 9
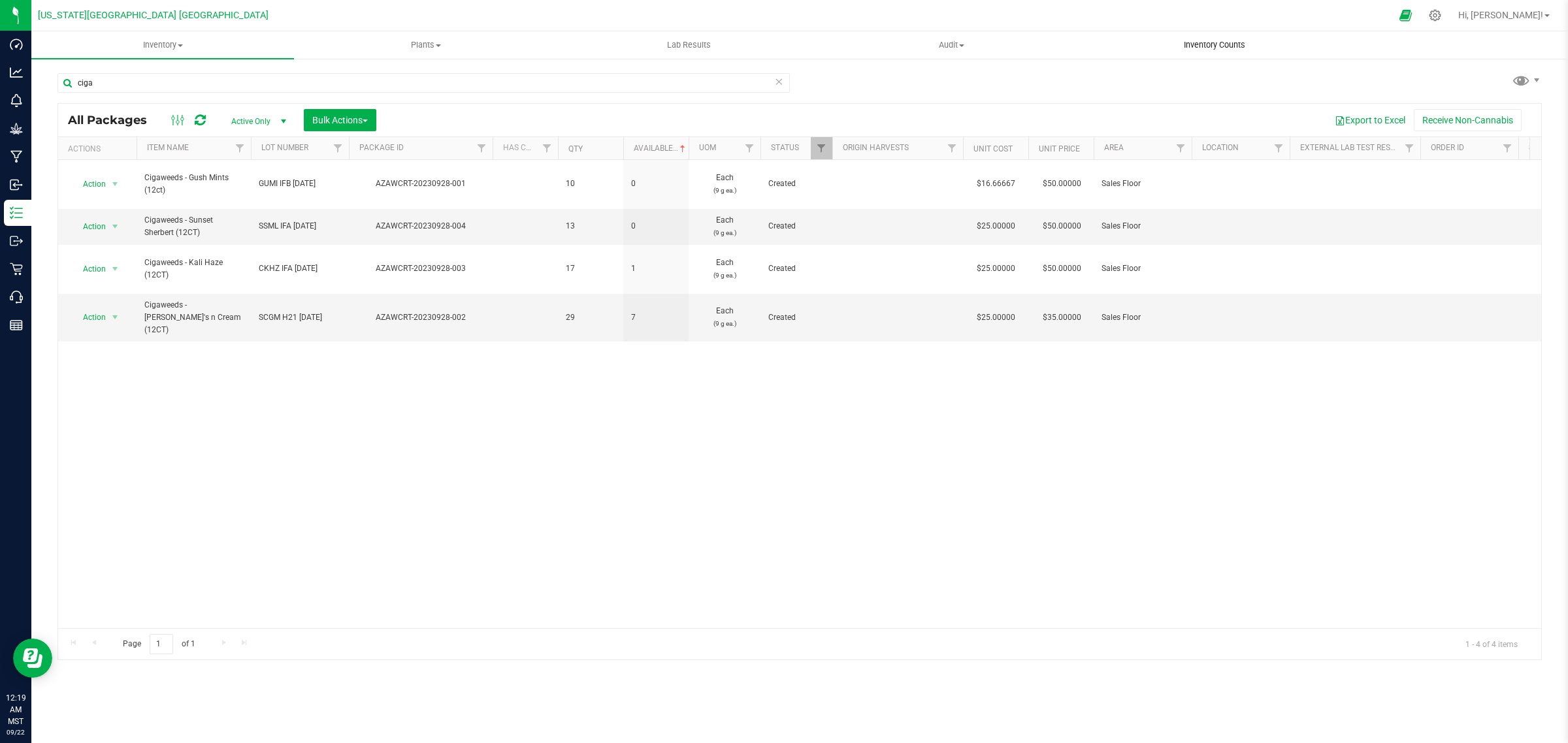
click at [1216, 47] on span "Inventory Counts" at bounding box center [1215, 45] width 97 height 12
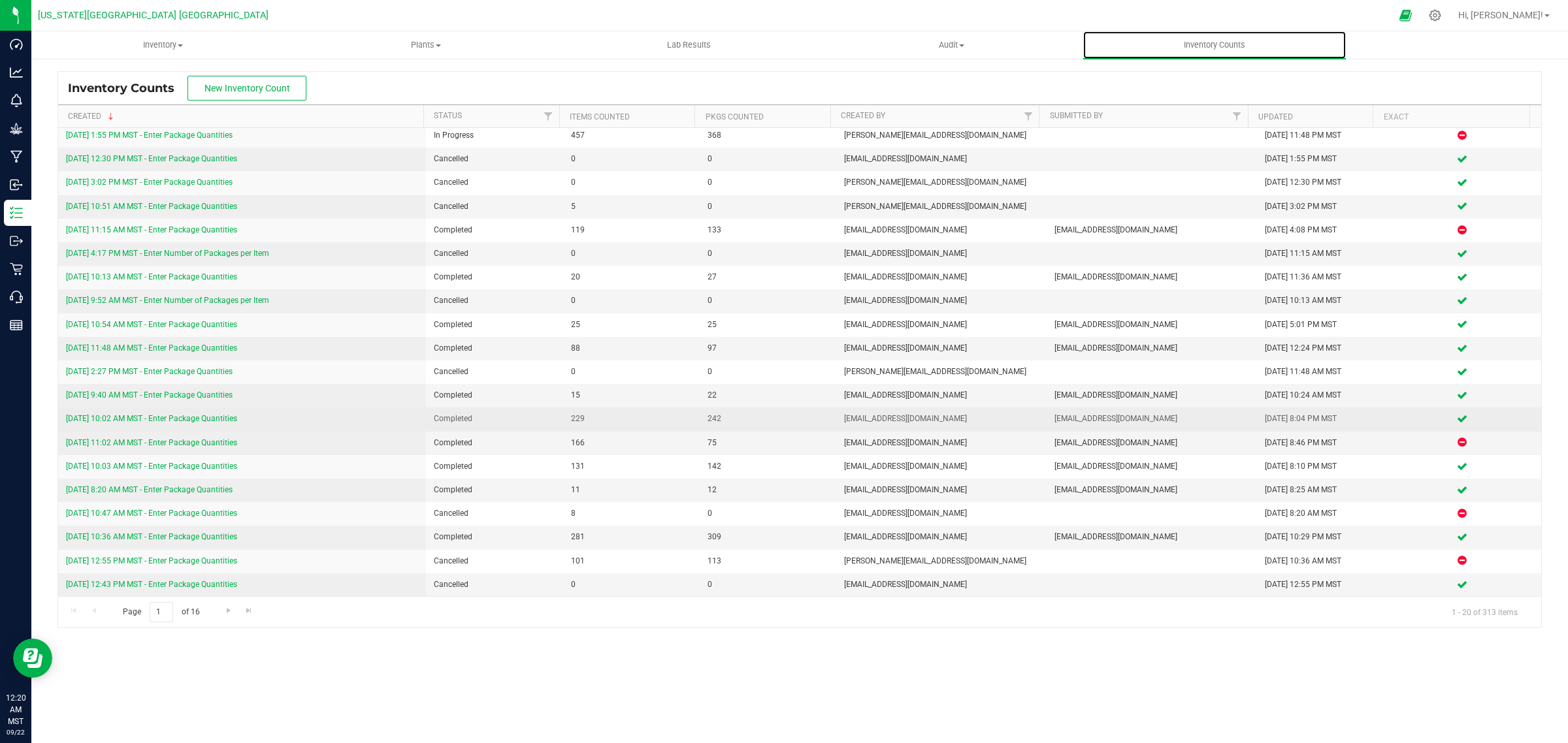
scroll to position [5, 0]
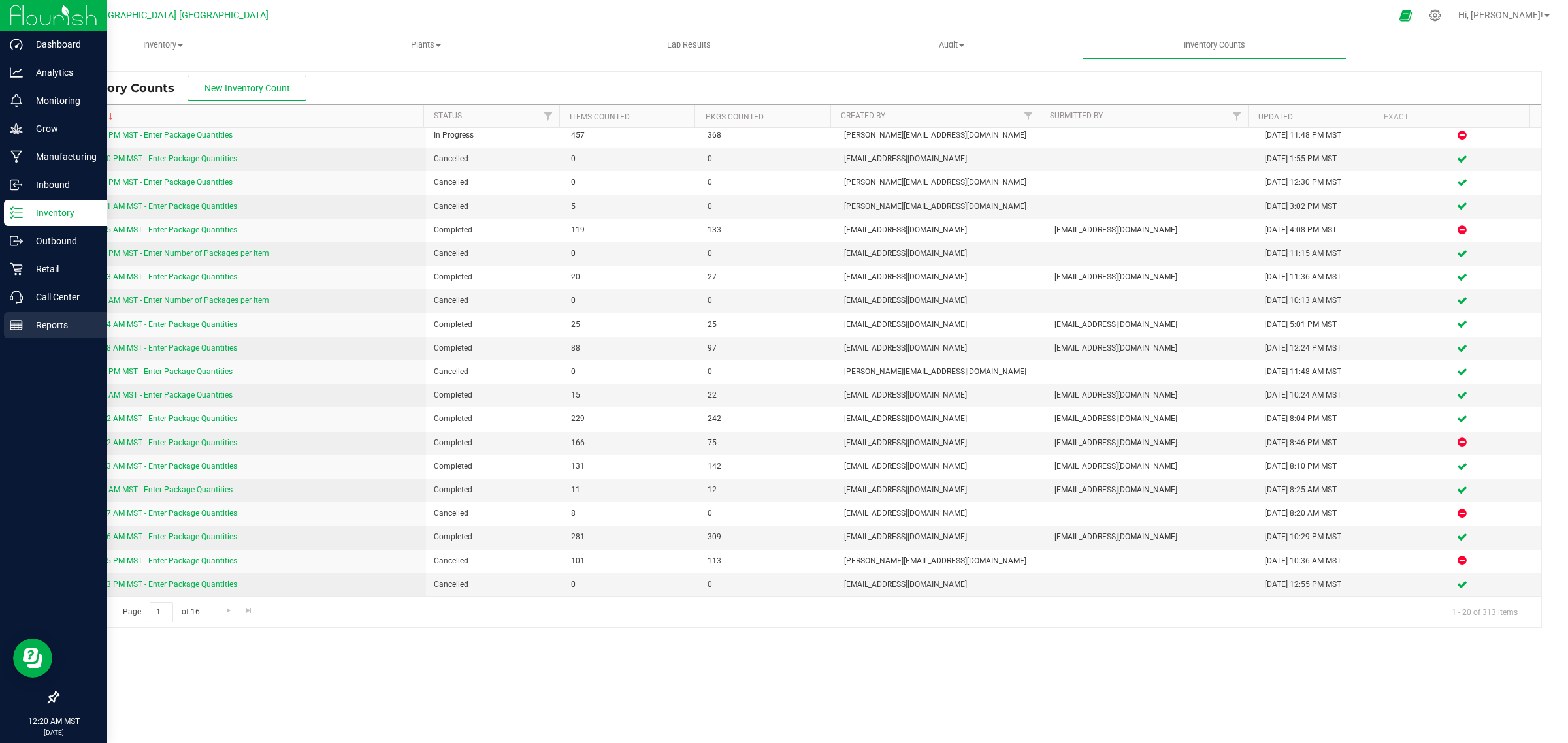
click at [44, 322] on p "Reports" at bounding box center [62, 325] width 79 height 16
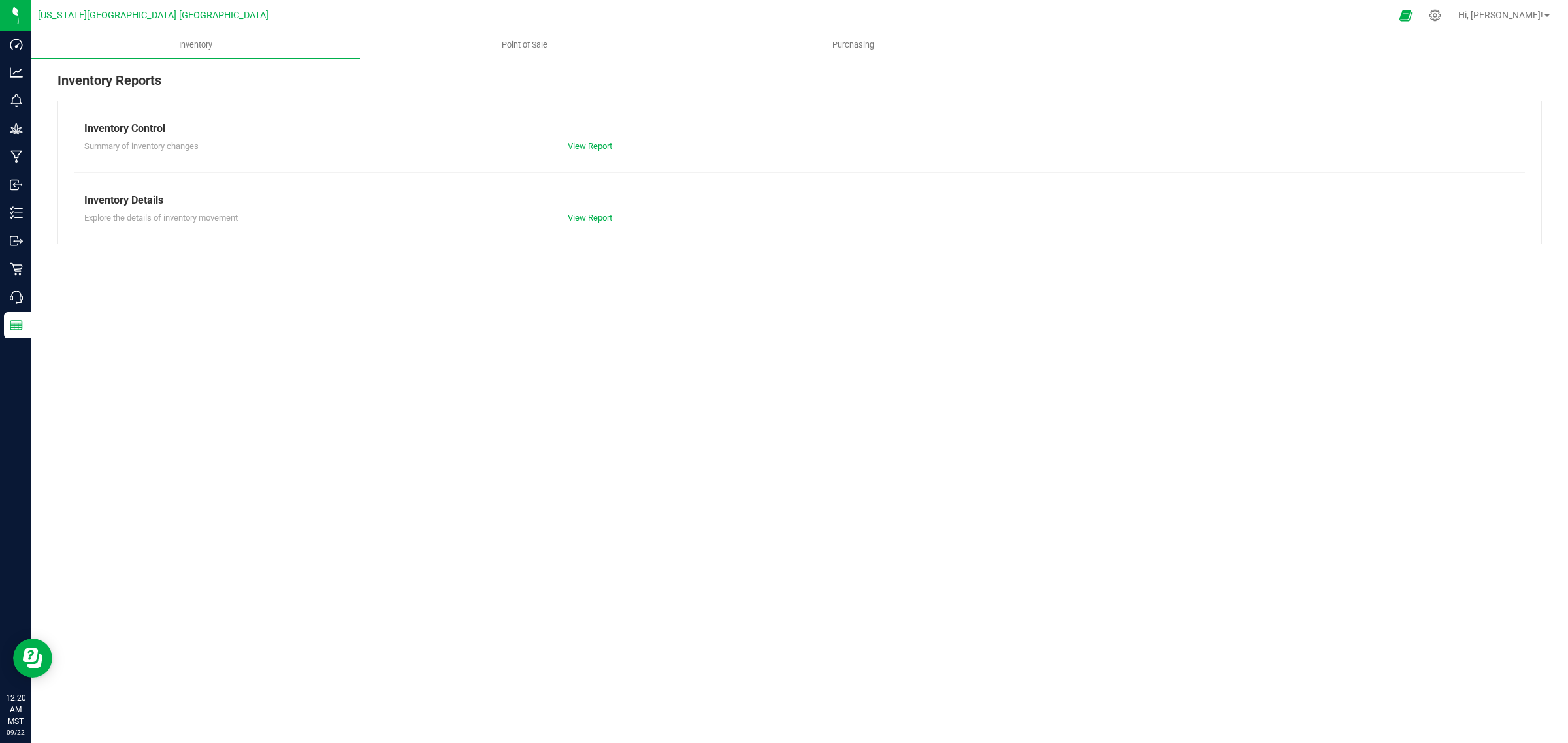
click at [584, 146] on link "View Report" at bounding box center [590, 146] width 44 height 10
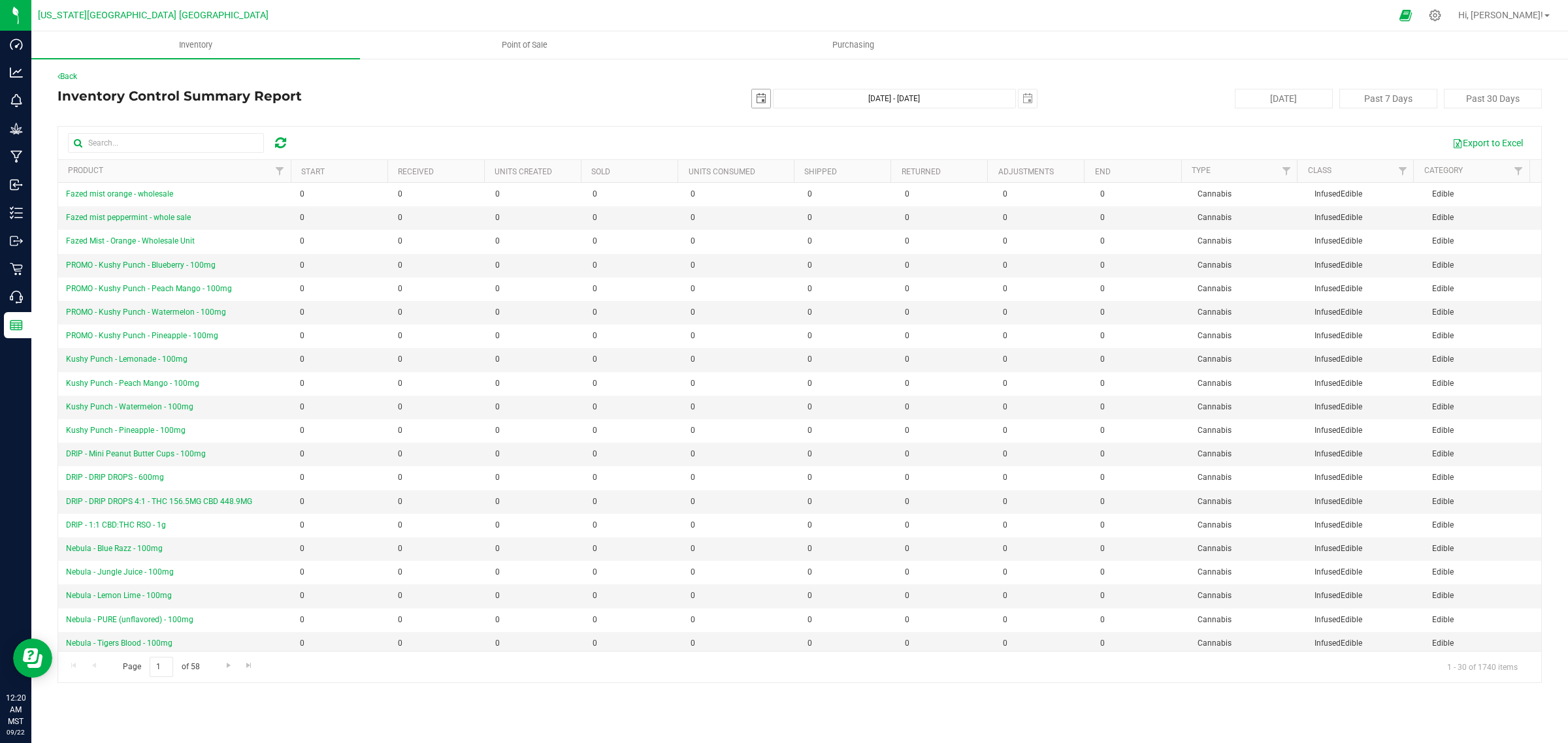
click at [759, 102] on span "select" at bounding box center [761, 98] width 10 height 10
click at [812, 118] on link "[DATE]" at bounding box center [820, 125] width 140 height 20
click at [841, 196] on link "[DATE]" at bounding box center [838, 197] width 33 height 33
click at [878, 230] on link "26" at bounding box center [878, 232] width 19 height 20
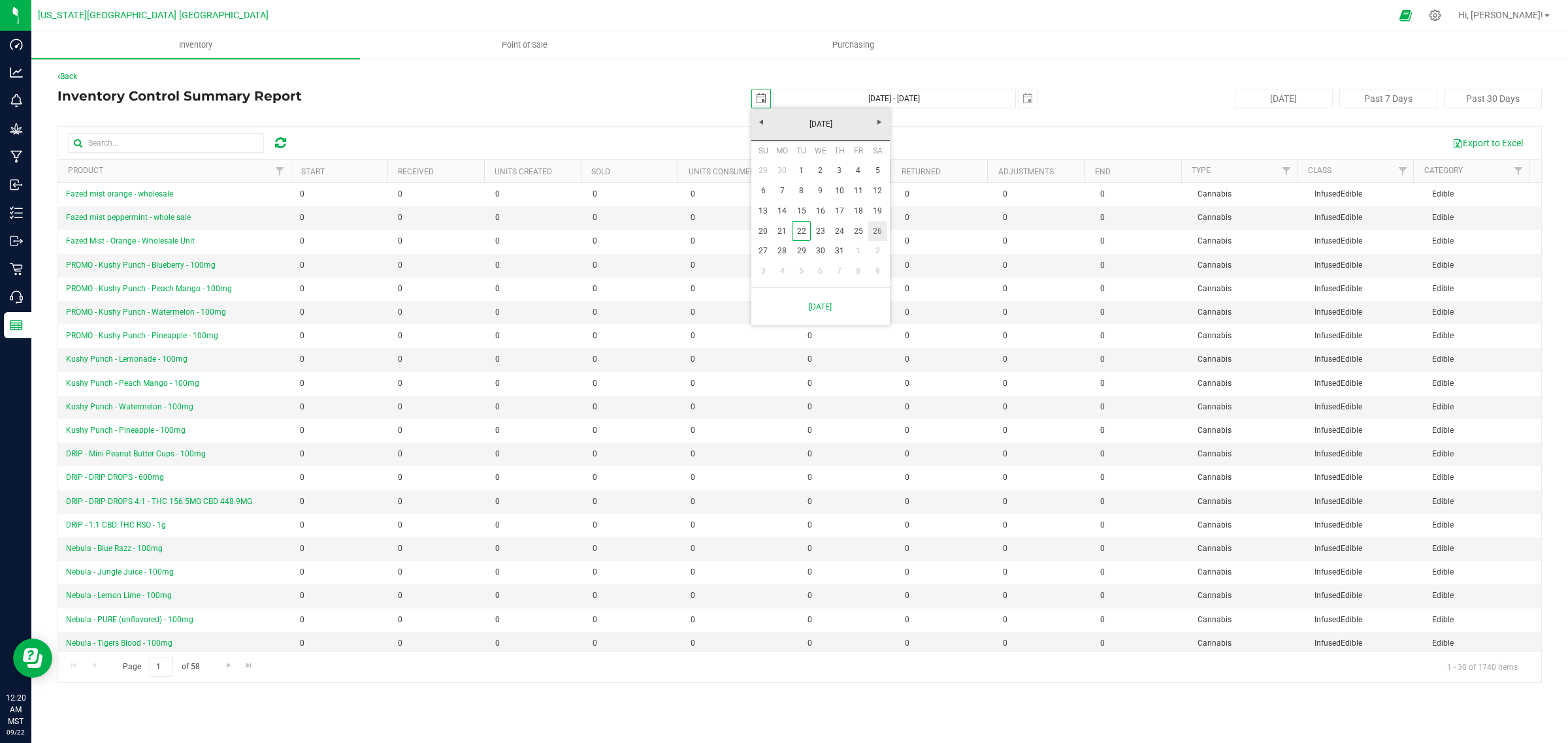
type input "[DATE]"
type input "[DATE] - [DATE]"
click at [168, 140] on input "text" at bounding box center [166, 142] width 196 height 19
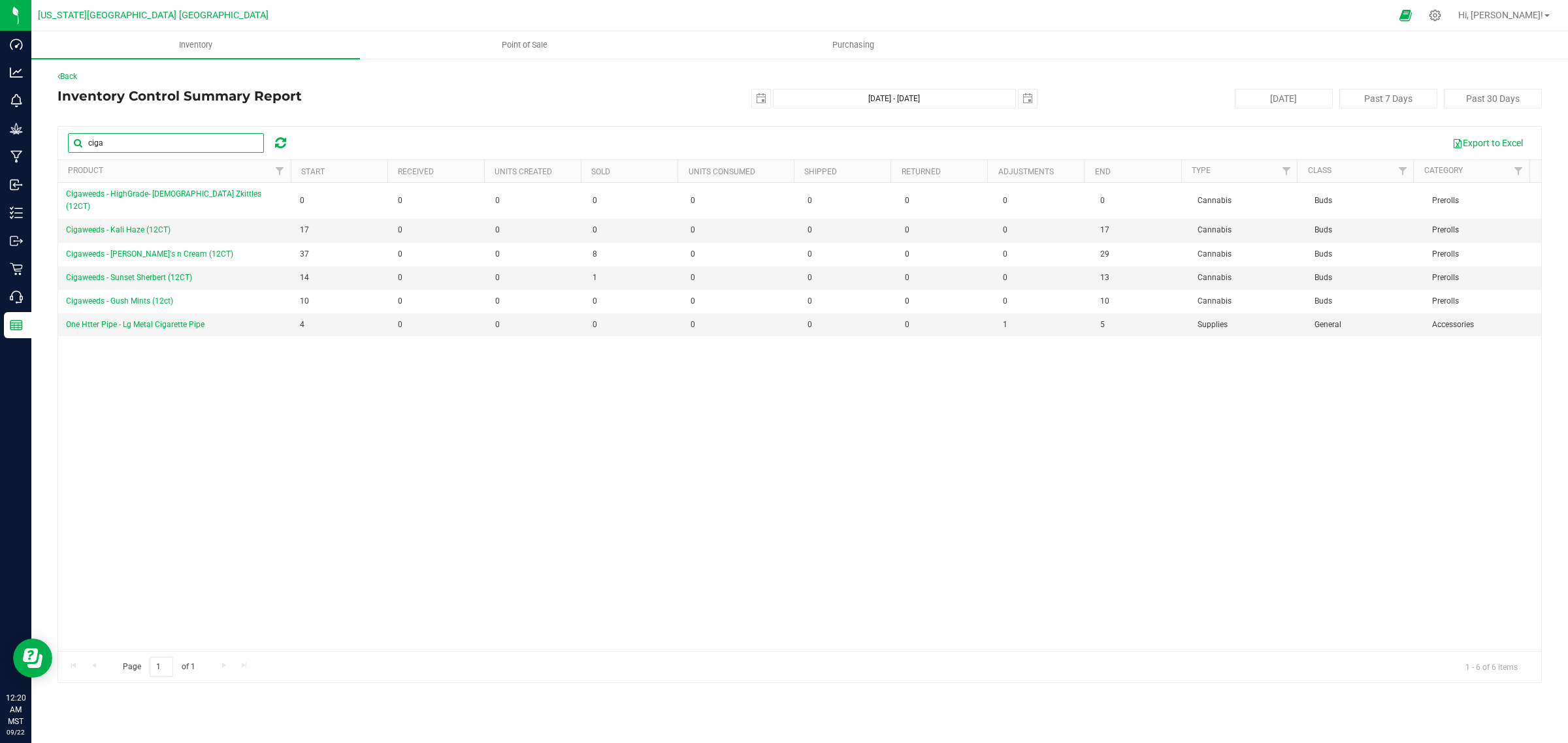
type input "cigaweeds"
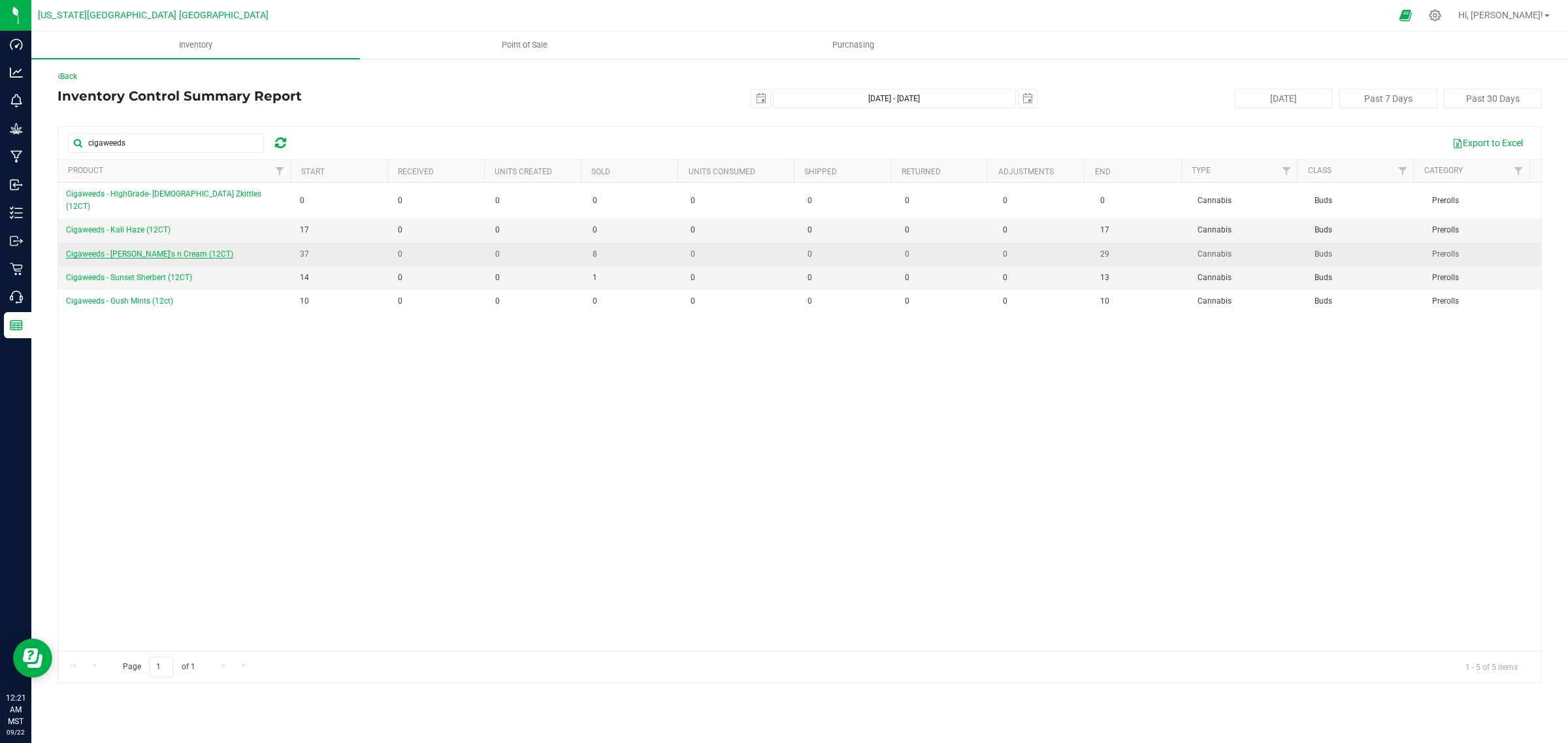
click at [148, 249] on span "Cigaweeds - [PERSON_NAME]'s n Cream (12CT)" at bounding box center [149, 254] width 168 height 9
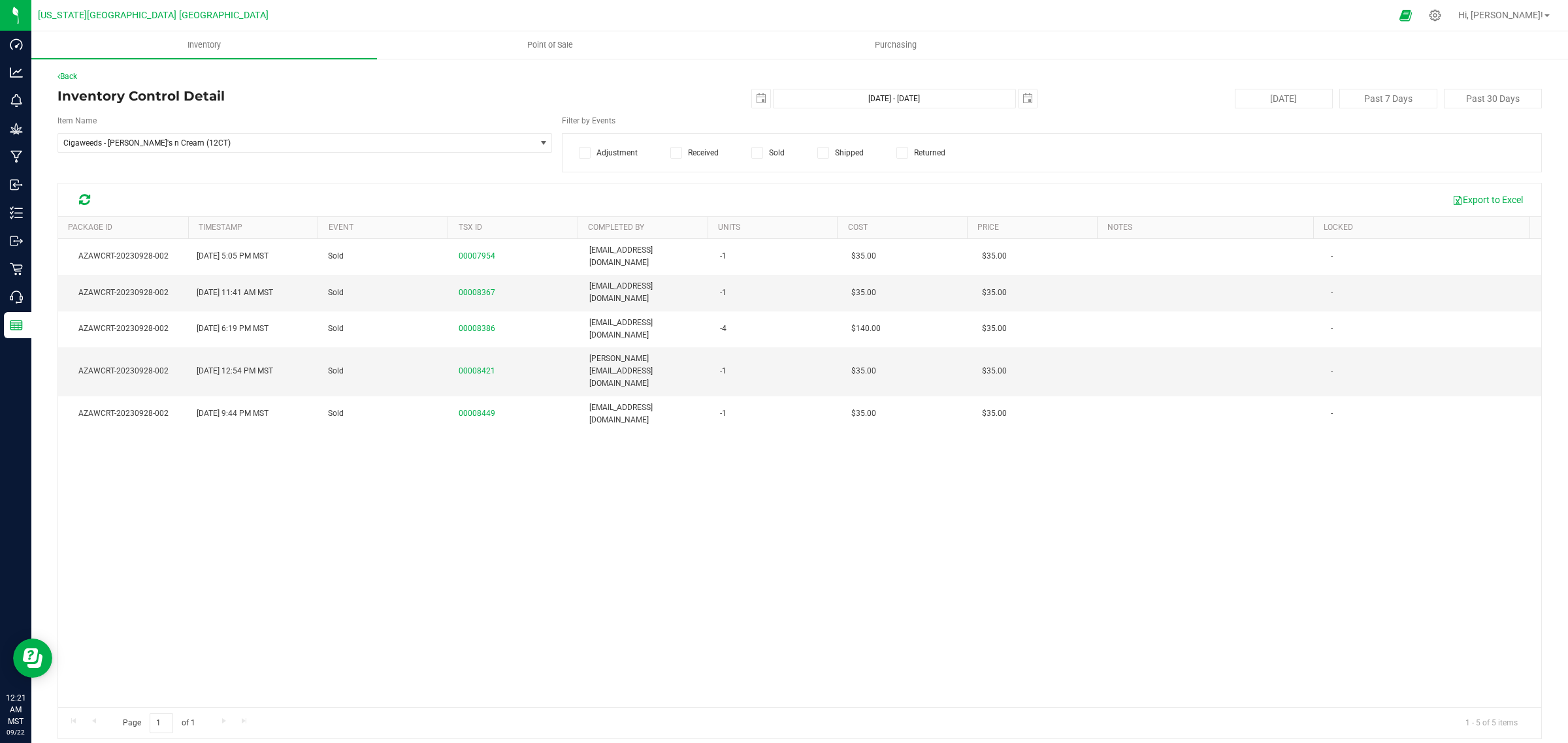
click at [753, 153] on icon at bounding box center [757, 153] width 8 height 0
click at [0, 0] on input "Sold" at bounding box center [0, 0] width 0 height 0
click at [71, 73] on link "Back" at bounding box center [67, 76] width 19 height 9
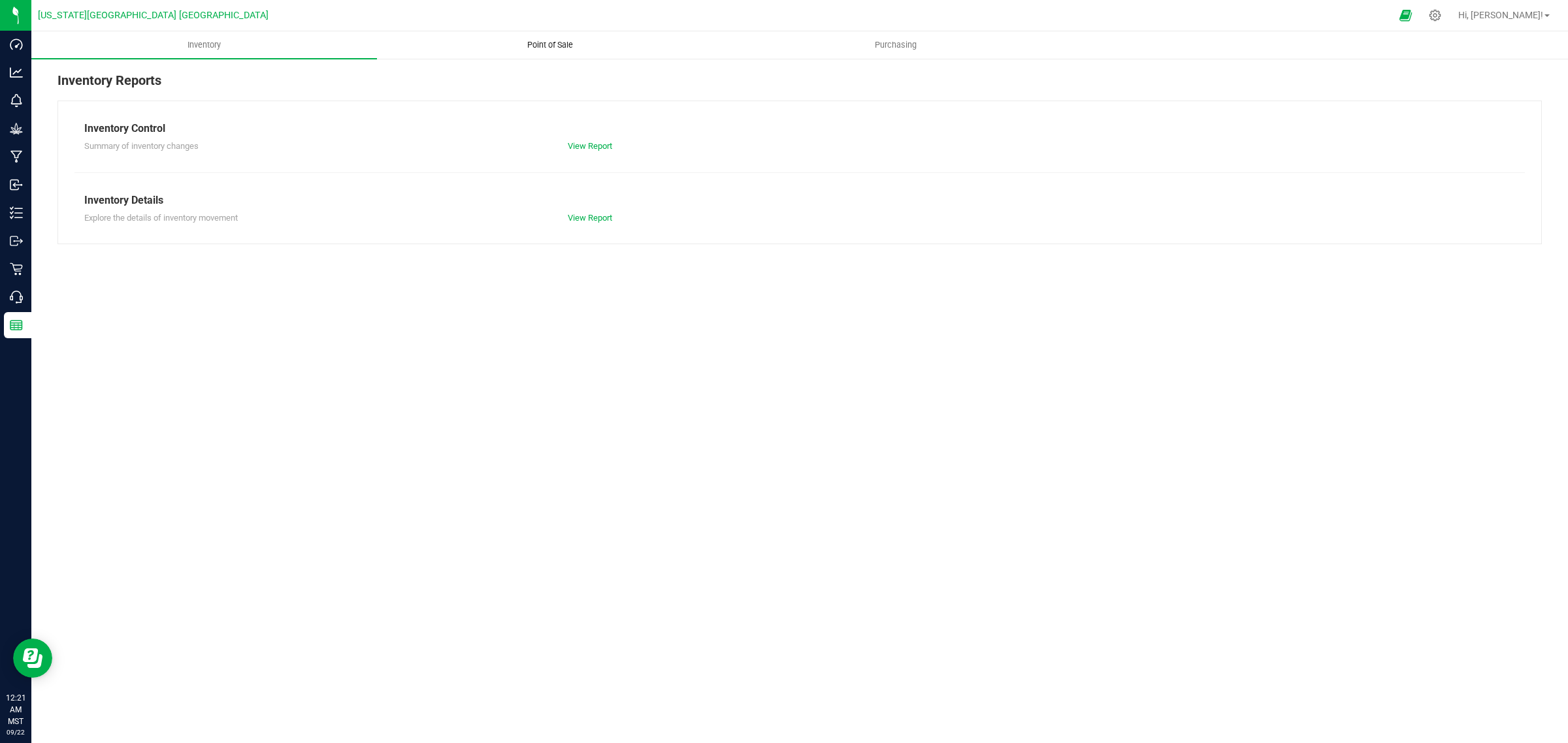
click at [543, 39] on span "Point of Sale" at bounding box center [550, 45] width 81 height 12
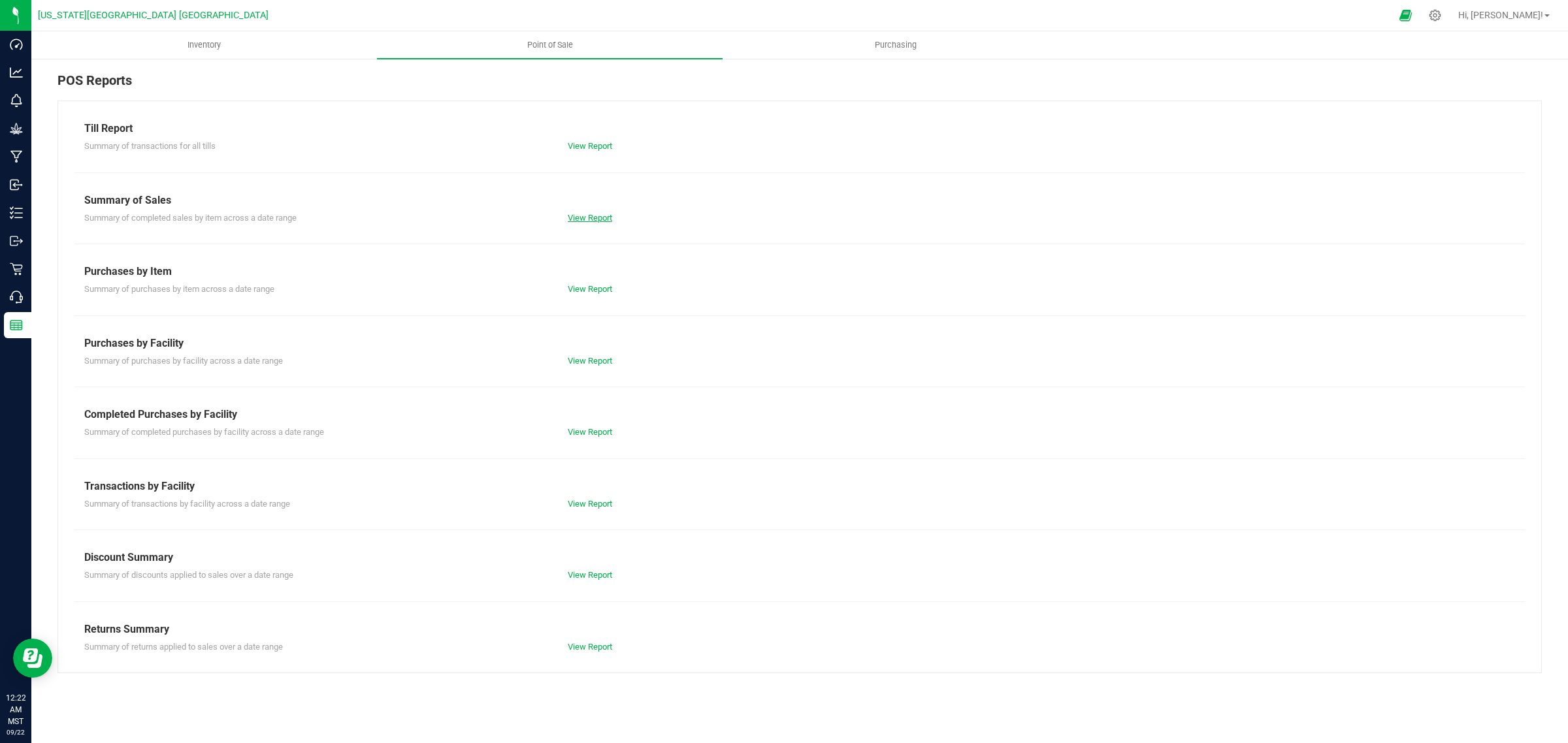
click at [582, 216] on link "View Report" at bounding box center [590, 217] width 44 height 10
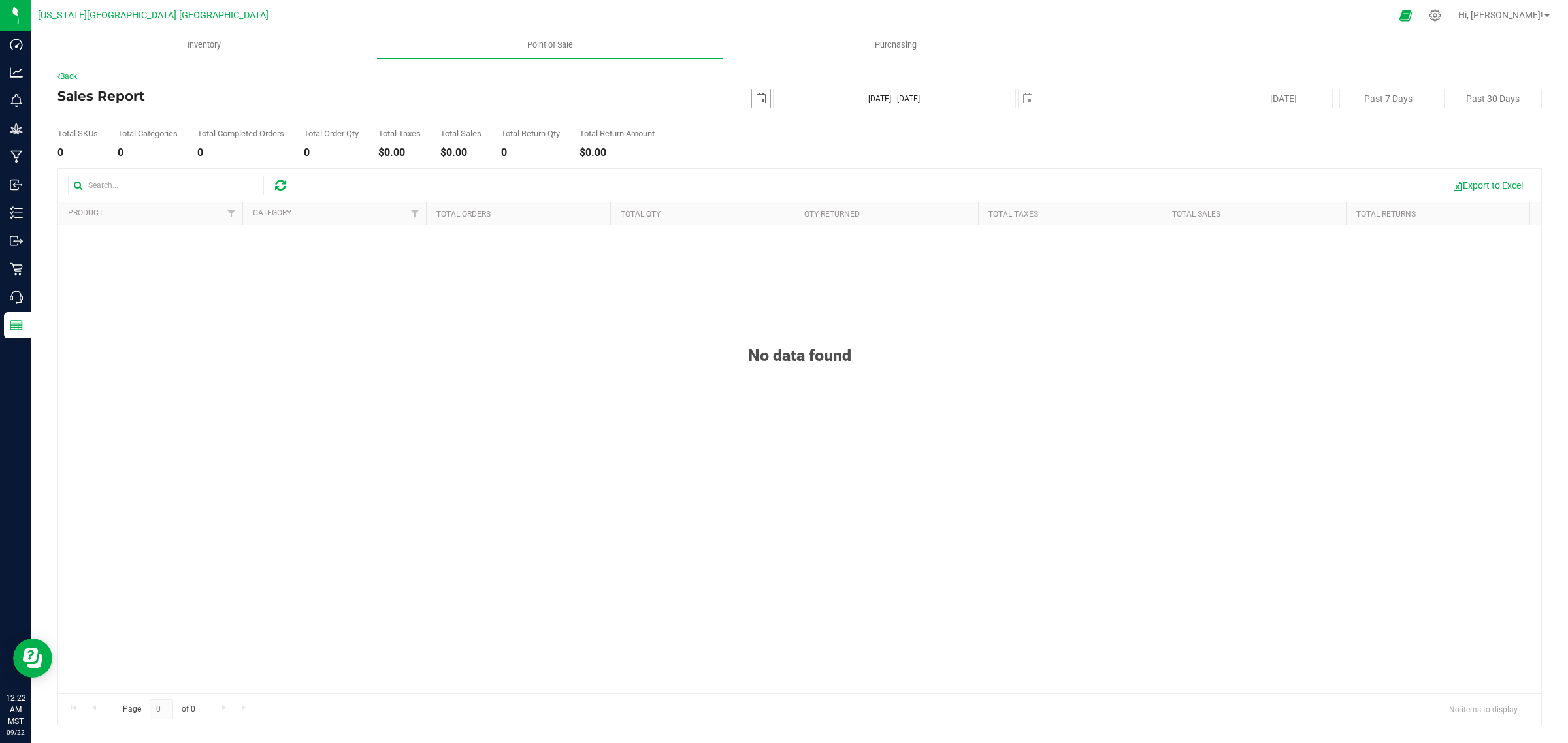
click at [759, 99] on span "select" at bounding box center [761, 98] width 10 height 10
click at [817, 119] on link "[DATE]" at bounding box center [820, 125] width 140 height 20
click at [835, 196] on link "[DATE]" at bounding box center [838, 197] width 33 height 33
